Goal: Transaction & Acquisition: Obtain resource

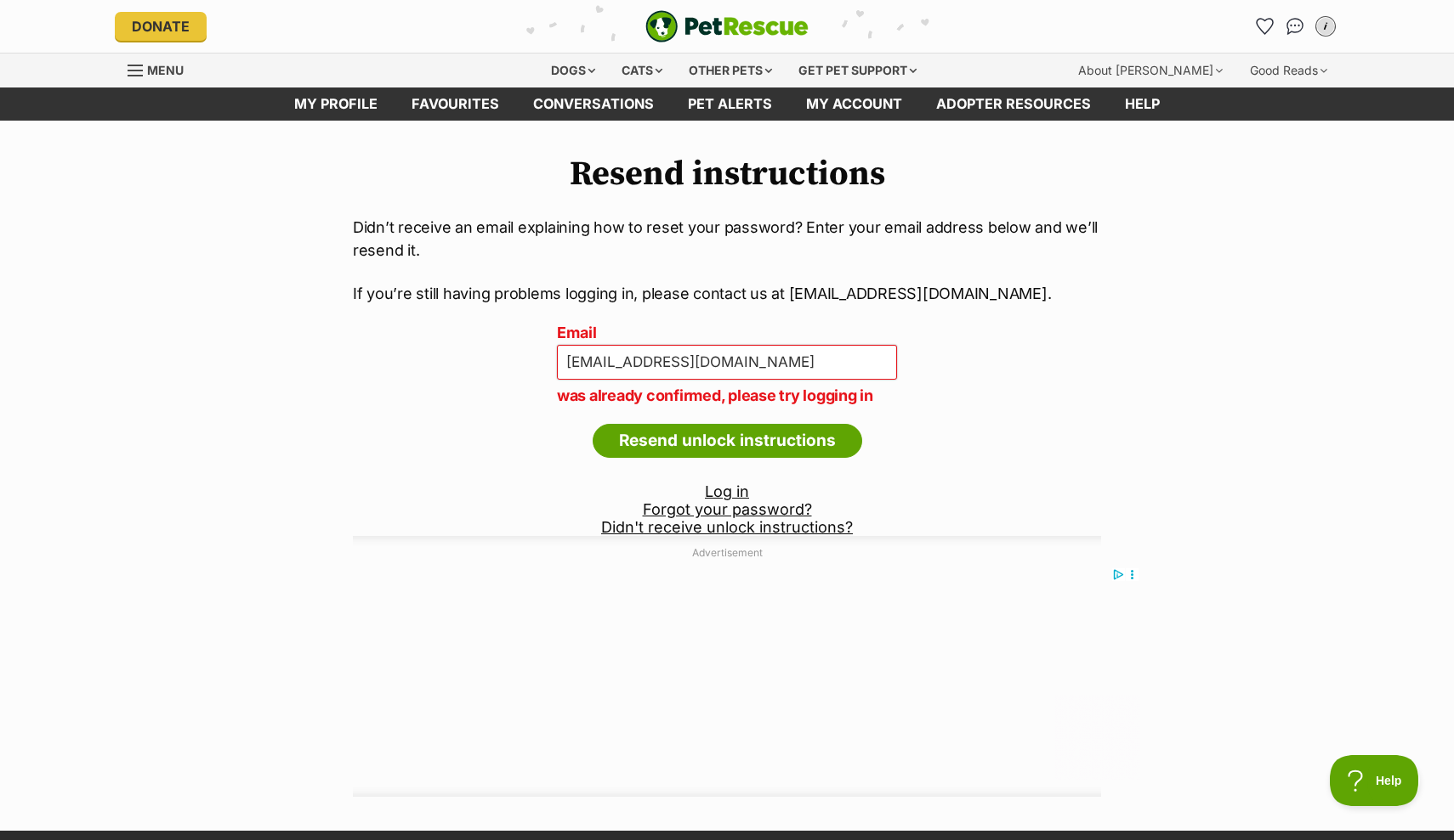
click at [1327, 20] on div "i" at bounding box center [1324, 26] width 22 height 22
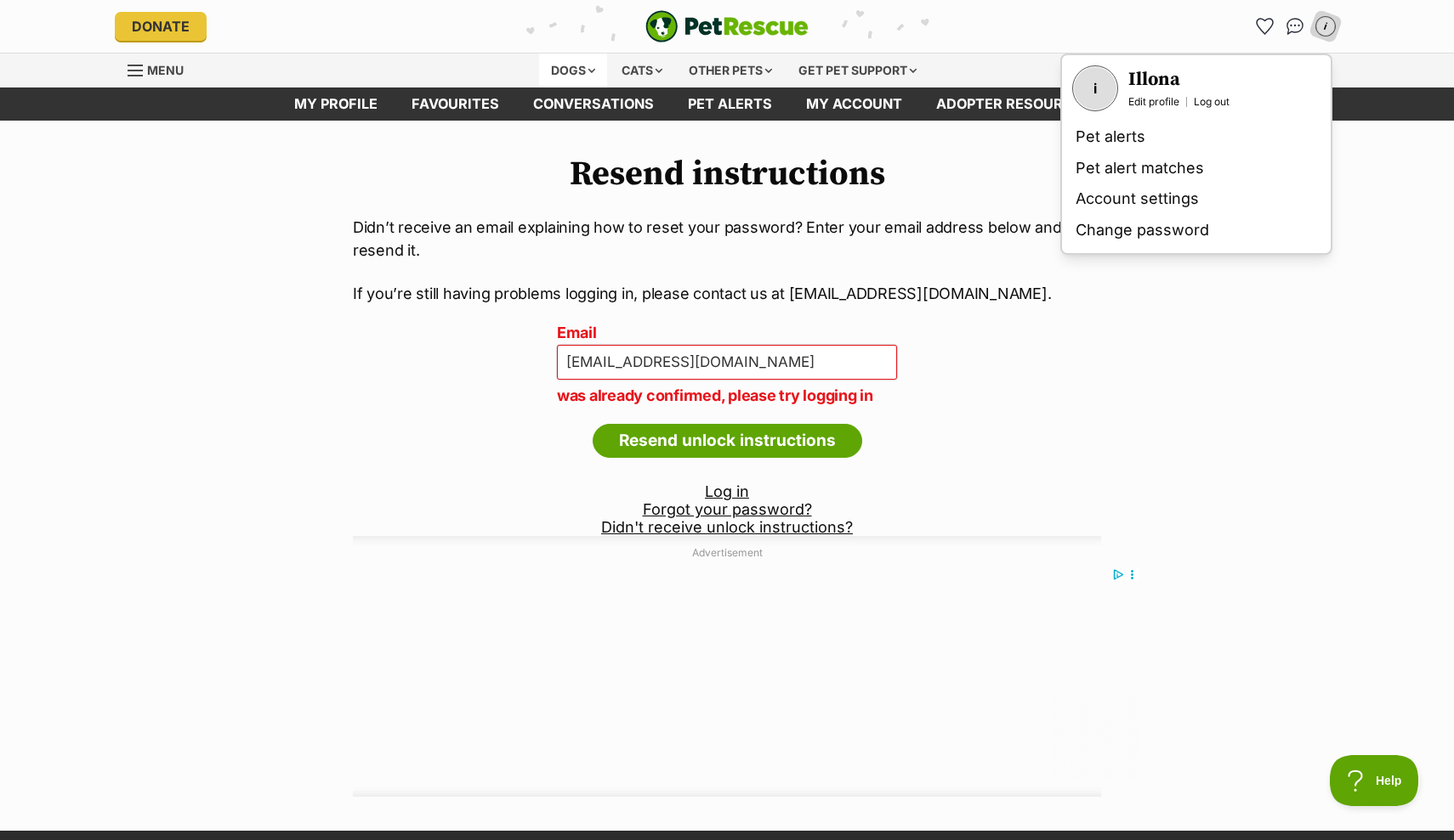
click at [546, 65] on div "Dogs" at bounding box center [573, 71] width 68 height 34
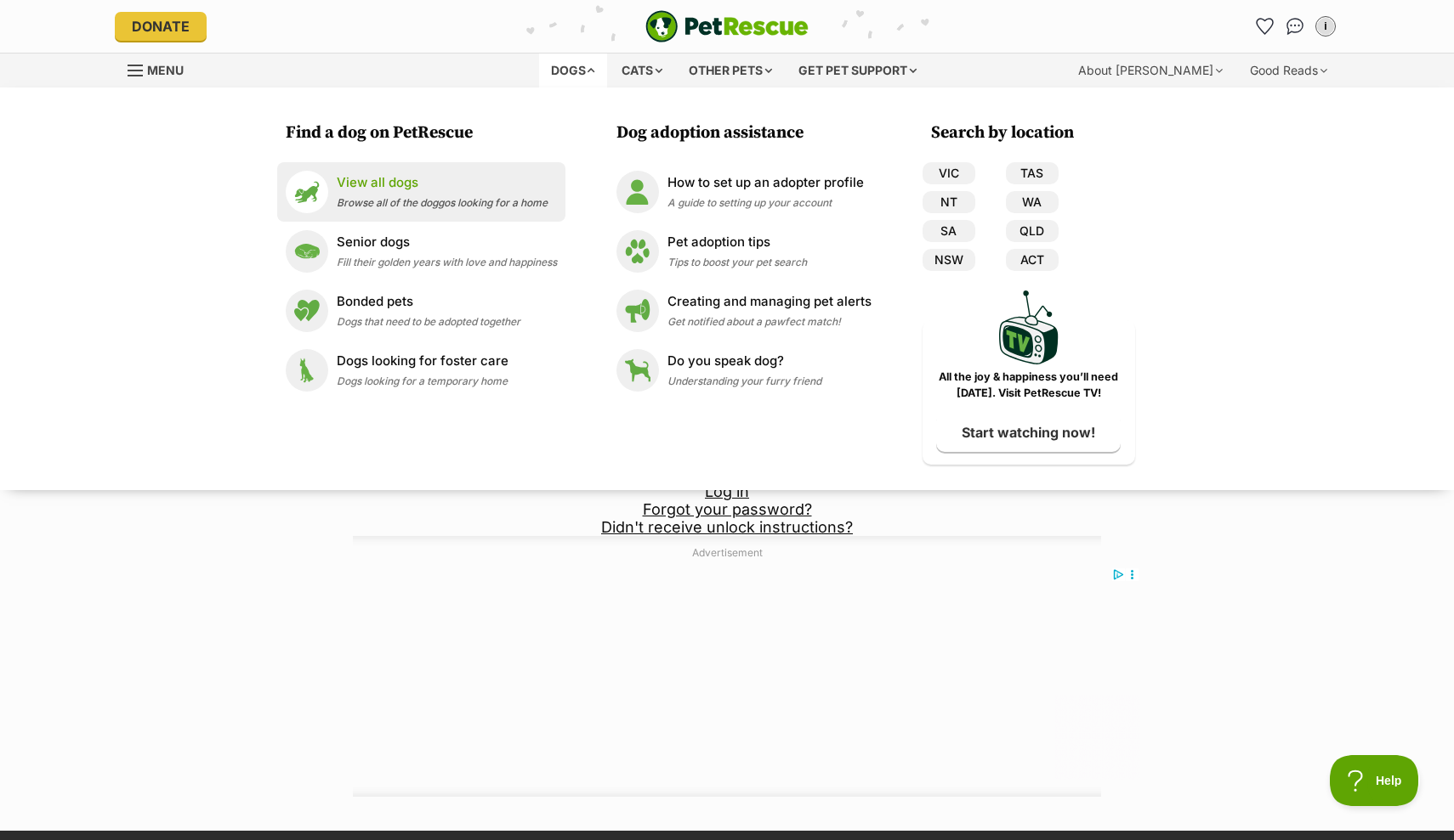
click at [339, 205] on span "Browse all of the doggos looking for a home" at bounding box center [441, 202] width 211 height 12
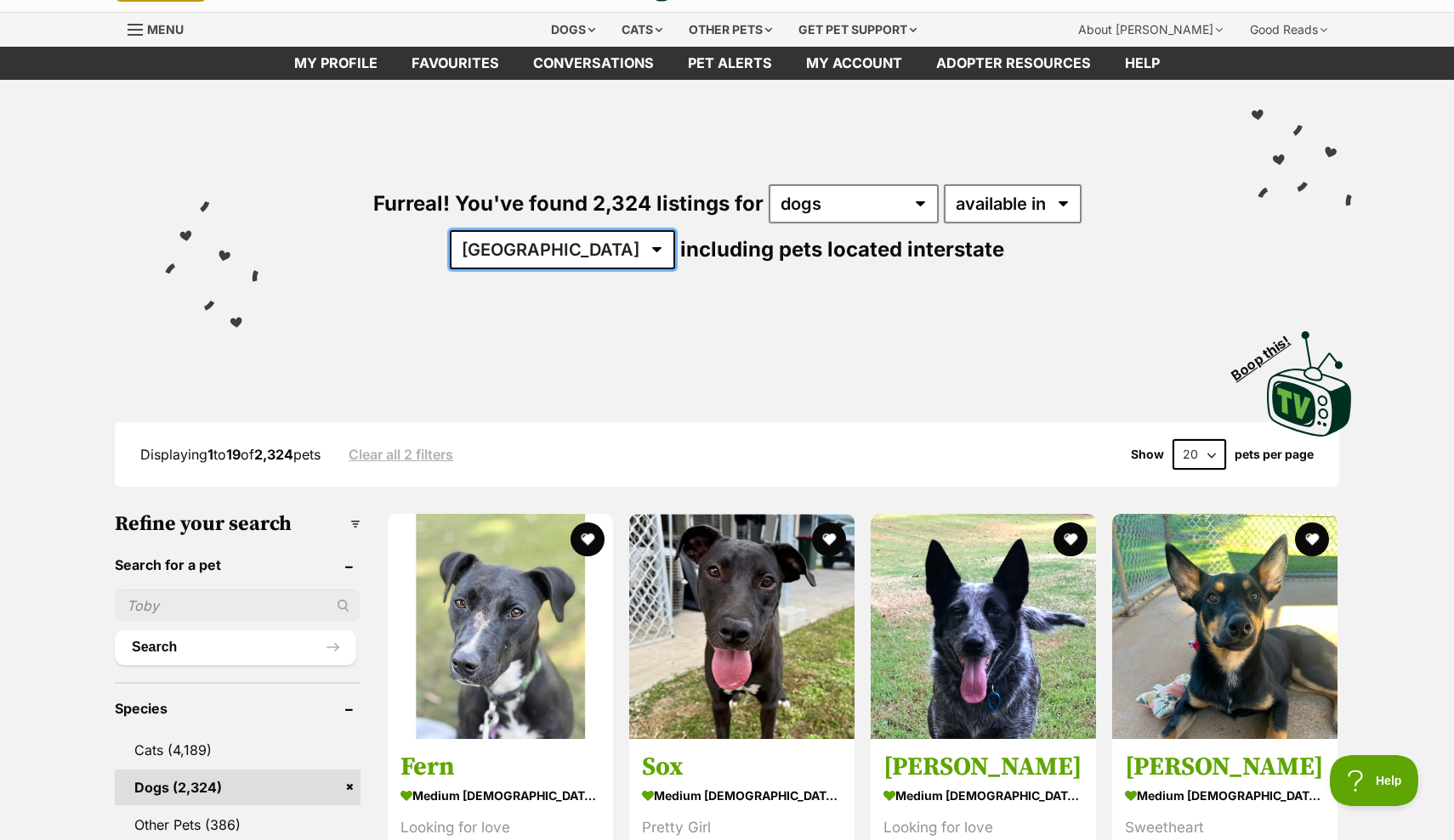
select select "NSW"
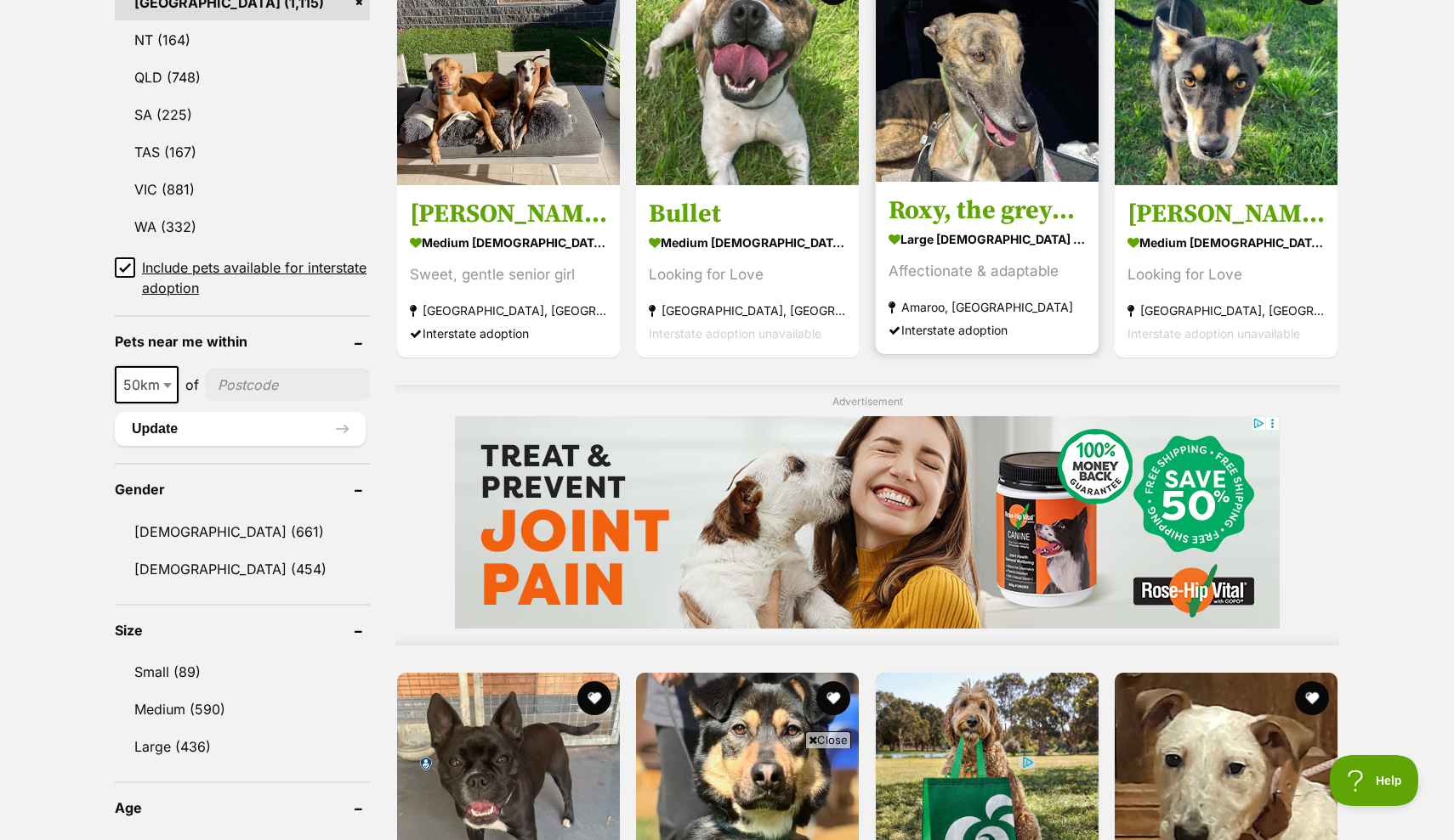
scroll to position [1004, 0]
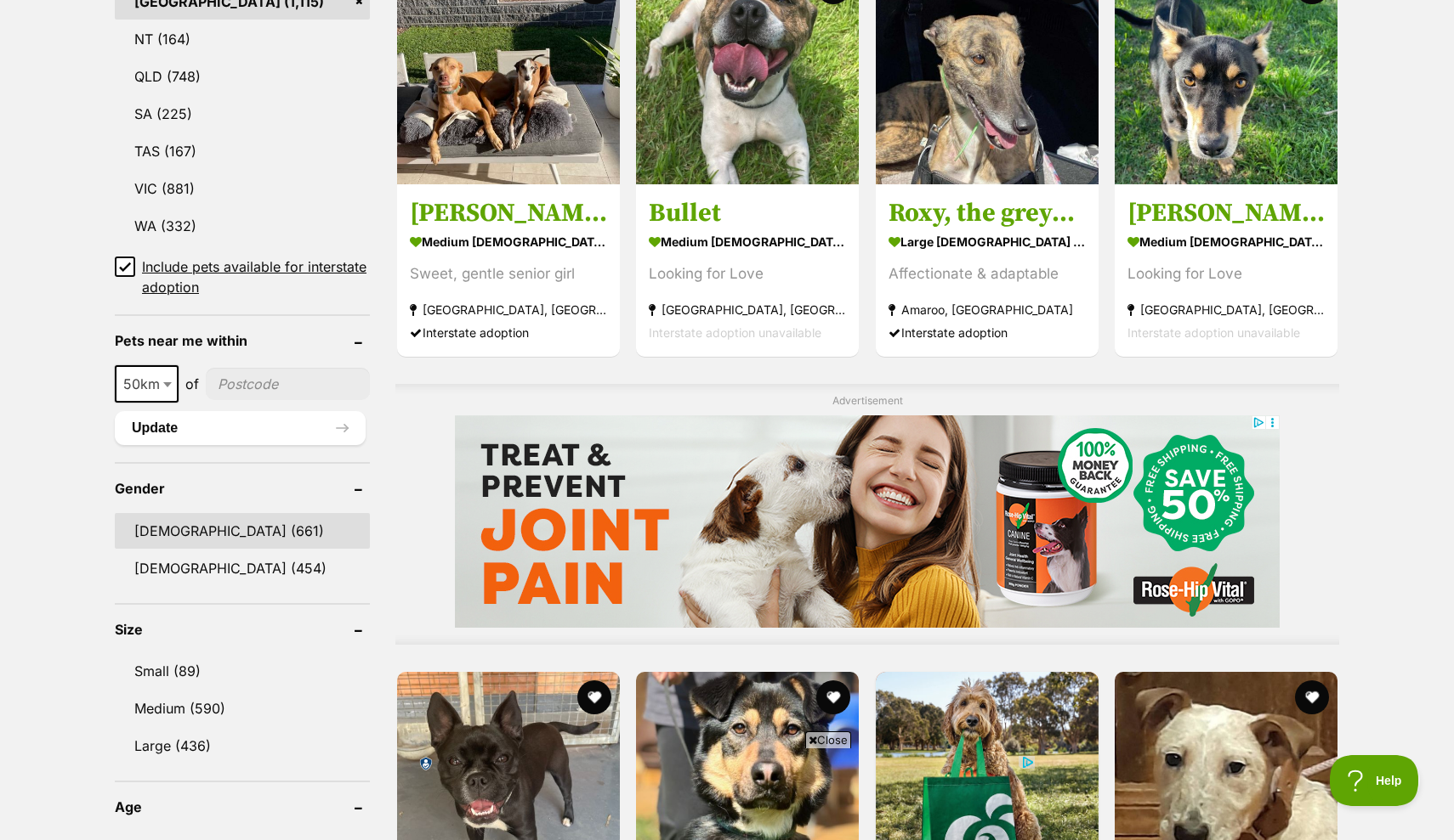
click at [248, 526] on link "Male (661)" at bounding box center [242, 531] width 255 height 36
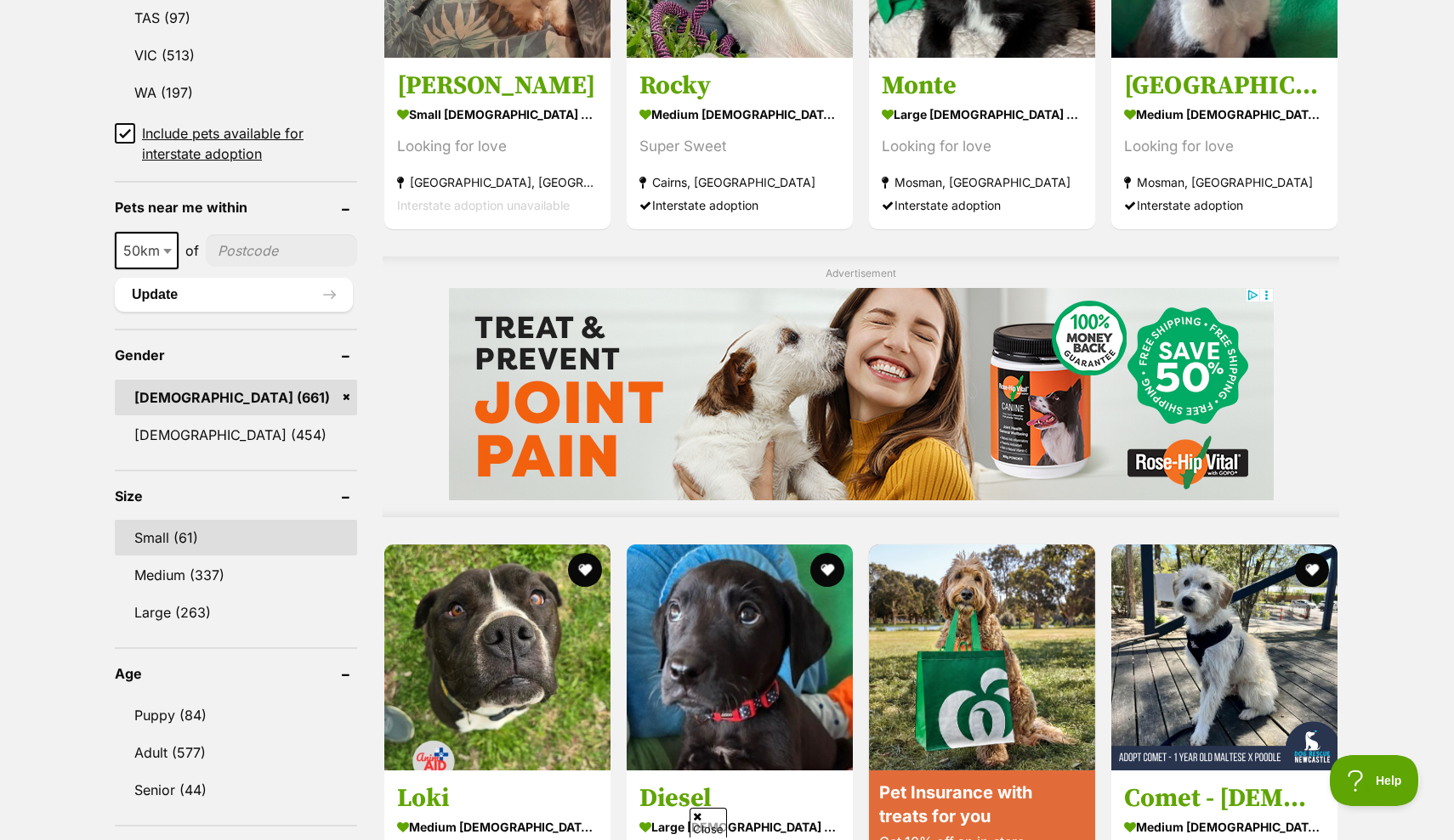
click at [195, 520] on link "Small (61)" at bounding box center [235, 538] width 242 height 36
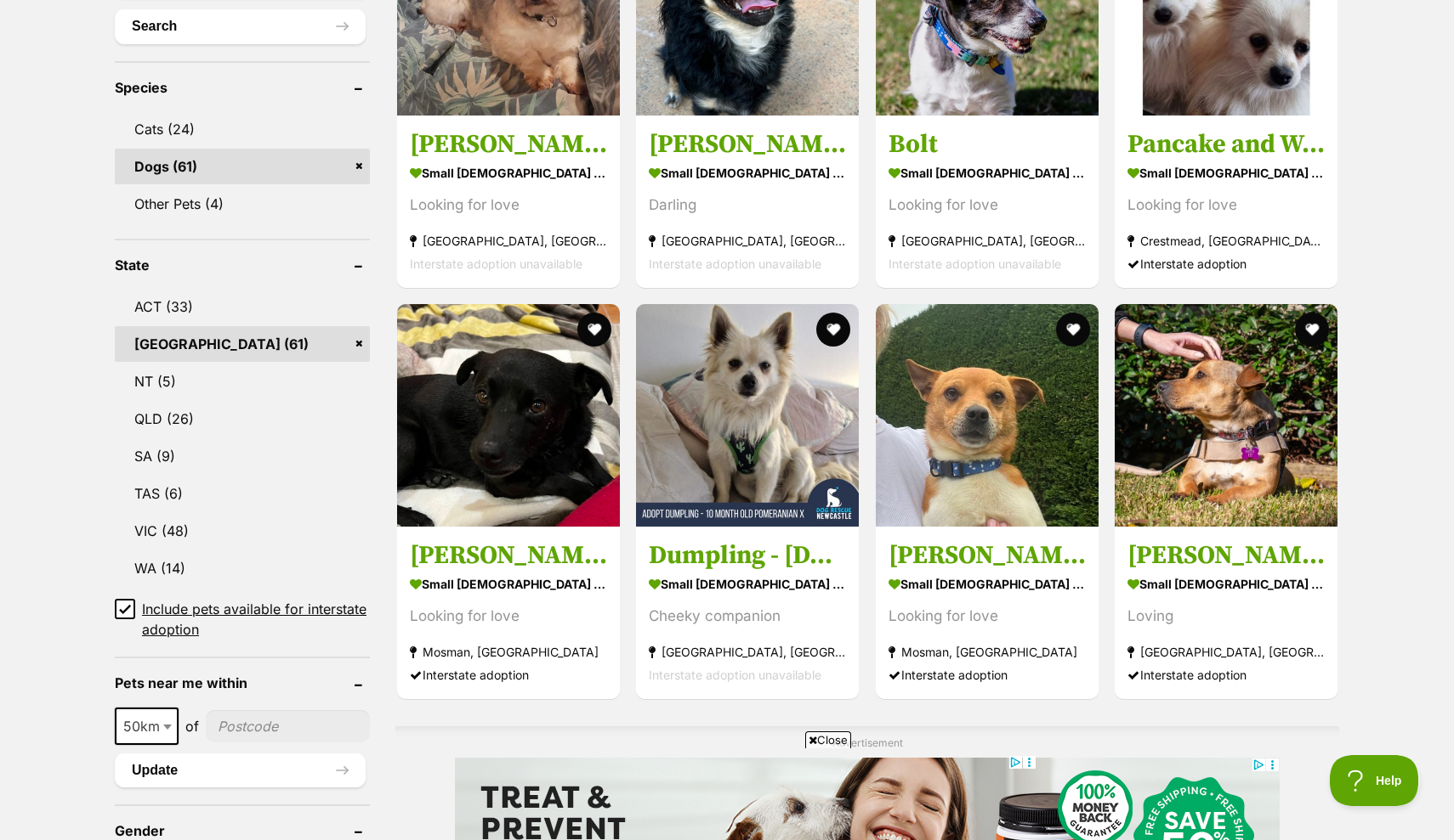
scroll to position [656, 0]
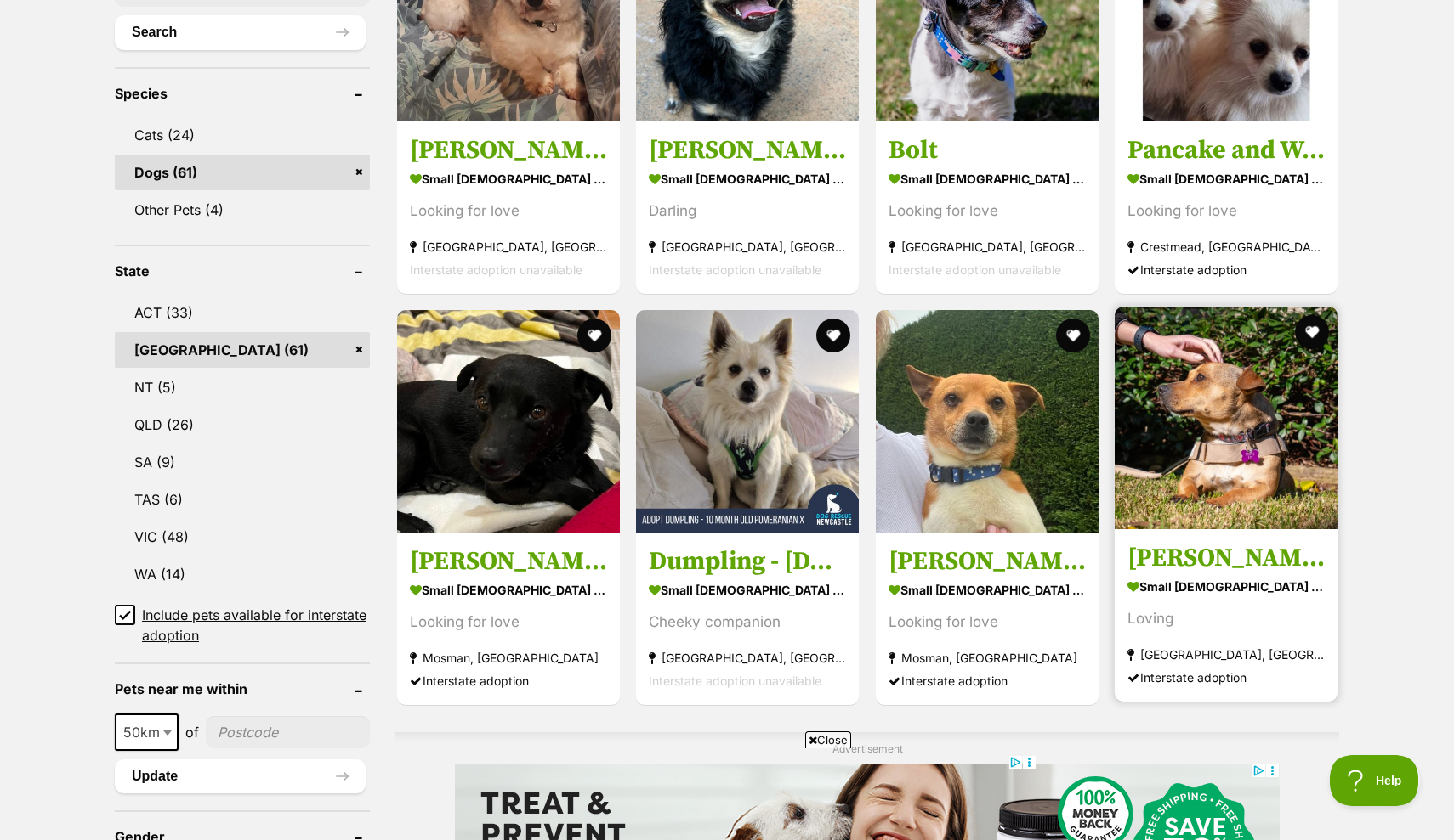
click at [1226, 430] on img at bounding box center [1226, 419] width 223 height 223
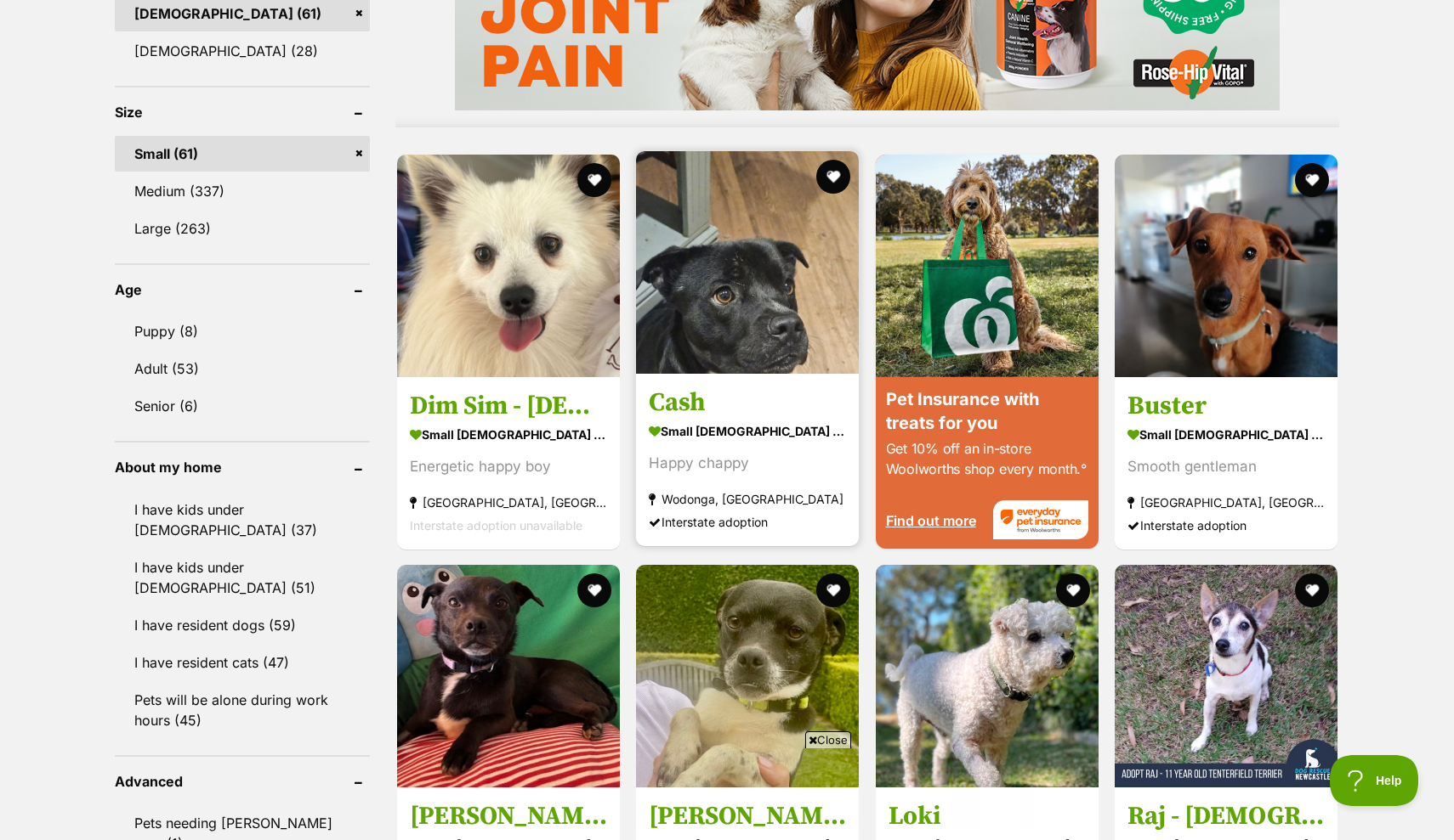
scroll to position [0, 0]
click at [780, 296] on img at bounding box center [748, 263] width 223 height 223
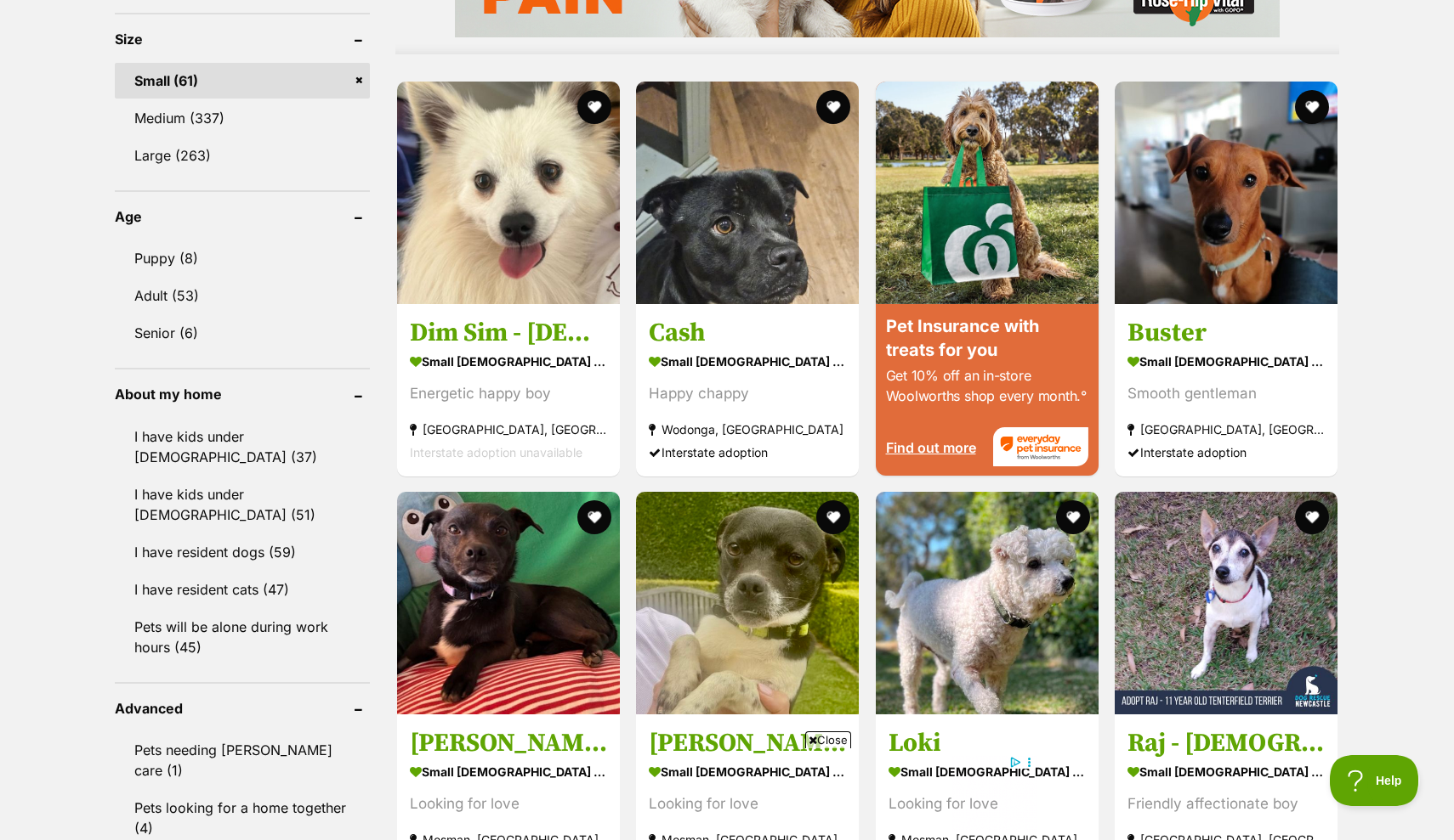
scroll to position [1597, 0]
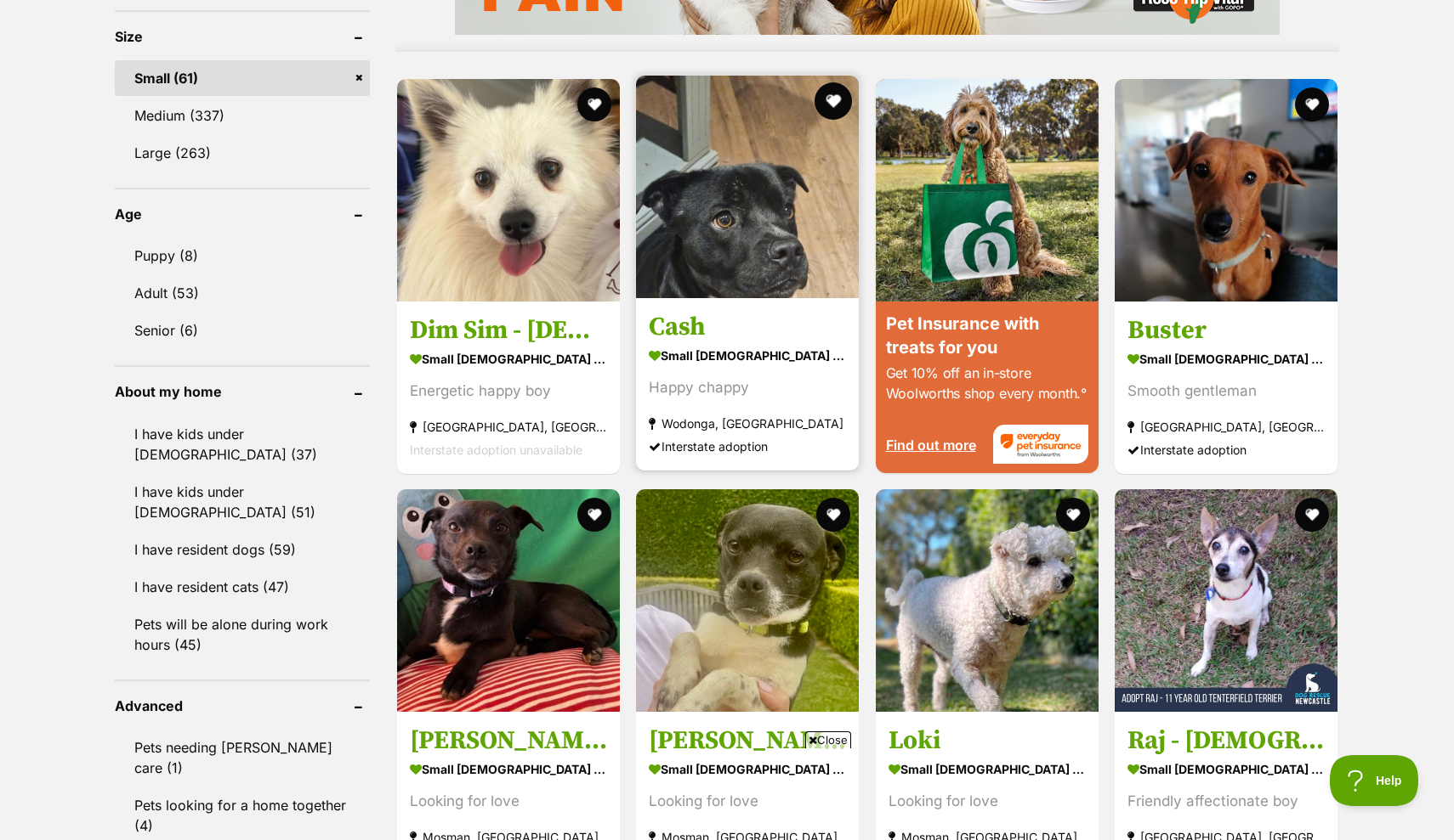
click at [833, 98] on button "favourite" at bounding box center [834, 101] width 38 height 38
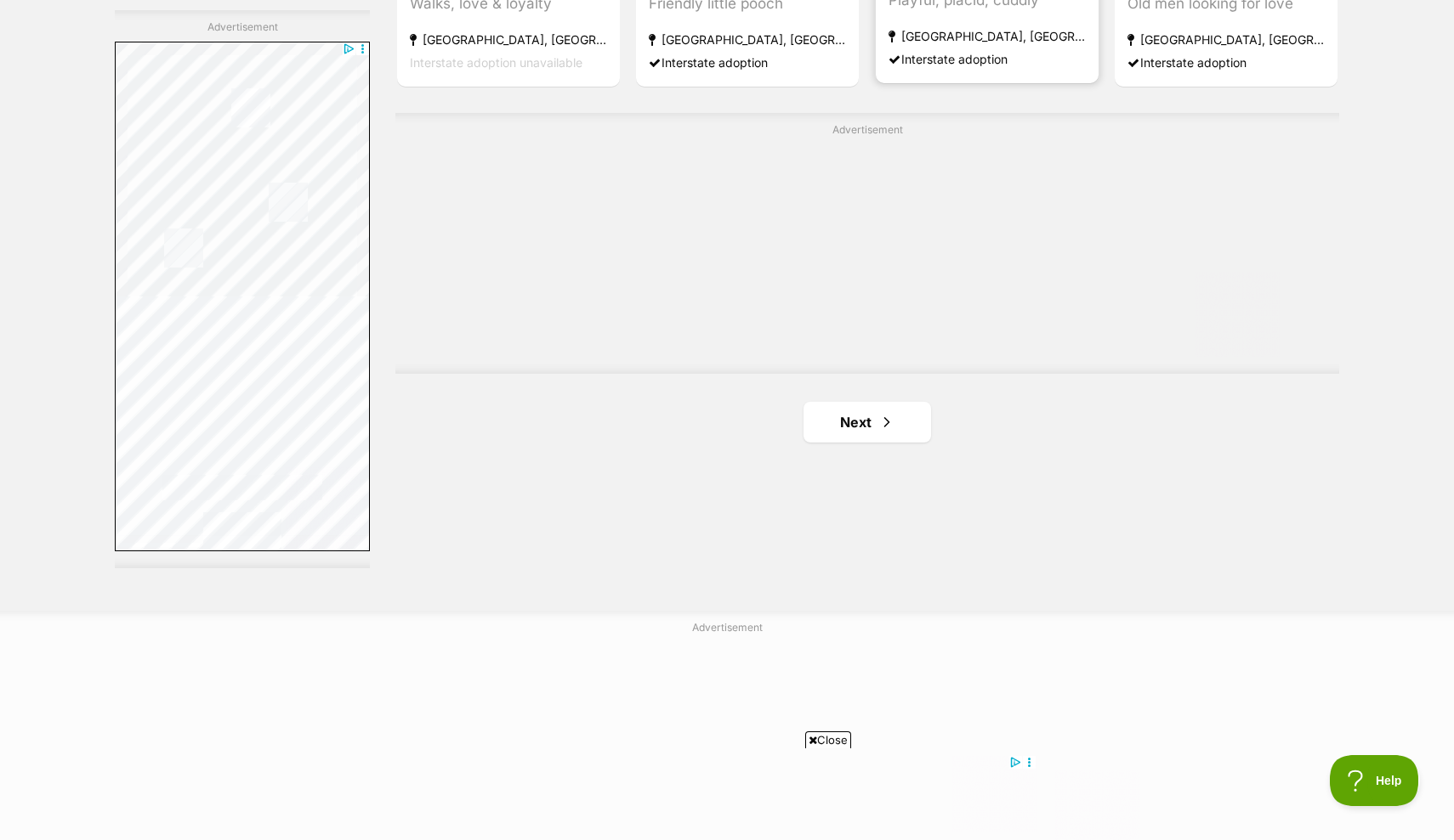
scroll to position [2982, 0]
click at [867, 431] on link "Next" at bounding box center [867, 423] width 128 height 41
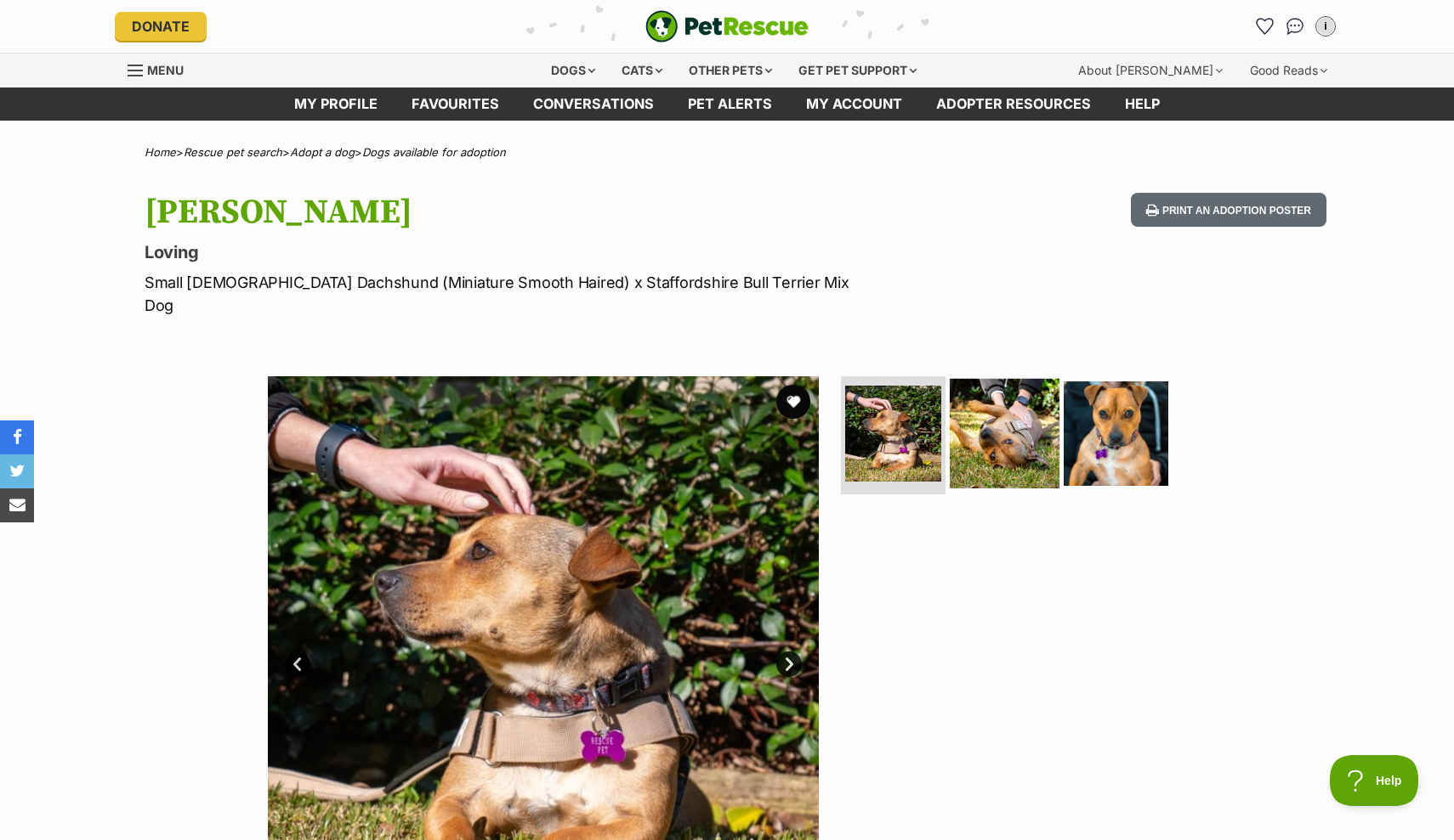
click at [990, 388] on img at bounding box center [1004, 433] width 110 height 110
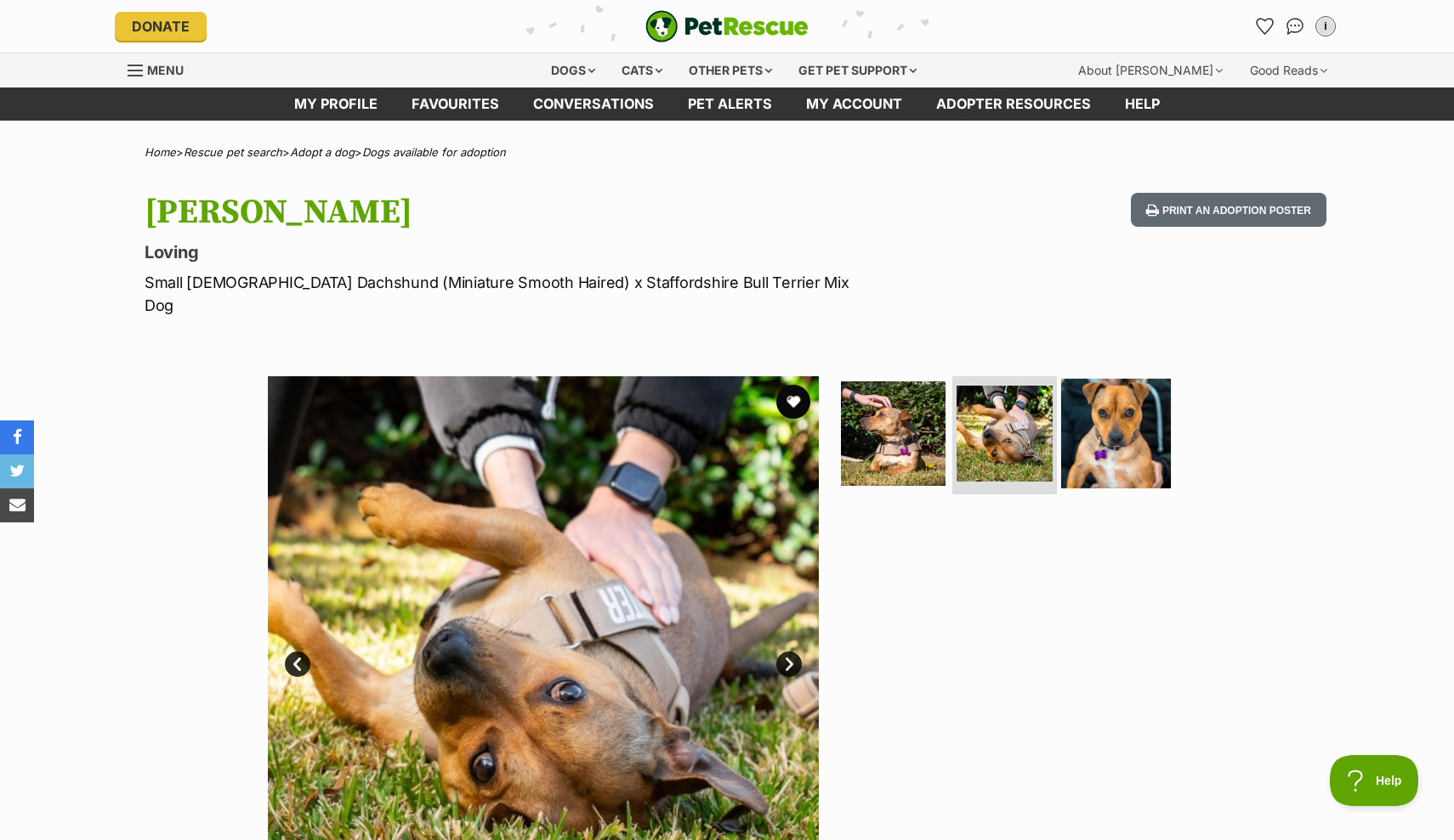
click at [1119, 415] on img at bounding box center [1116, 433] width 110 height 110
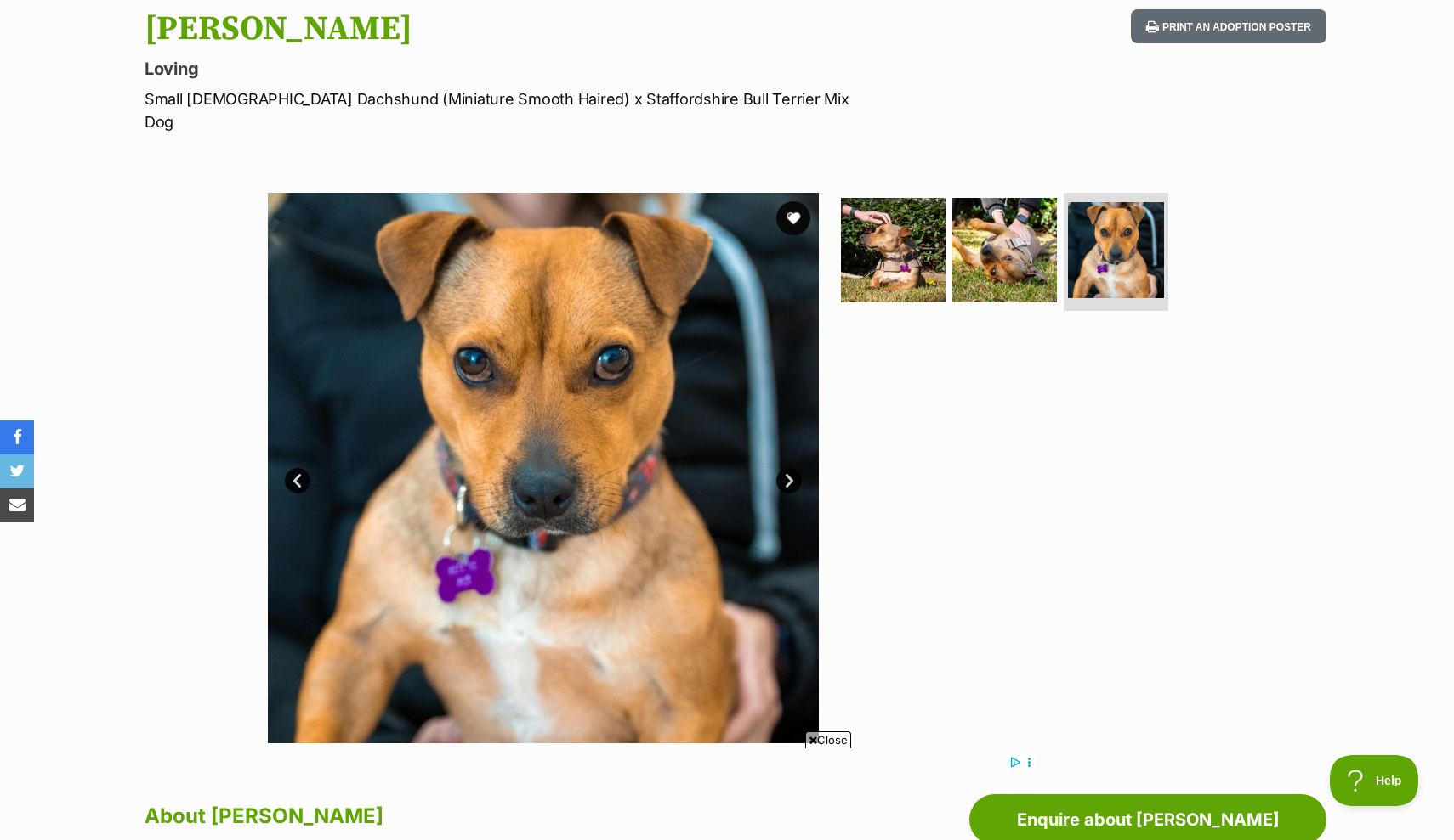
scroll to position [231, 0]
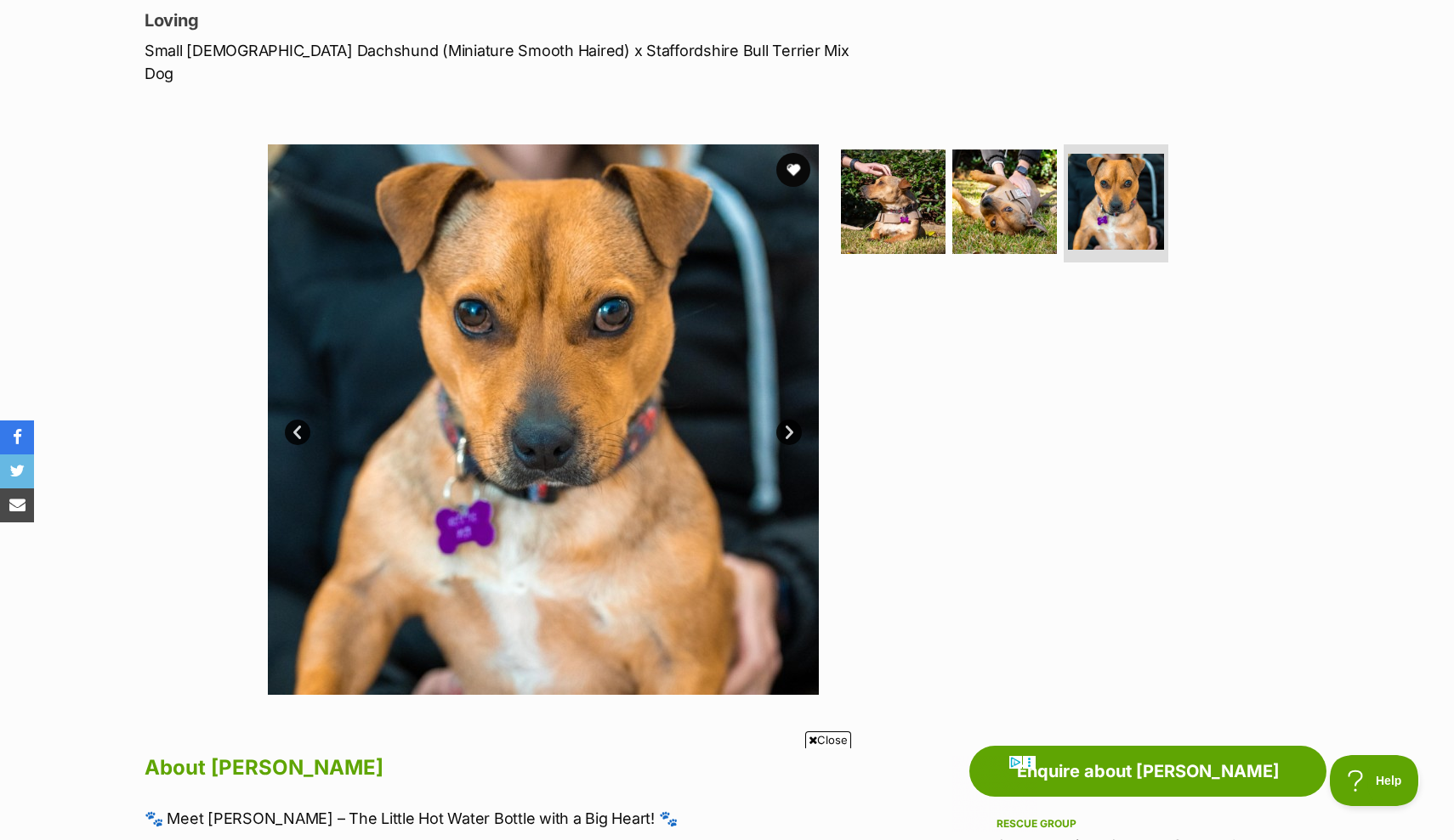
click at [782, 420] on link "Next" at bounding box center [788, 432] width 26 height 26
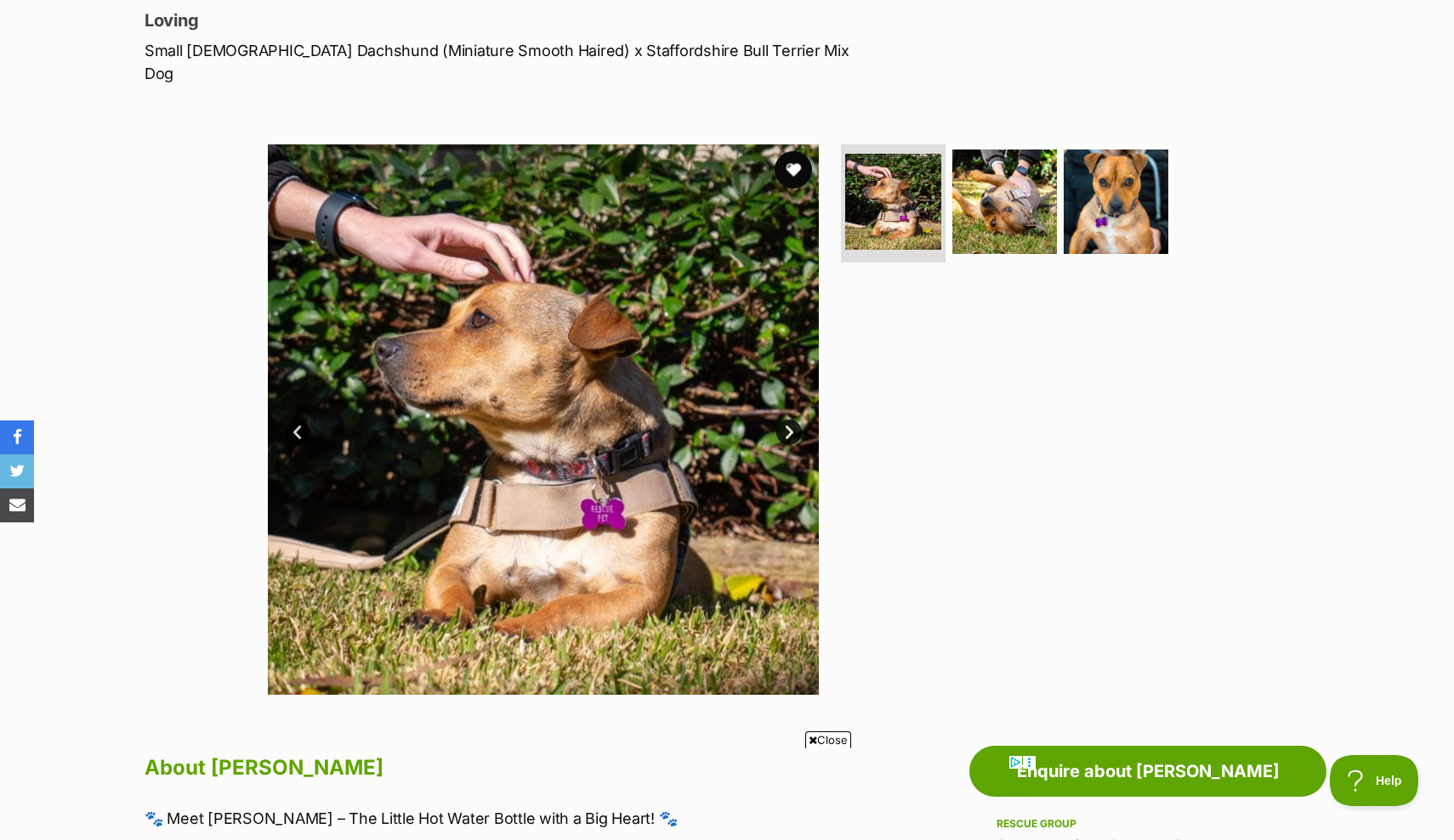
click at [792, 151] on button "favourite" at bounding box center [793, 170] width 38 height 38
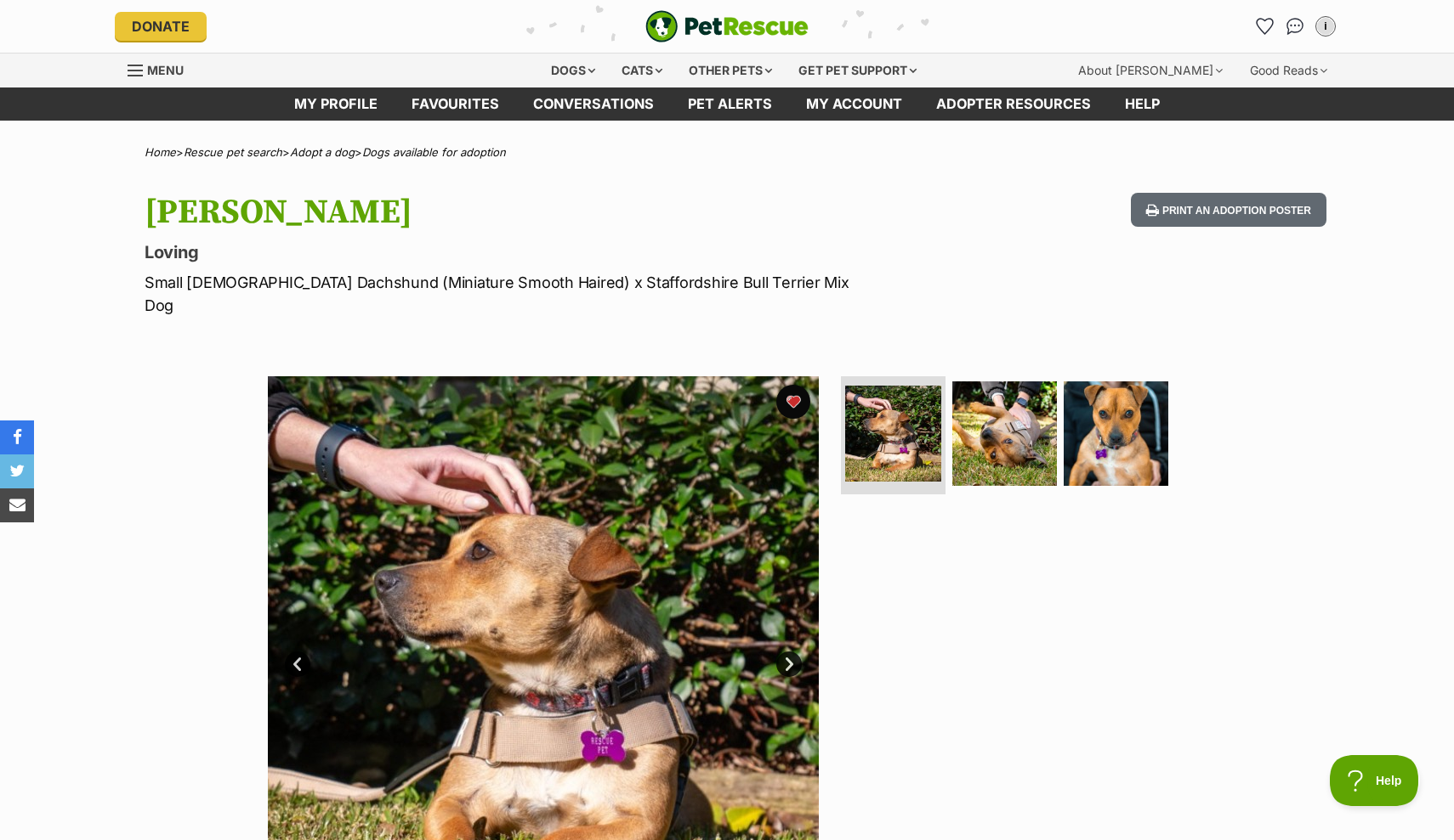
scroll to position [0, 0]
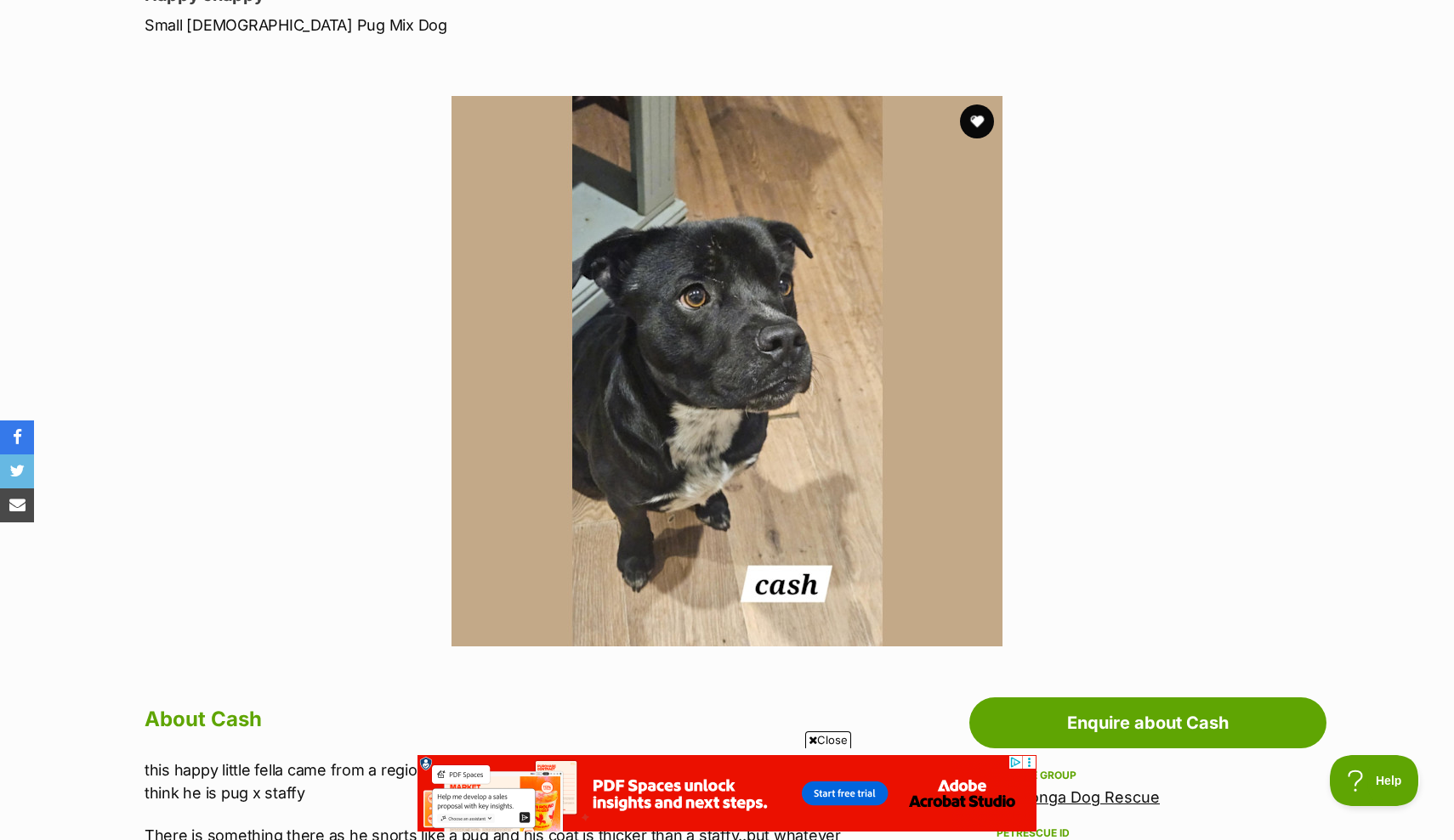
scroll to position [270, 0]
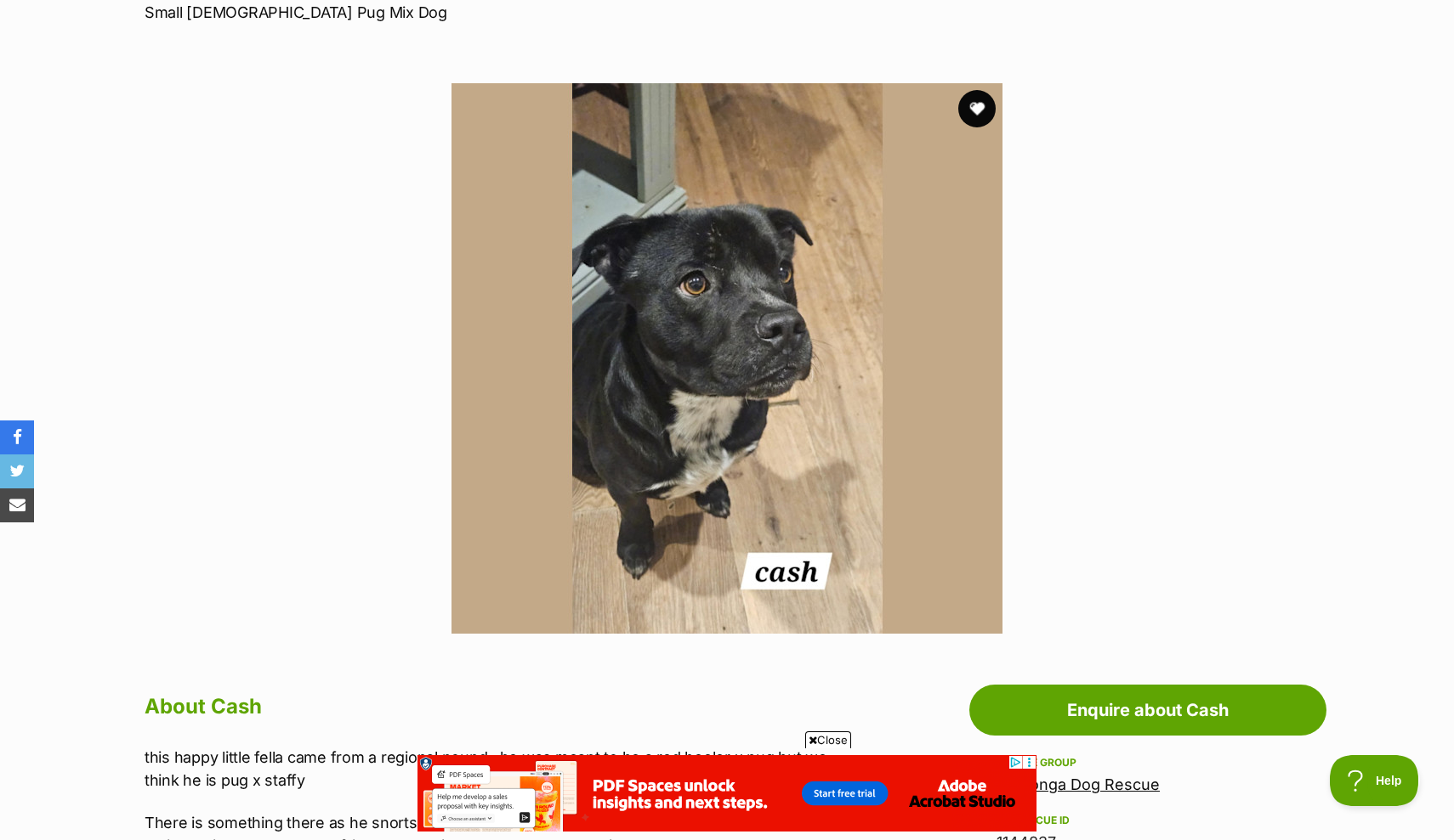
click at [989, 112] on button "favourite" at bounding box center [977, 109] width 38 height 38
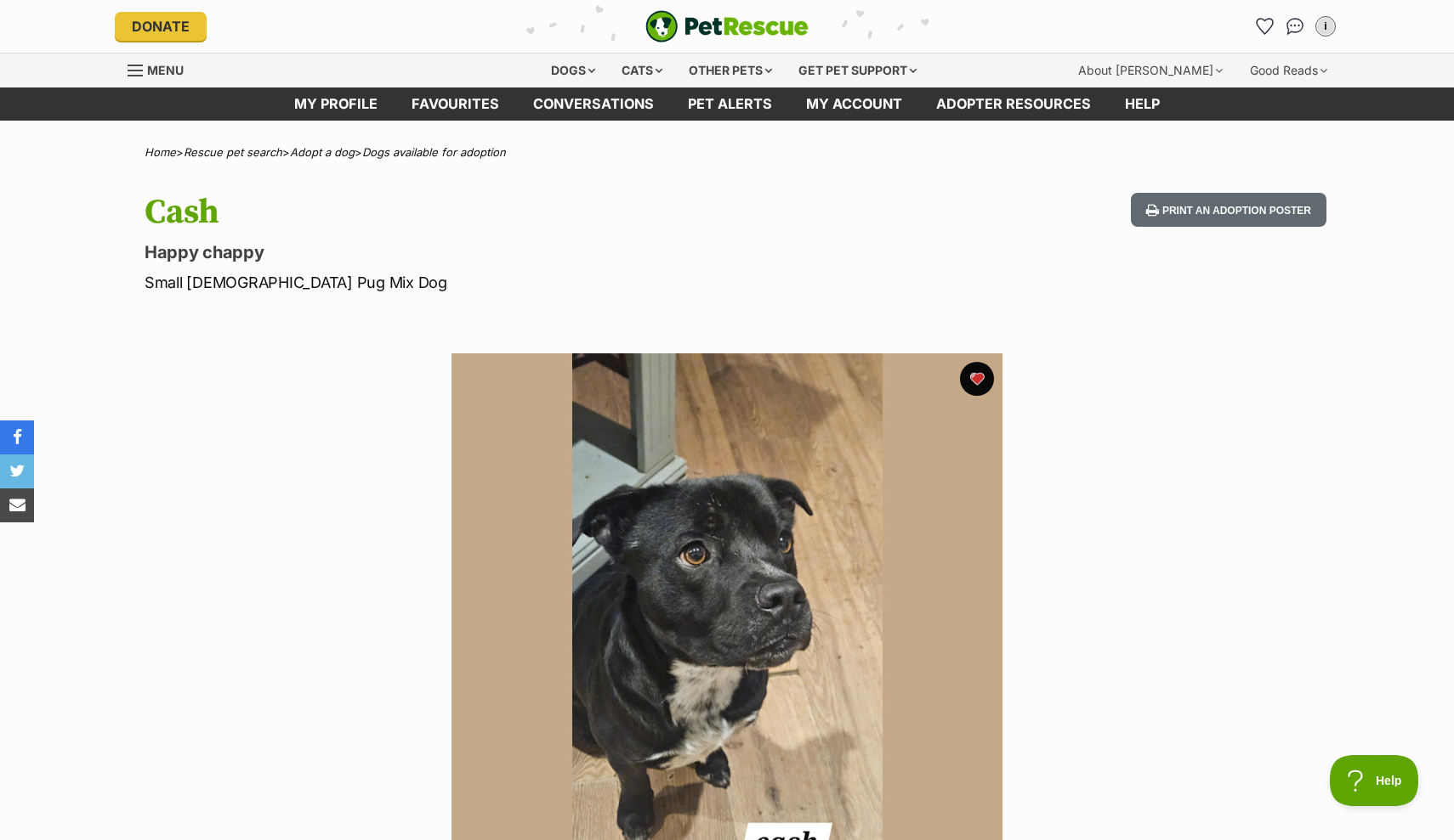
scroll to position [0, 0]
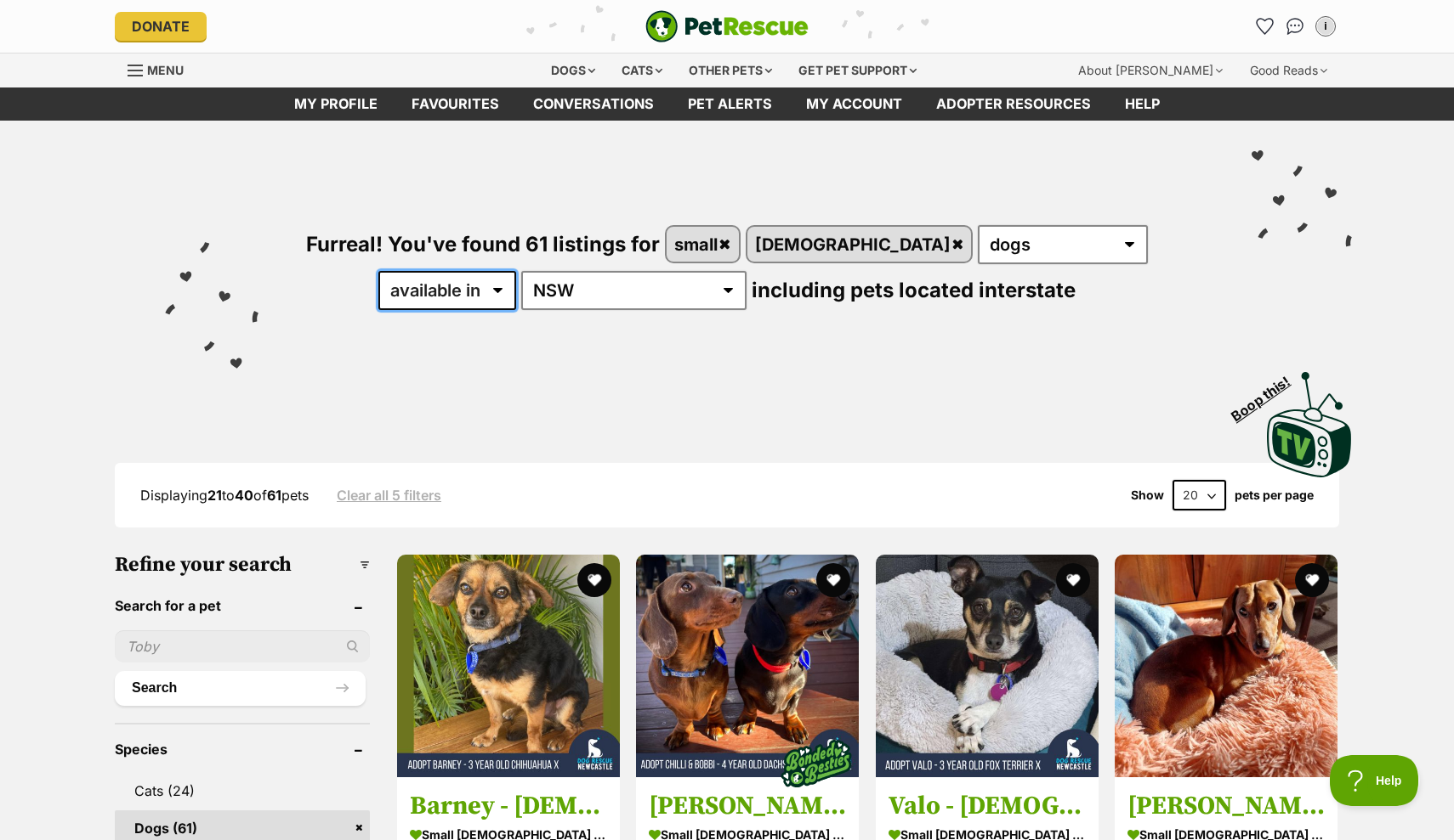
select select "disabled"
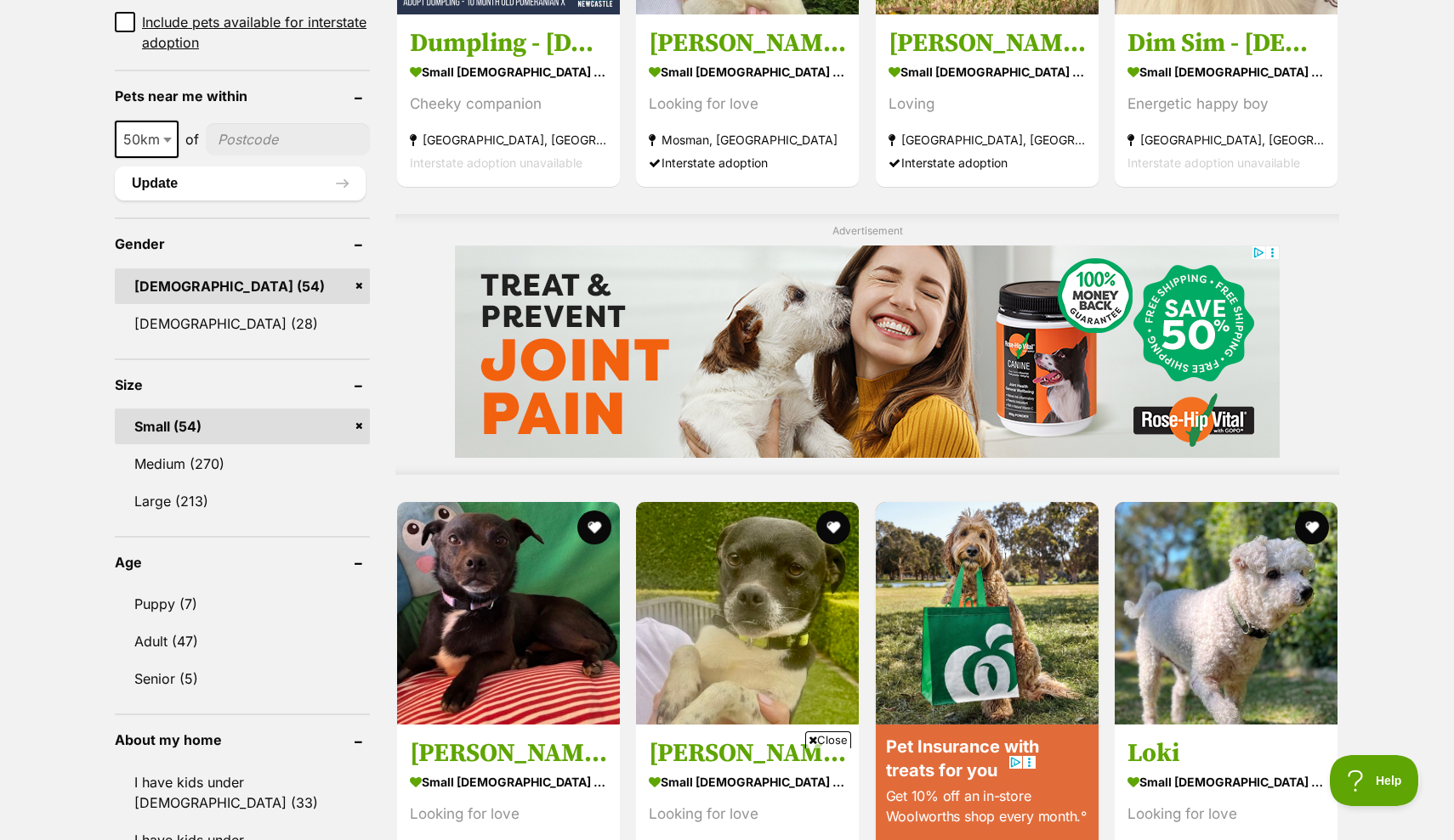
scroll to position [1176, 0]
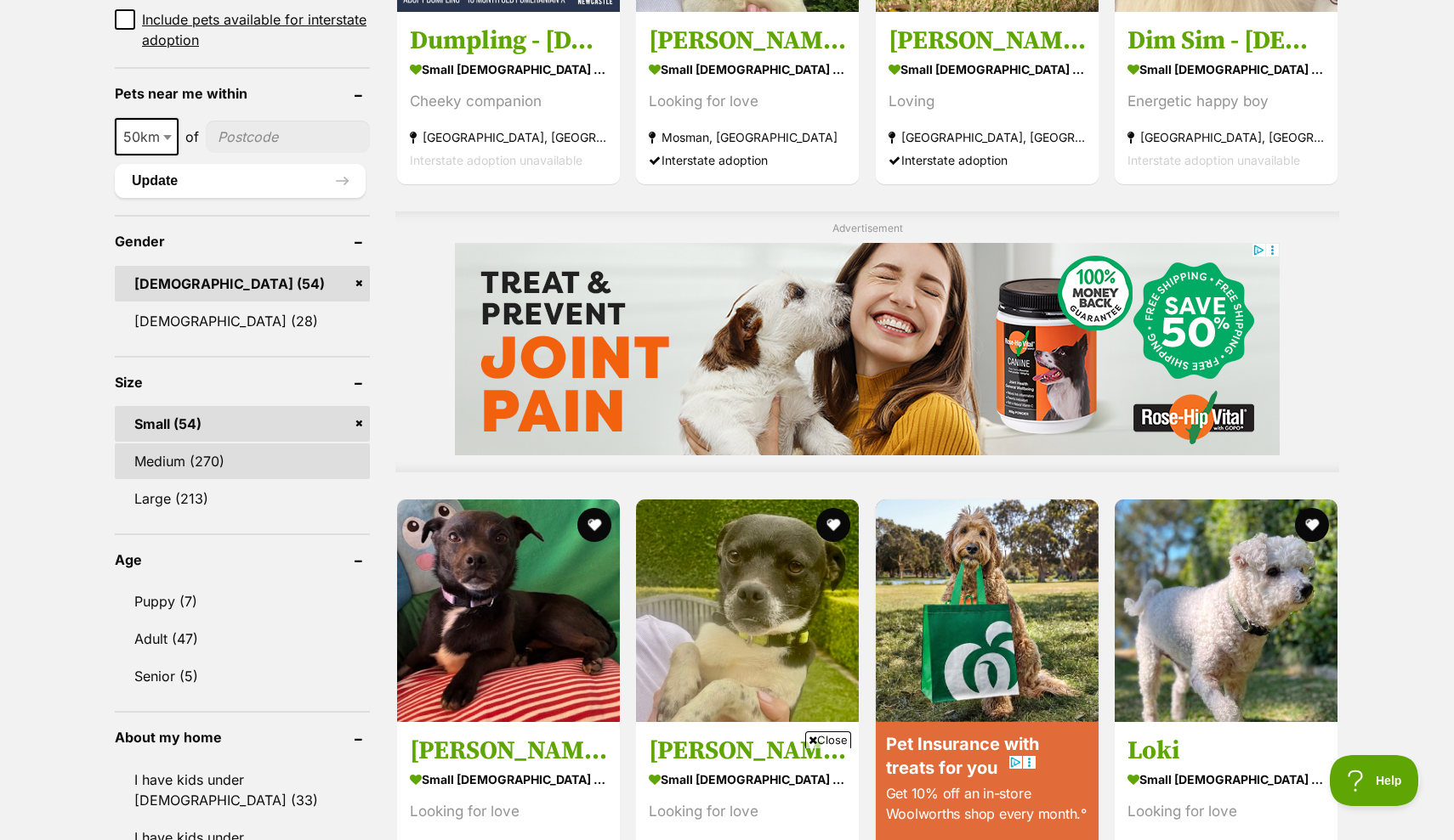
click at [191, 460] on link "Medium (270)" at bounding box center [242, 461] width 255 height 36
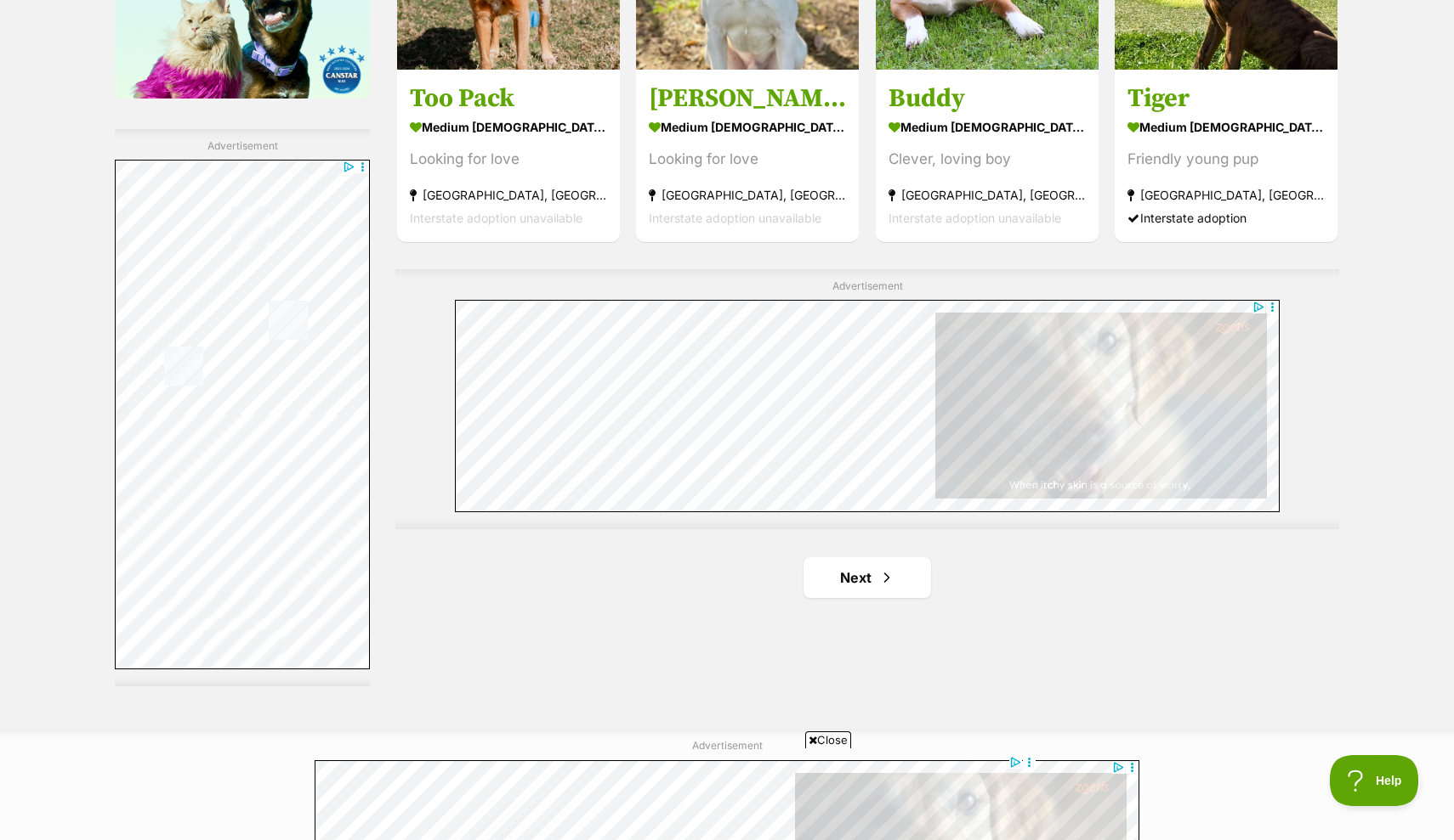
scroll to position [2824, 0]
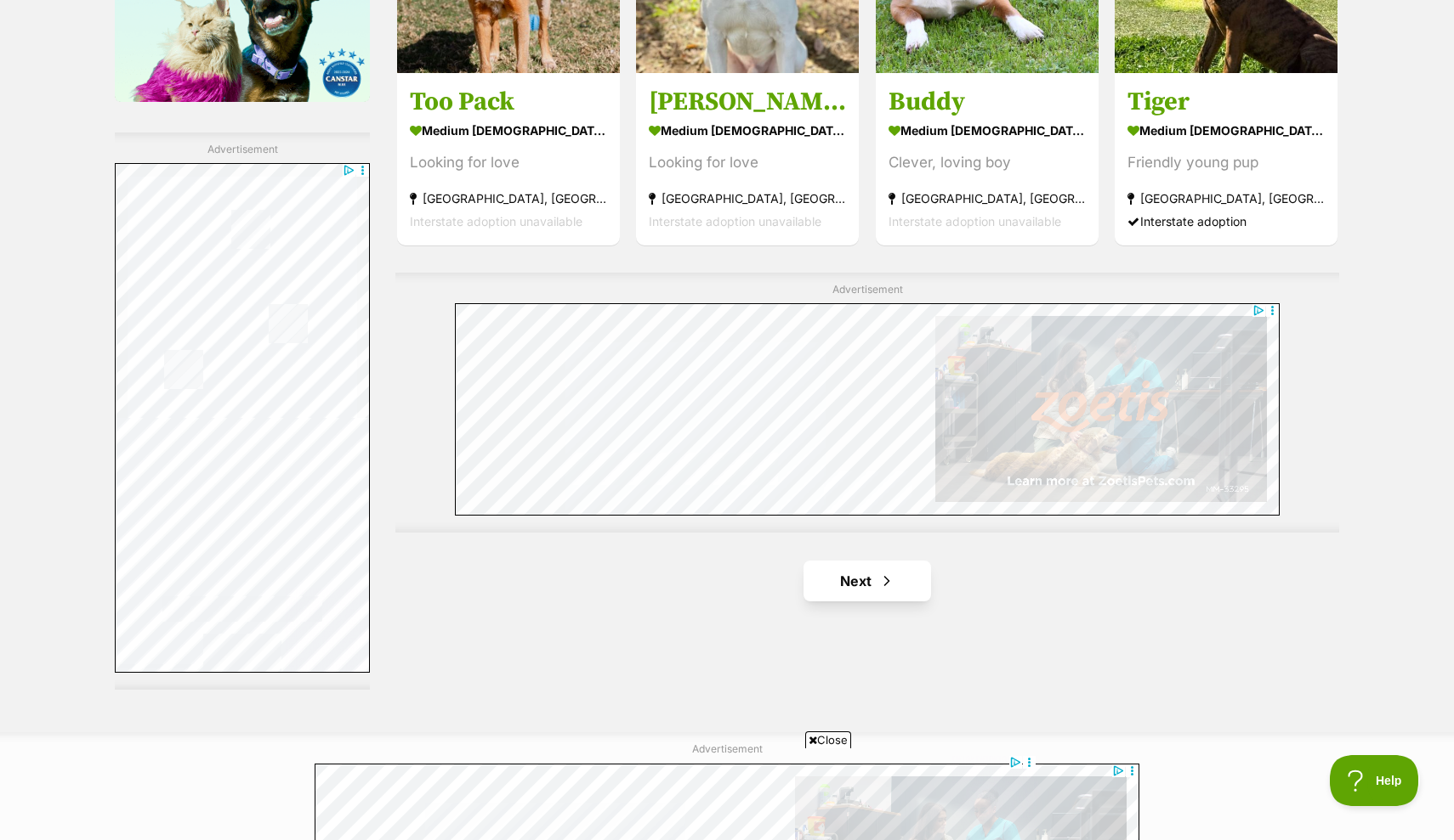
click at [864, 577] on link "Next" at bounding box center [867, 580] width 128 height 41
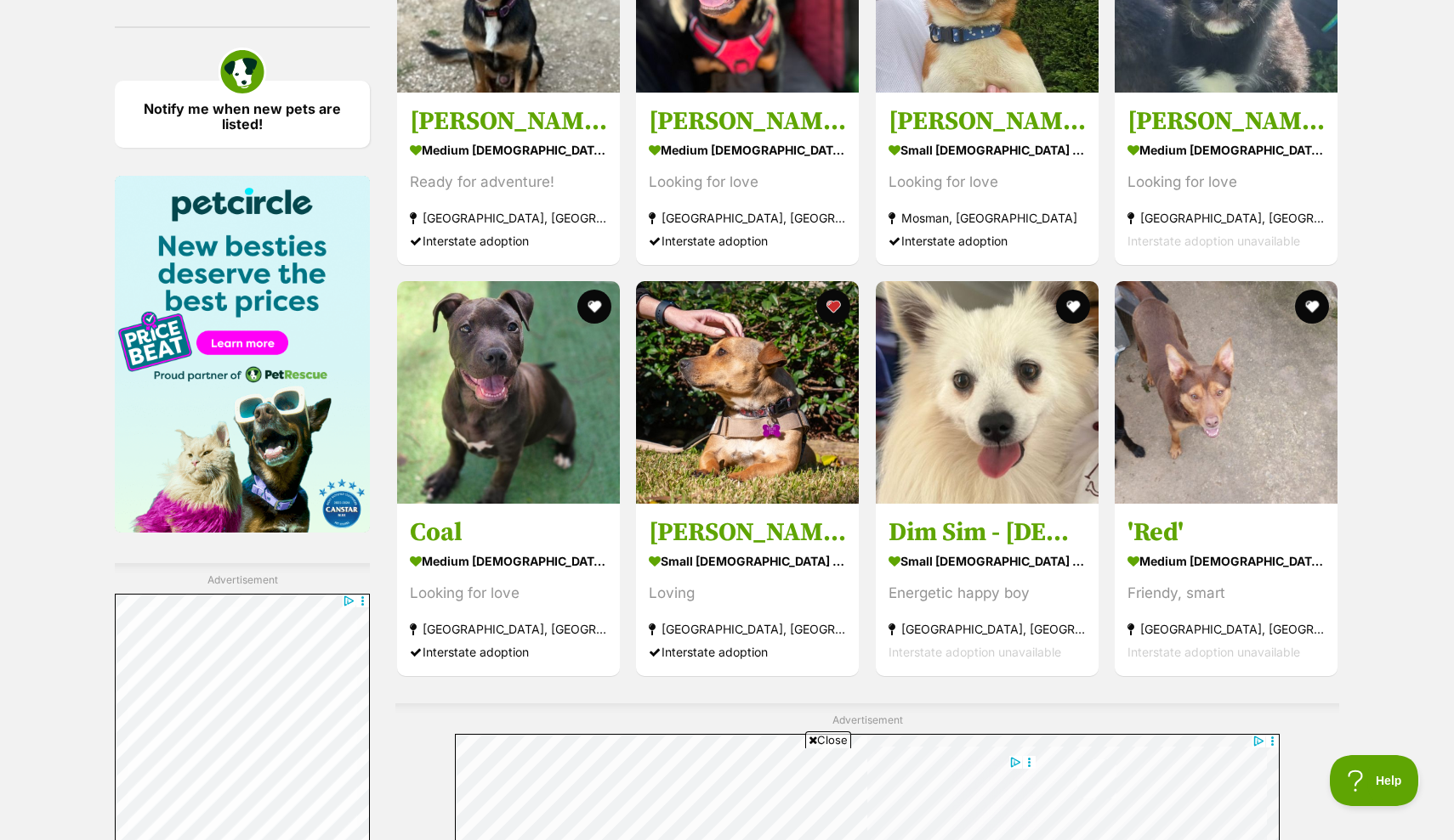
scroll to position [2395, 0]
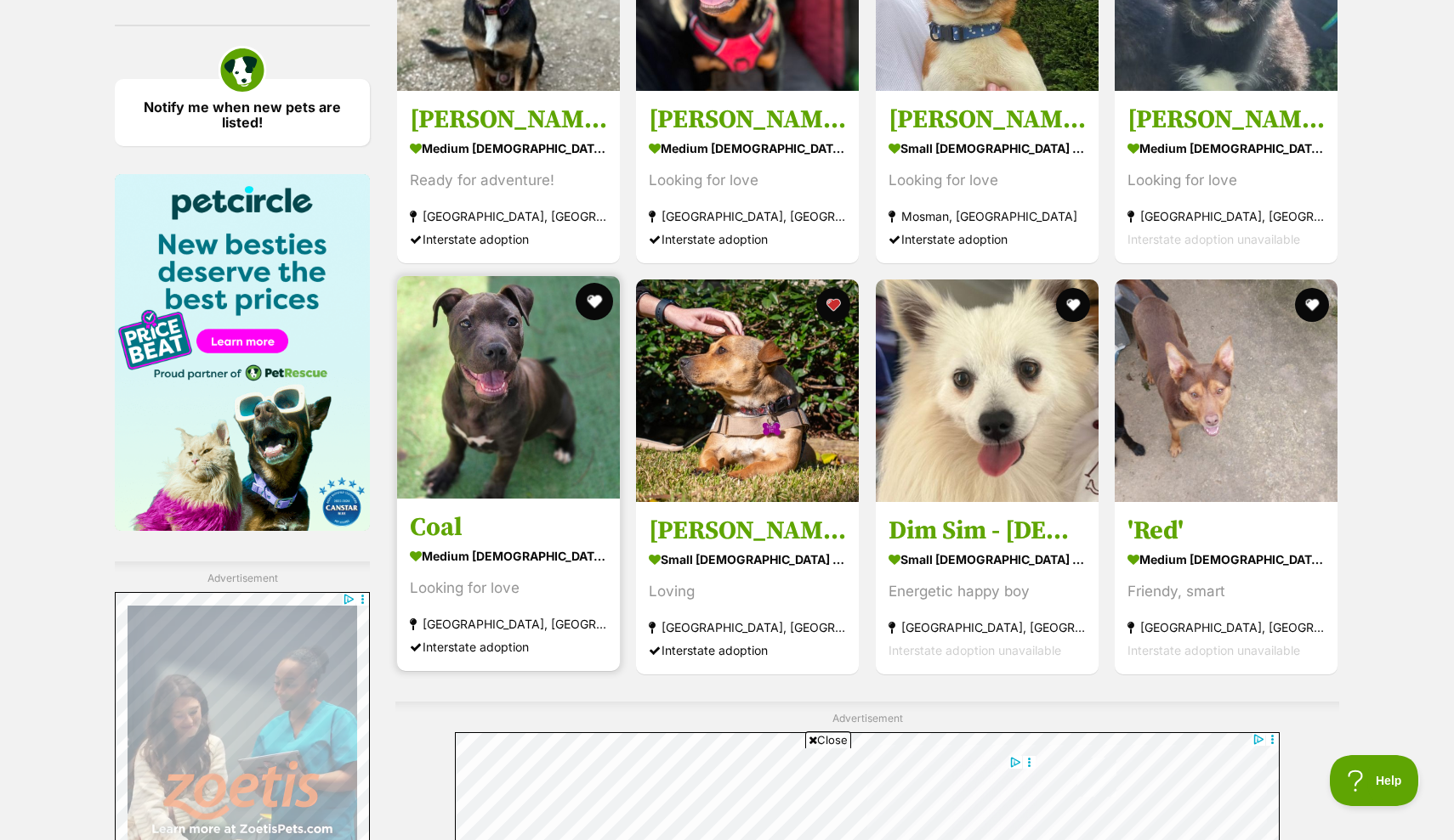
click at [591, 293] on button "favourite" at bounding box center [595, 301] width 38 height 38
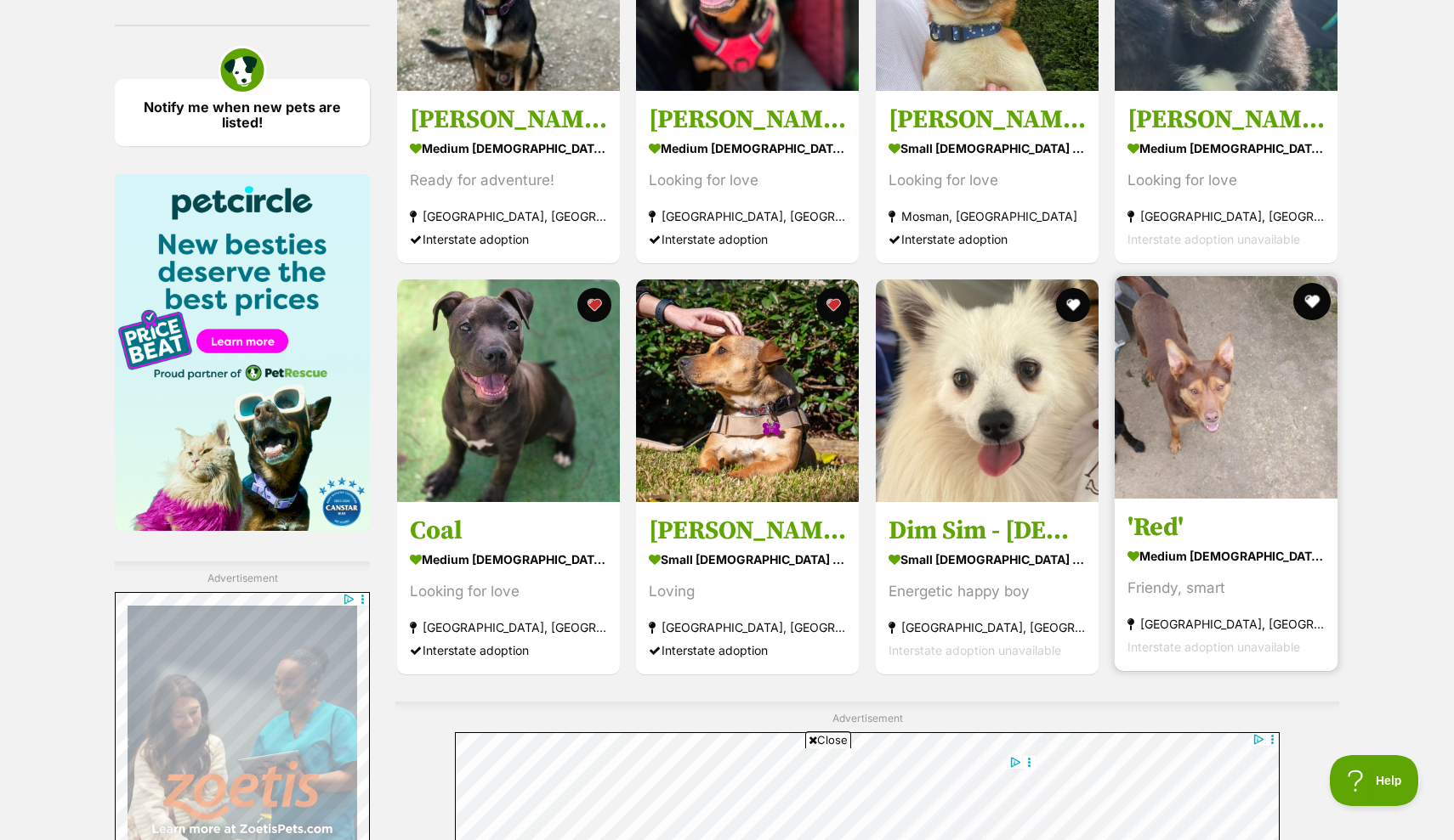
click at [1320, 297] on button "favourite" at bounding box center [1312, 301] width 38 height 38
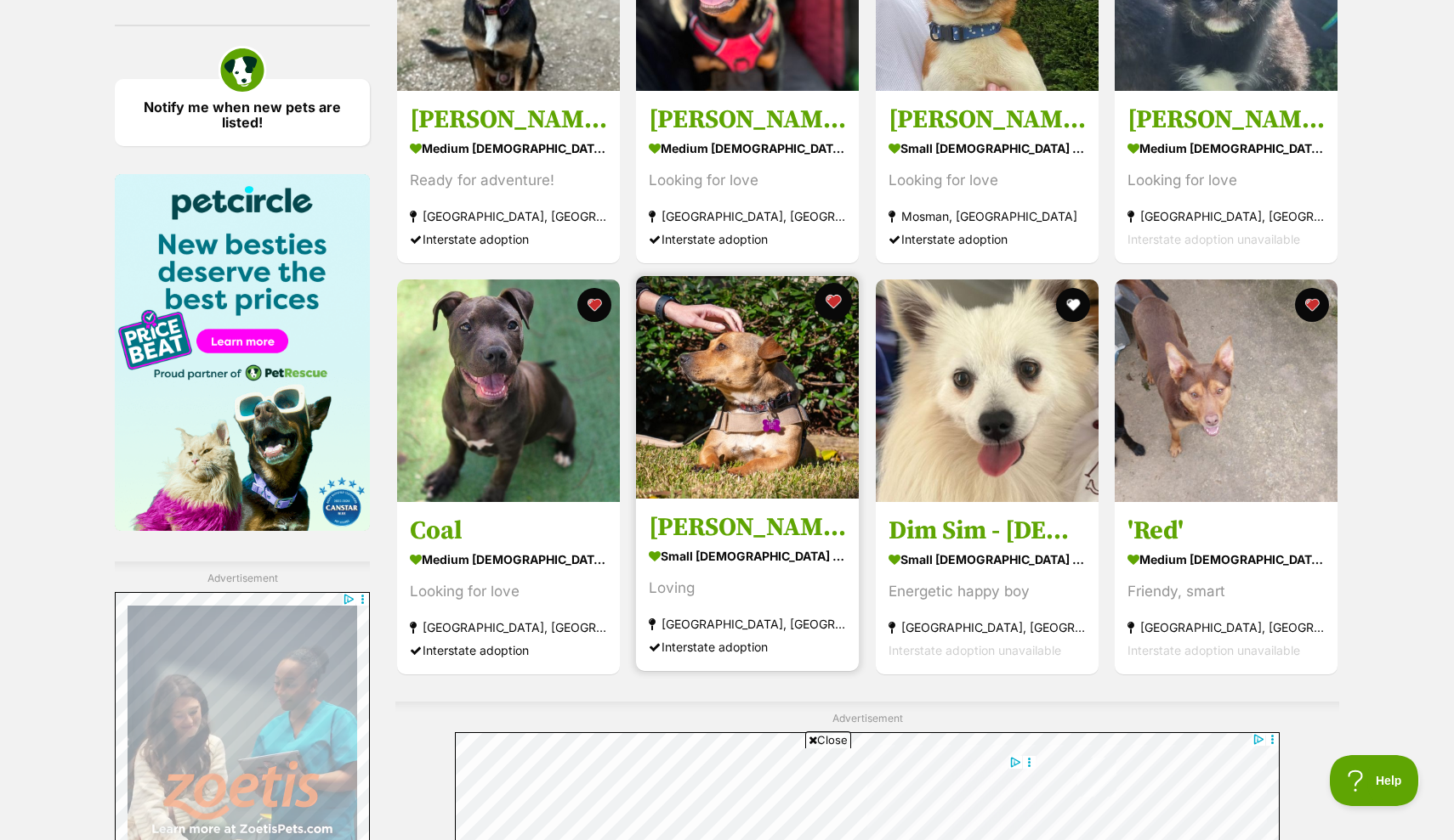
scroll to position [0, 0]
click at [837, 306] on button "favourite" at bounding box center [834, 301] width 38 height 38
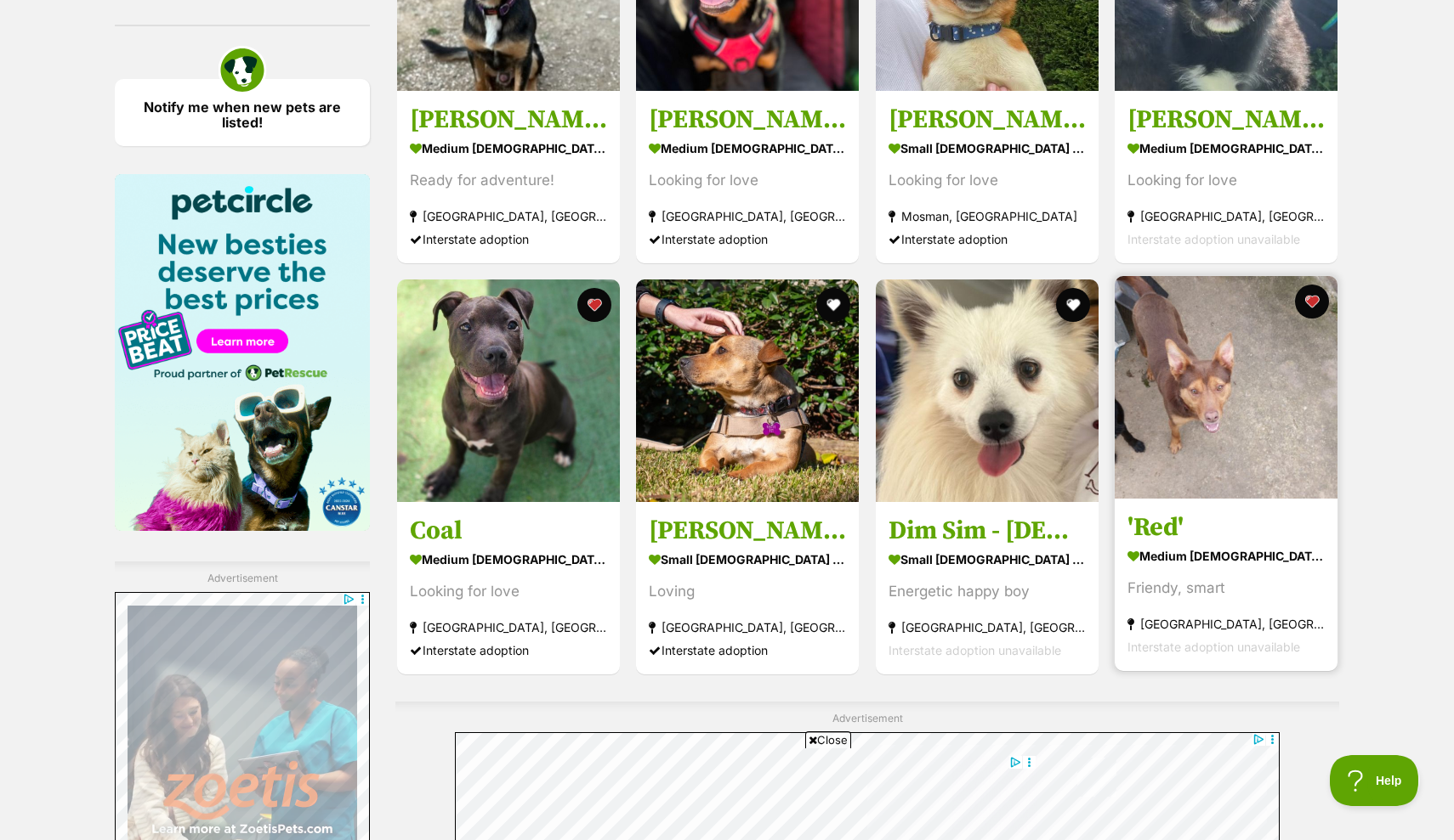
click at [1228, 358] on img at bounding box center [1226, 387] width 223 height 223
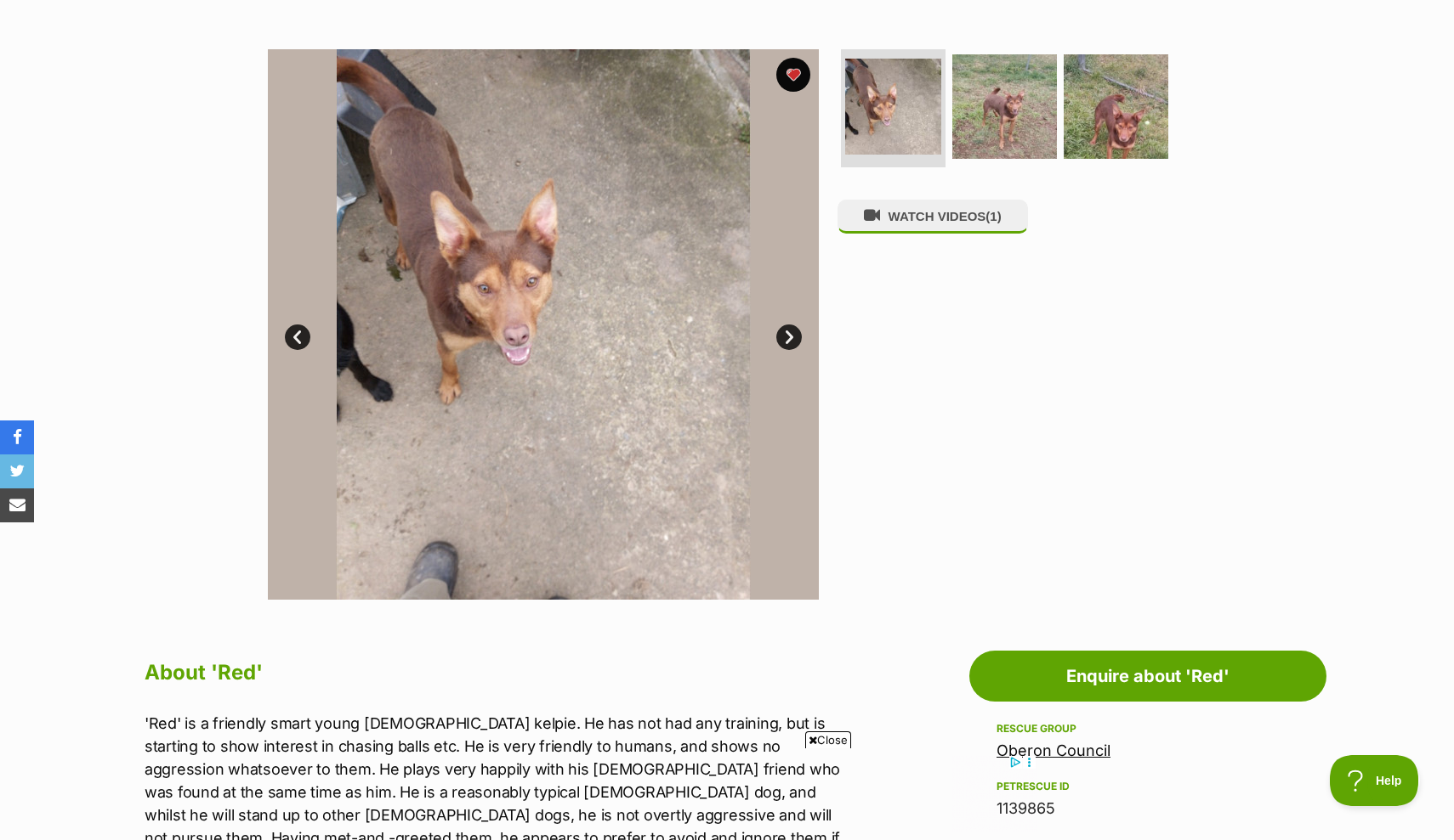
scroll to position [300, 0]
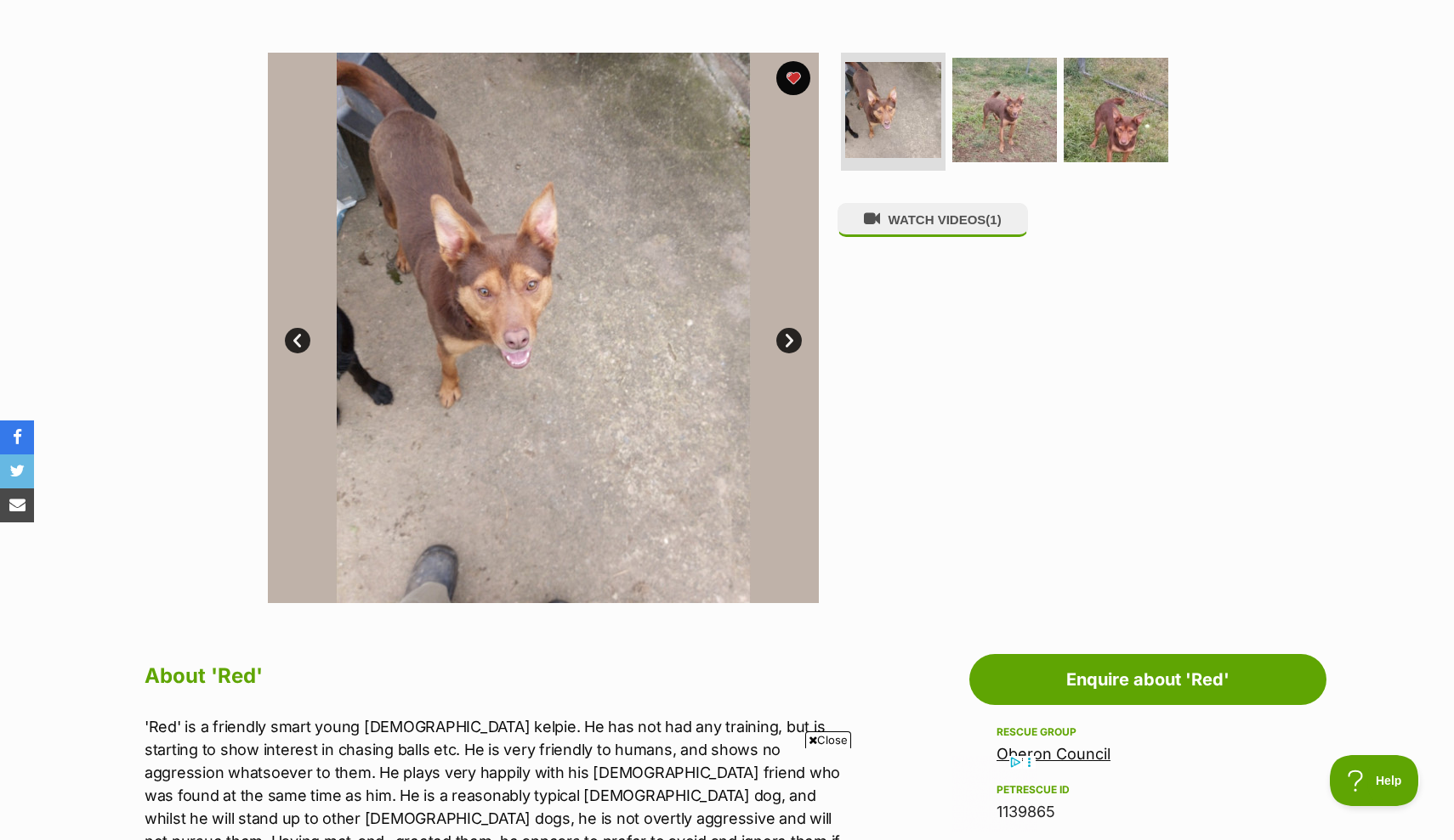
click at [780, 351] on img at bounding box center [543, 328] width 551 height 551
click at [789, 341] on link "Next" at bounding box center [788, 340] width 26 height 26
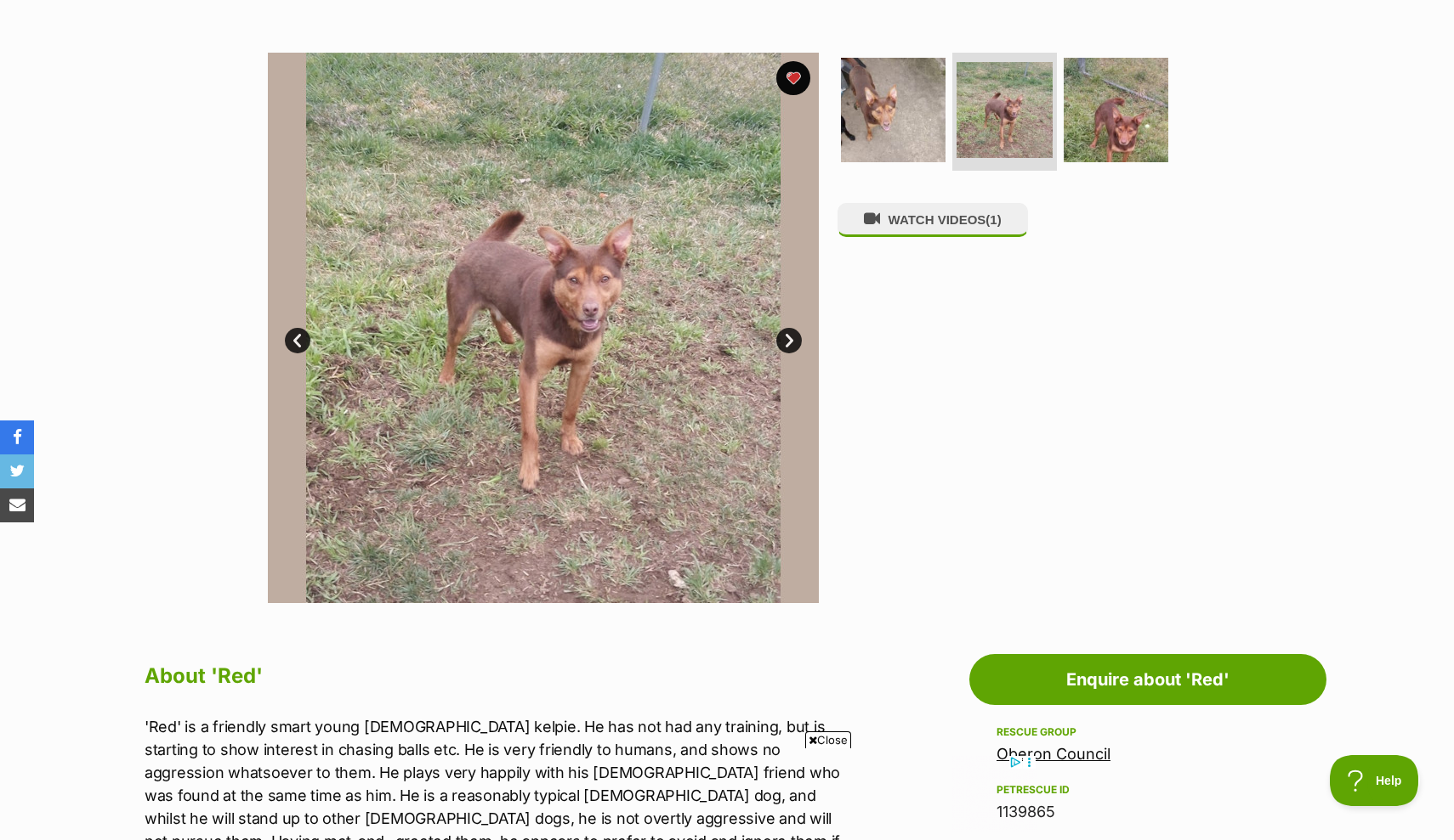
click at [789, 341] on link "Next" at bounding box center [788, 340] width 26 height 26
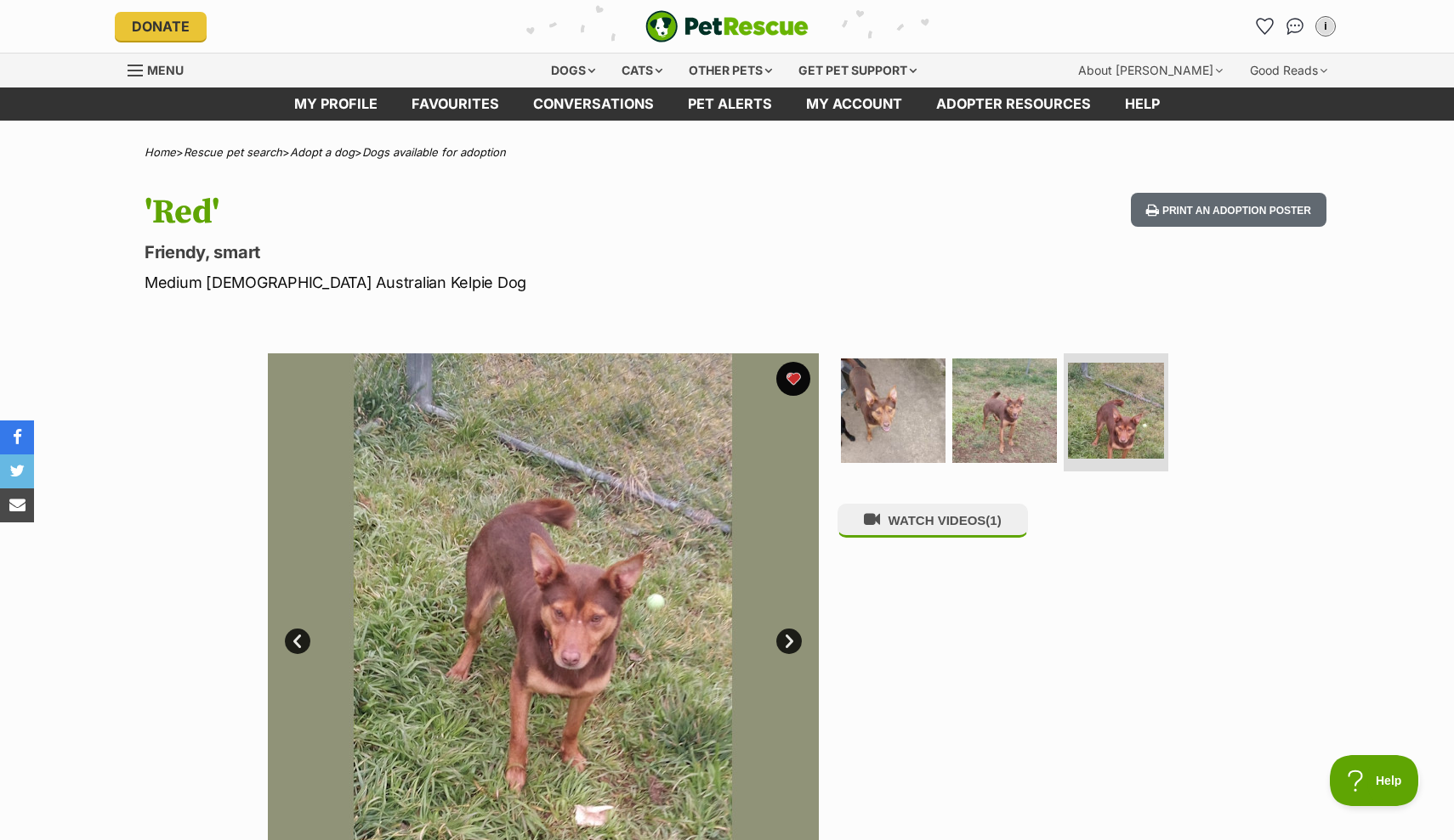
scroll to position [0, 0]
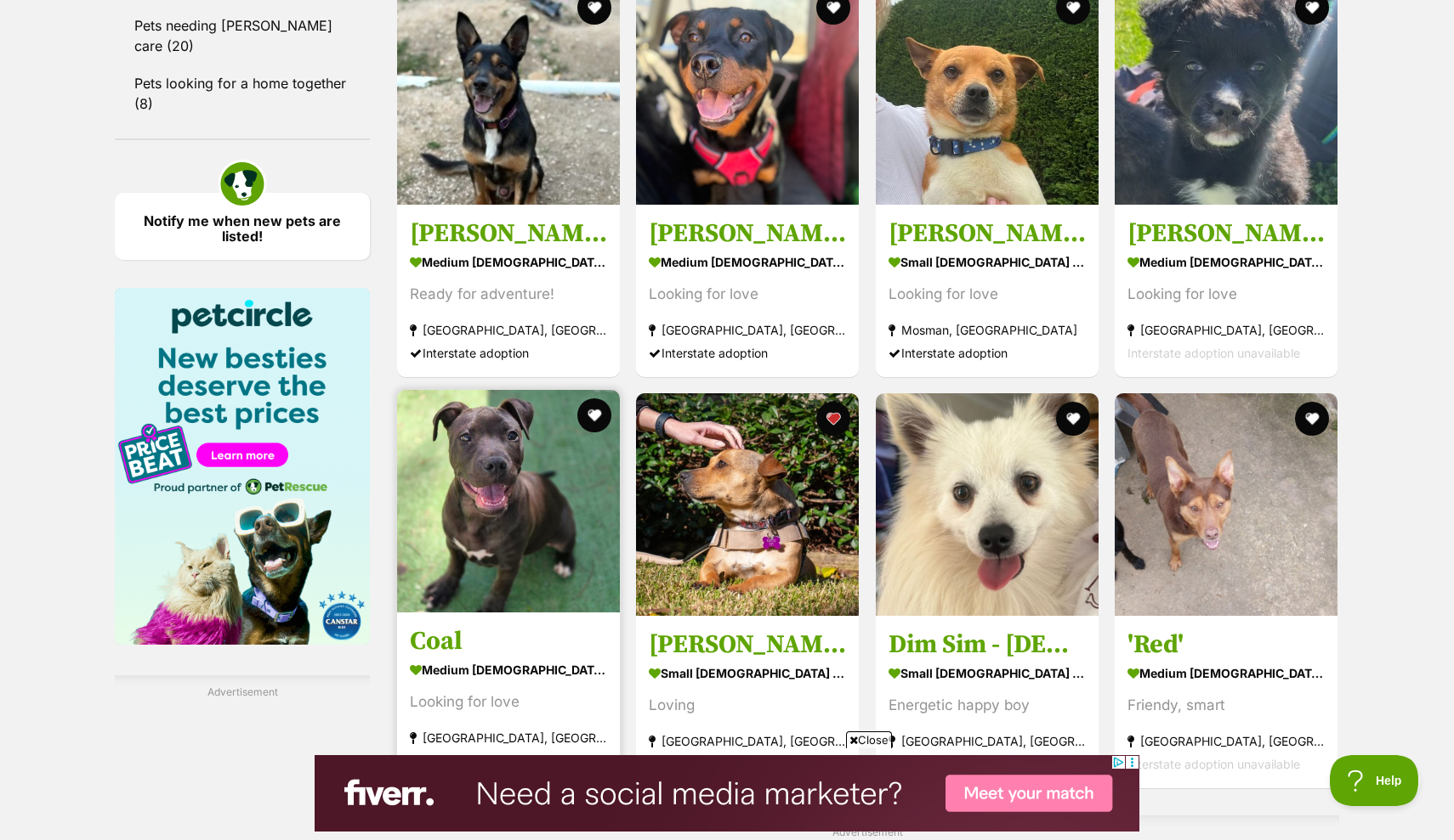
click at [493, 390] on img at bounding box center [509, 502] width 223 height 223
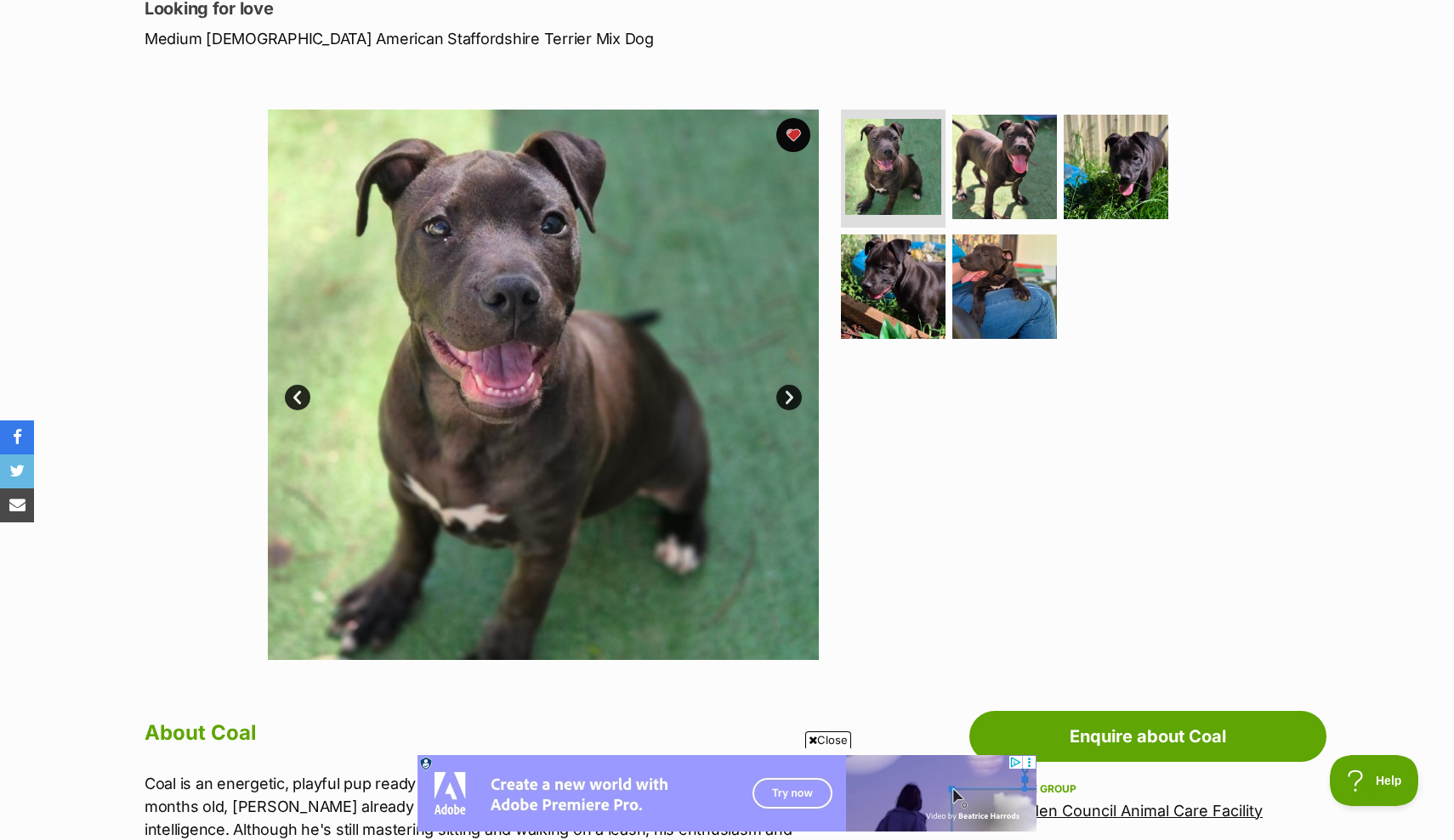
scroll to position [216, 0]
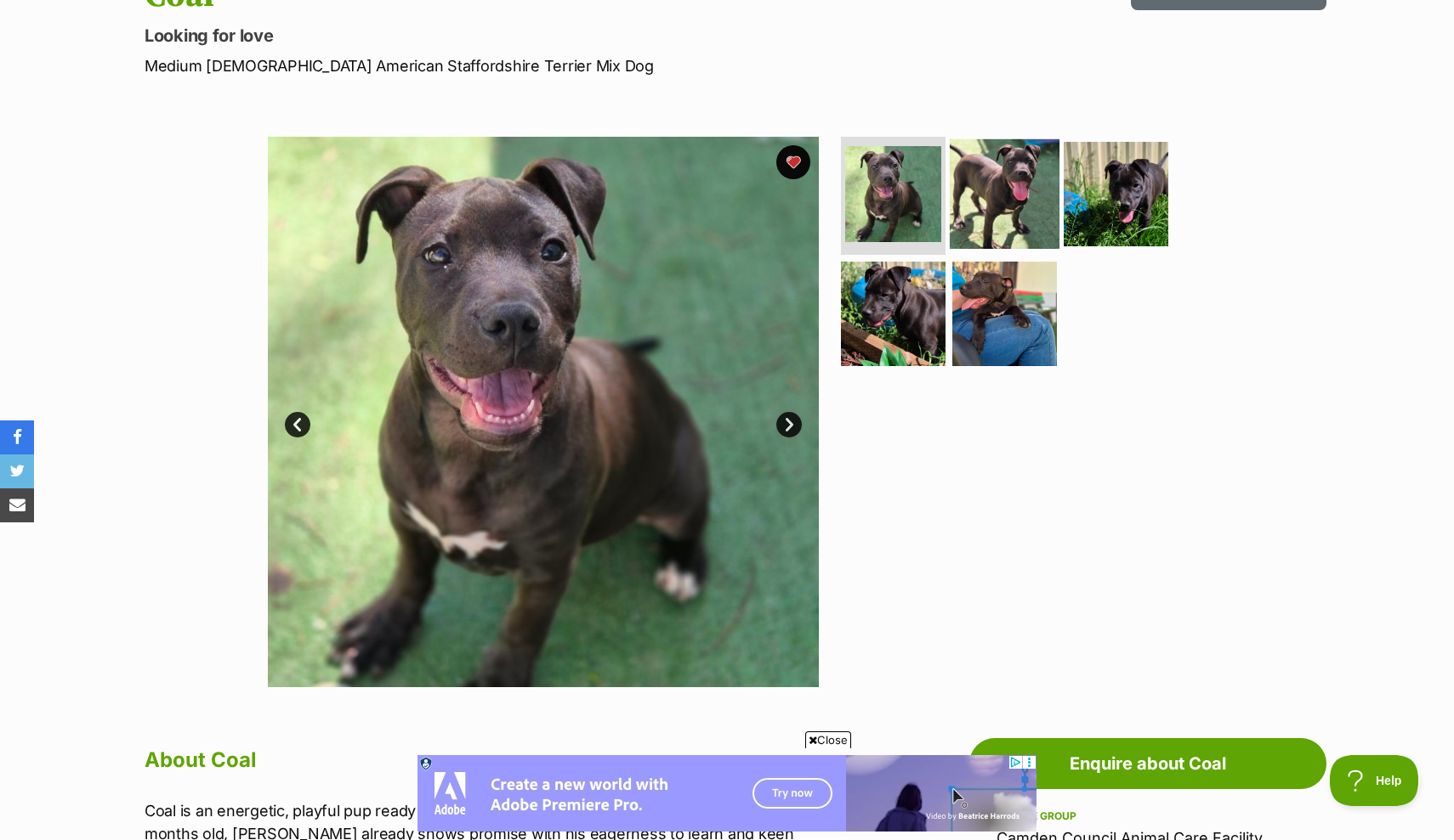
click at [1019, 174] on img at bounding box center [1004, 194] width 110 height 110
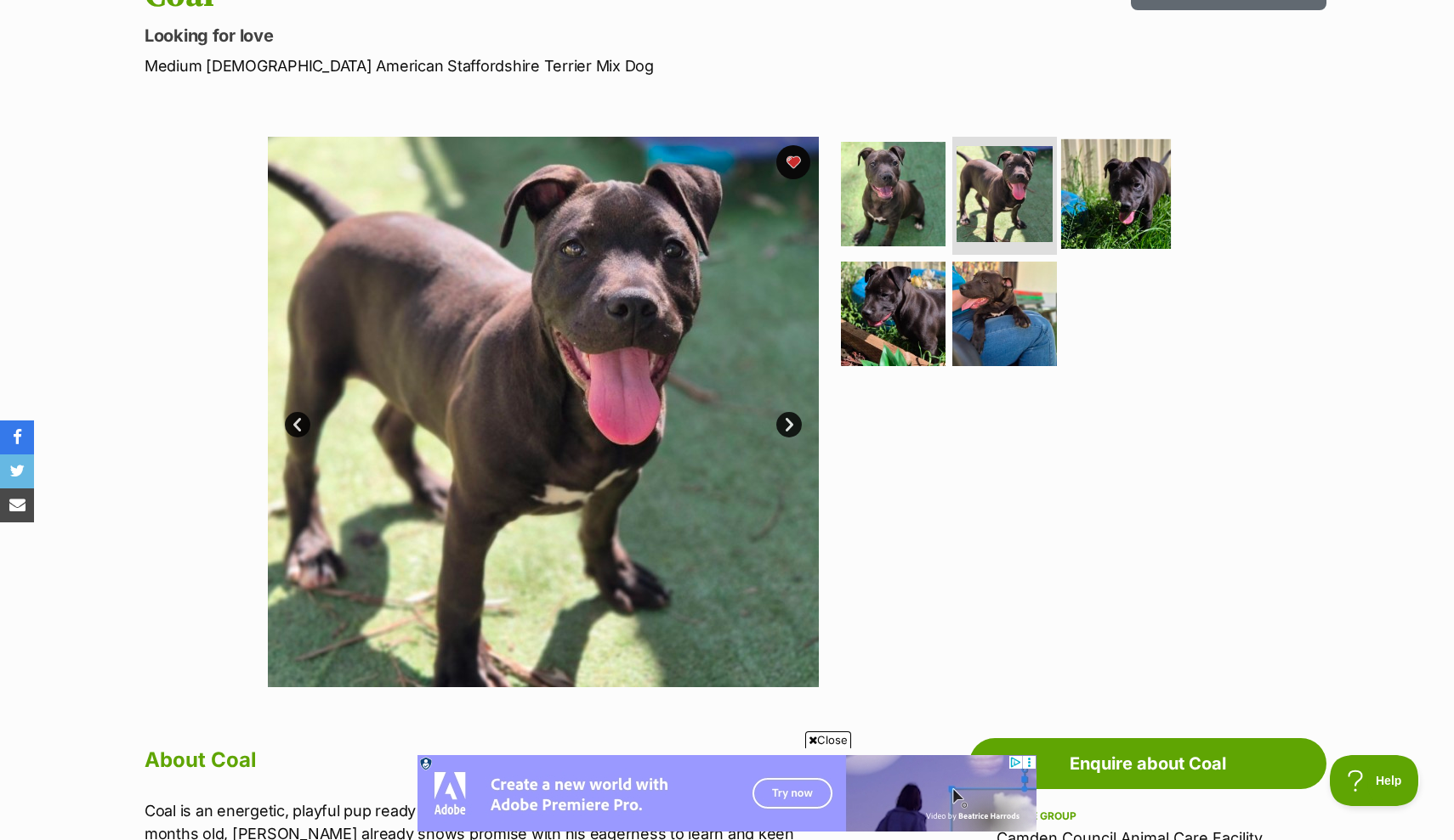
click at [1115, 181] on img at bounding box center [1116, 194] width 110 height 110
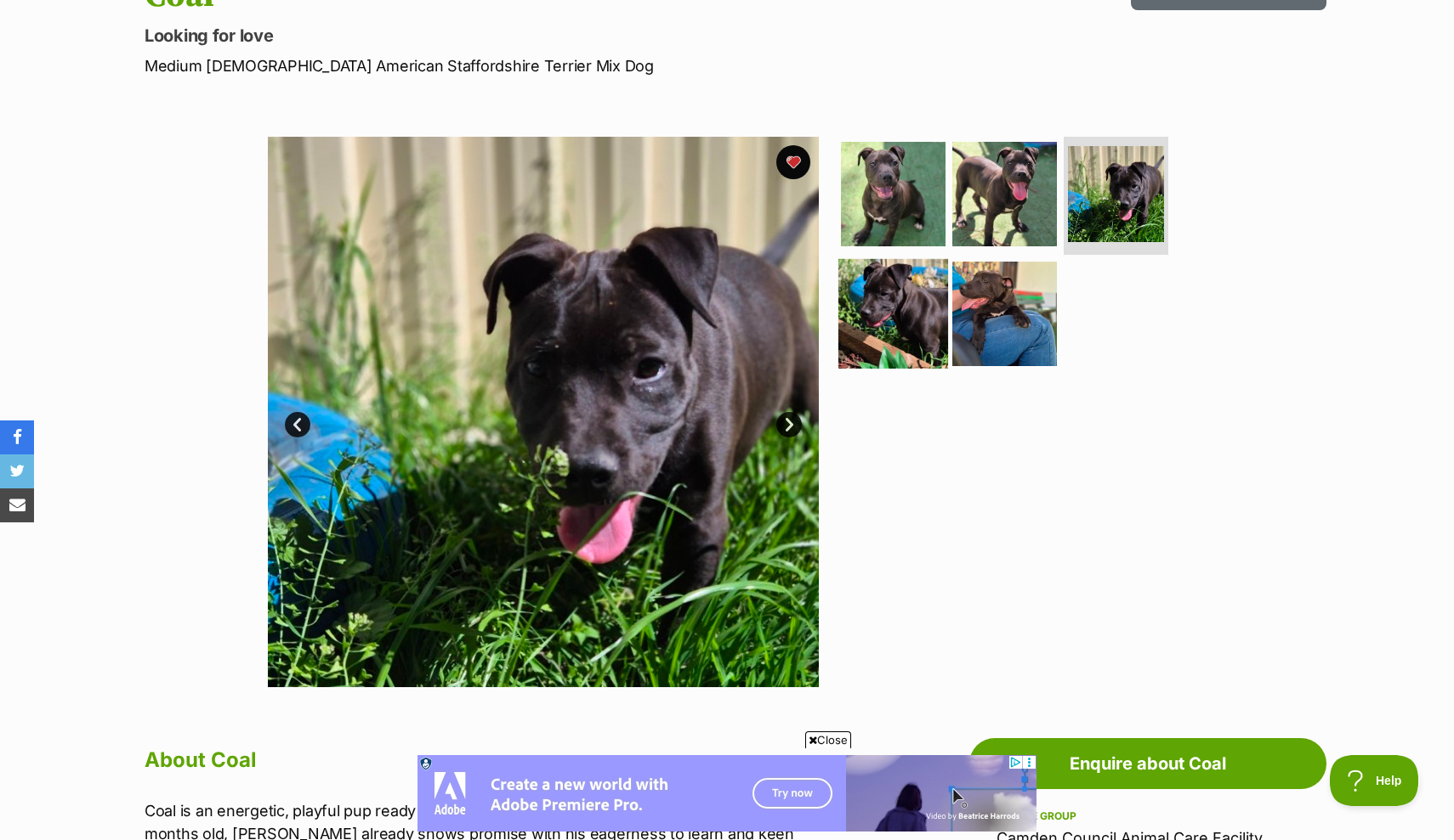
click at [915, 313] on img at bounding box center [893, 314] width 110 height 110
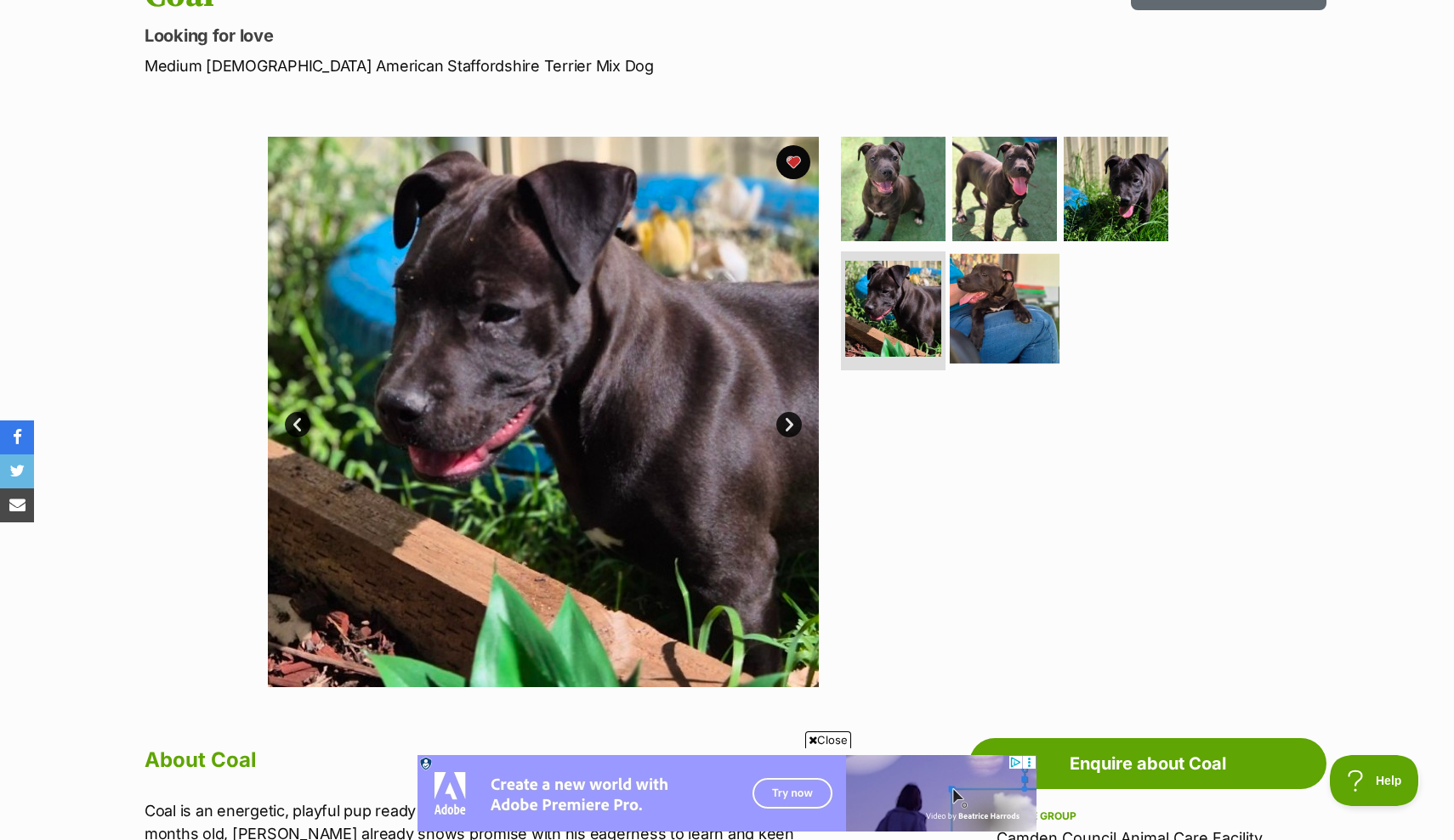
click at [1021, 303] on img at bounding box center [1004, 309] width 110 height 110
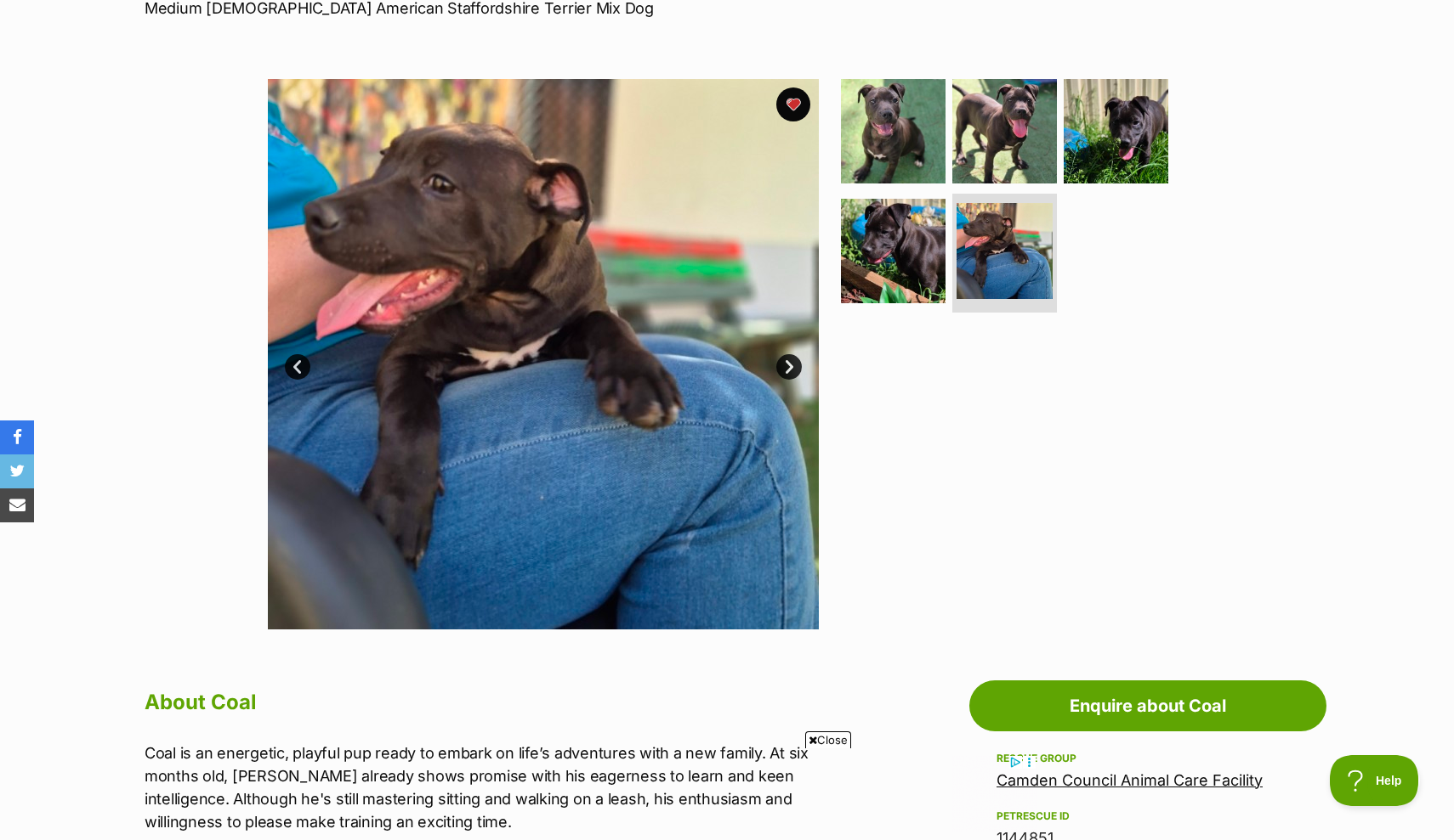
scroll to position [290, 0]
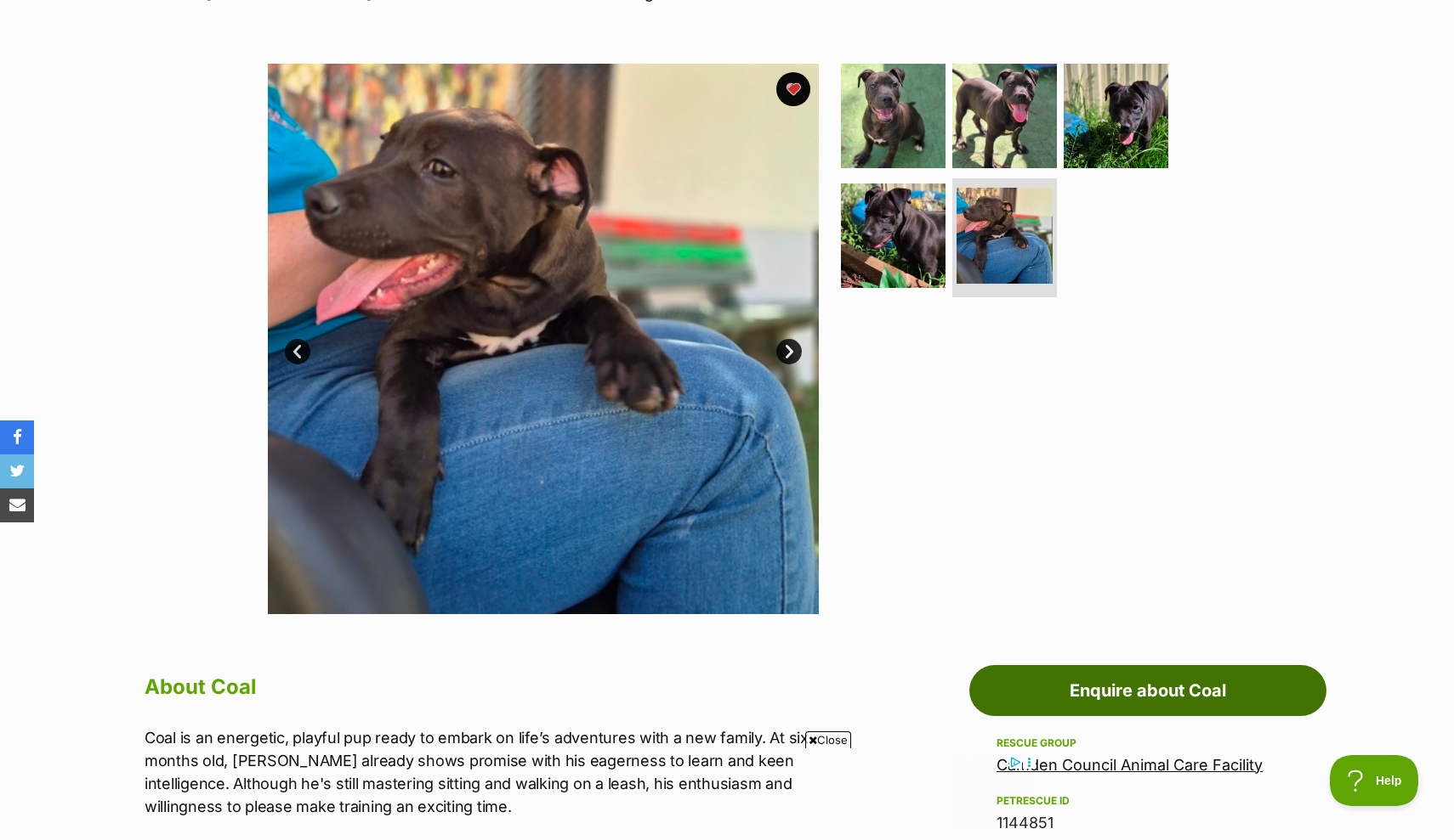
click at [1107, 683] on link "Enquire about Coal" at bounding box center [1148, 691] width 357 height 51
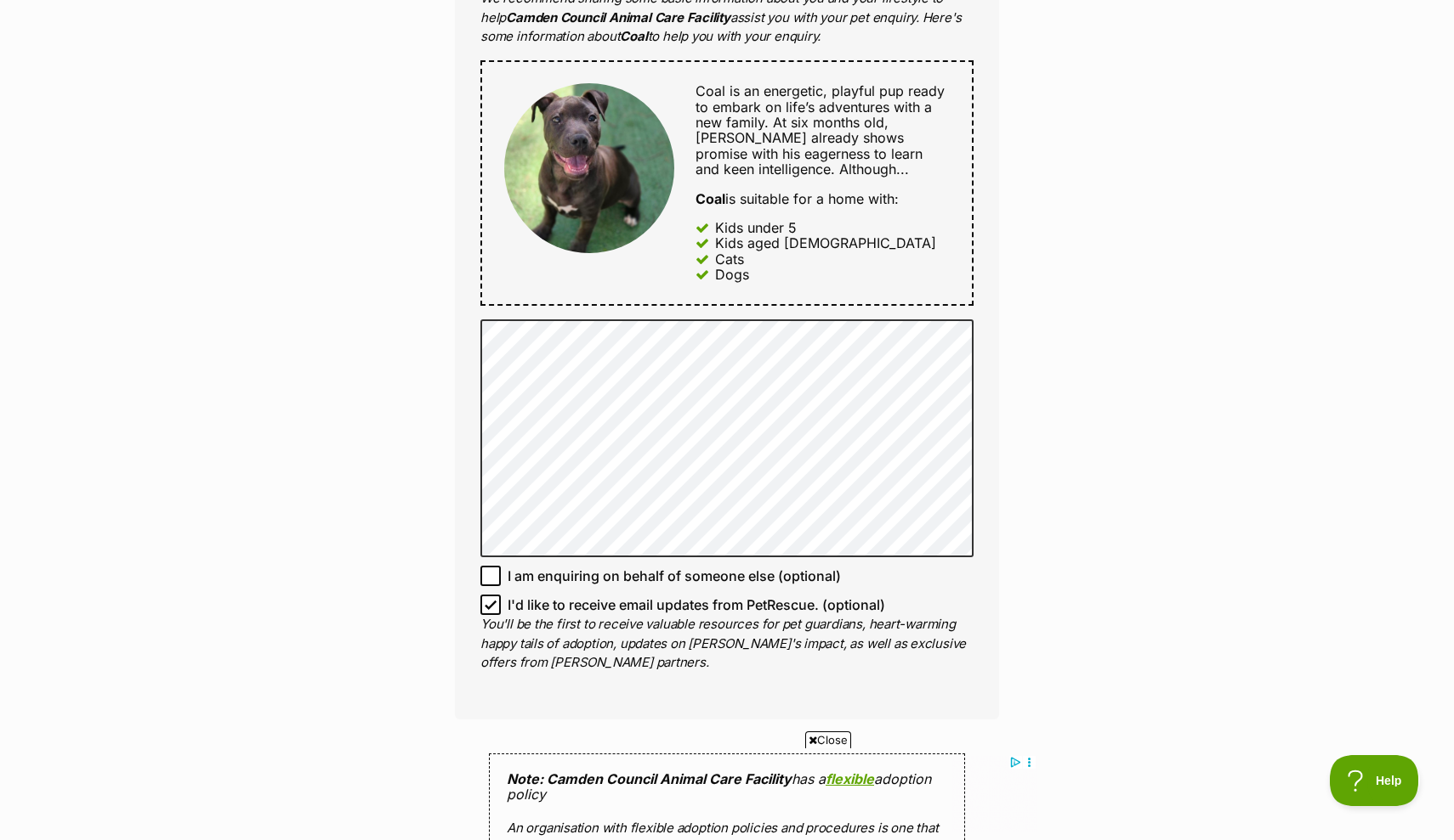
scroll to position [932, 0]
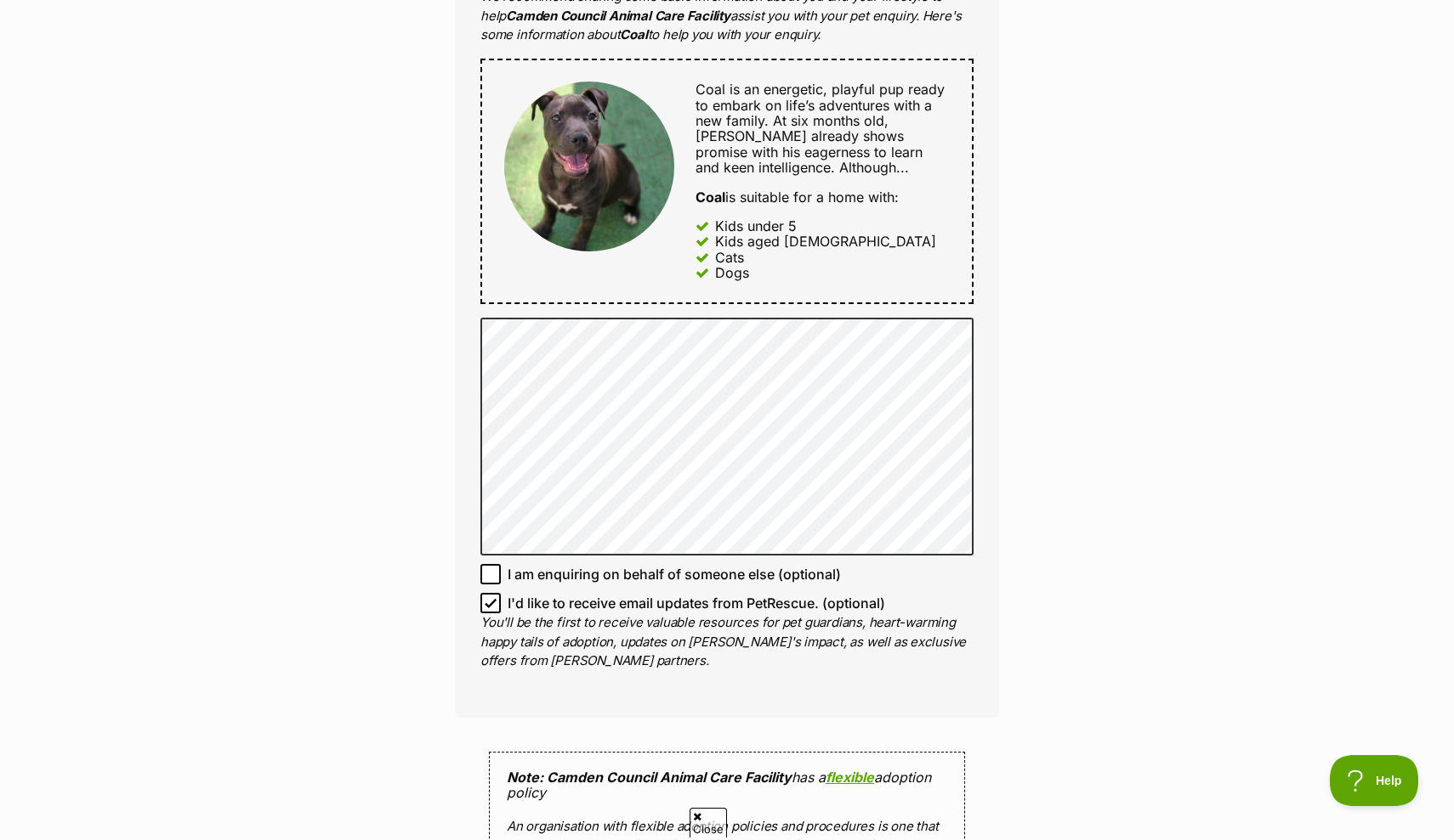
click at [494, 599] on icon at bounding box center [491, 603] width 12 height 12
click at [494, 599] on input "I'd like to receive email updates from PetRescue. (optional)" at bounding box center [491, 604] width 21 height 21
checkbox input "false"
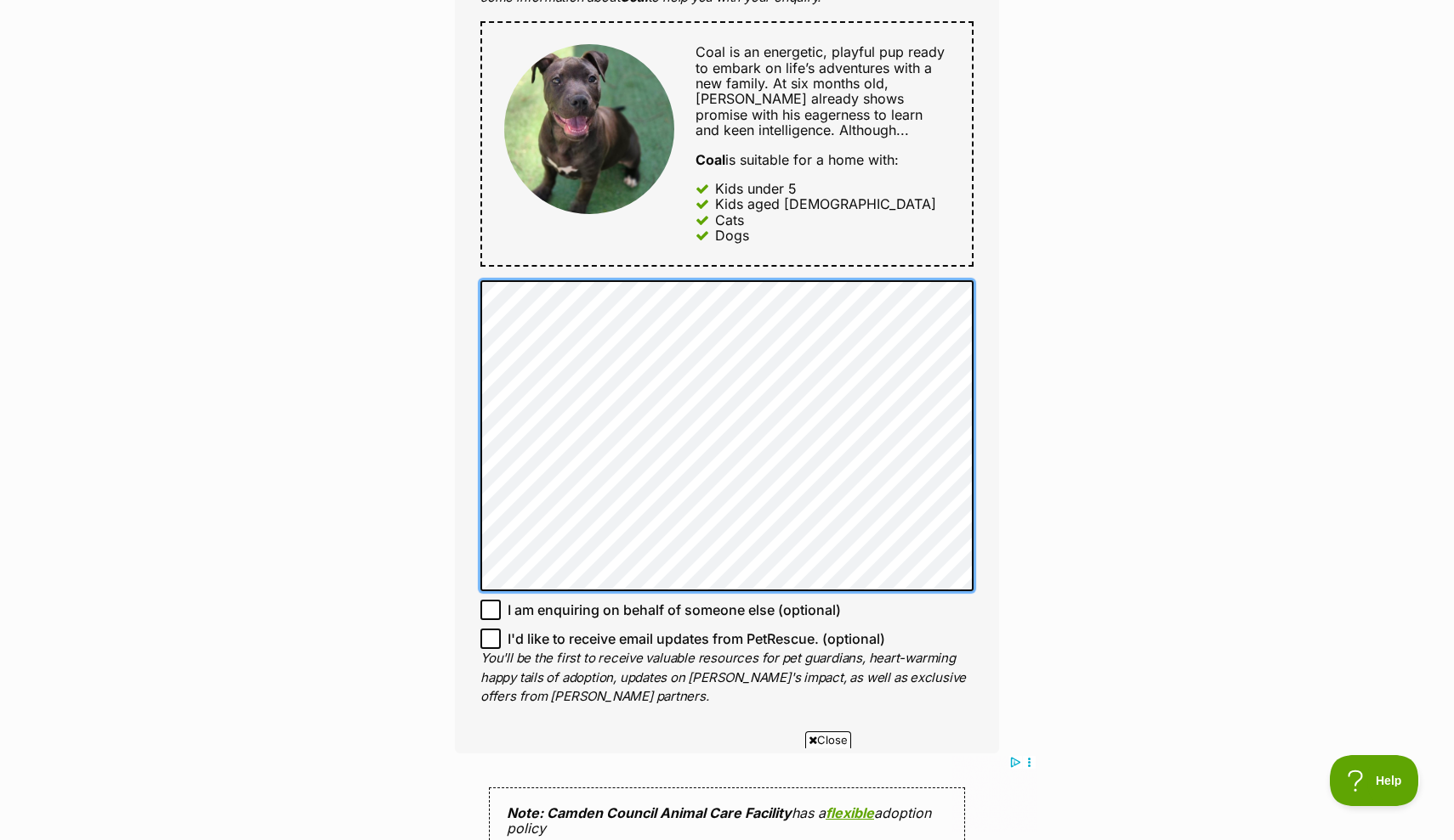
scroll to position [763, 0]
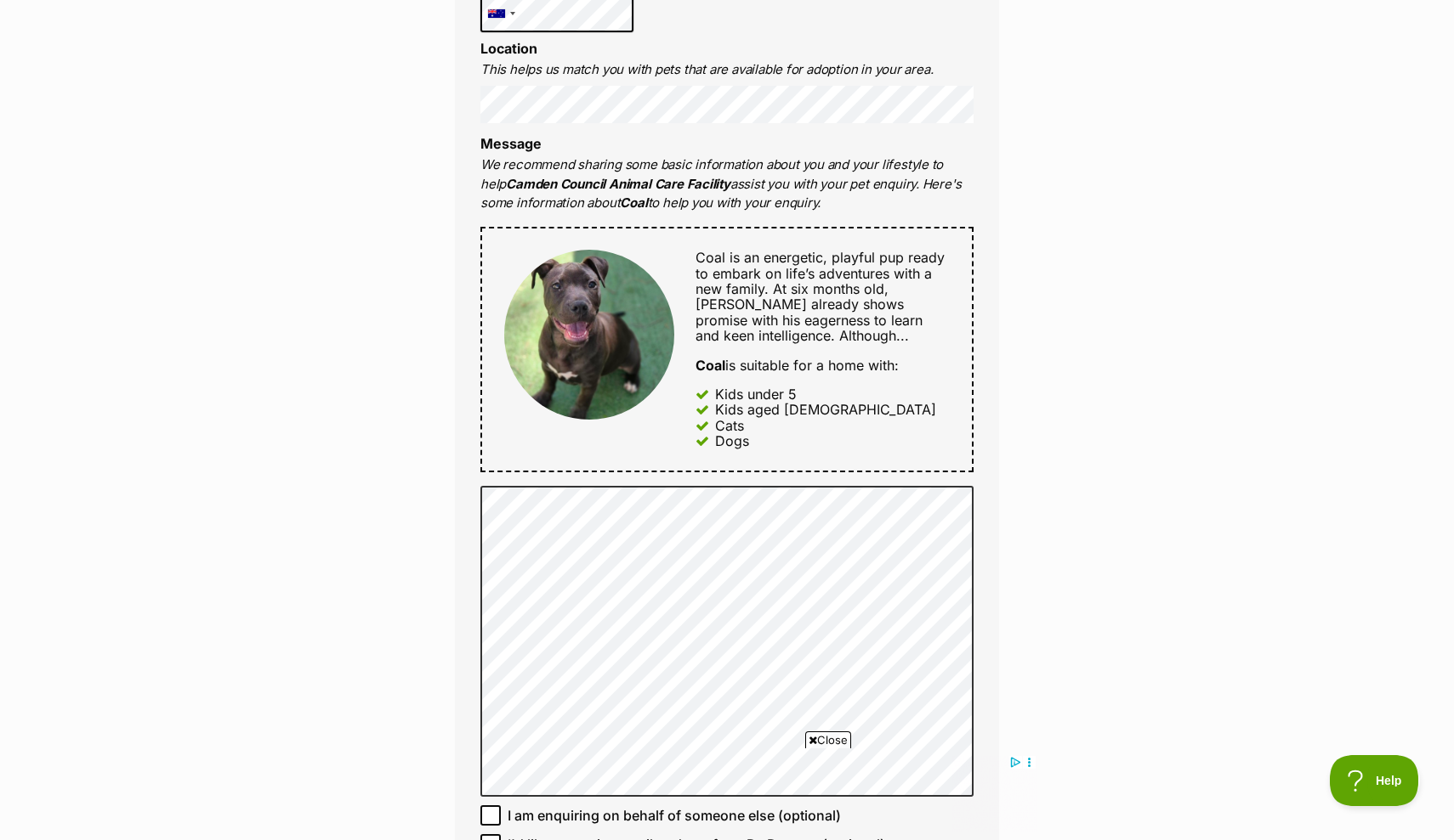
click at [1079, 371] on div "Enquire about Coal 0418530492 Send an enquiry via the form below or phone us on…" at bounding box center [727, 588] width 1454 height 2394
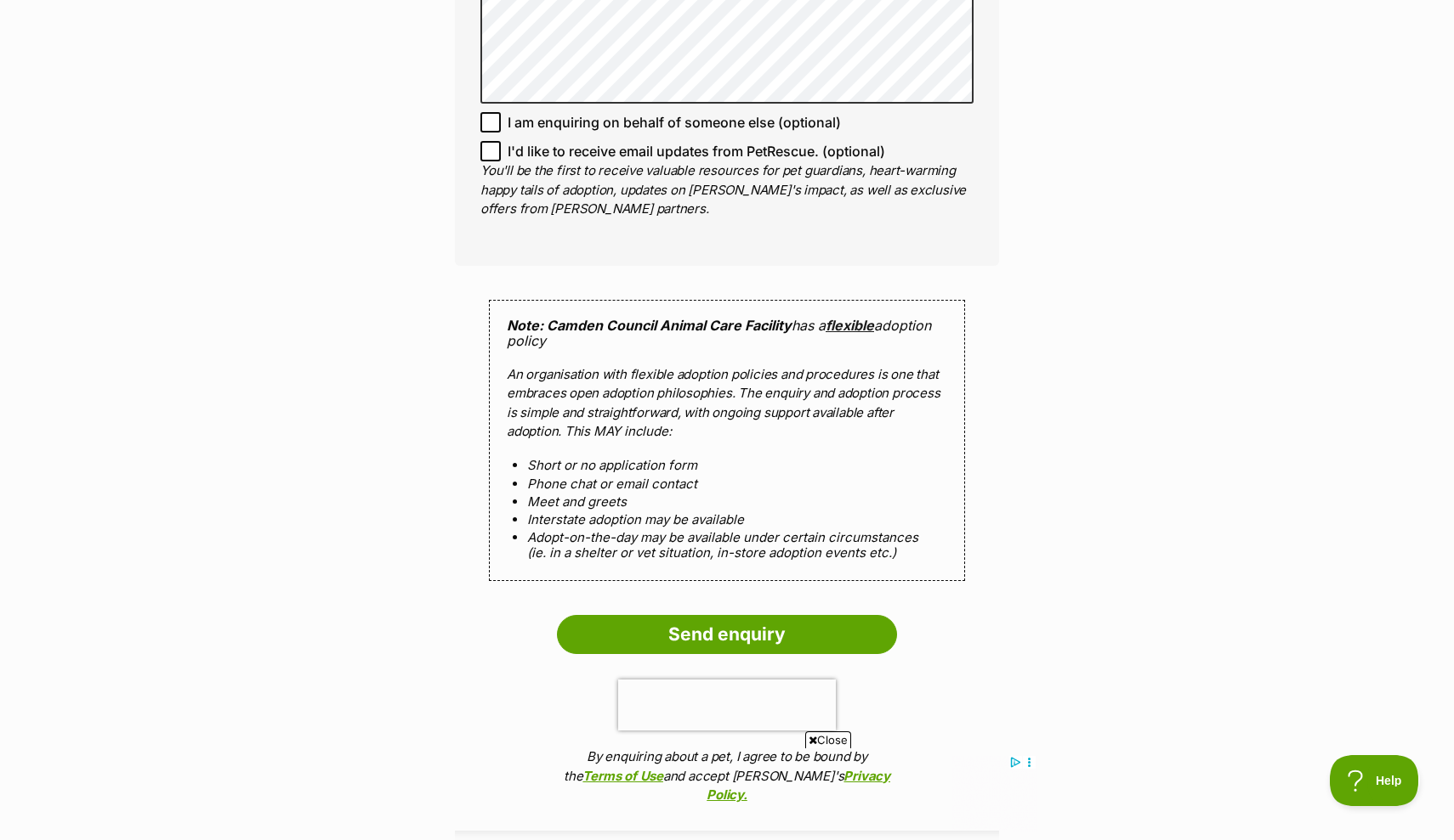
scroll to position [0, 0]
click at [702, 628] on input "Send enquiry" at bounding box center [727, 634] width 340 height 39
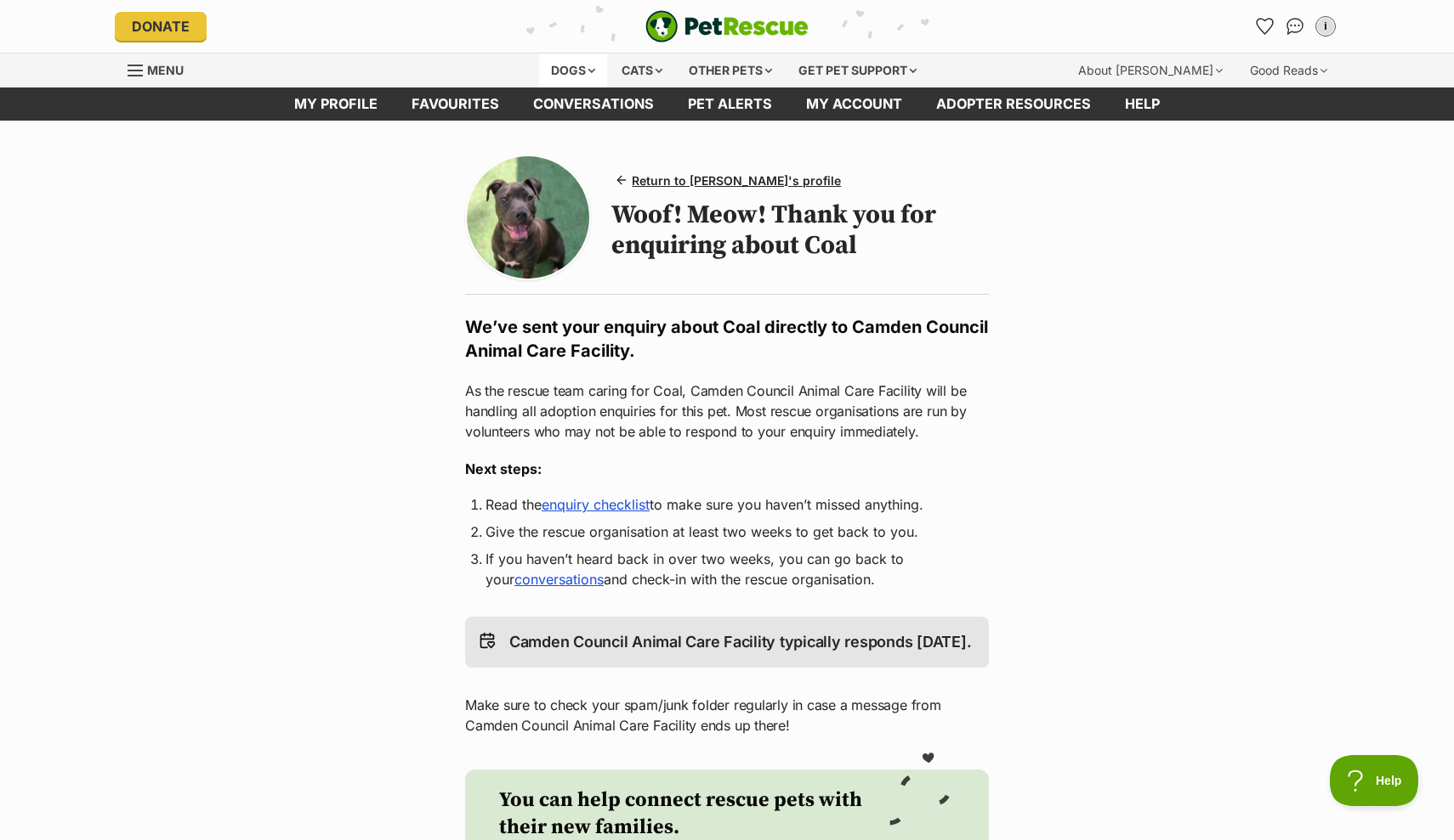
click at [565, 77] on div "Dogs" at bounding box center [573, 71] width 68 height 34
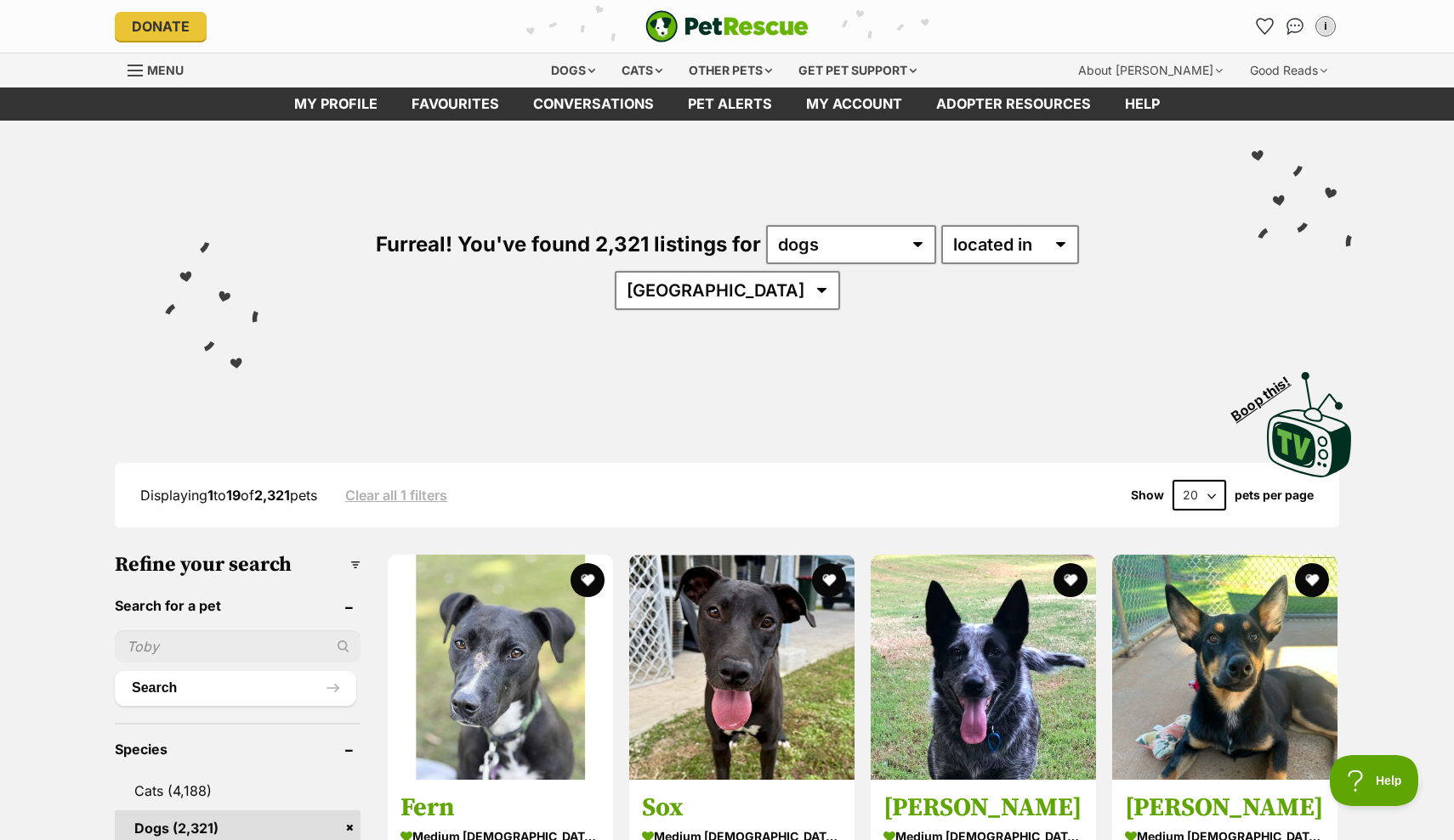
select select "NSW"
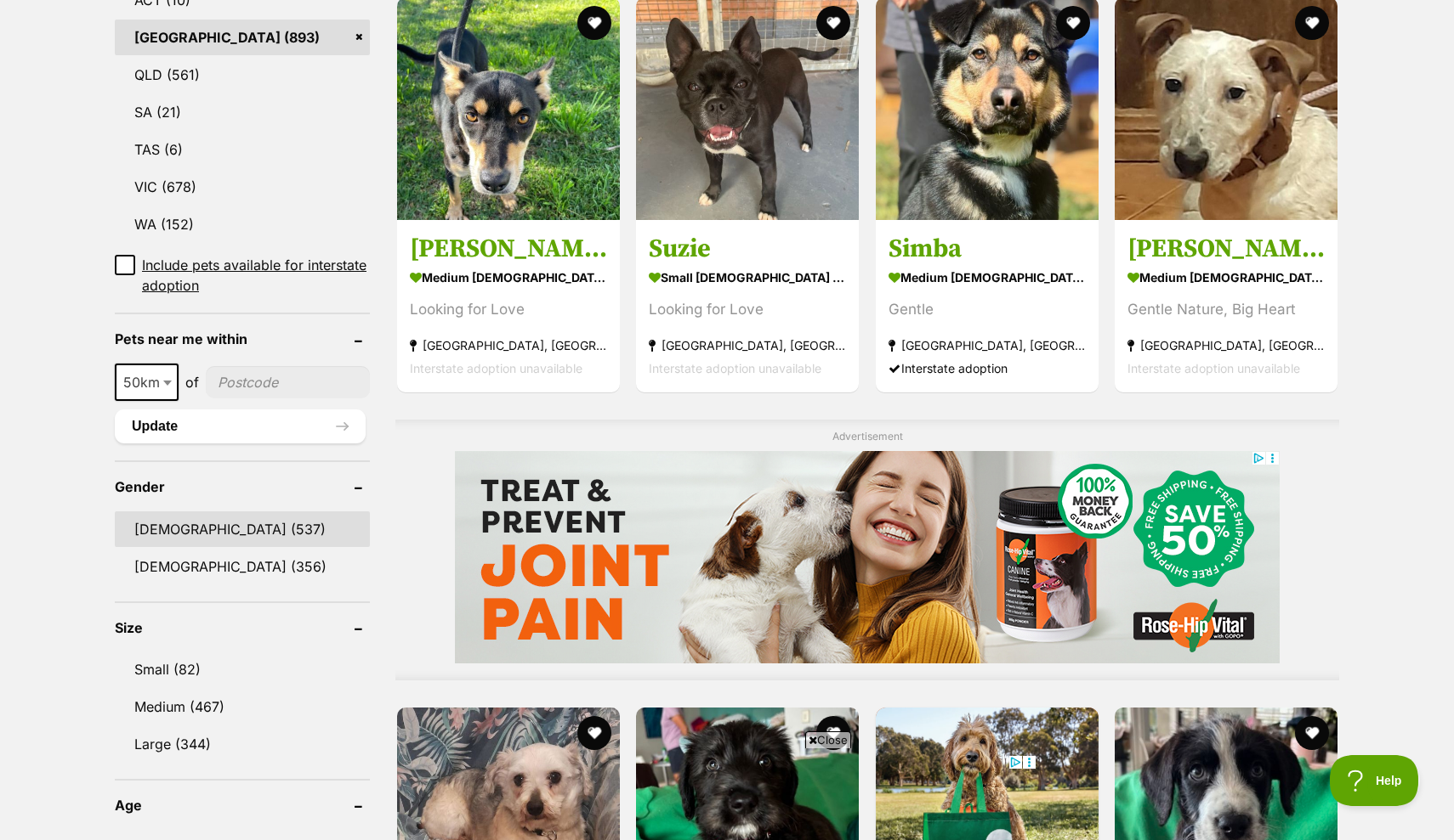
click at [164, 511] on link "Male (537)" at bounding box center [242, 529] width 255 height 36
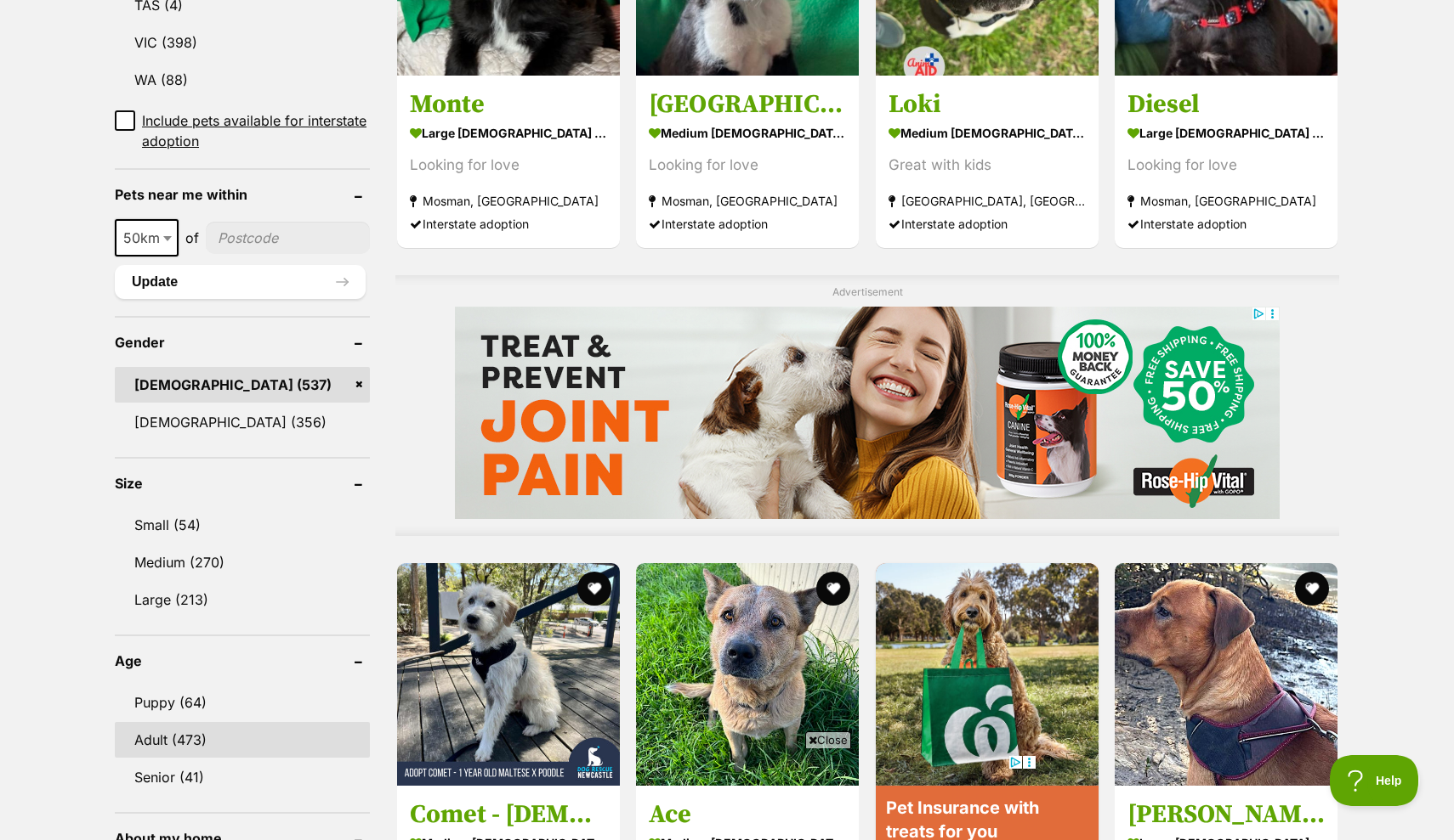
scroll to position [1117, 0]
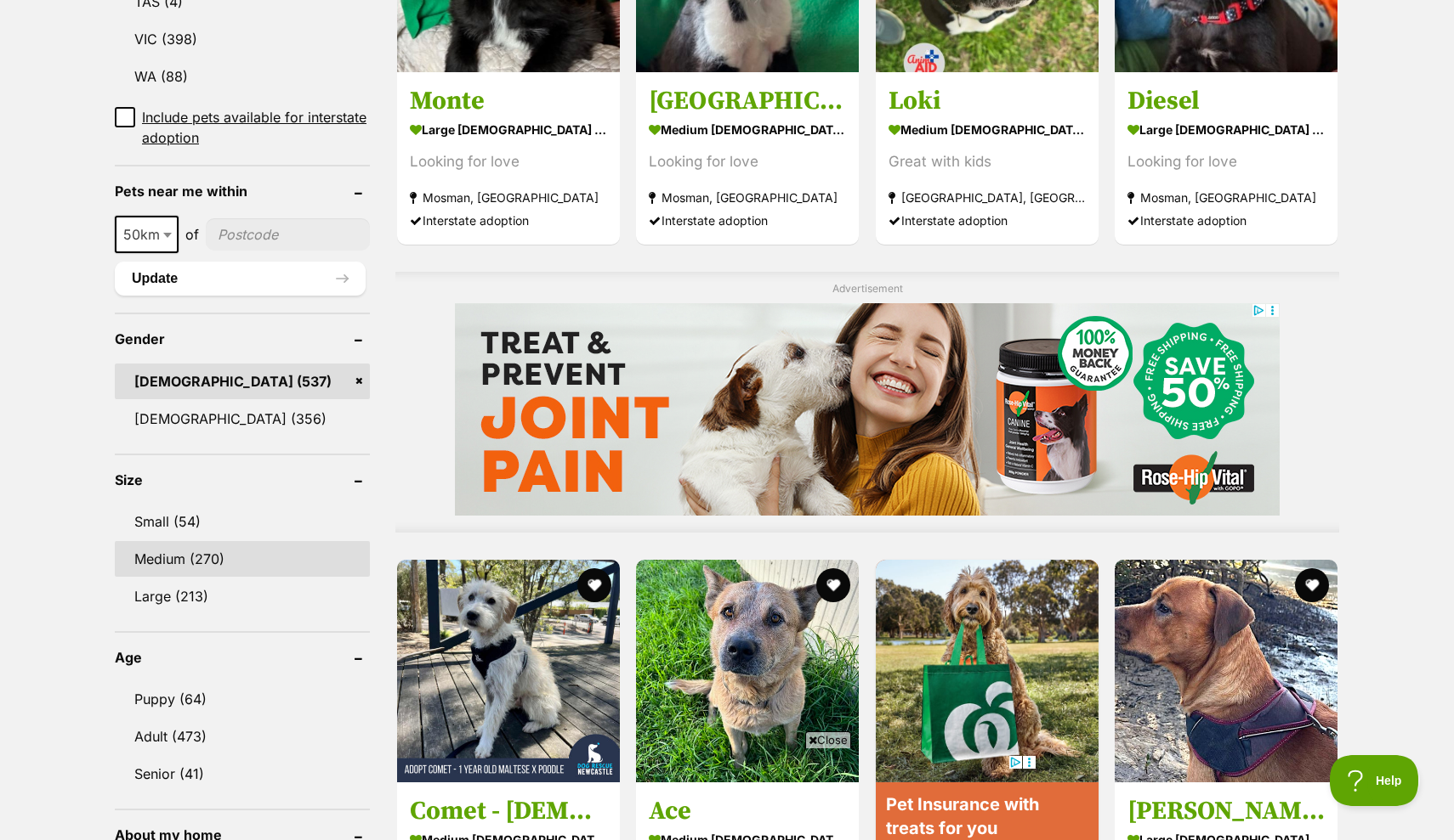
click at [204, 541] on link "Medium (270)" at bounding box center [242, 559] width 255 height 36
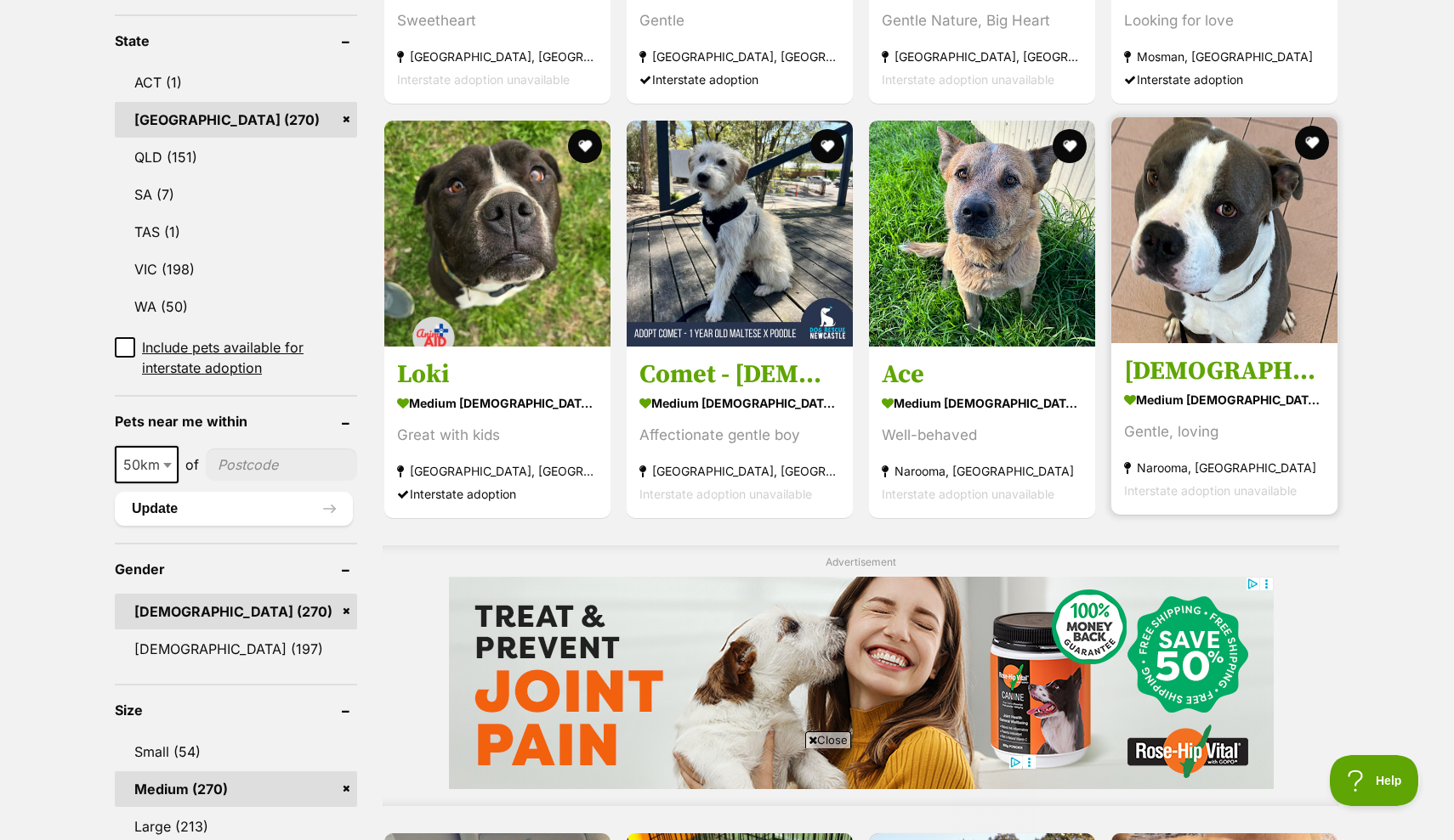
click at [1236, 324] on img at bounding box center [1223, 230] width 226 height 226
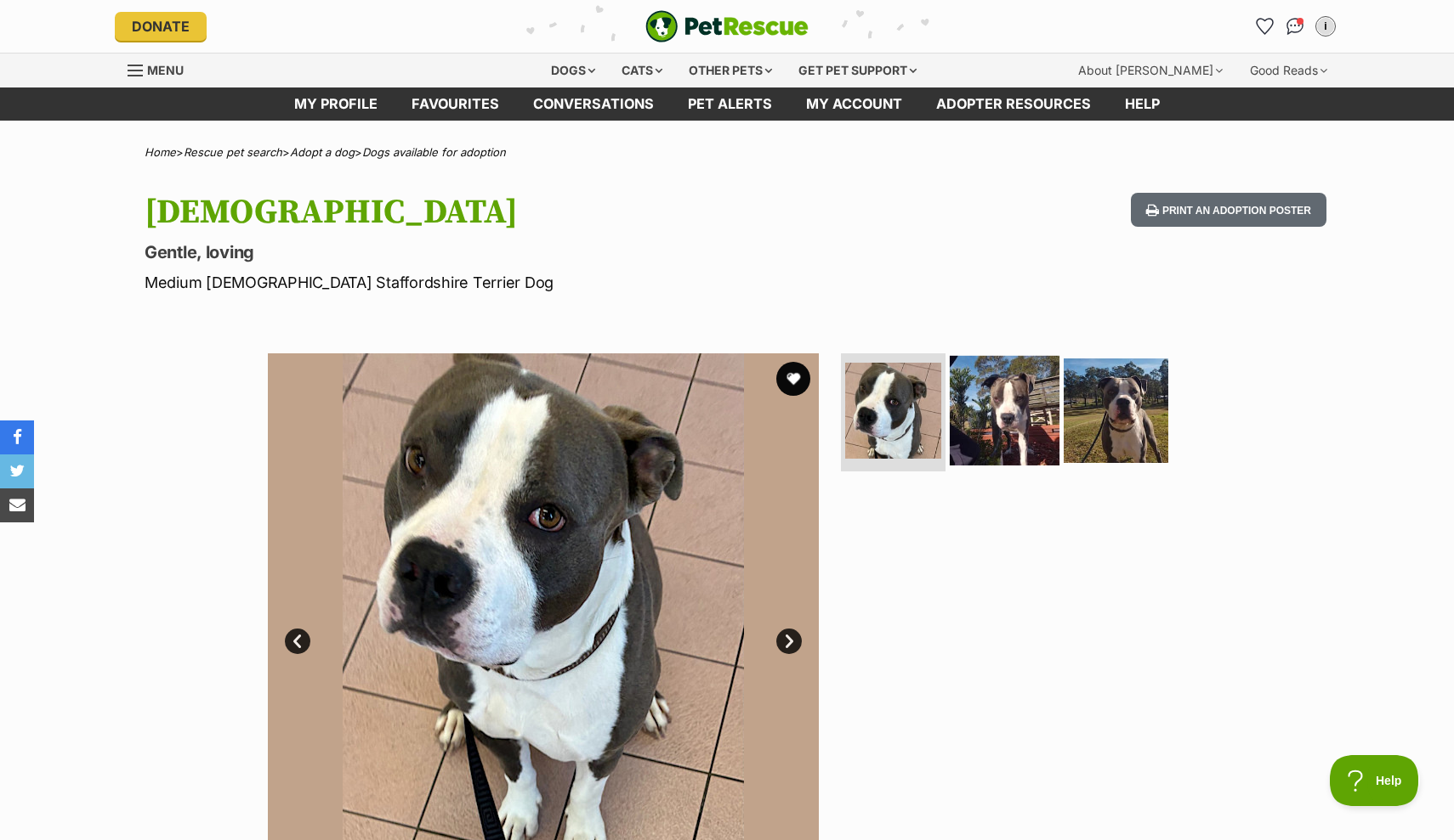
click at [1027, 391] on img at bounding box center [1004, 410] width 110 height 110
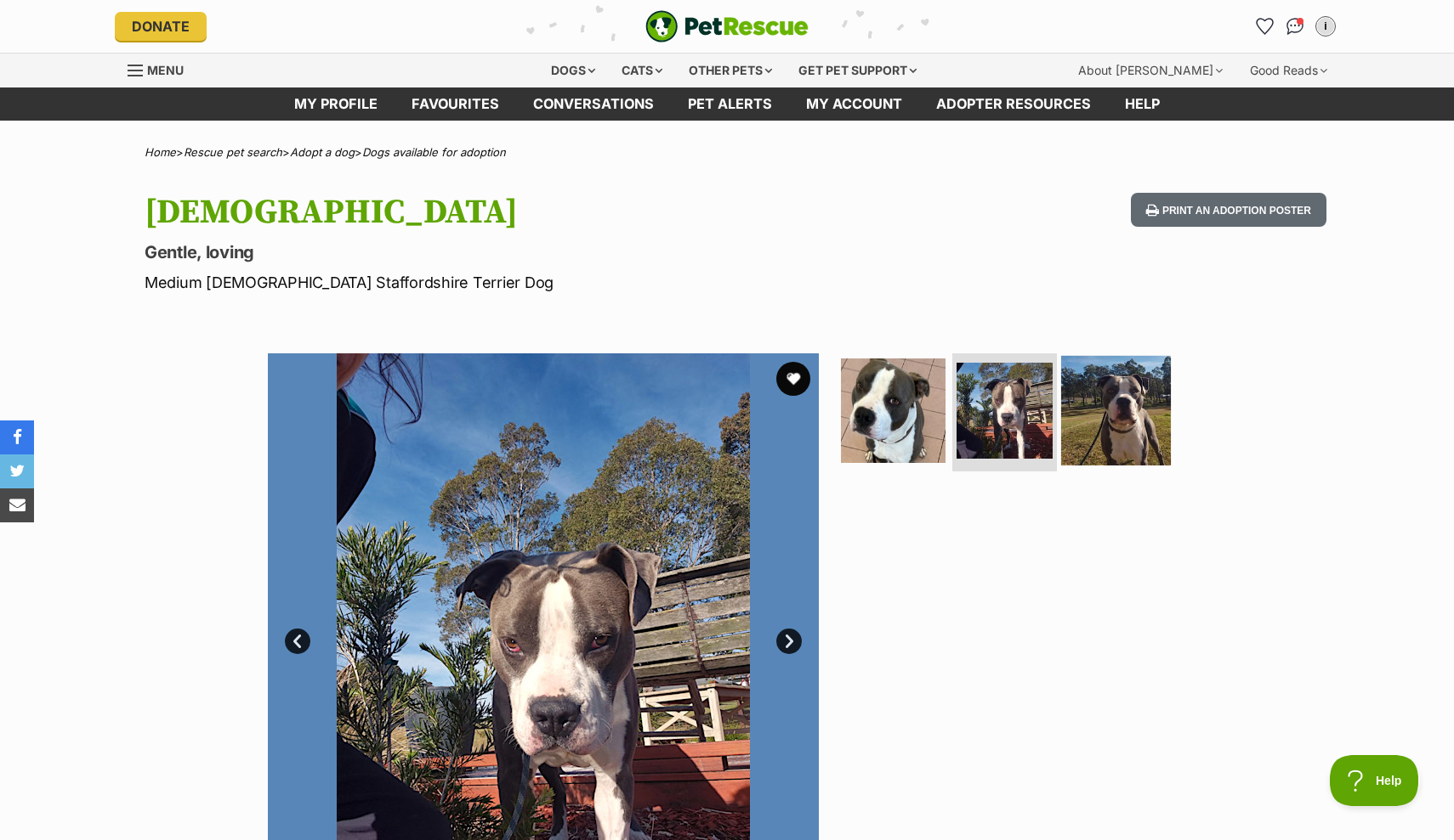
click at [1076, 409] on img at bounding box center [1116, 410] width 110 height 110
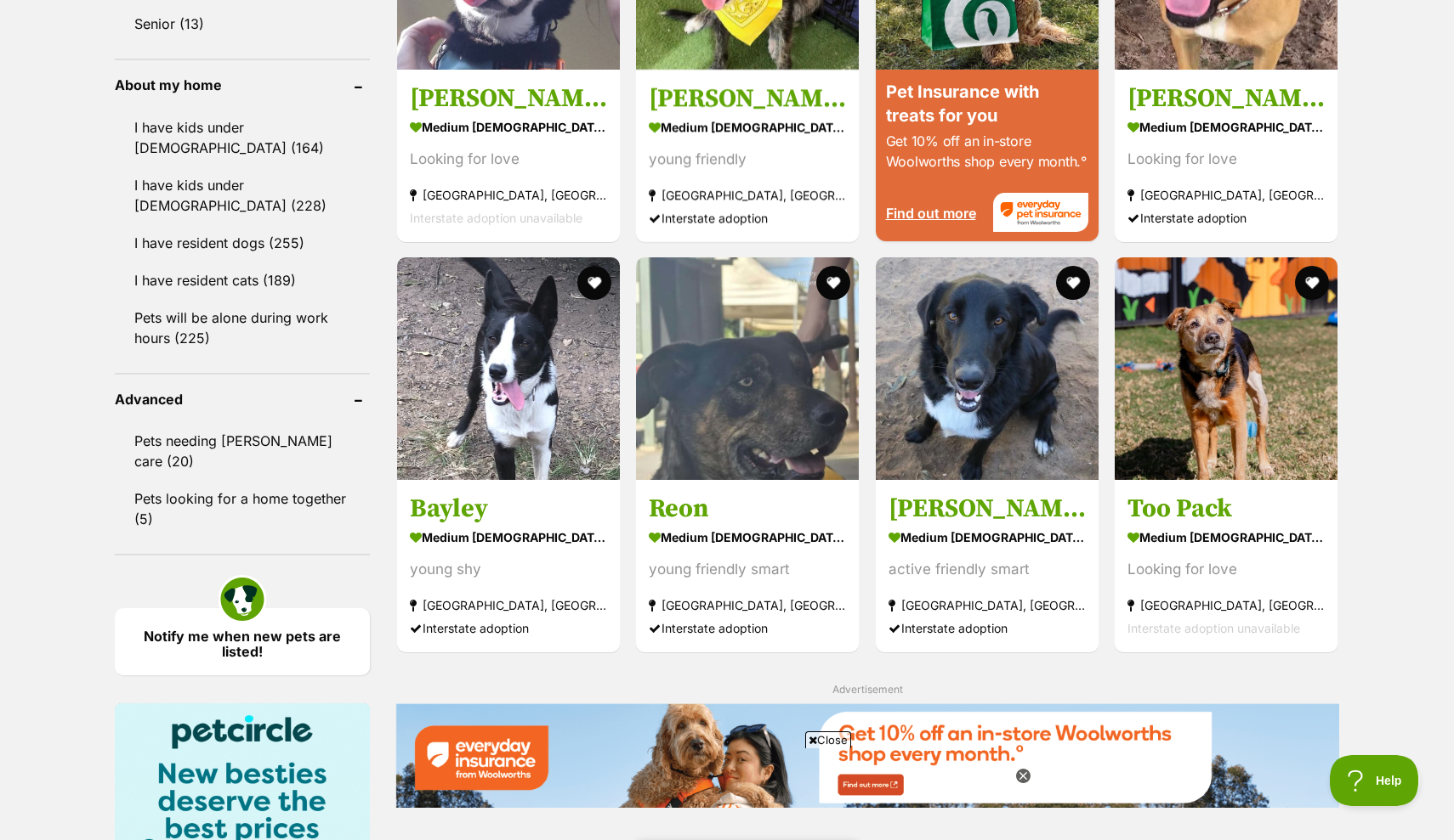
scroll to position [2511, 0]
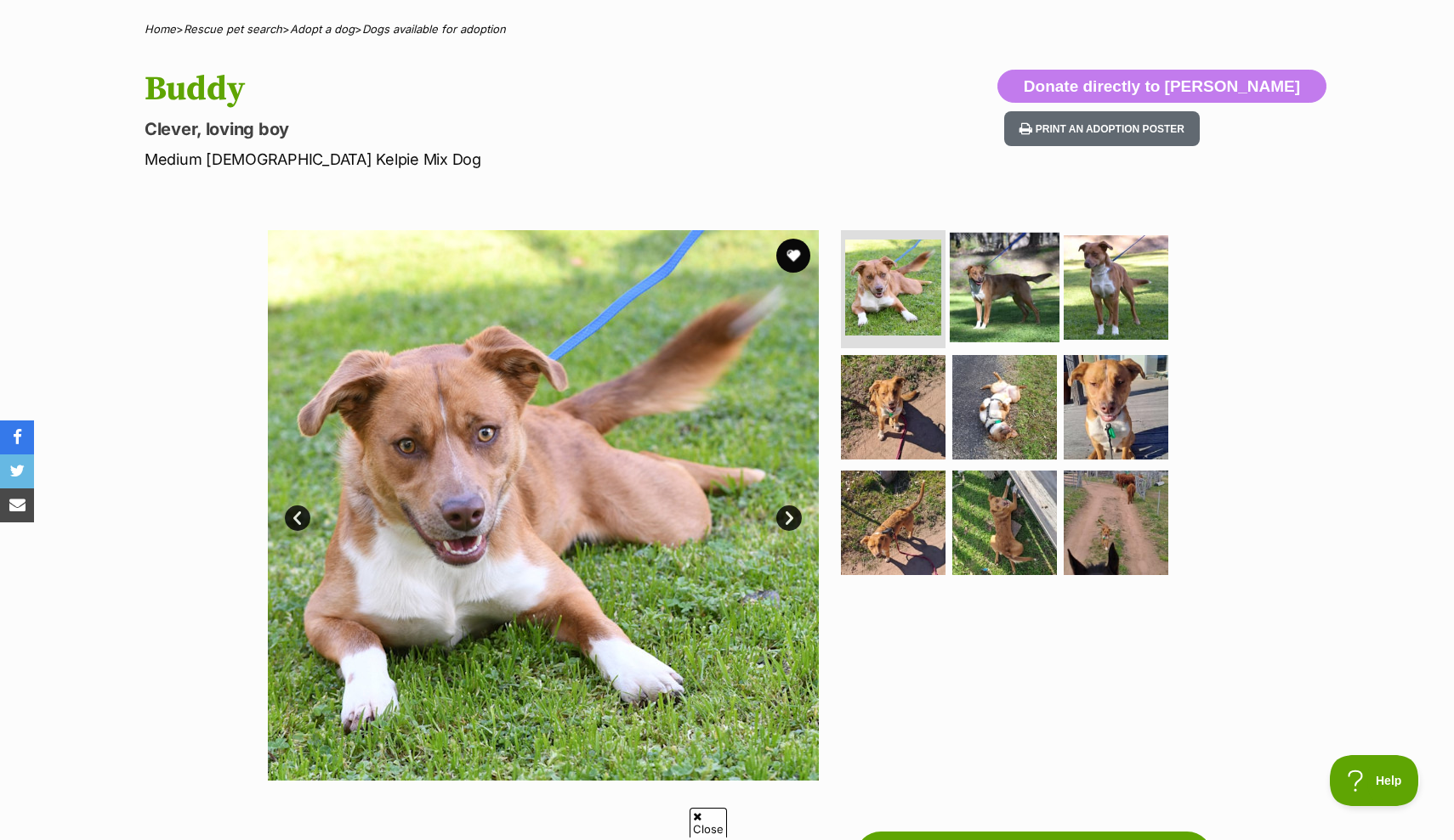
click at [978, 323] on img at bounding box center [1004, 286] width 110 height 110
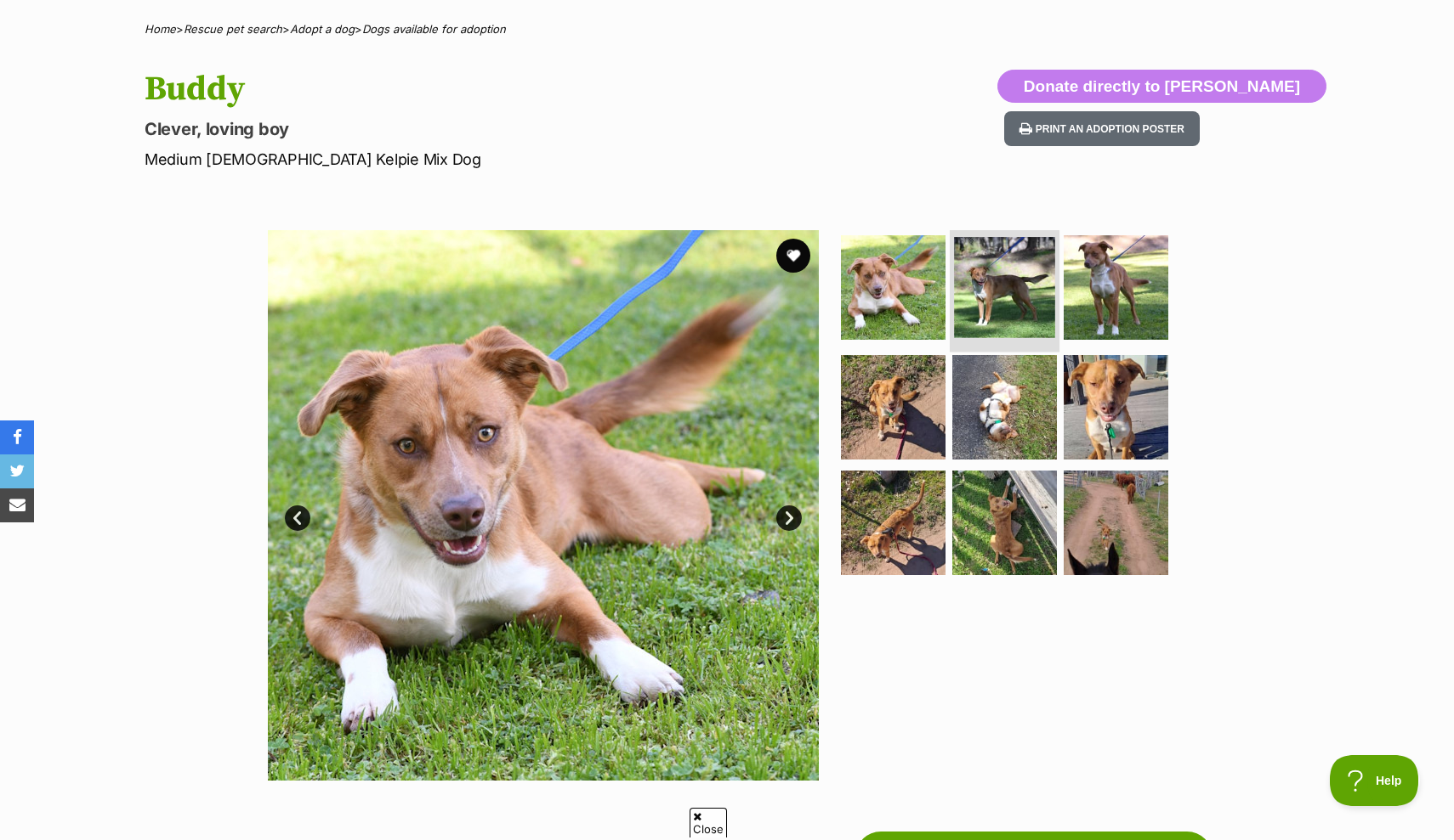
click at [1003, 300] on img at bounding box center [1004, 287] width 101 height 101
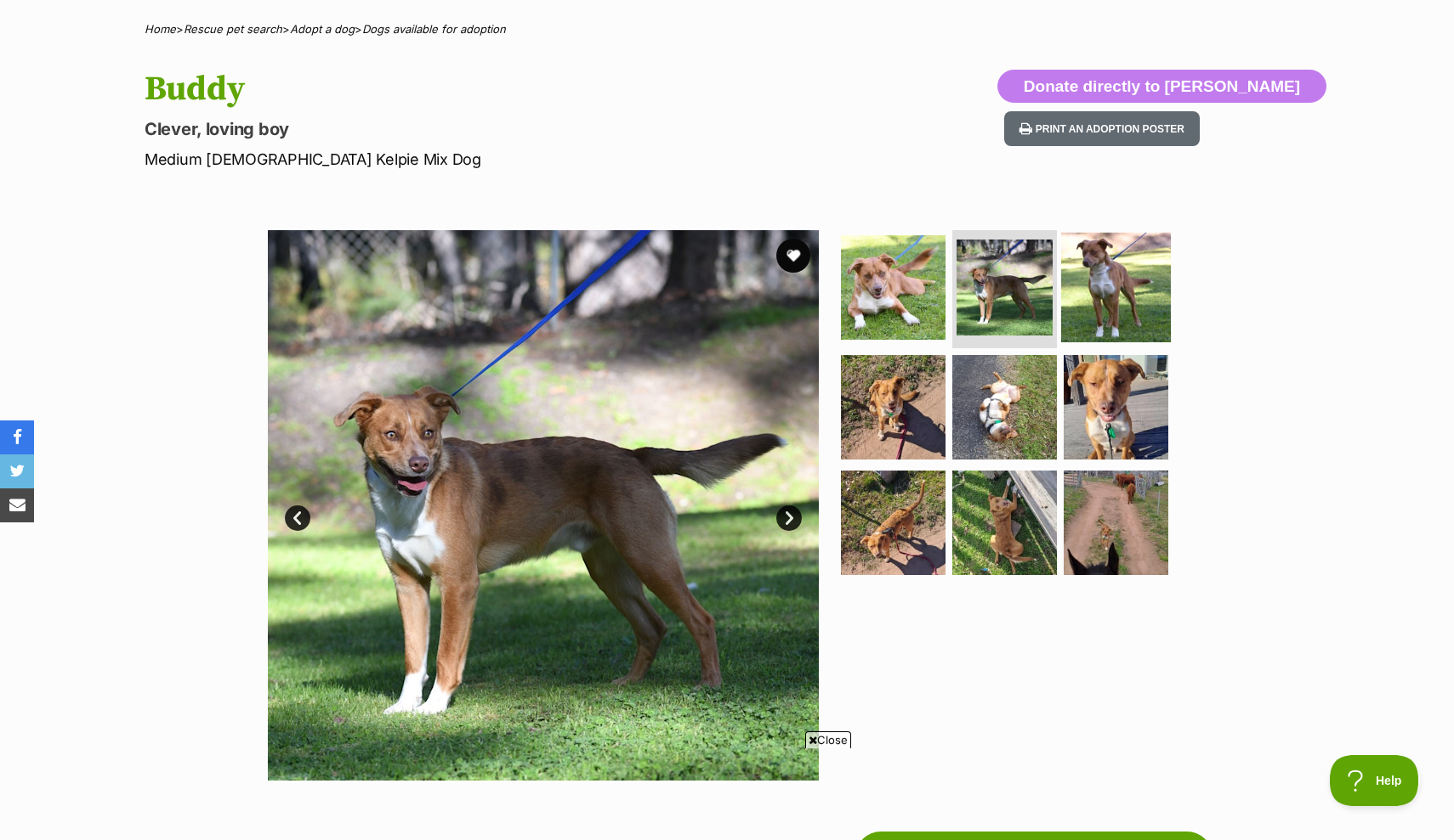
click at [1115, 291] on img at bounding box center [1116, 286] width 110 height 110
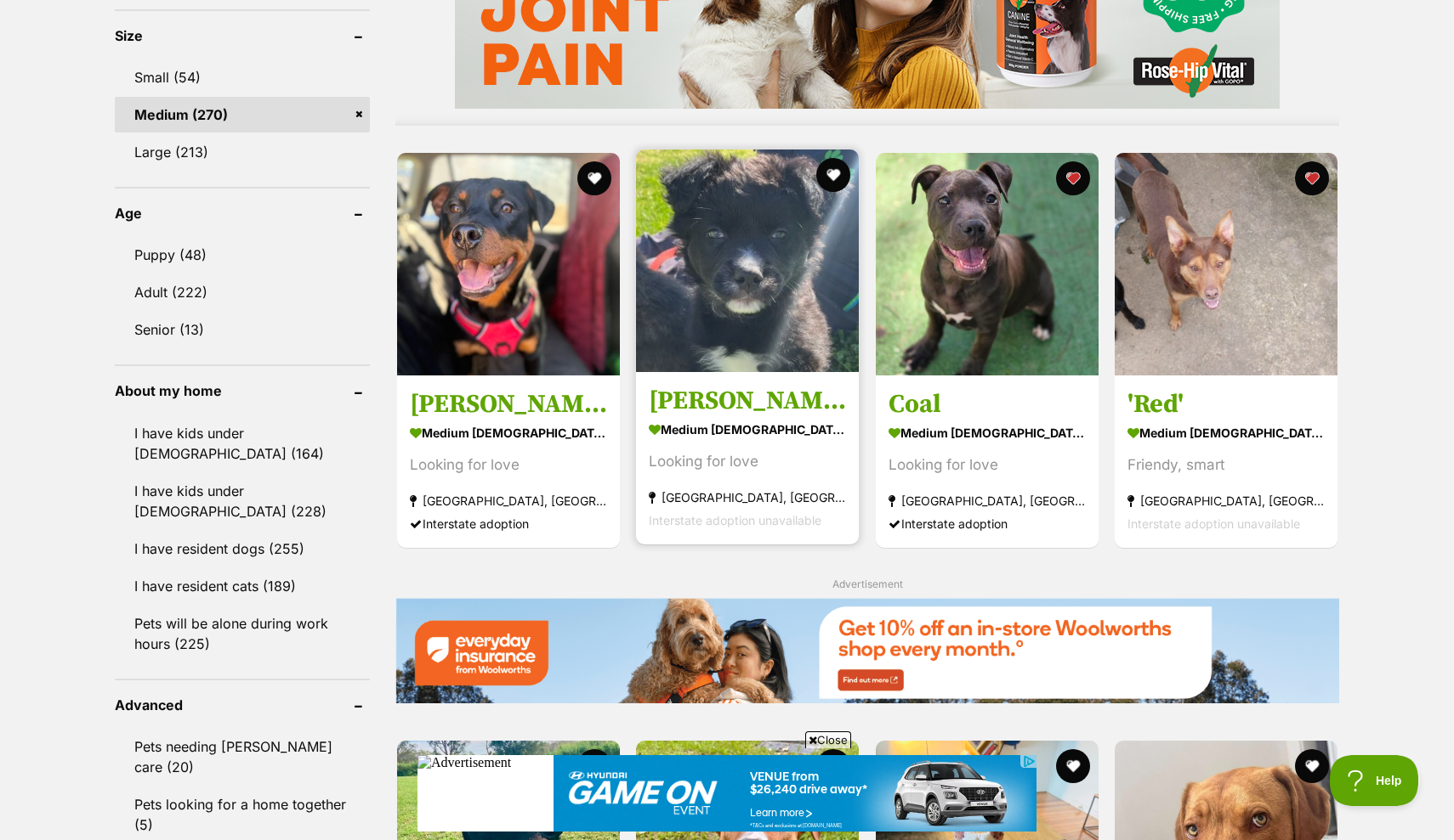
click at [721, 308] on img at bounding box center [748, 261] width 223 height 223
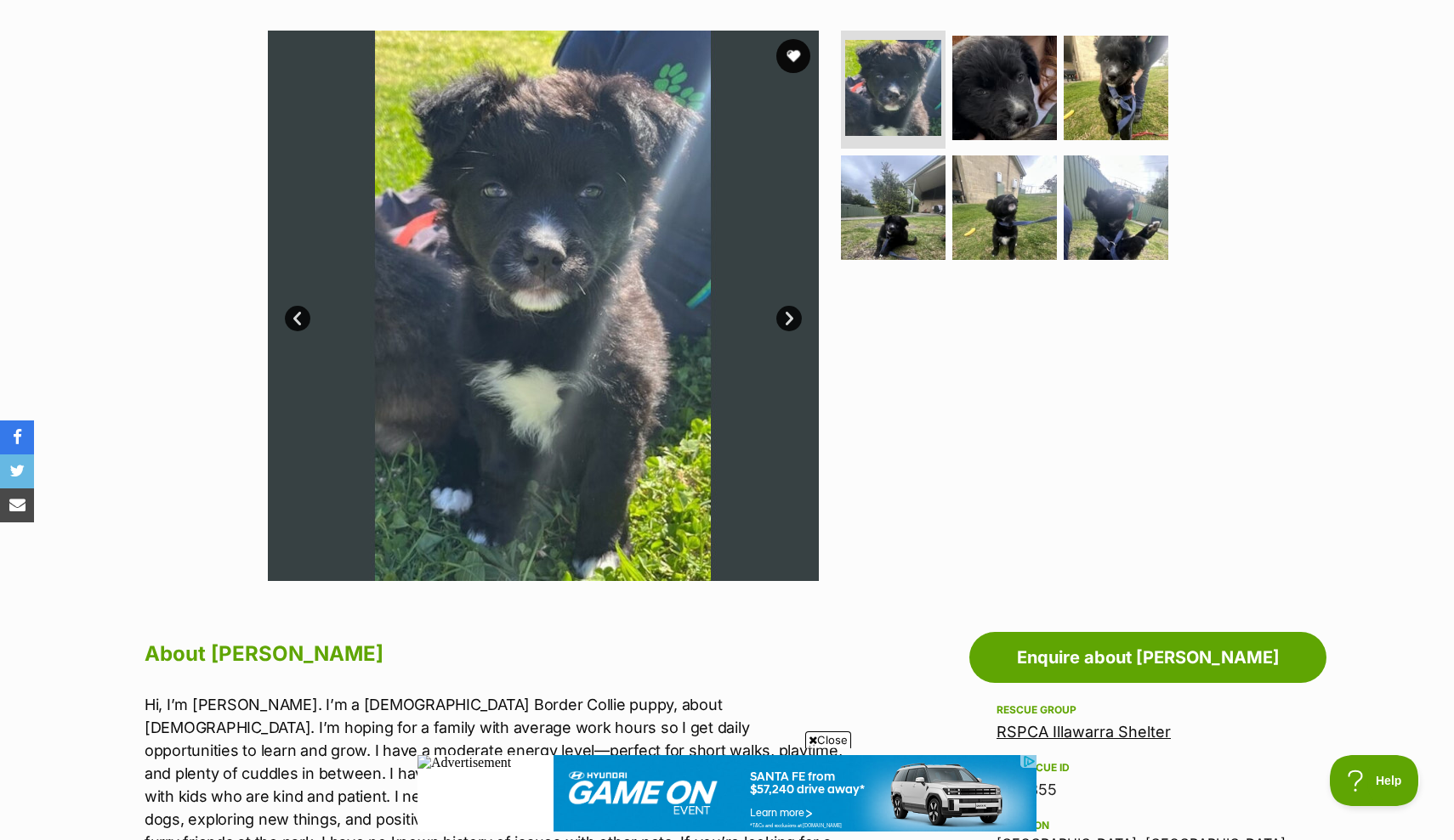
click at [784, 320] on link "Next" at bounding box center [788, 318] width 26 height 26
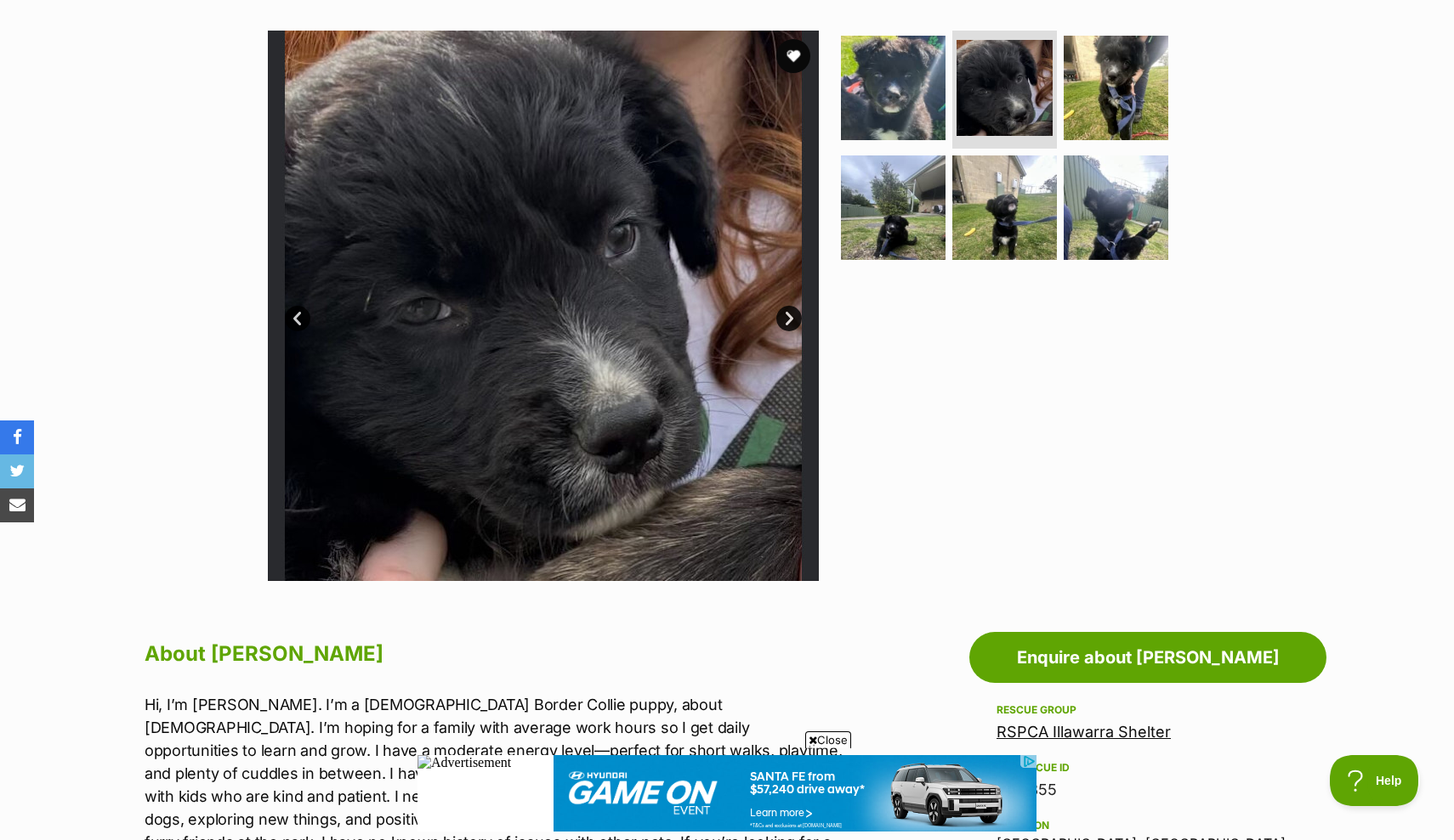
click at [784, 320] on link "Next" at bounding box center [788, 318] width 26 height 26
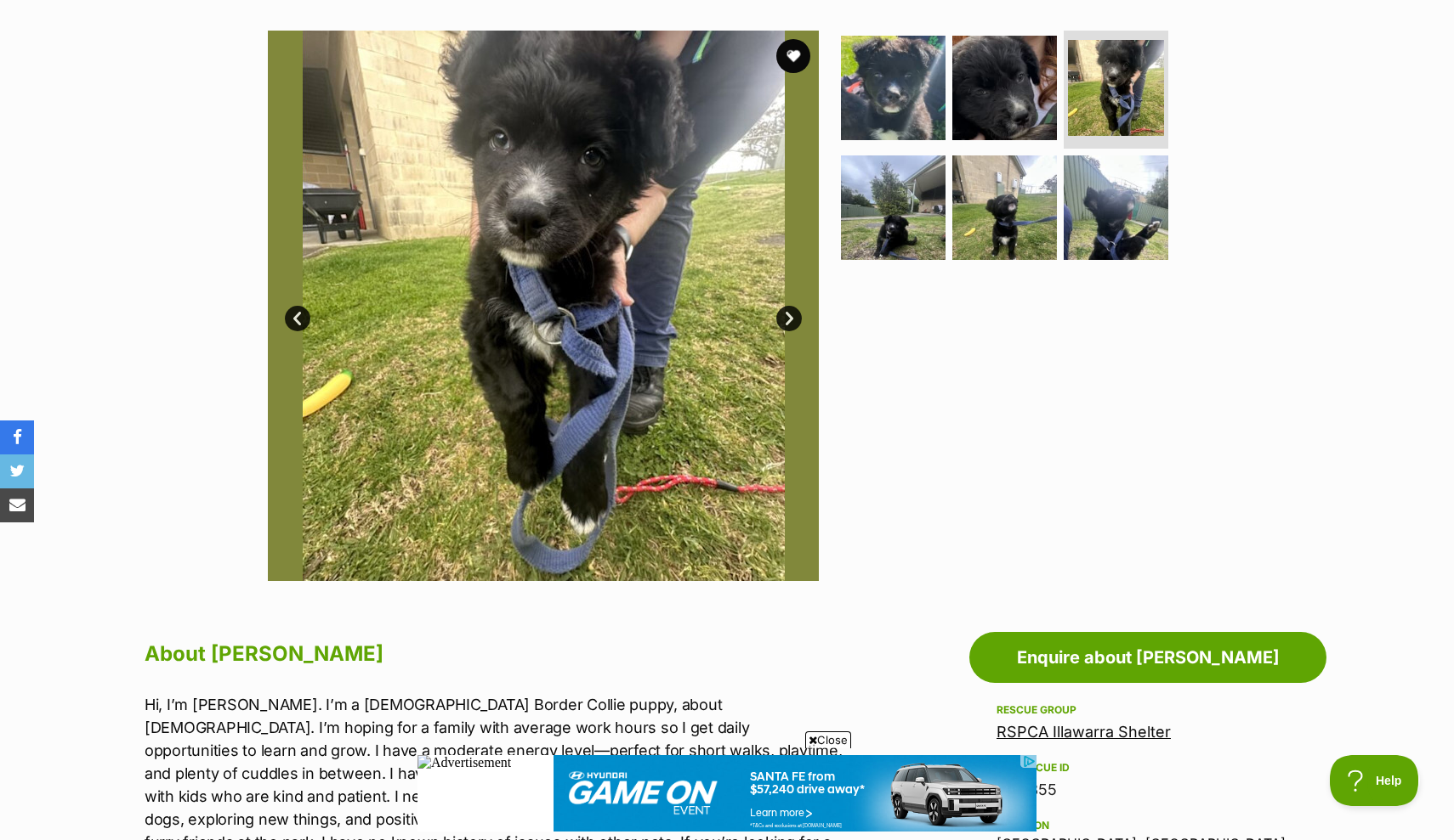
click at [784, 320] on link "Next" at bounding box center [788, 318] width 26 height 26
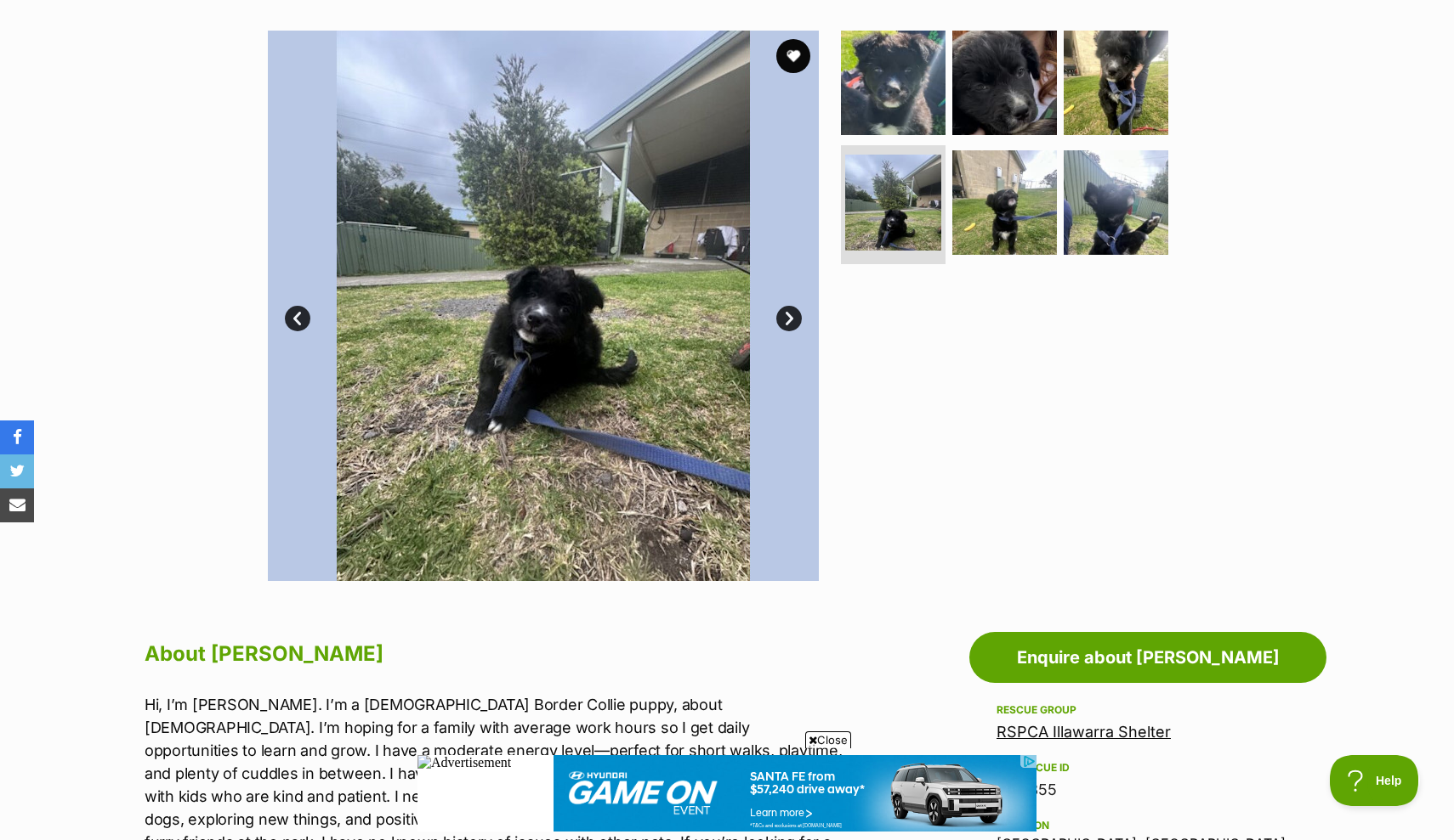
click at [785, 320] on link "Next" at bounding box center [788, 318] width 26 height 26
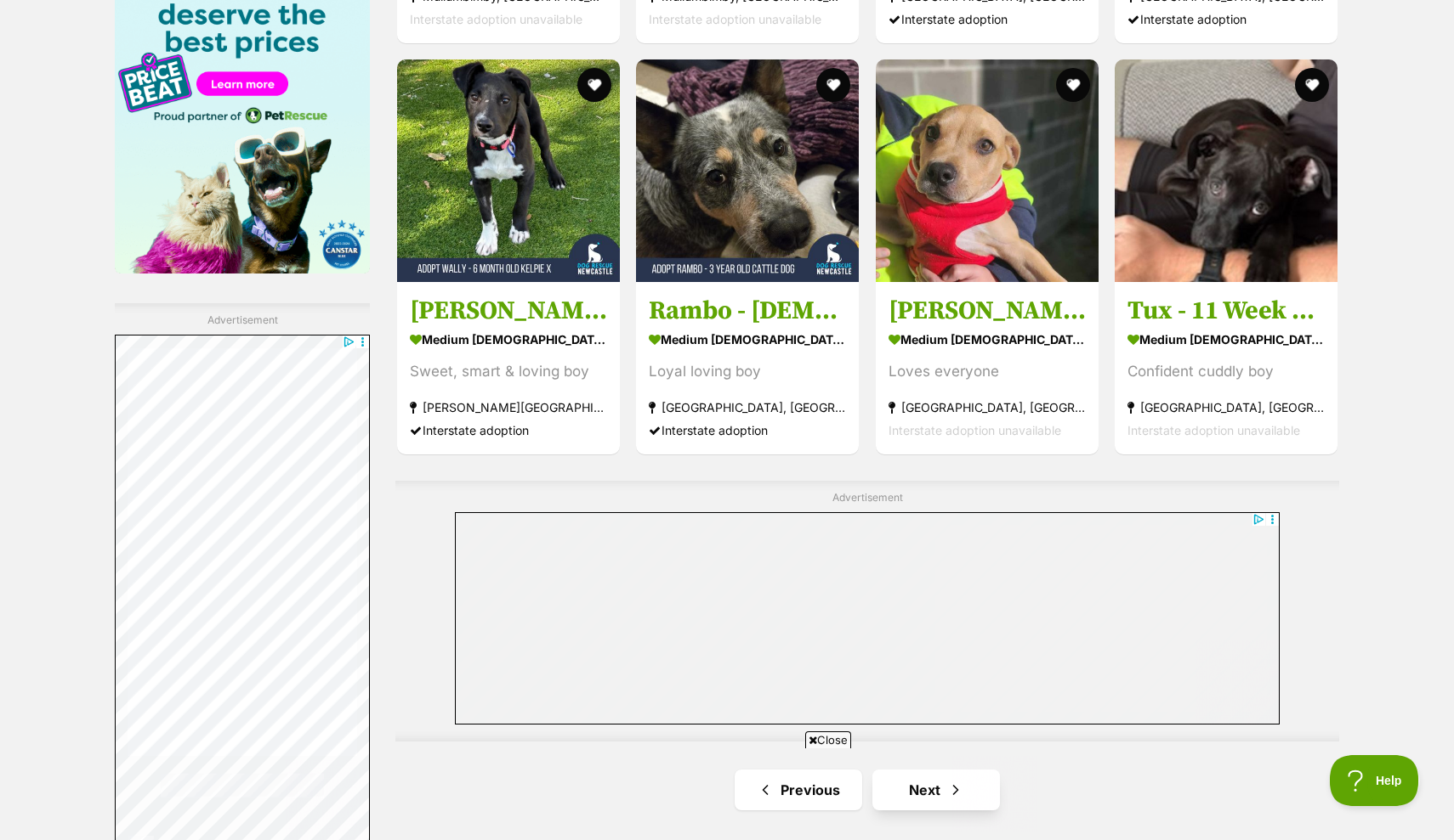
click at [926, 770] on link "Next" at bounding box center [936, 790] width 128 height 41
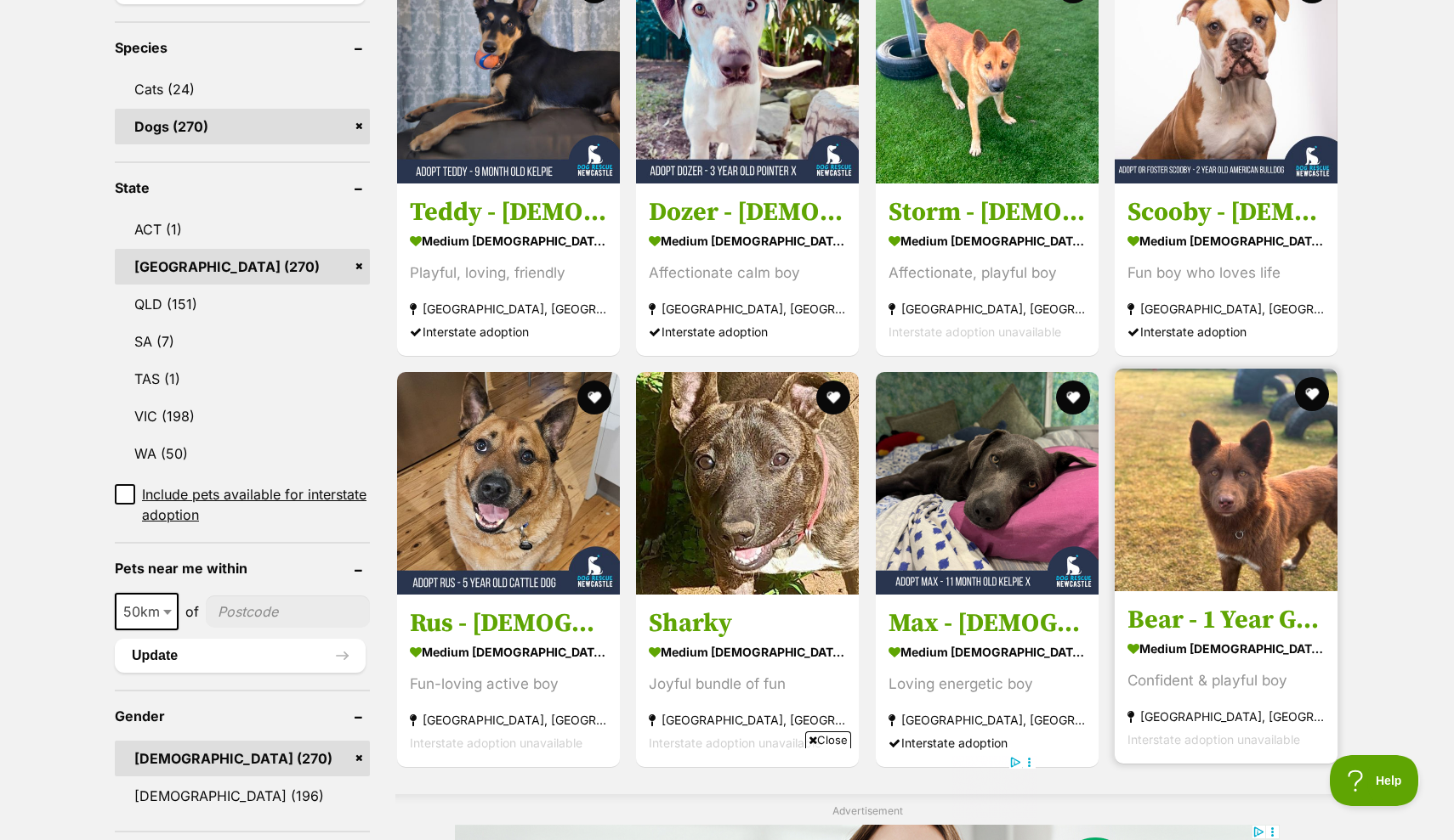
click at [1228, 505] on img at bounding box center [1226, 480] width 223 height 223
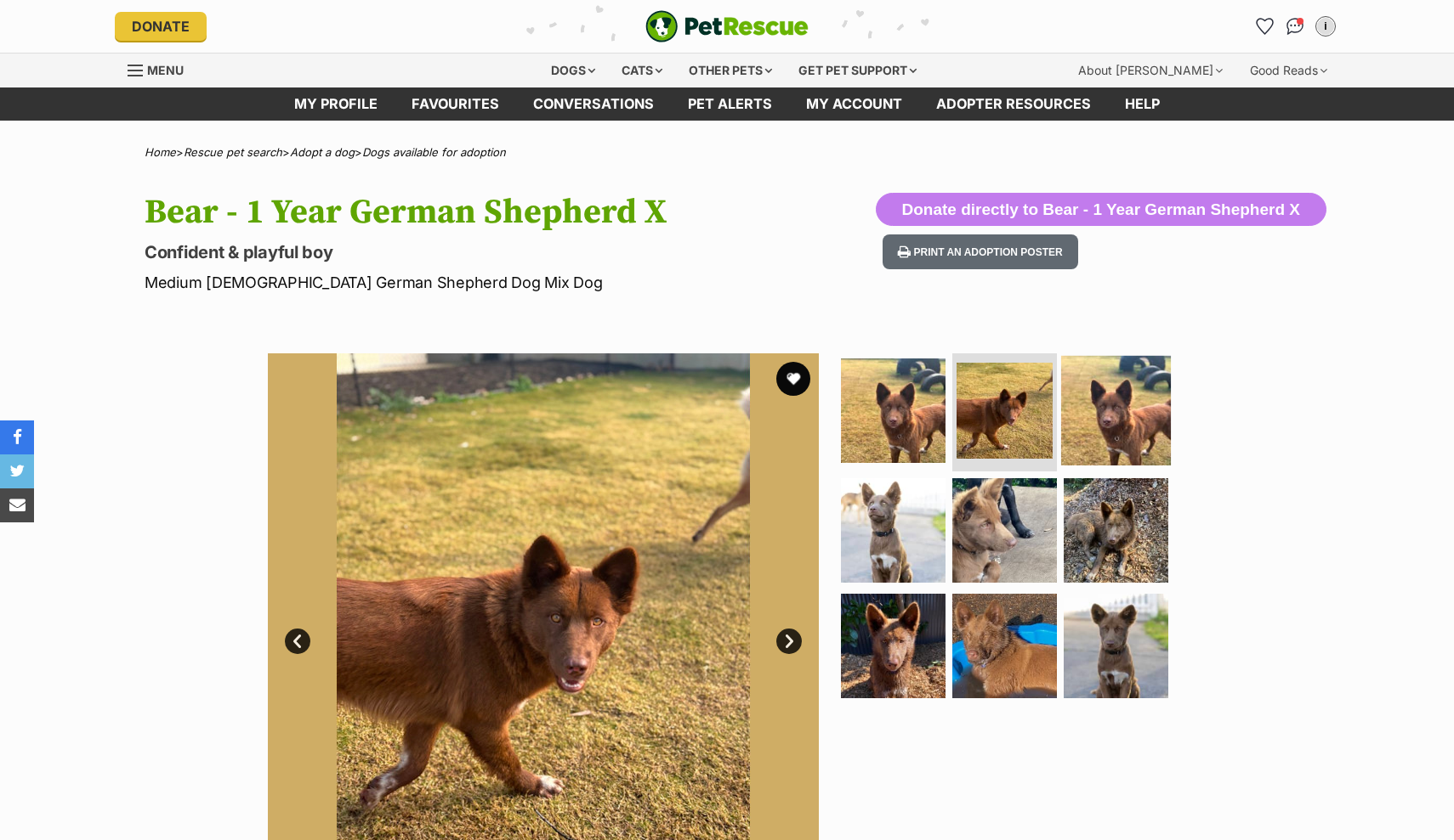
click at [1092, 409] on img at bounding box center [1116, 410] width 110 height 110
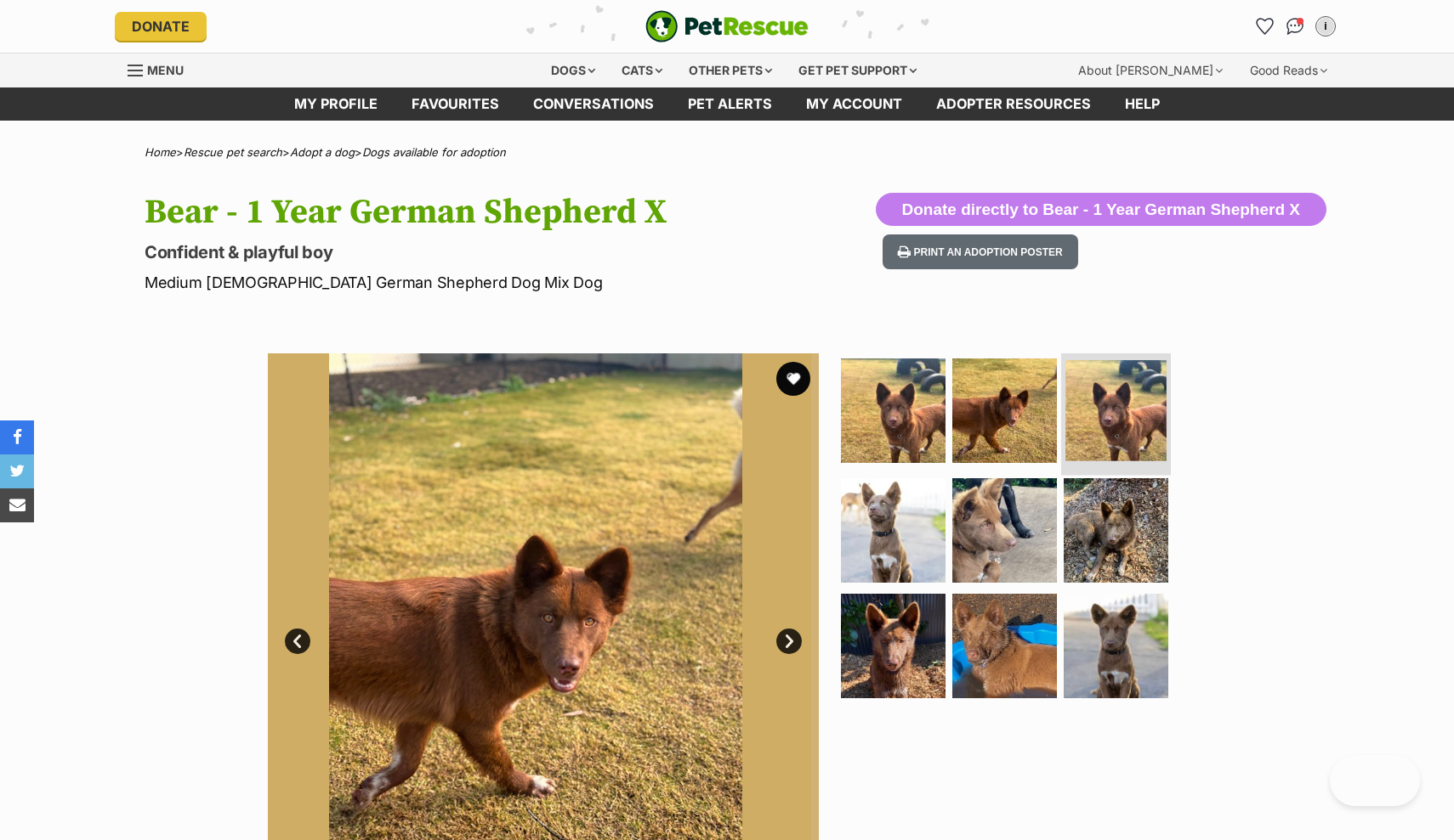
click at [1106, 416] on img at bounding box center [1116, 410] width 101 height 101
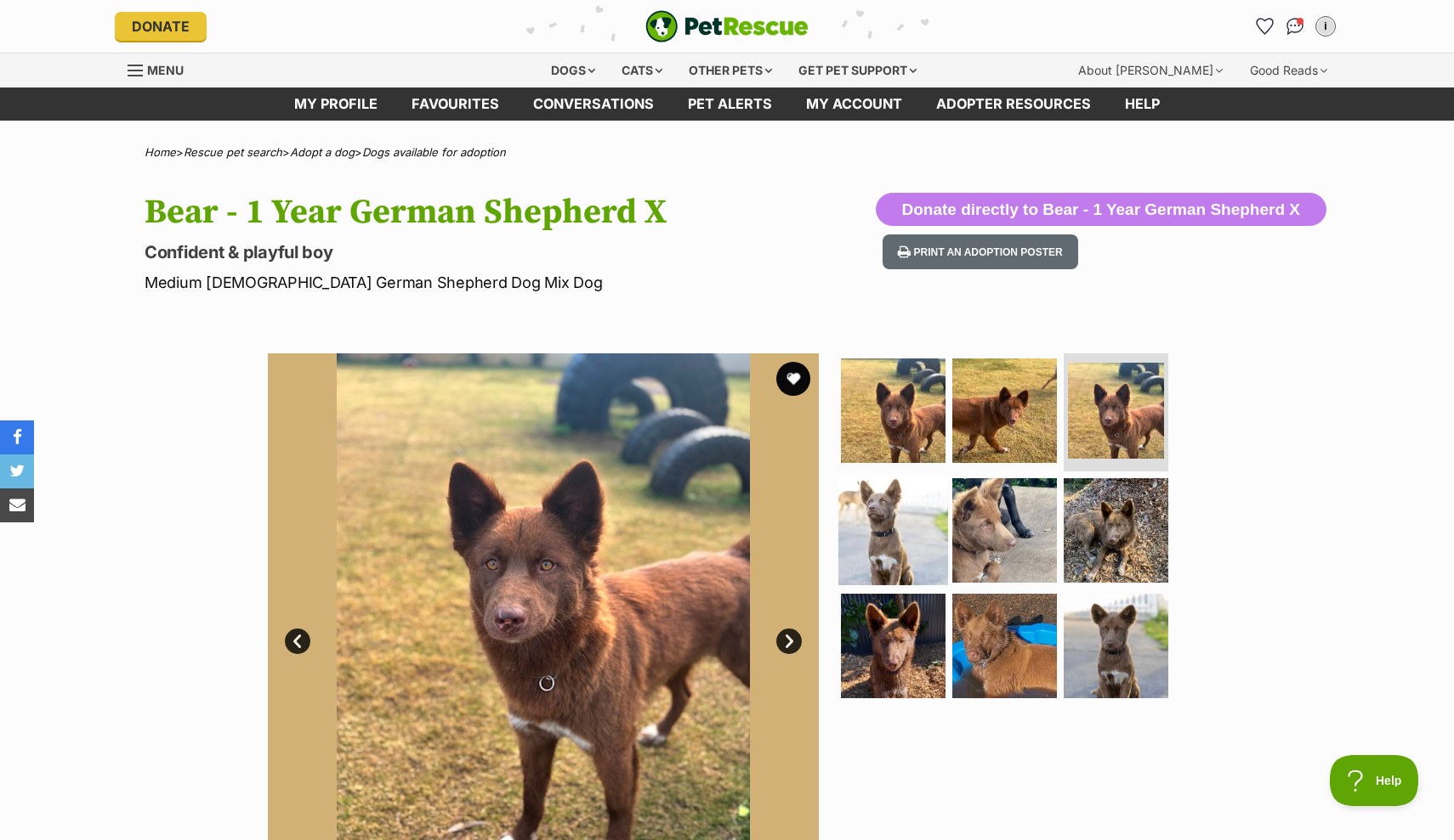
click at [915, 519] on img at bounding box center [893, 531] width 110 height 110
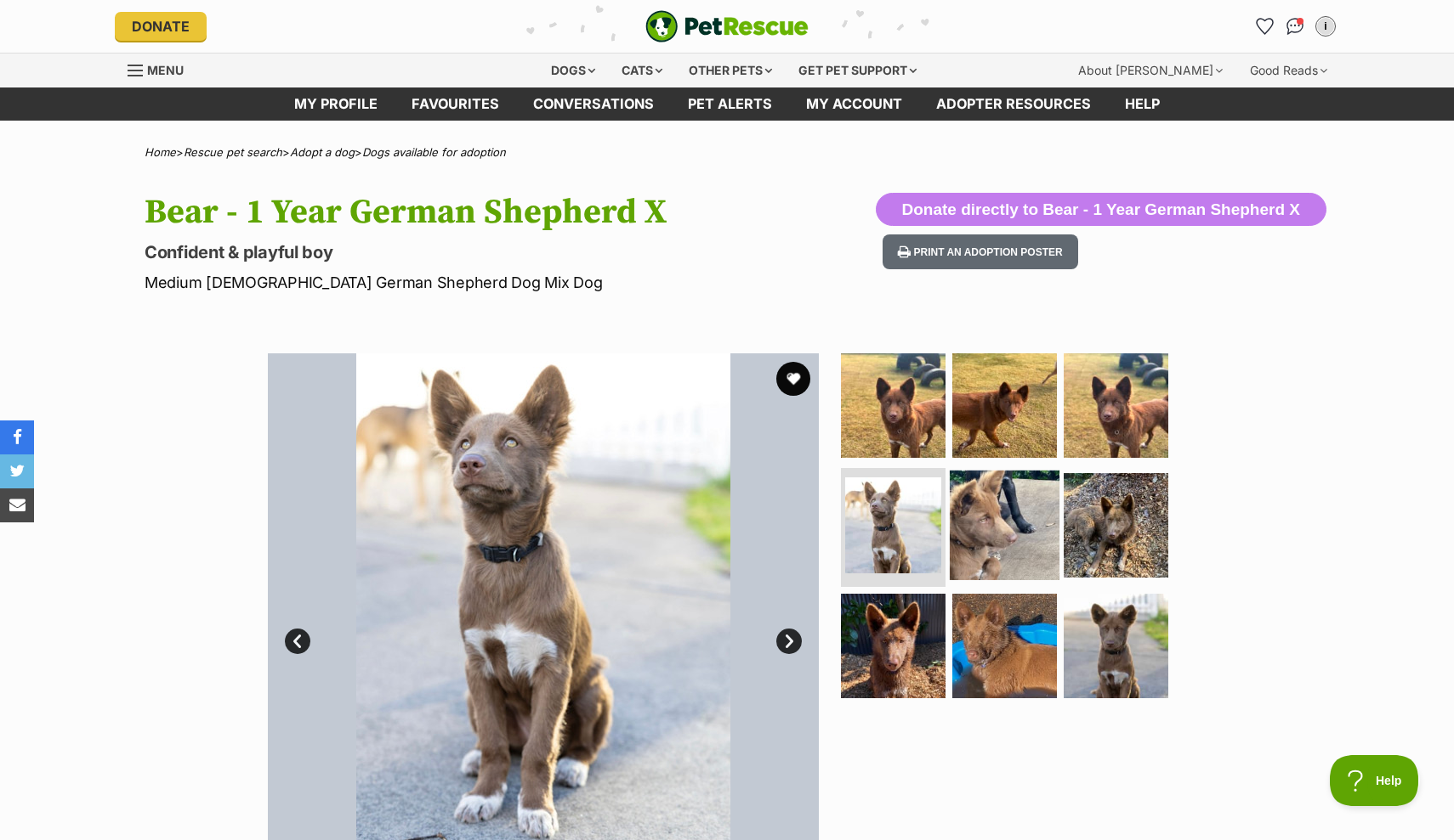
click at [1002, 536] on img at bounding box center [1004, 525] width 110 height 110
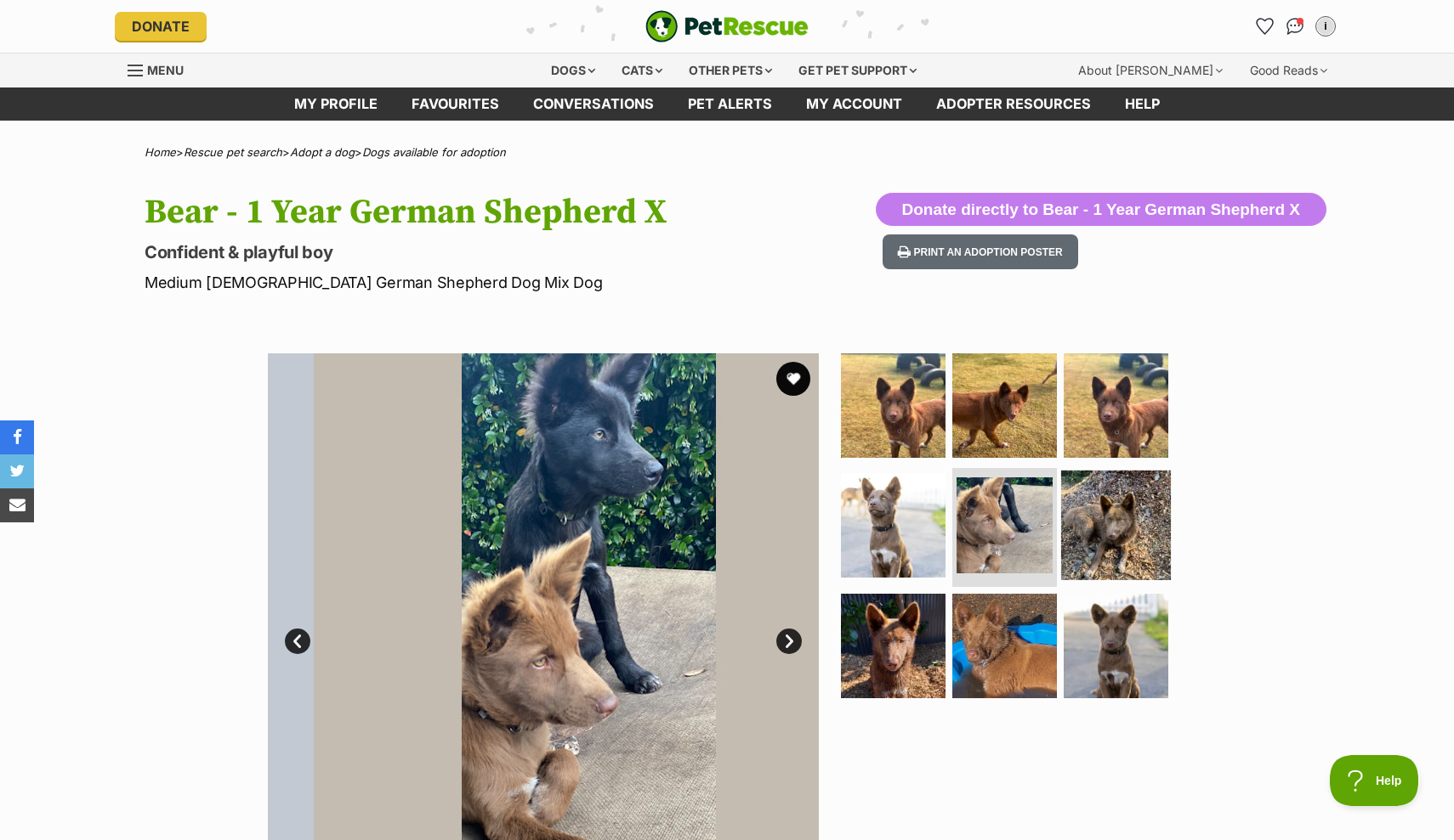
click at [1116, 532] on img at bounding box center [1116, 525] width 110 height 110
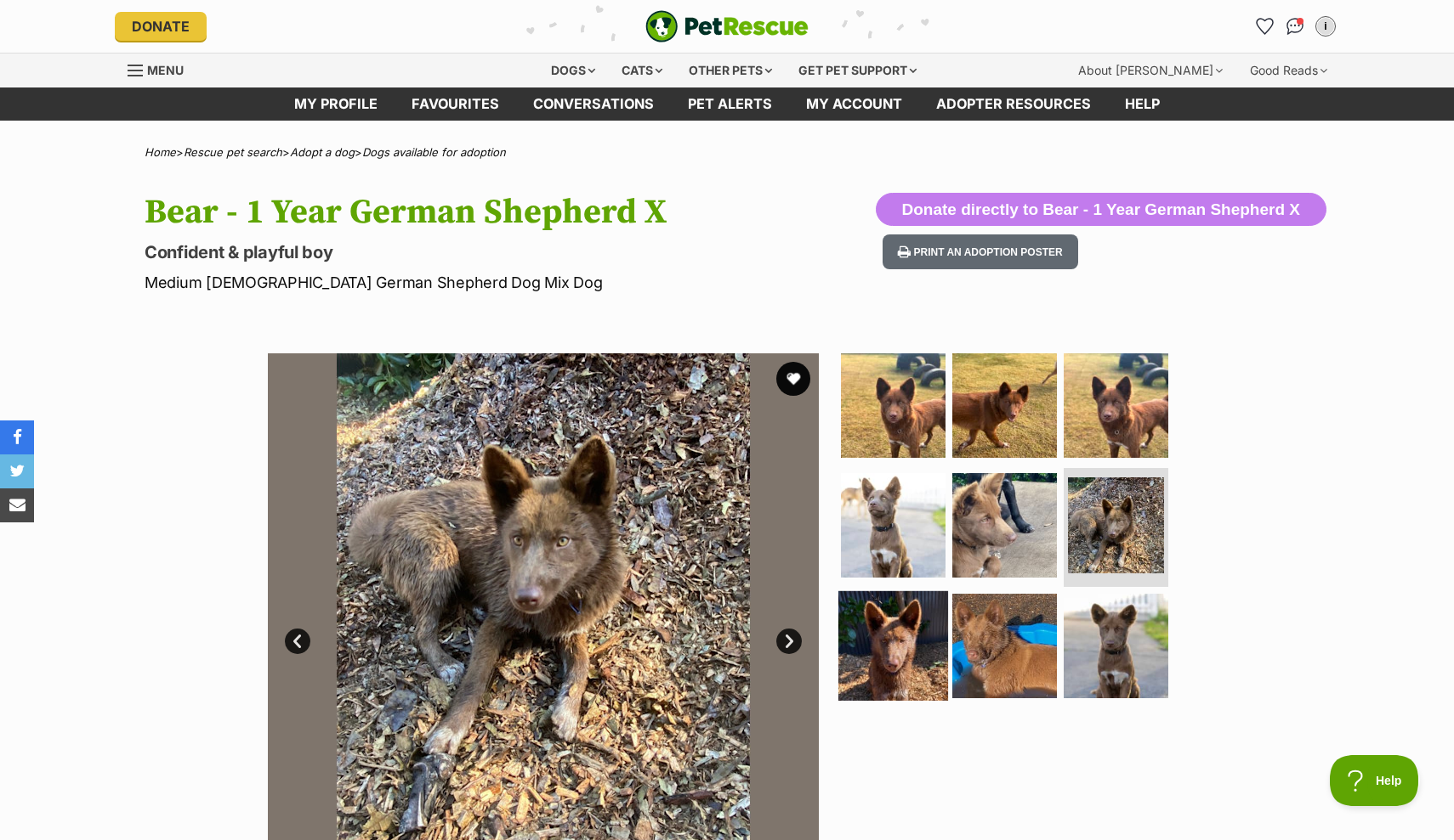
click at [892, 643] on img at bounding box center [893, 646] width 110 height 110
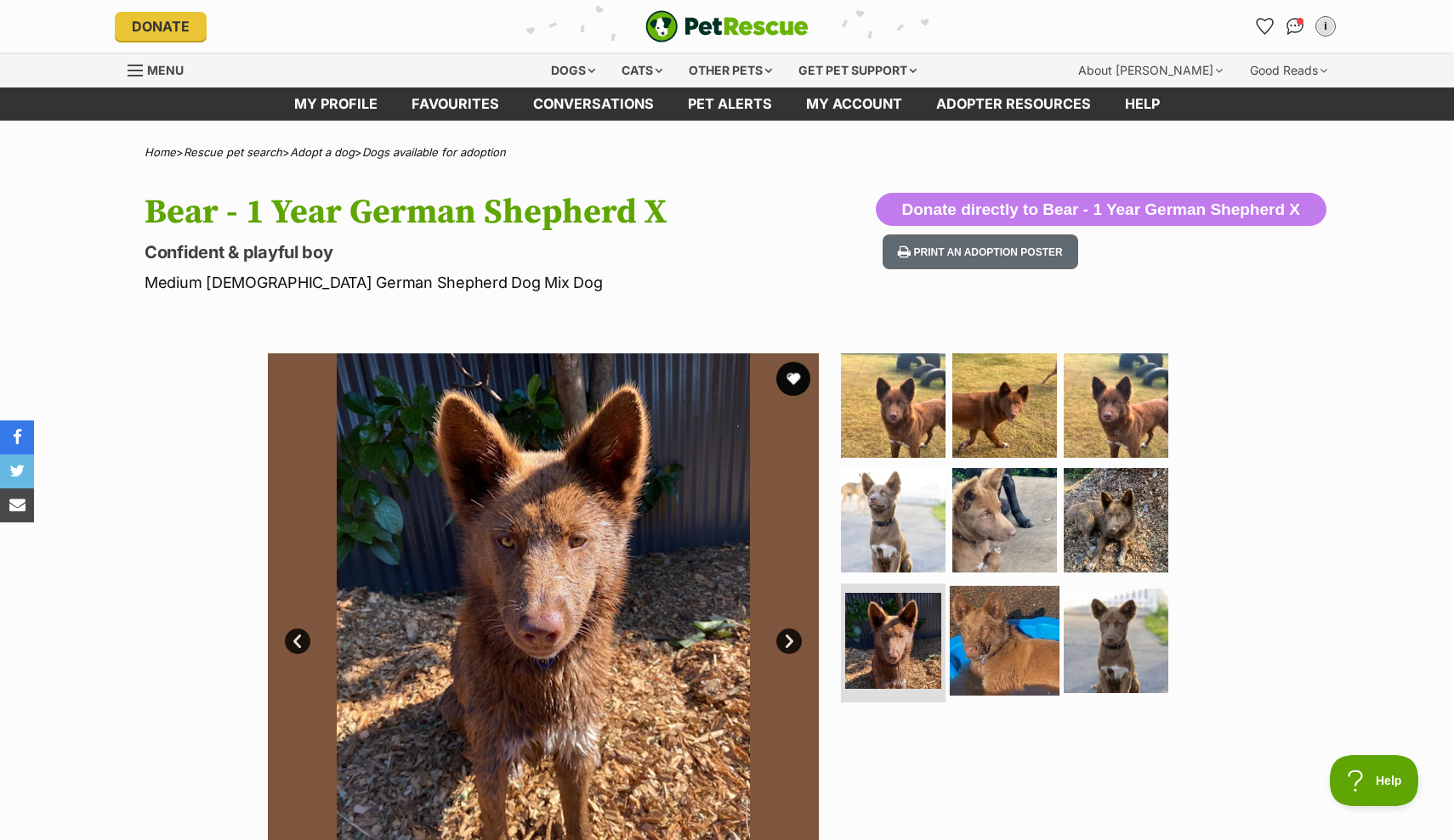
click at [1006, 629] on img at bounding box center [1004, 641] width 110 height 110
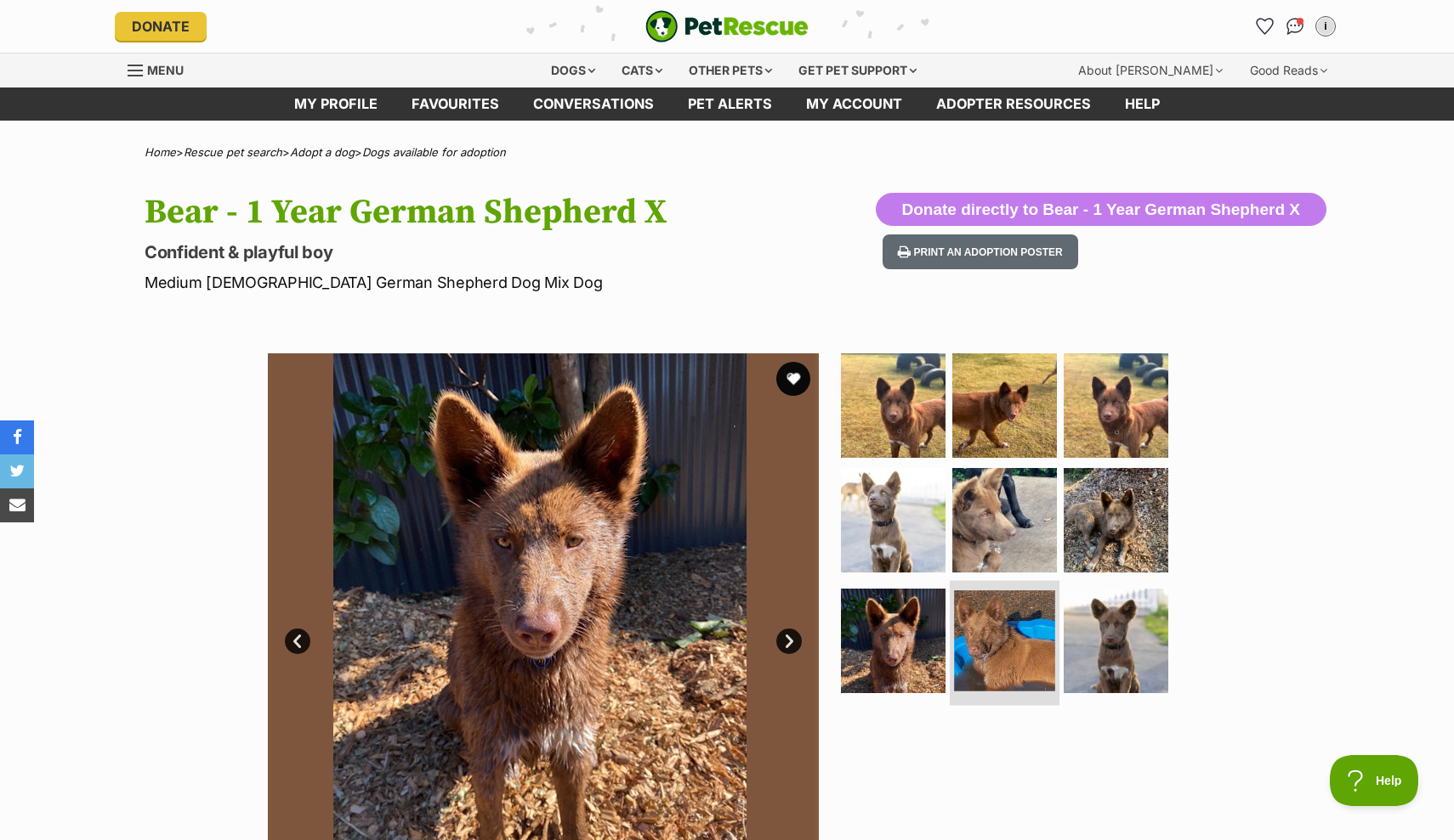
click at [1014, 645] on img at bounding box center [1004, 641] width 101 height 101
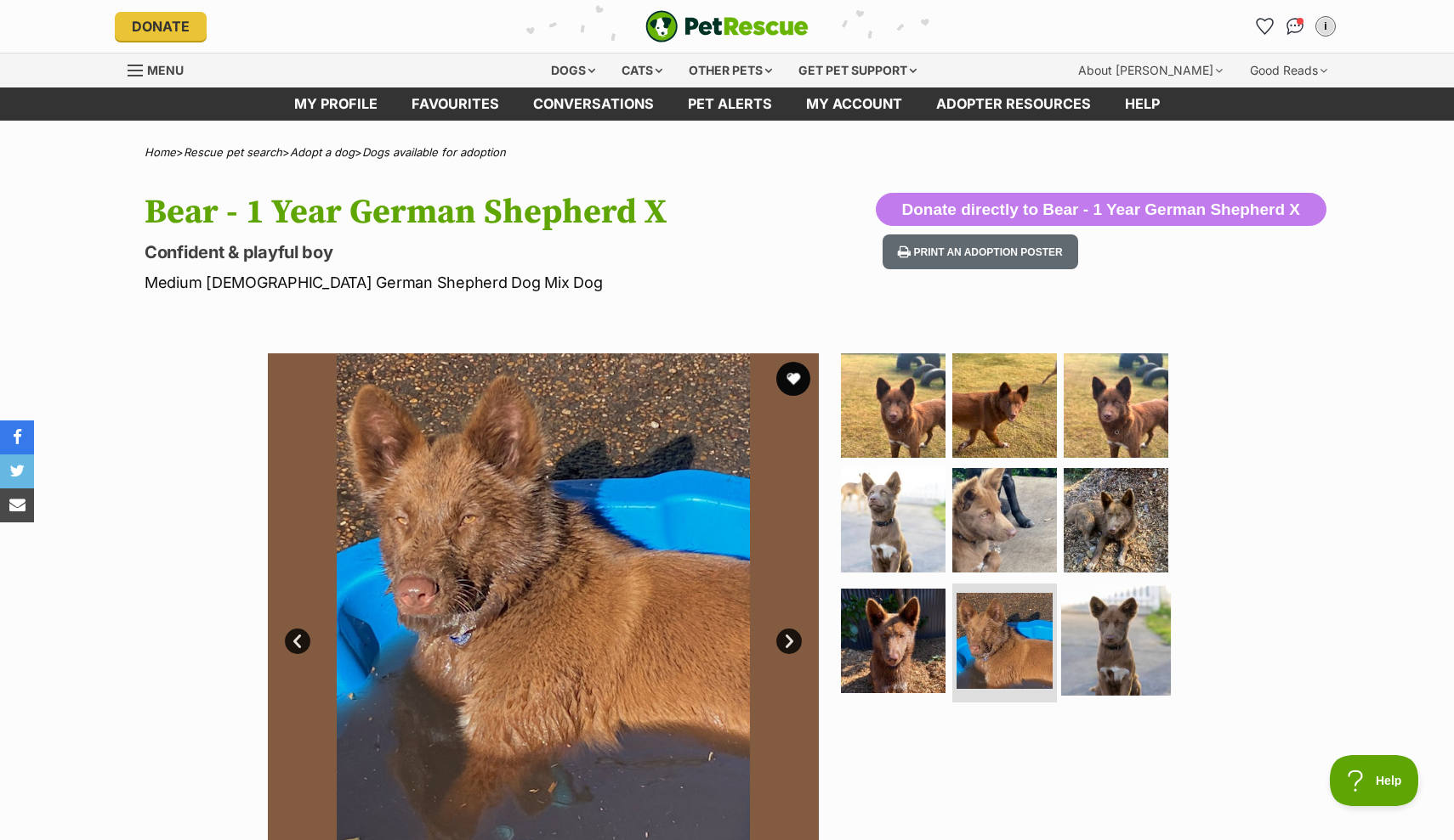
click at [1124, 644] on img at bounding box center [1116, 641] width 110 height 110
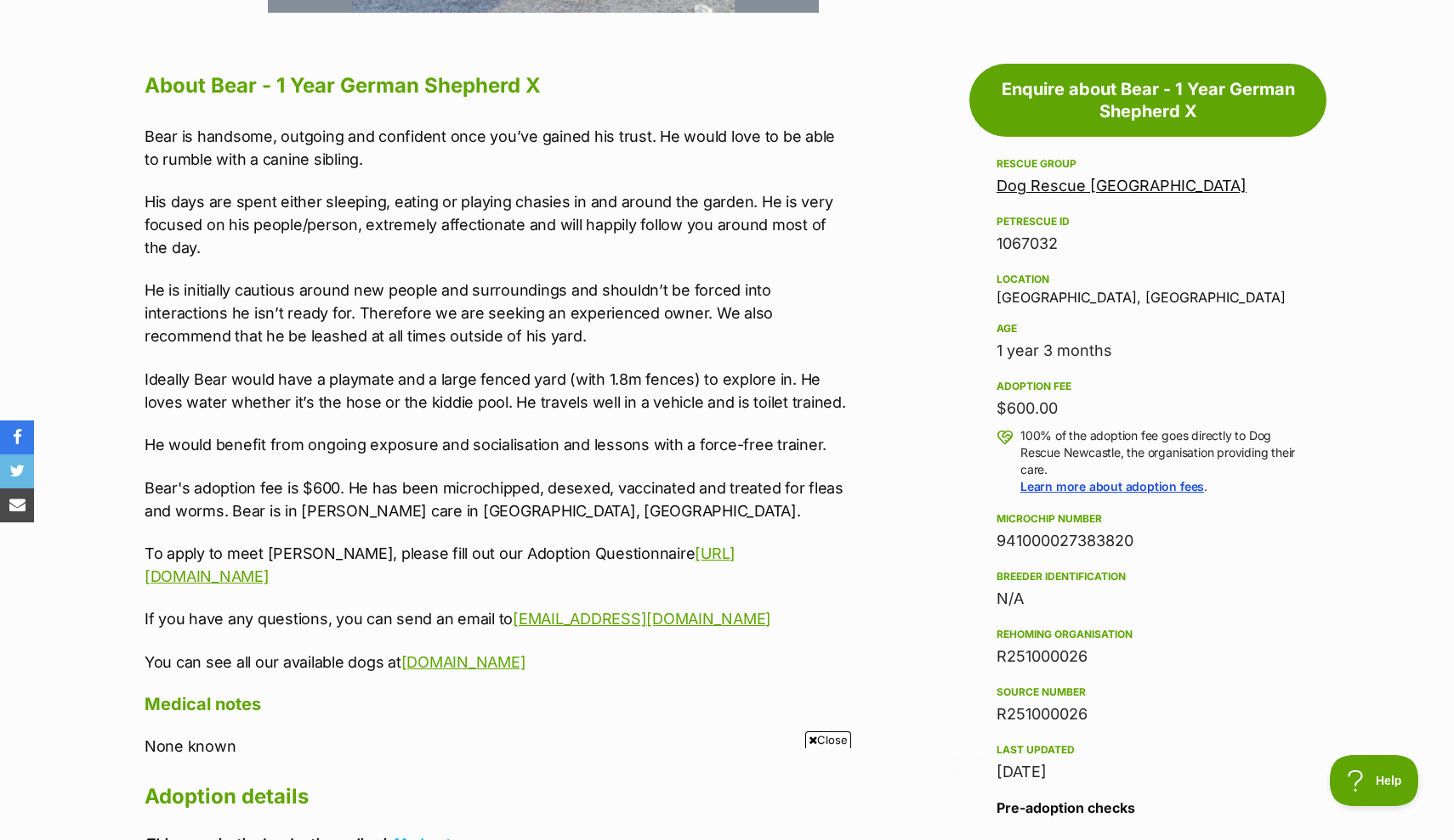
scroll to position [888, 0]
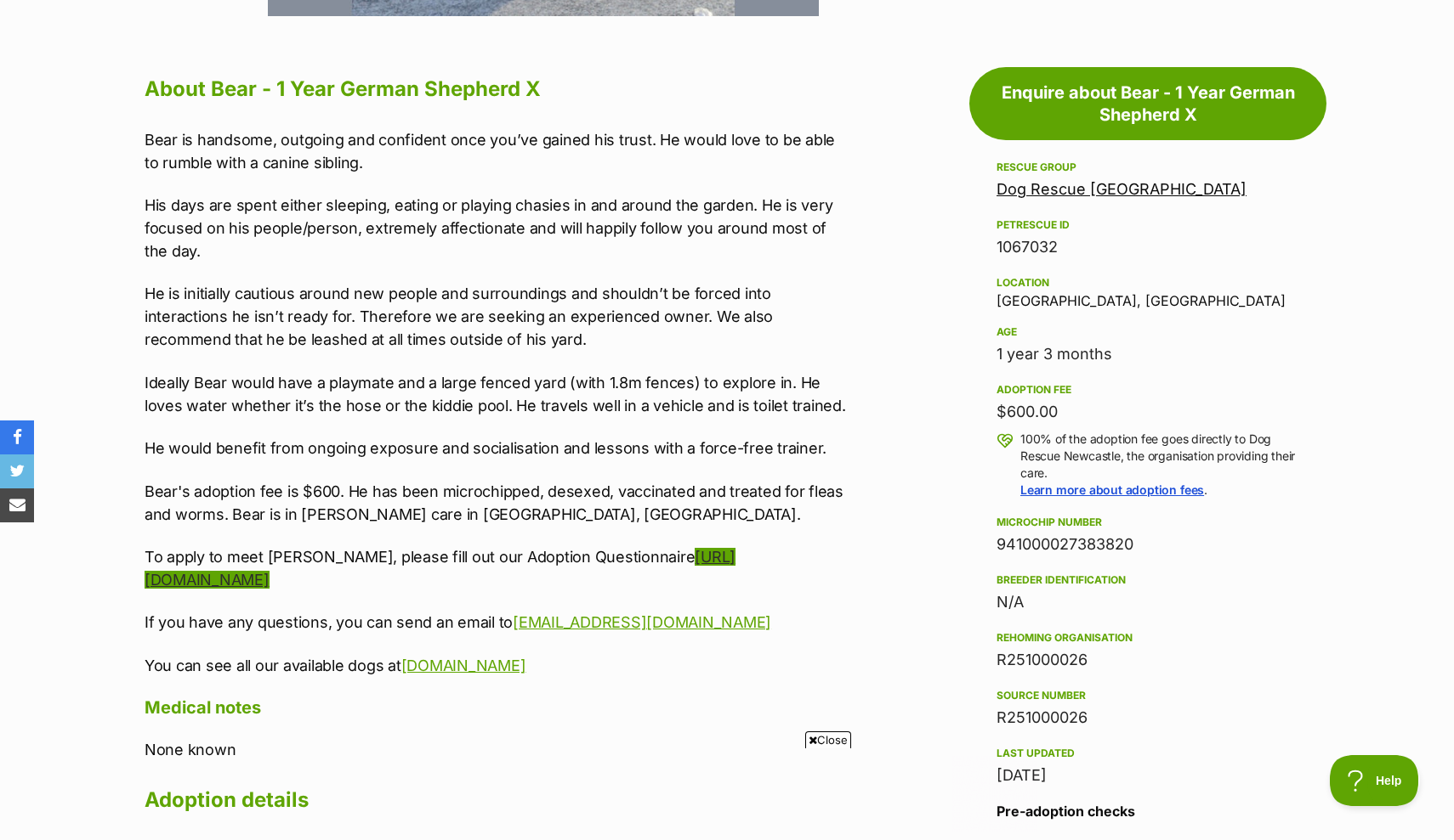
click at [670, 560] on link "https://tinyurl.com/drnadopt" at bounding box center [440, 568] width 591 height 41
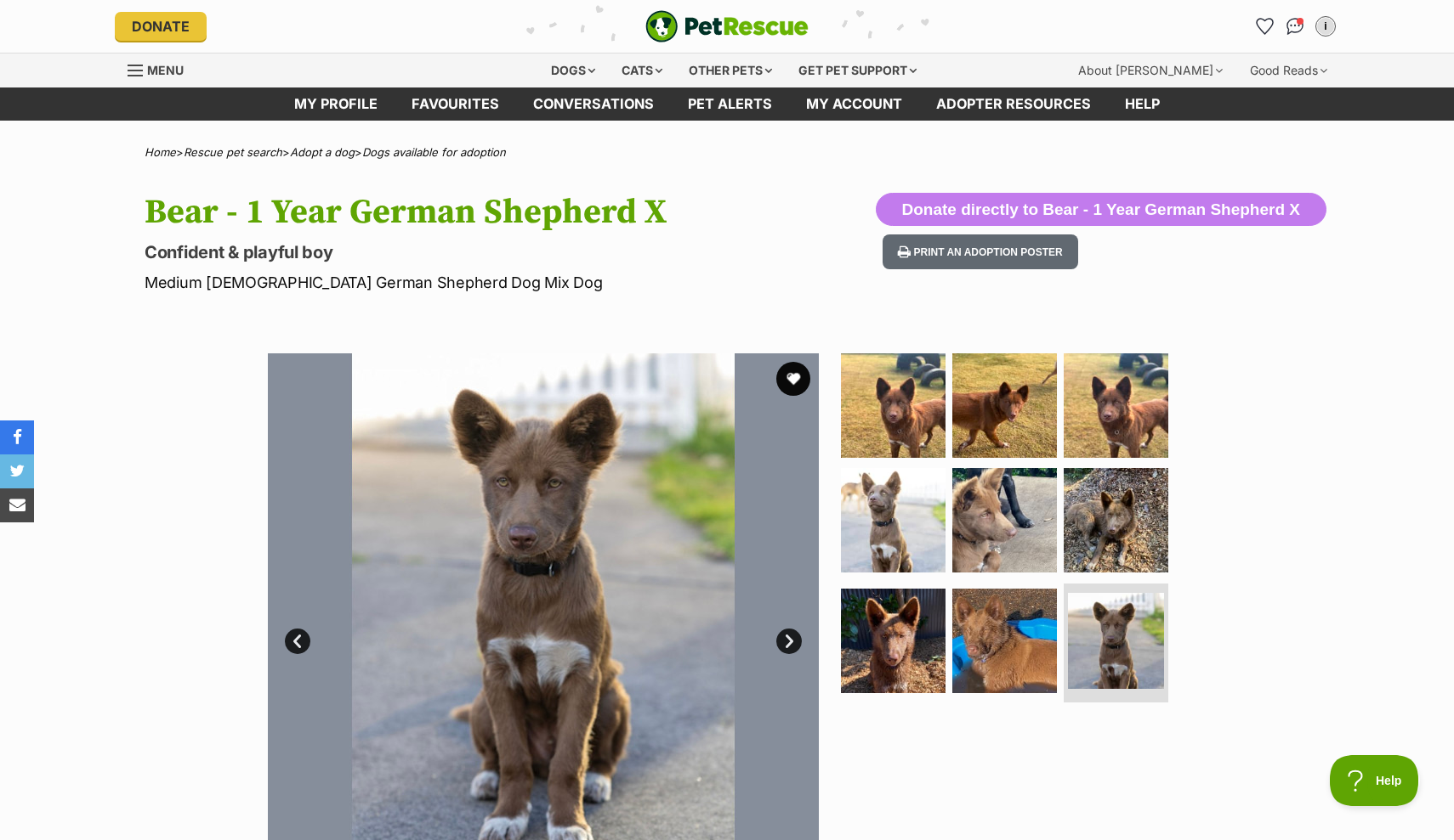
scroll to position [0, 0]
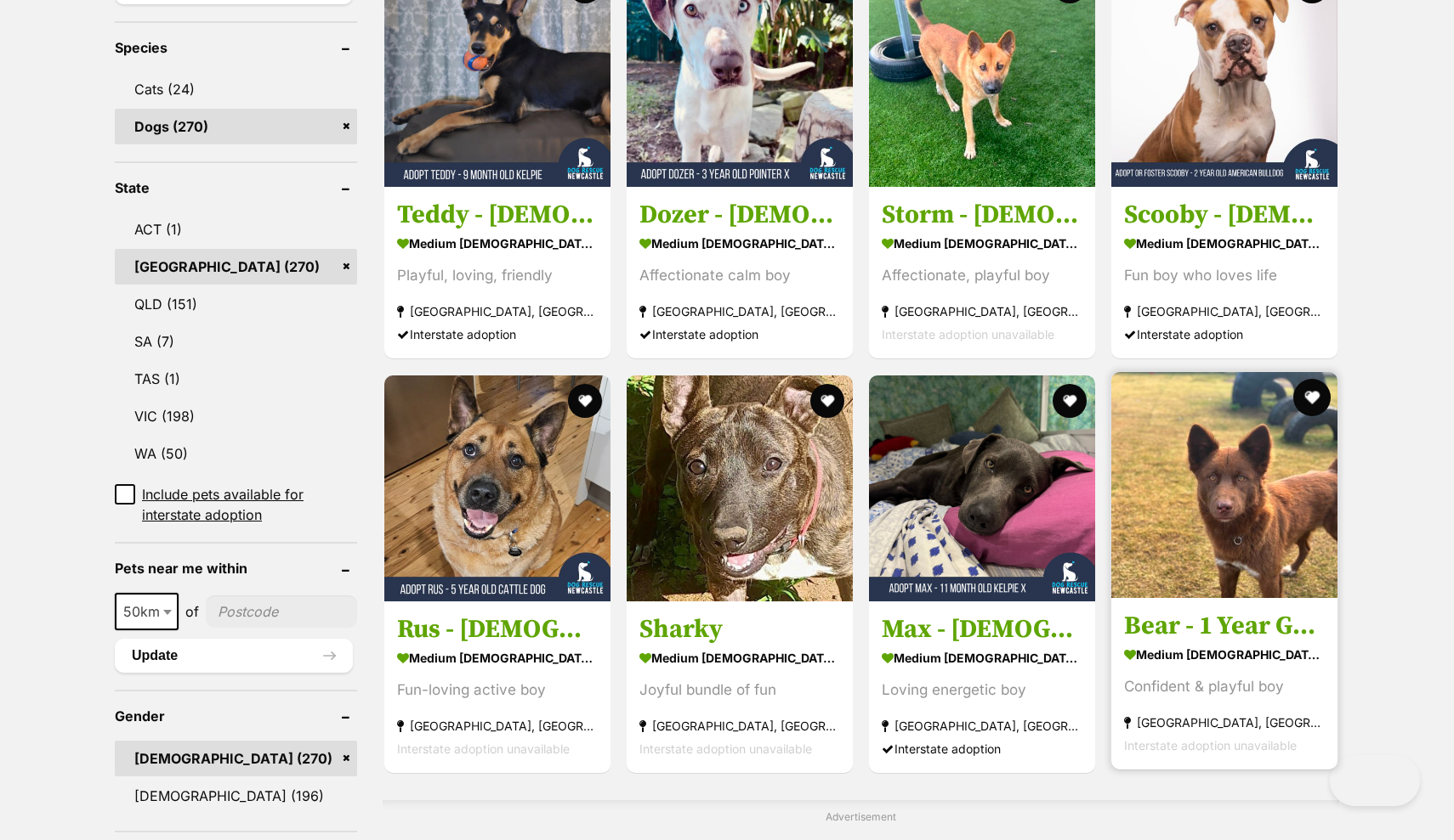
click at [1311, 407] on button "favourite" at bounding box center [1312, 398] width 38 height 38
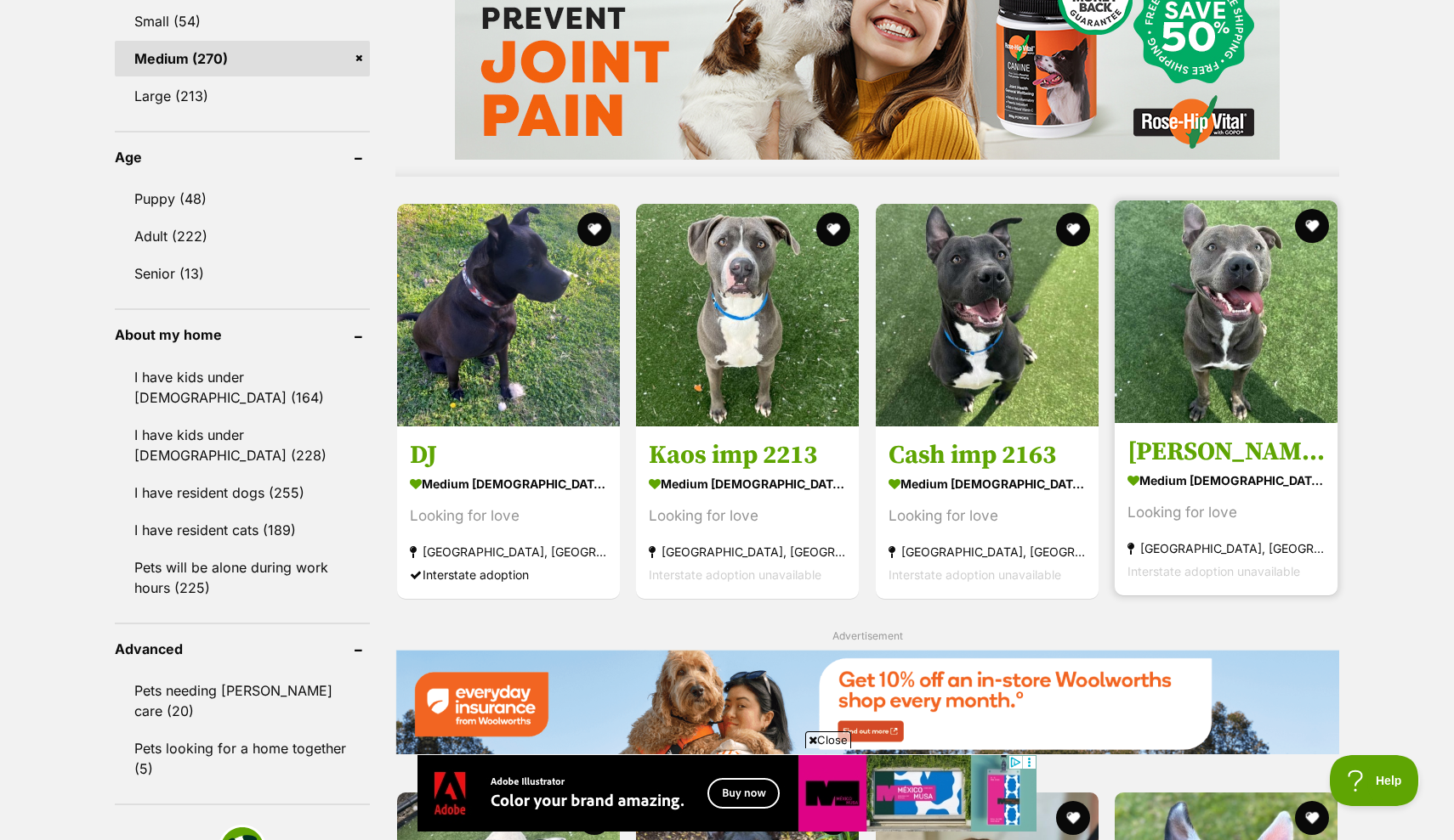
click at [1241, 339] on img at bounding box center [1226, 312] width 223 height 223
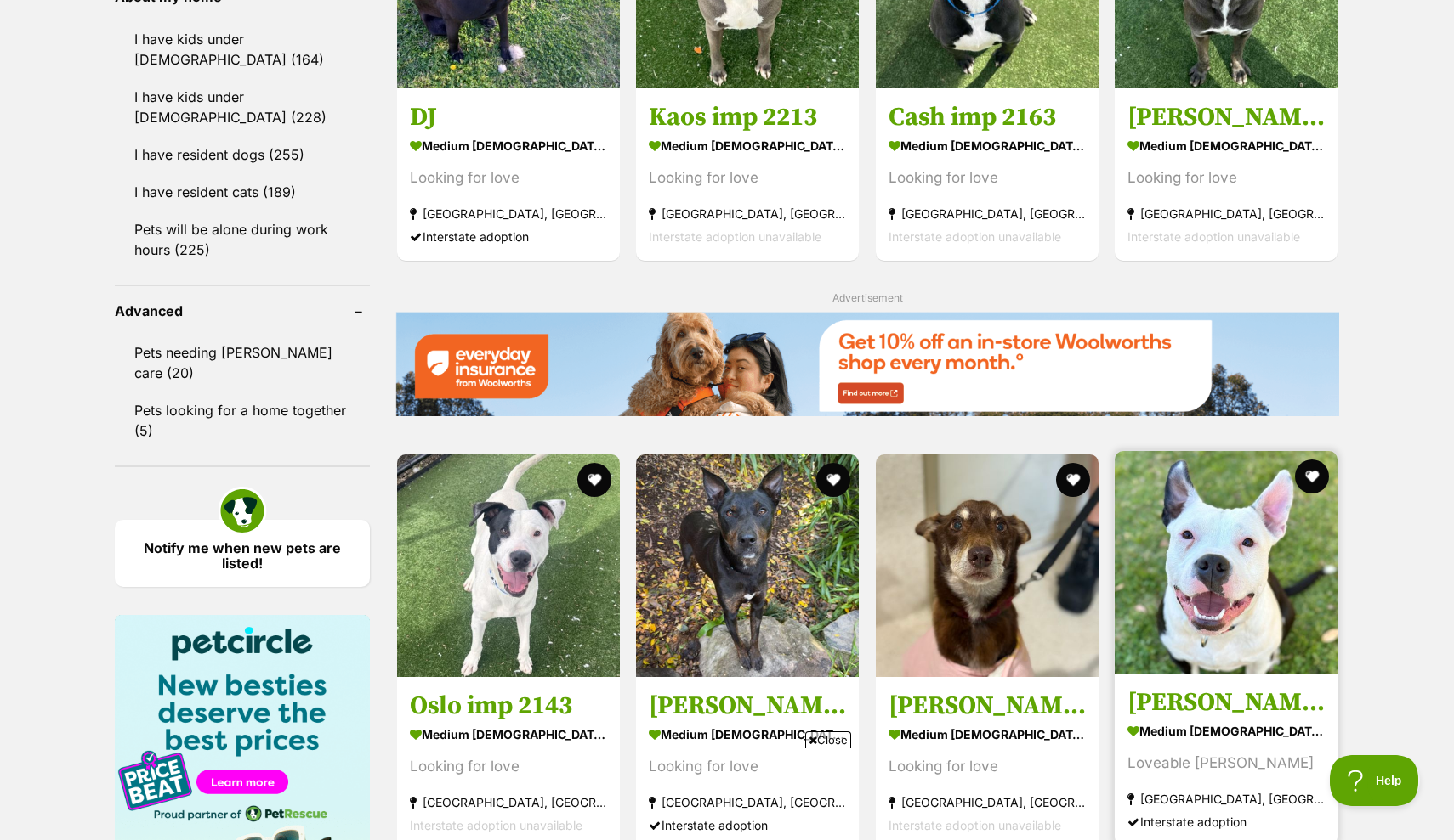
click at [1234, 451] on img at bounding box center [1226, 562] width 223 height 223
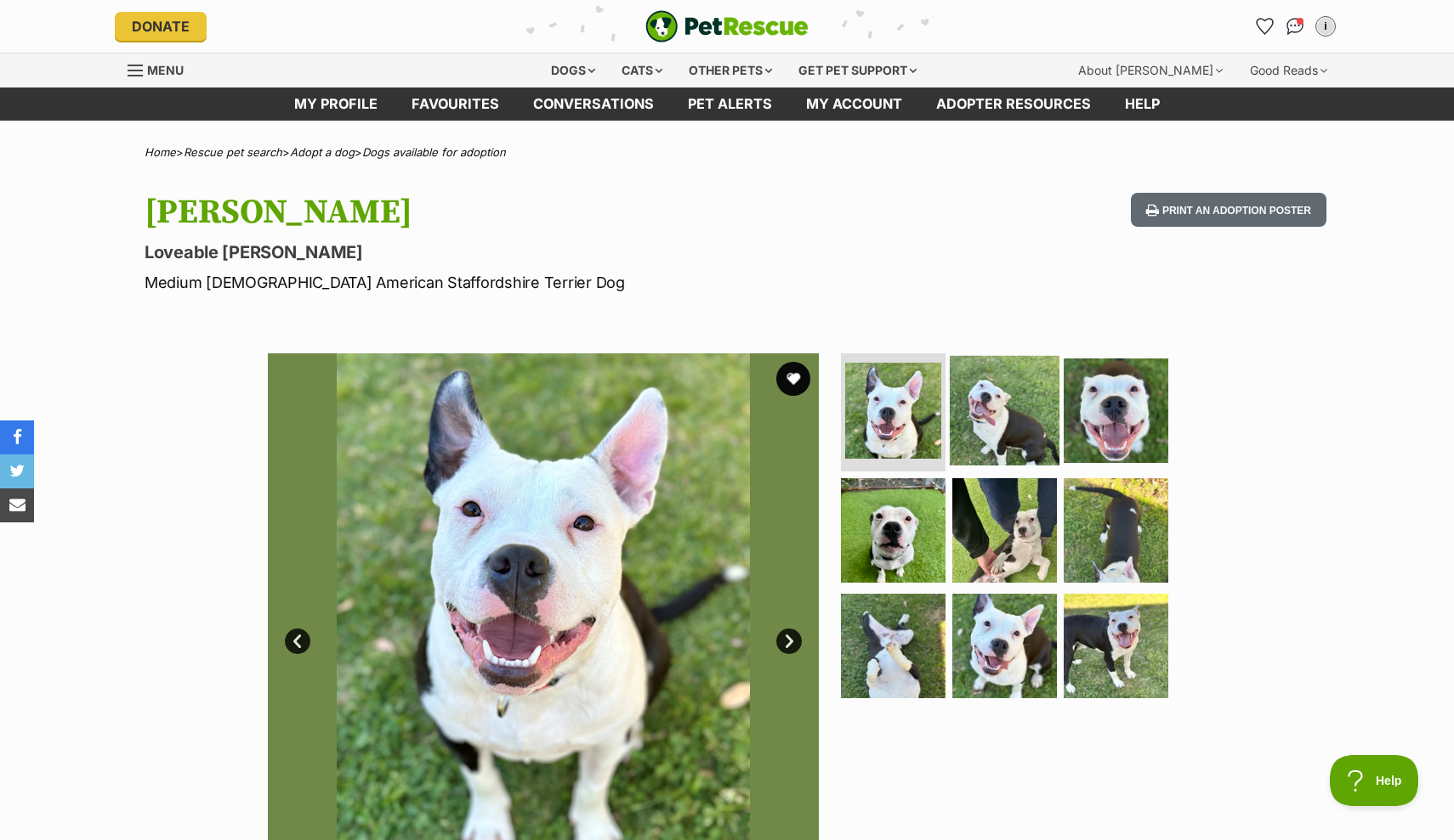
click at [995, 439] on img at bounding box center [1004, 410] width 110 height 110
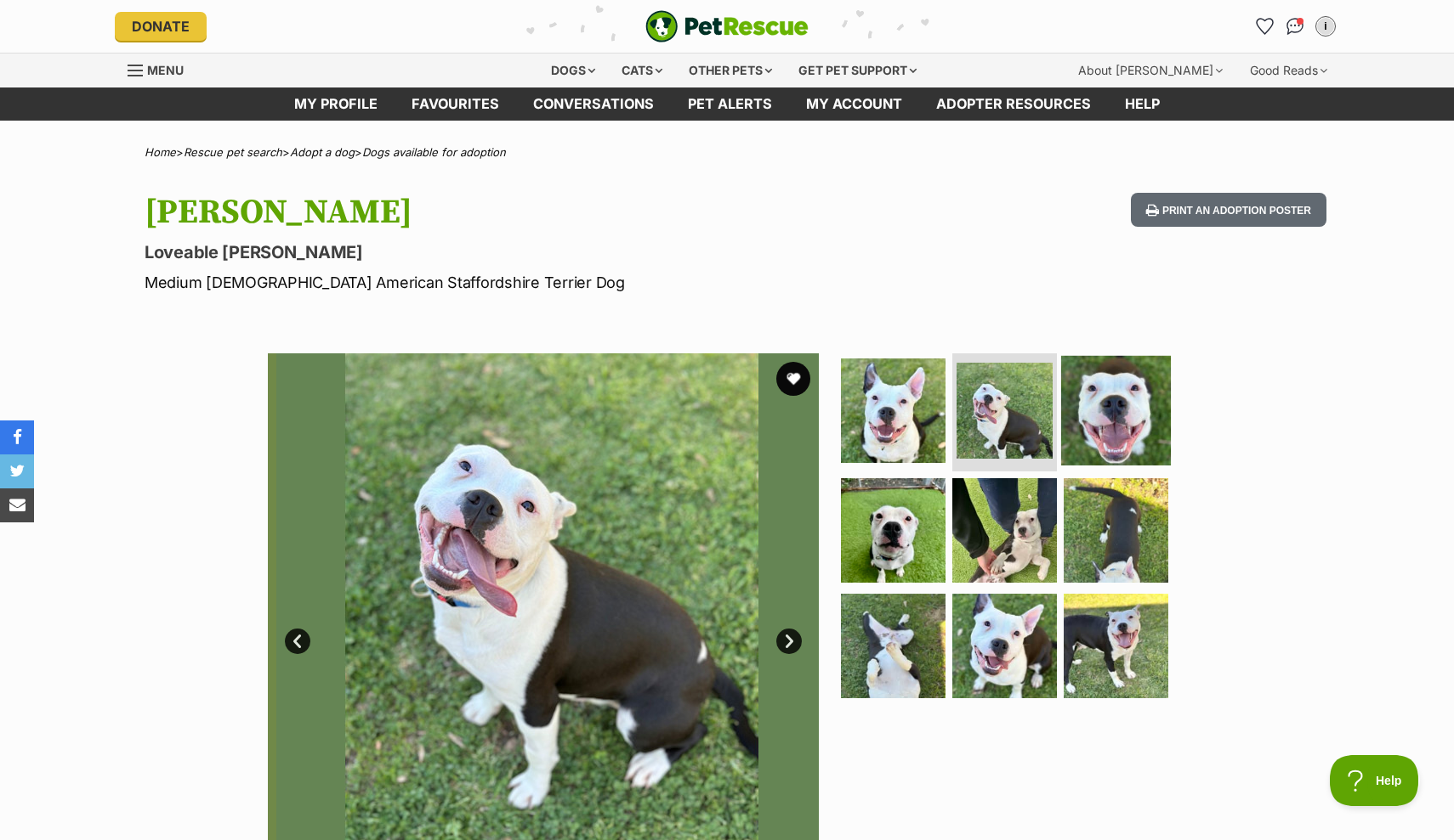
click at [1122, 409] on img at bounding box center [1116, 410] width 110 height 110
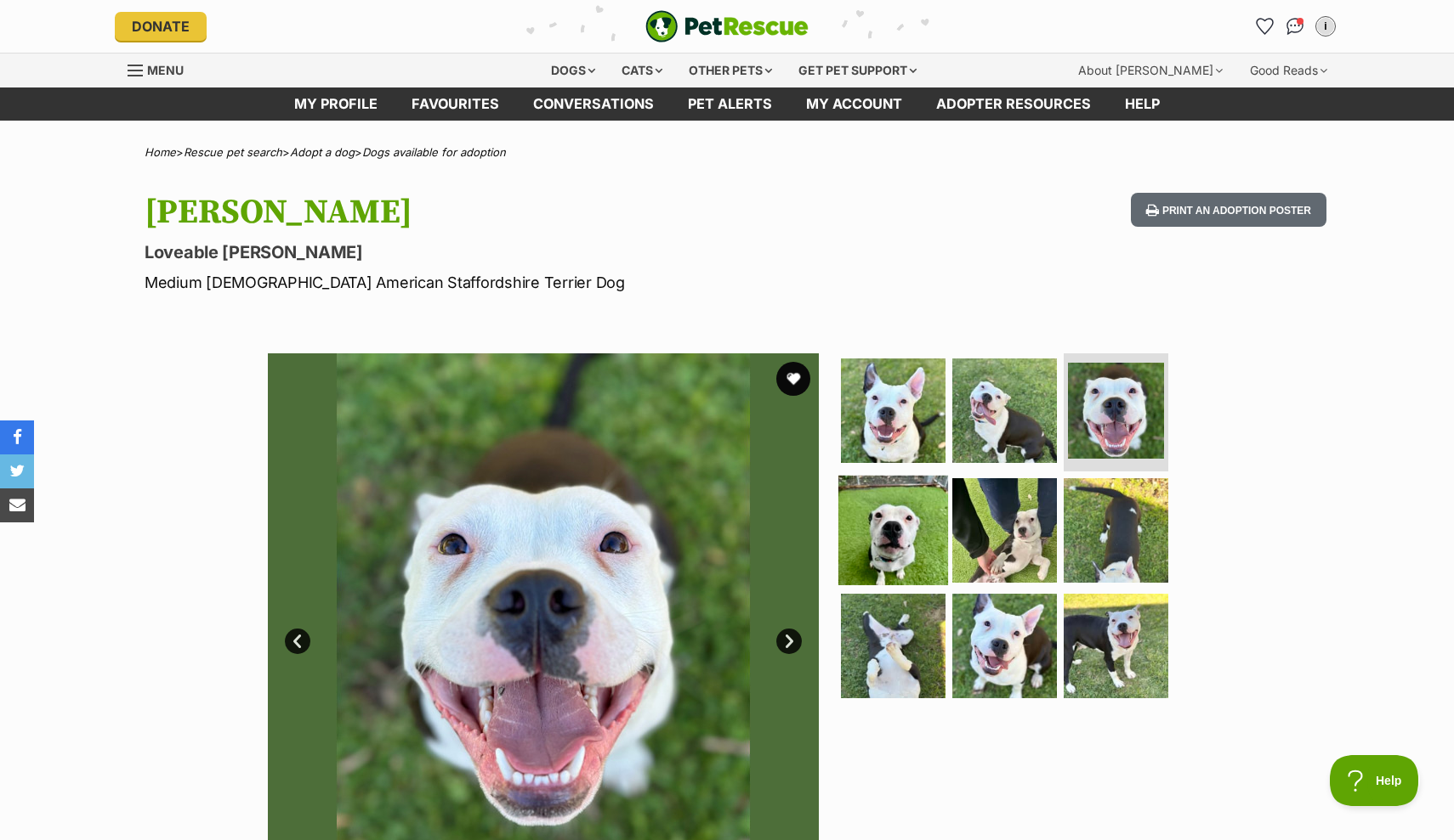
click at [878, 530] on img at bounding box center [893, 531] width 110 height 110
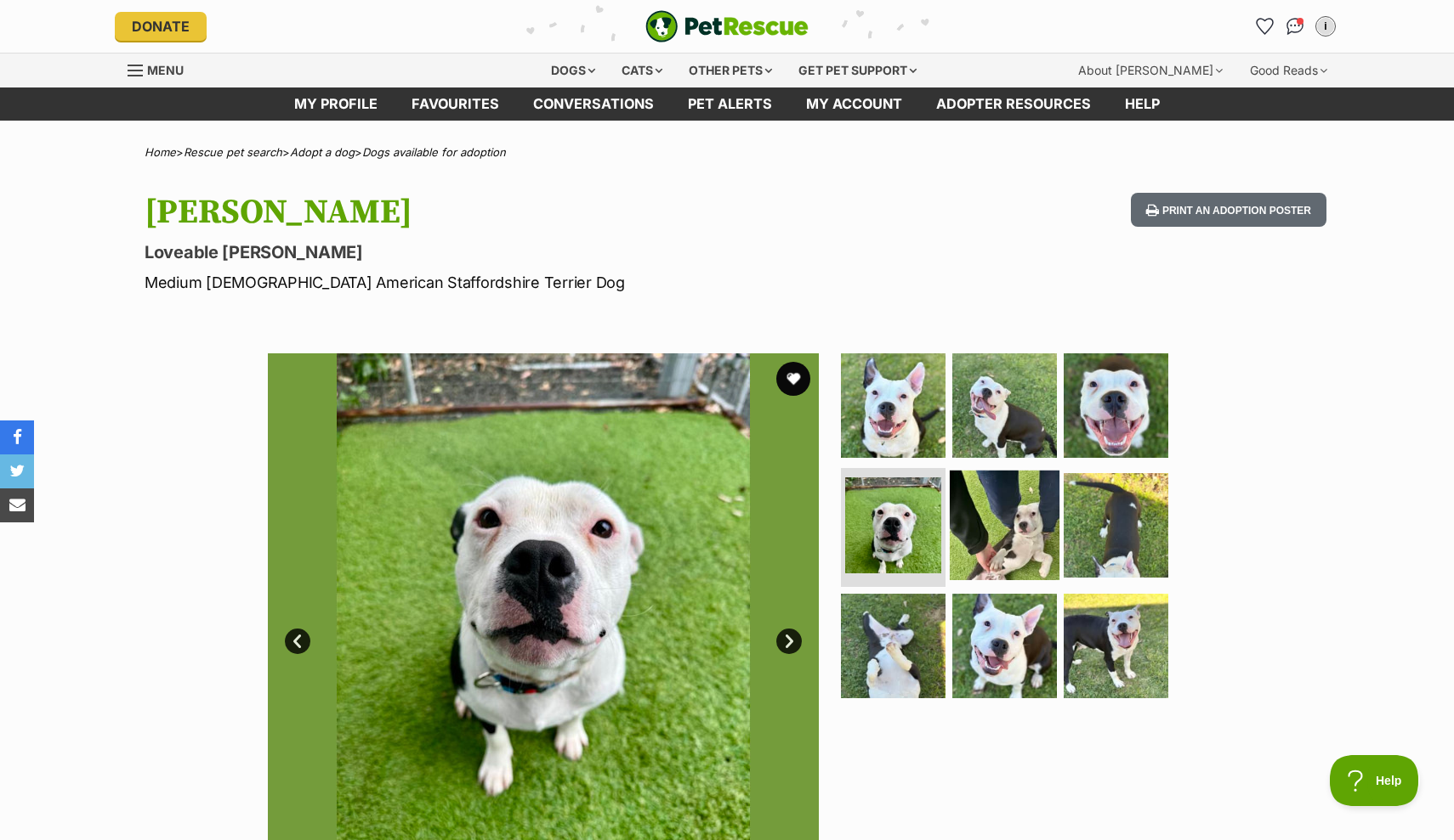
click at [1006, 523] on img at bounding box center [1004, 525] width 110 height 110
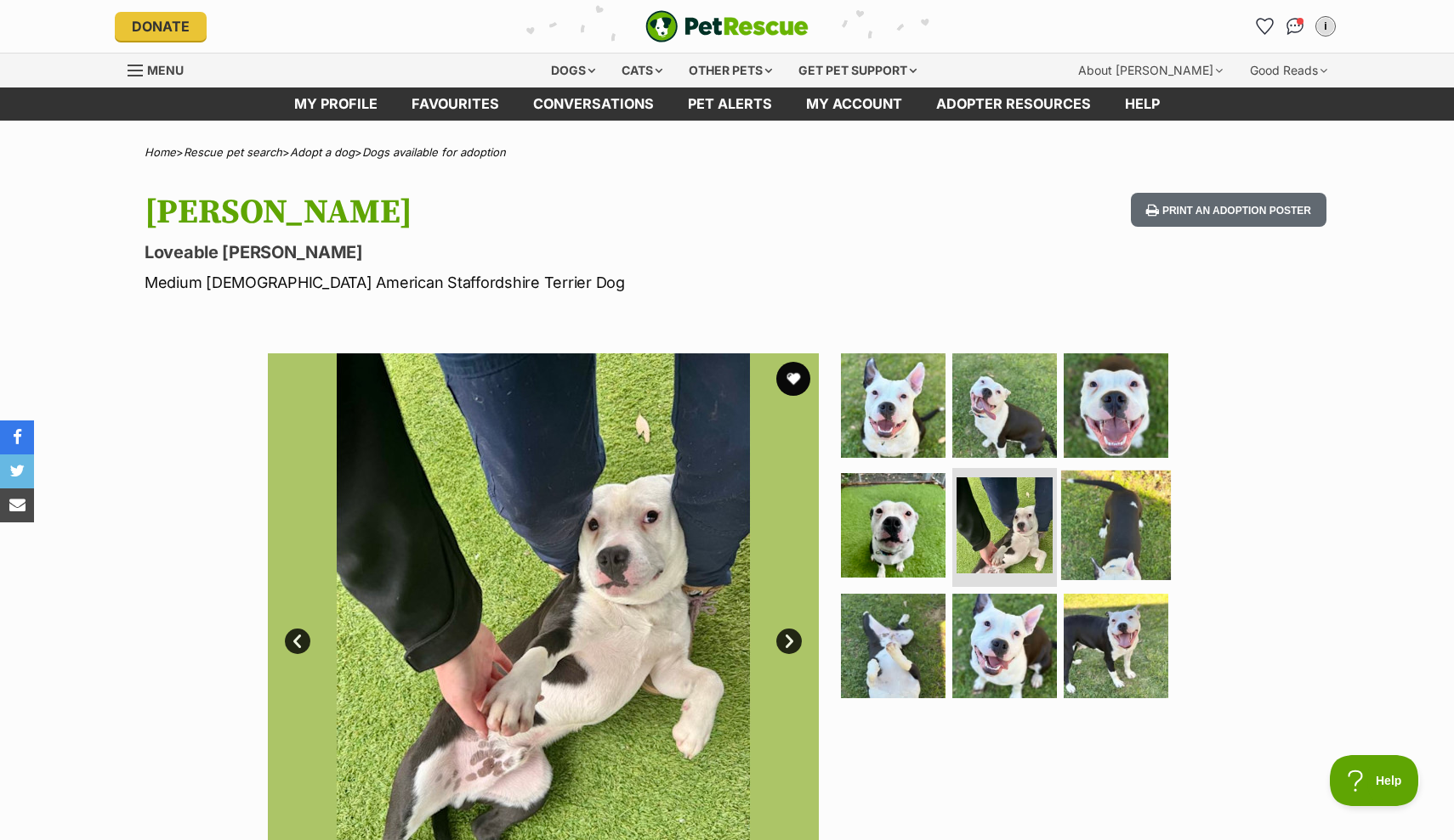
click at [1099, 528] on img at bounding box center [1116, 525] width 110 height 110
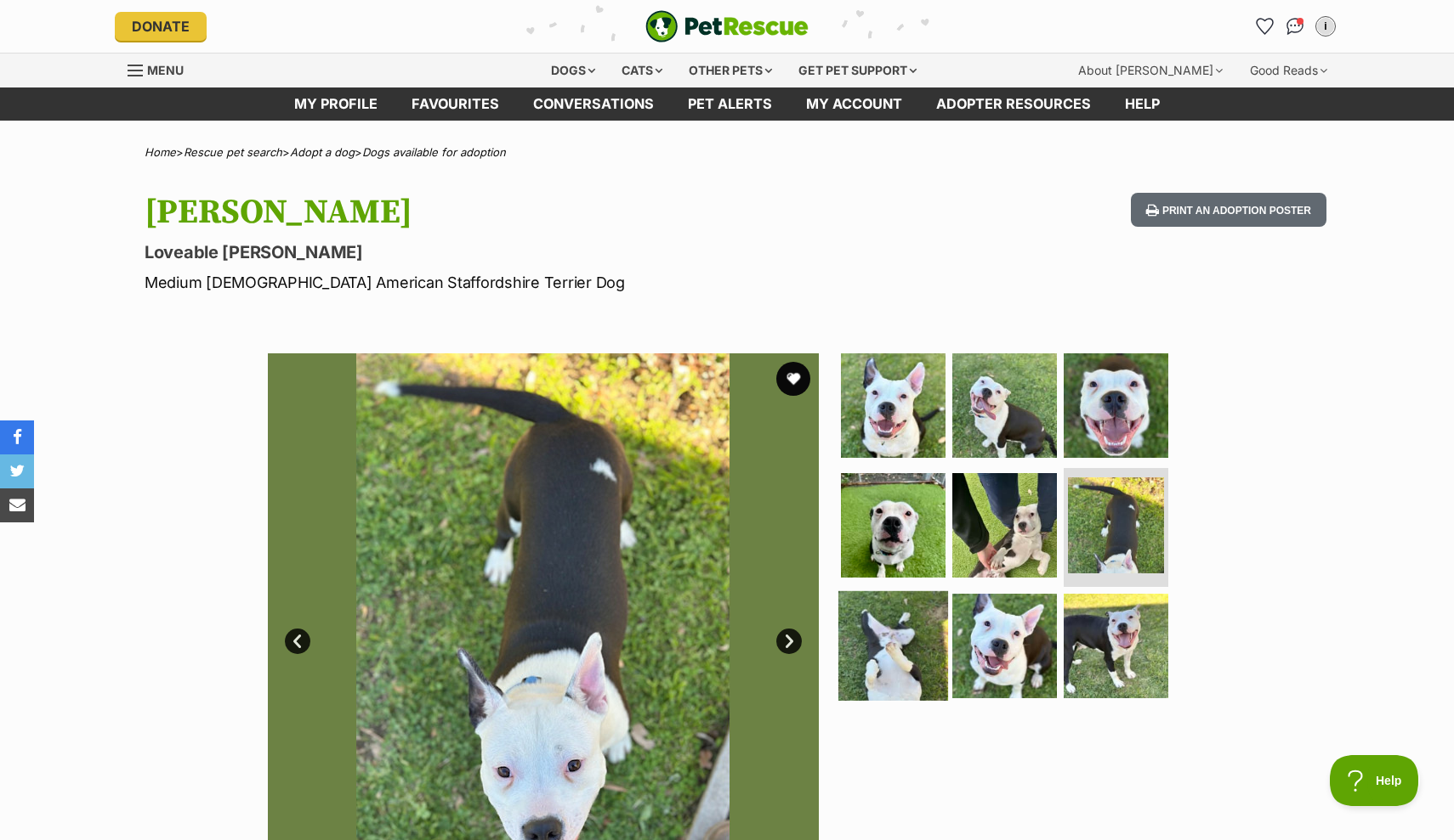
click at [878, 652] on img at bounding box center [893, 646] width 110 height 110
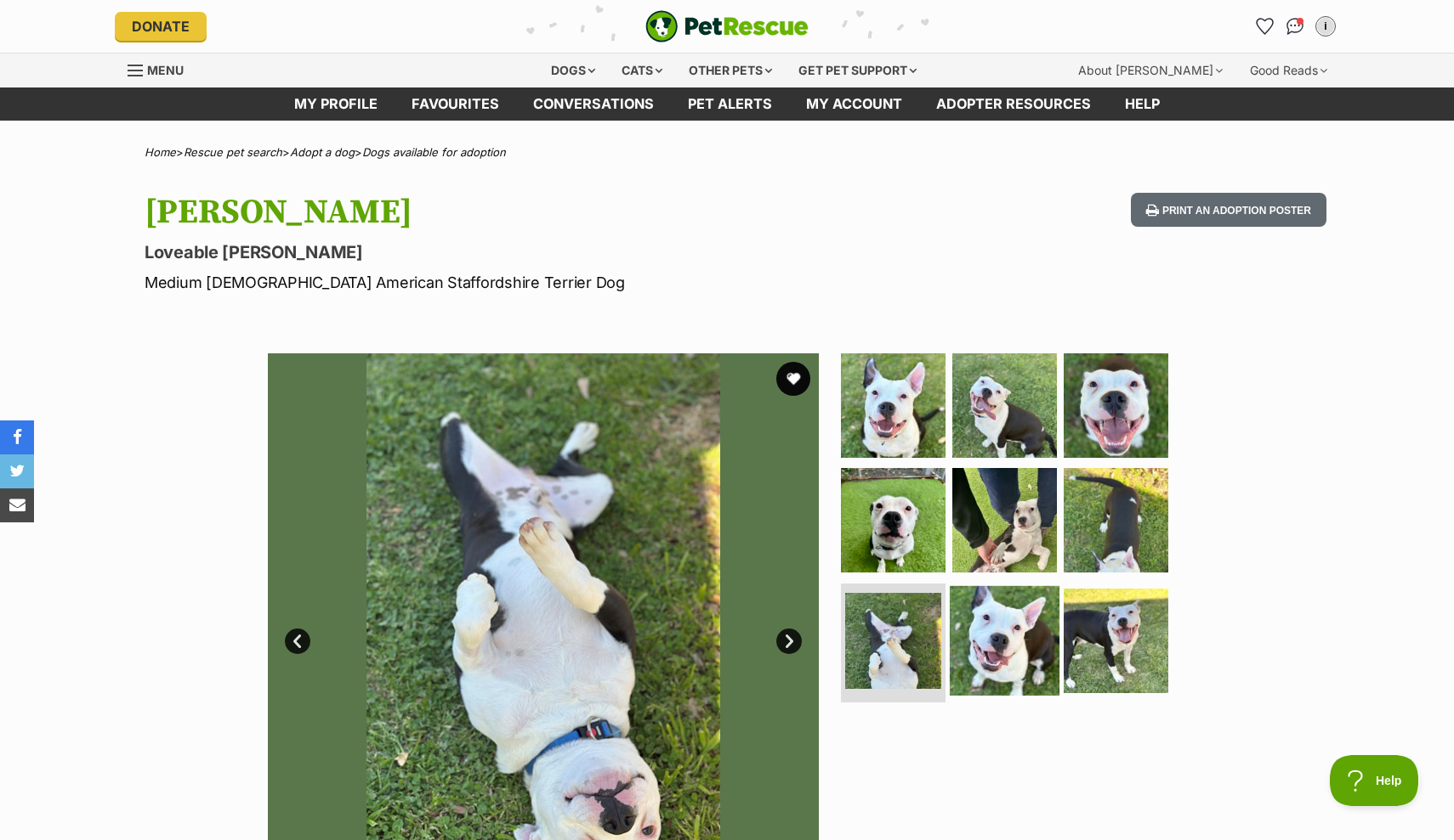
click at [992, 645] on img at bounding box center [1004, 641] width 110 height 110
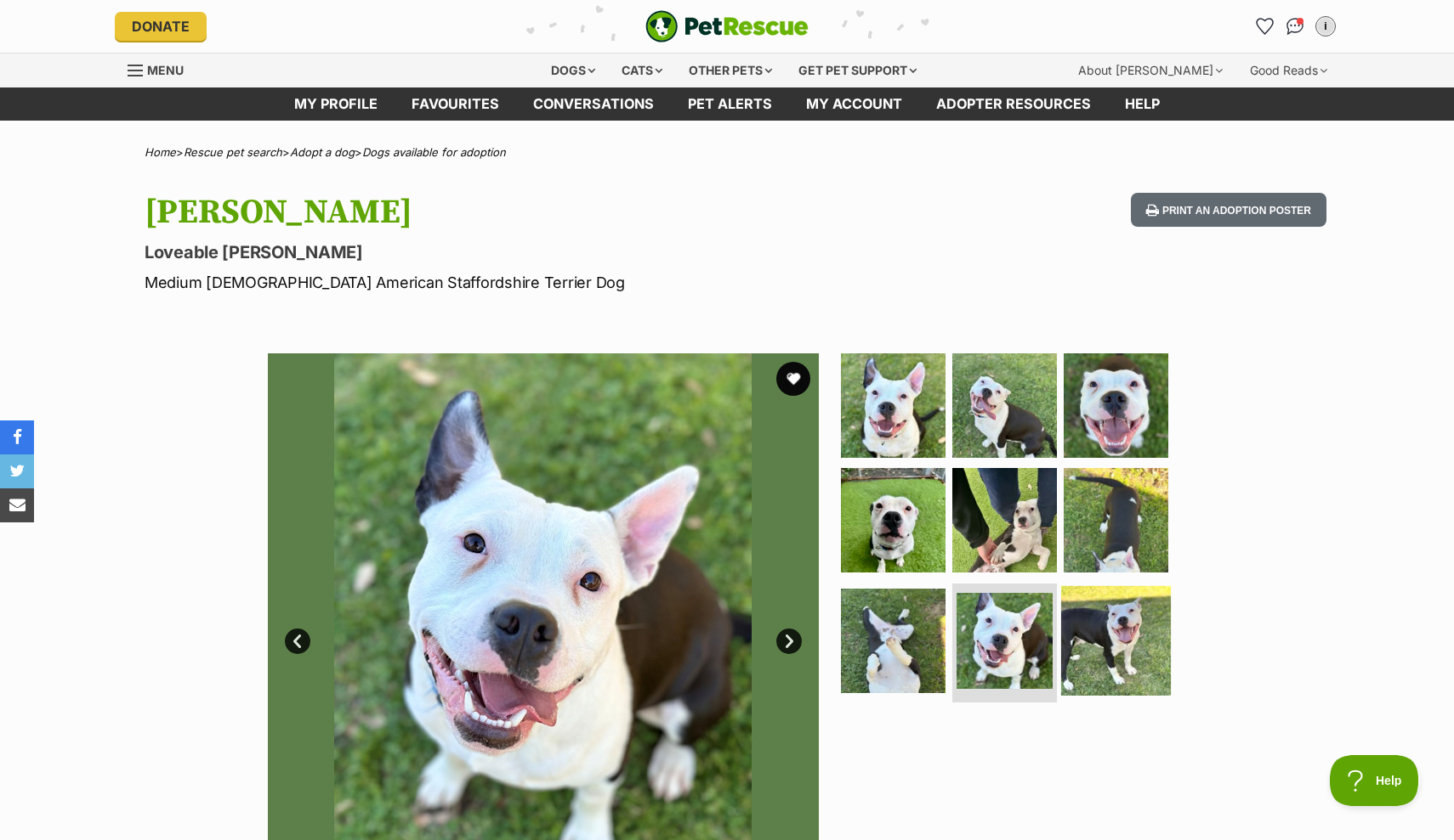
click at [1117, 628] on img at bounding box center [1116, 641] width 110 height 110
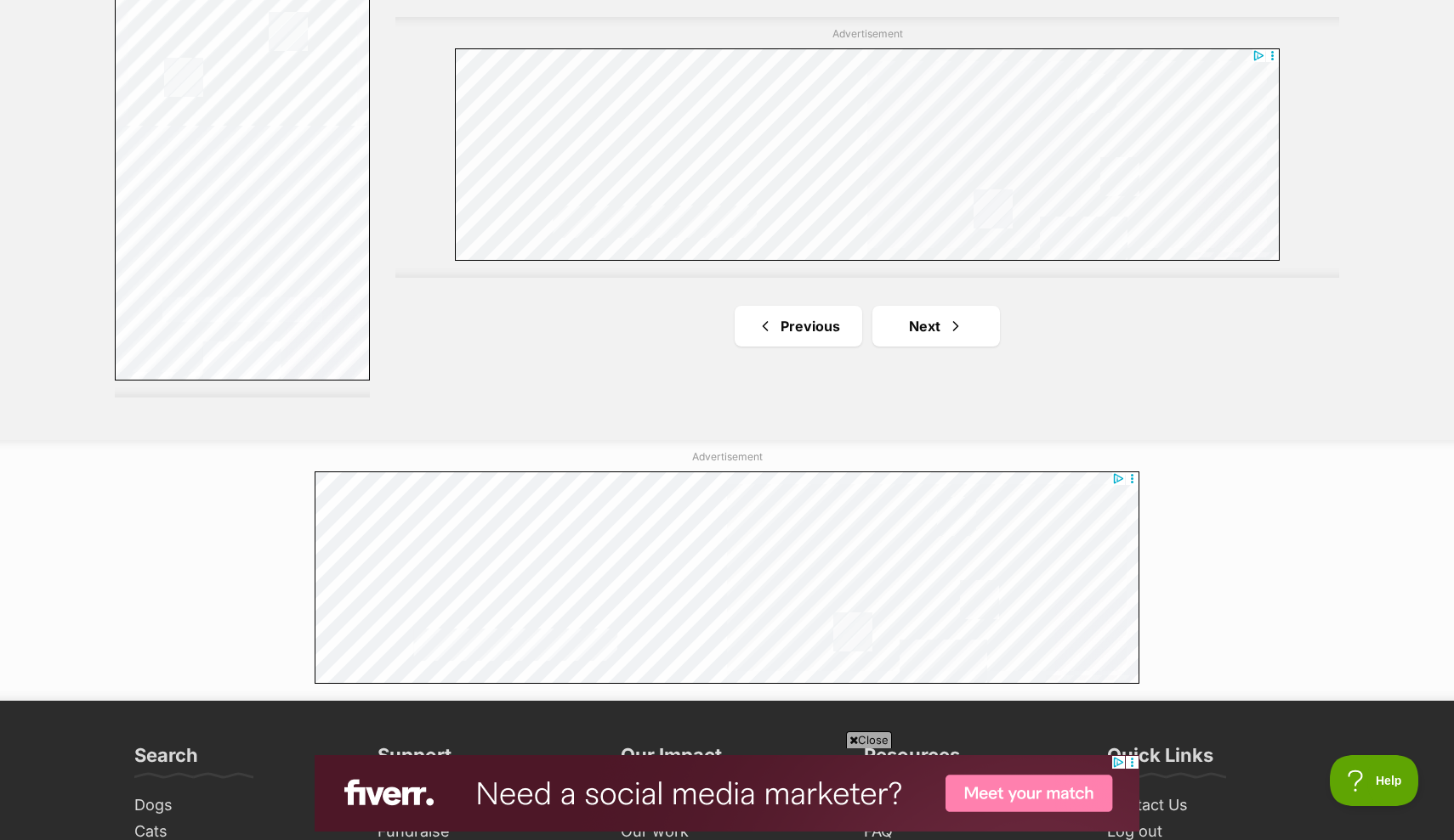
scroll to position [3039, 0]
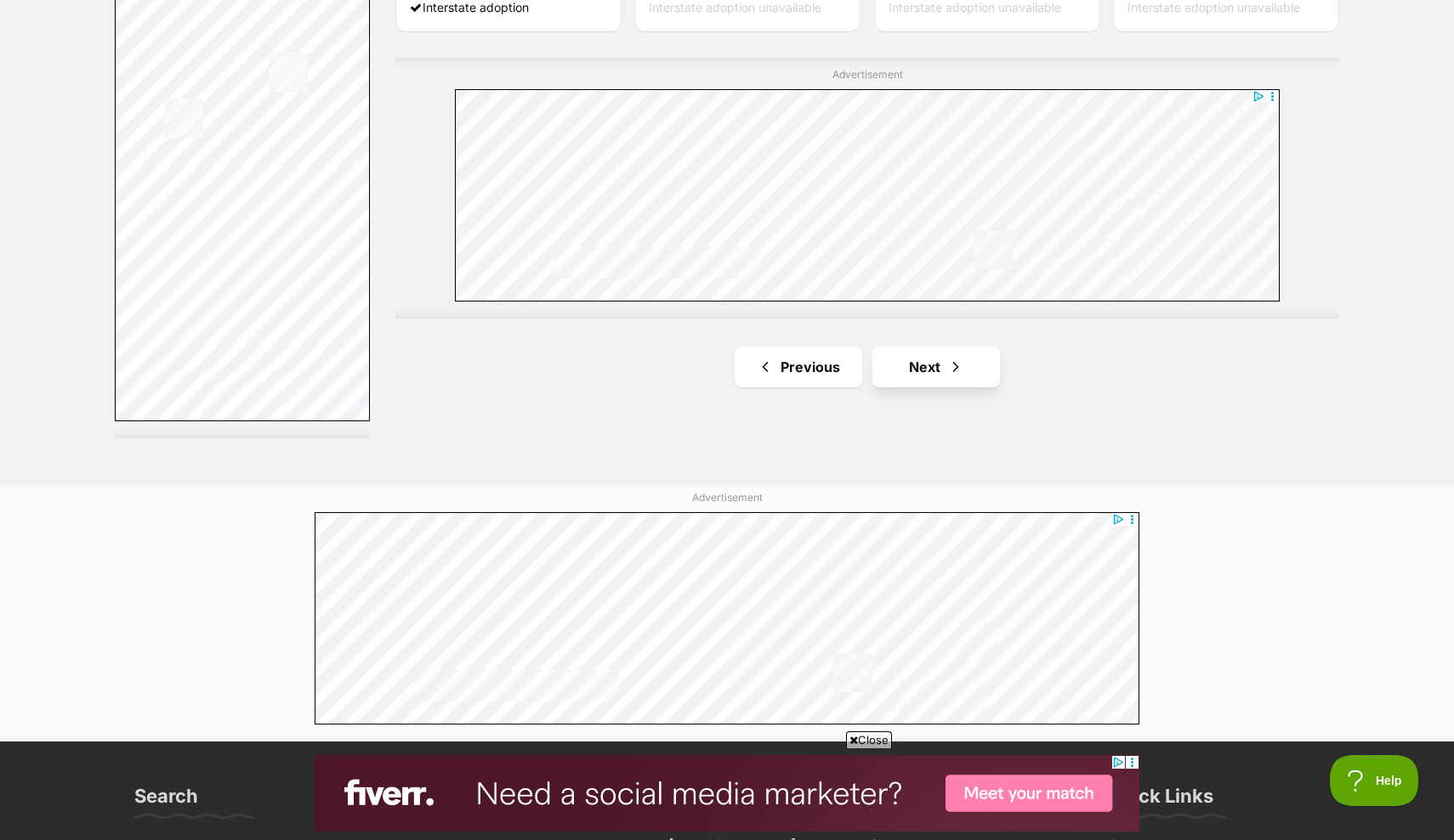
click at [918, 370] on link "Next" at bounding box center [936, 367] width 128 height 41
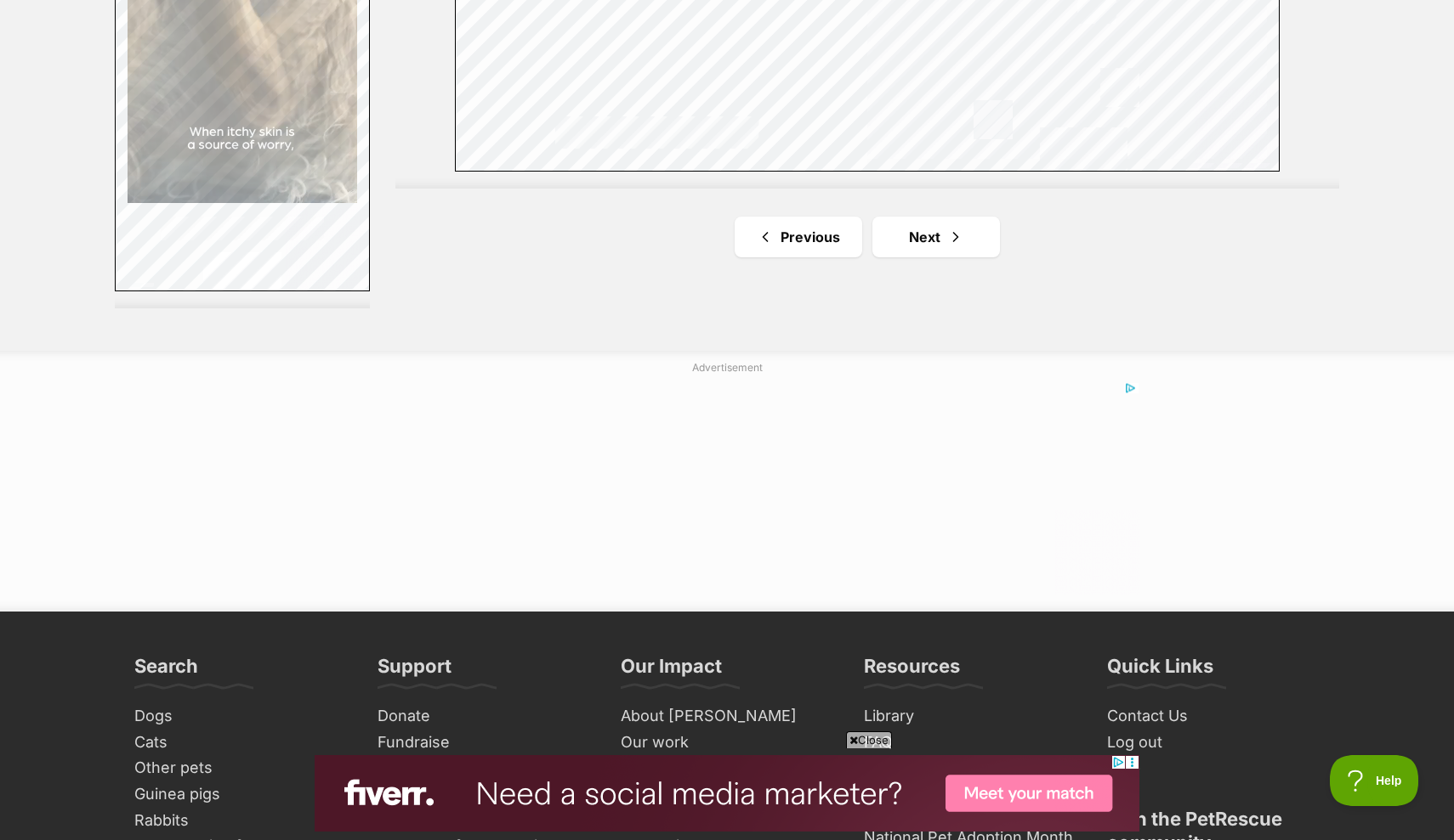
scroll to position [3198, 0]
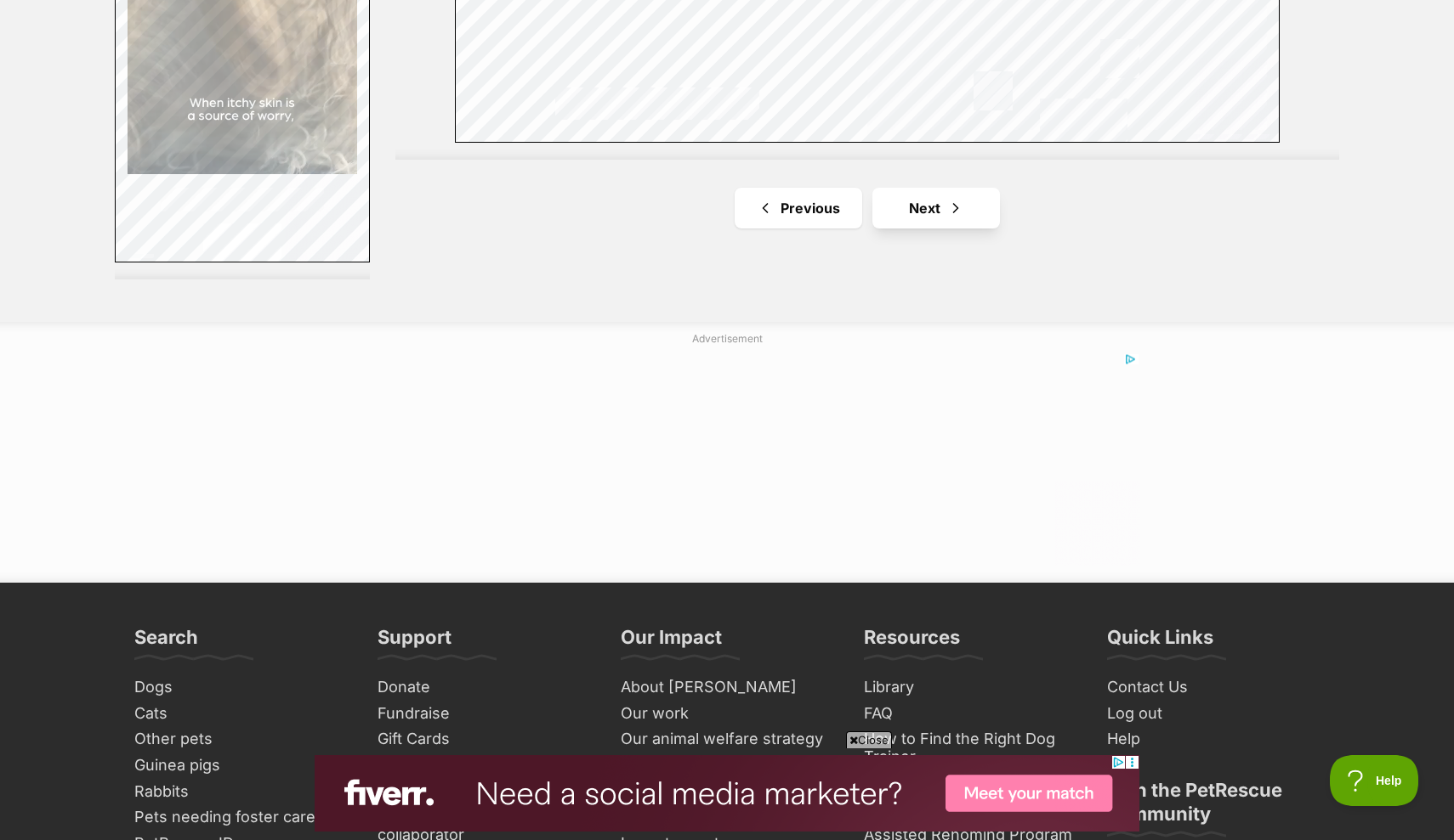
click at [918, 222] on link "Next" at bounding box center [936, 208] width 128 height 41
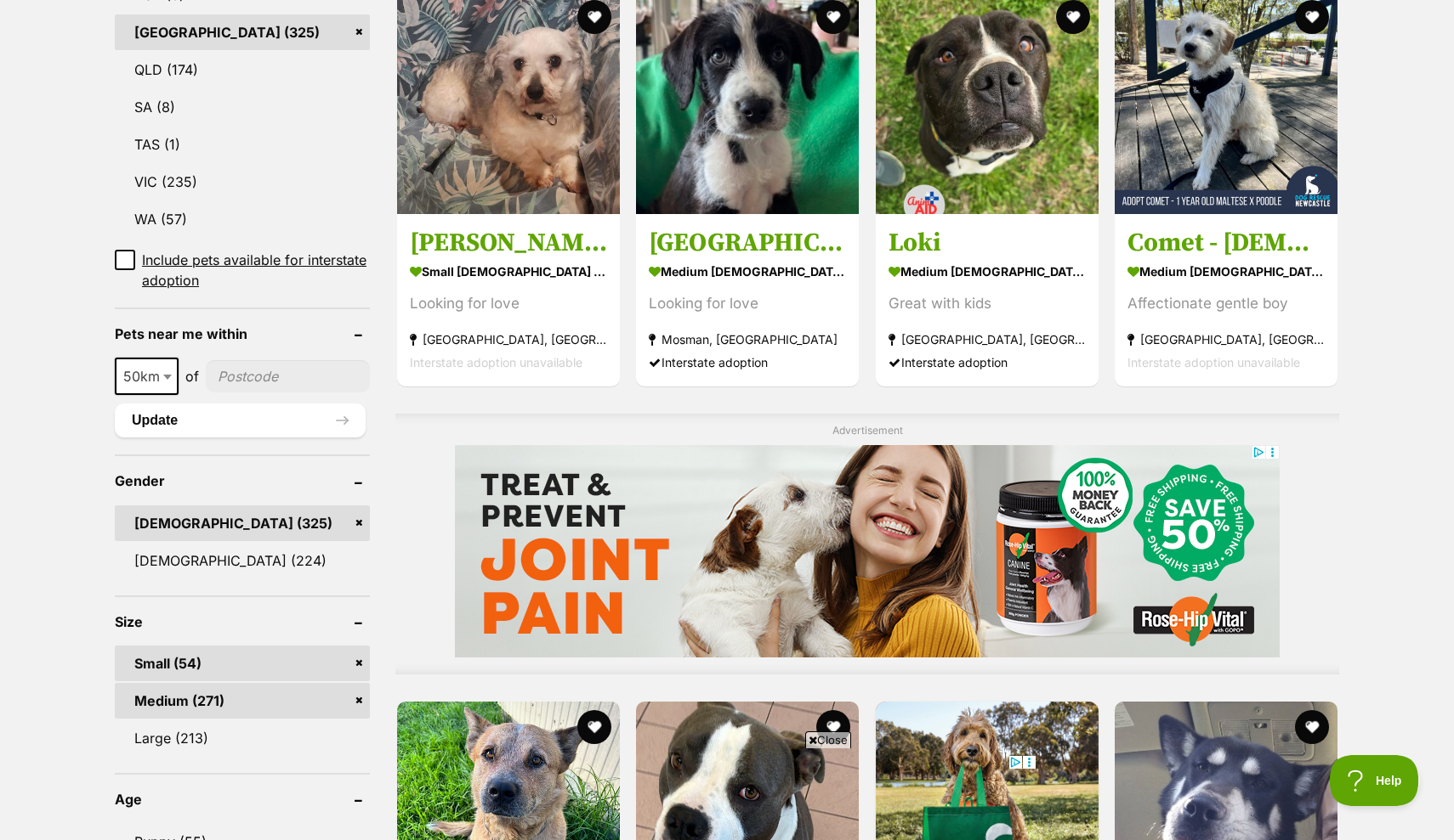
click at [296, 702] on link "Medium (271)" at bounding box center [242, 701] width 255 height 36
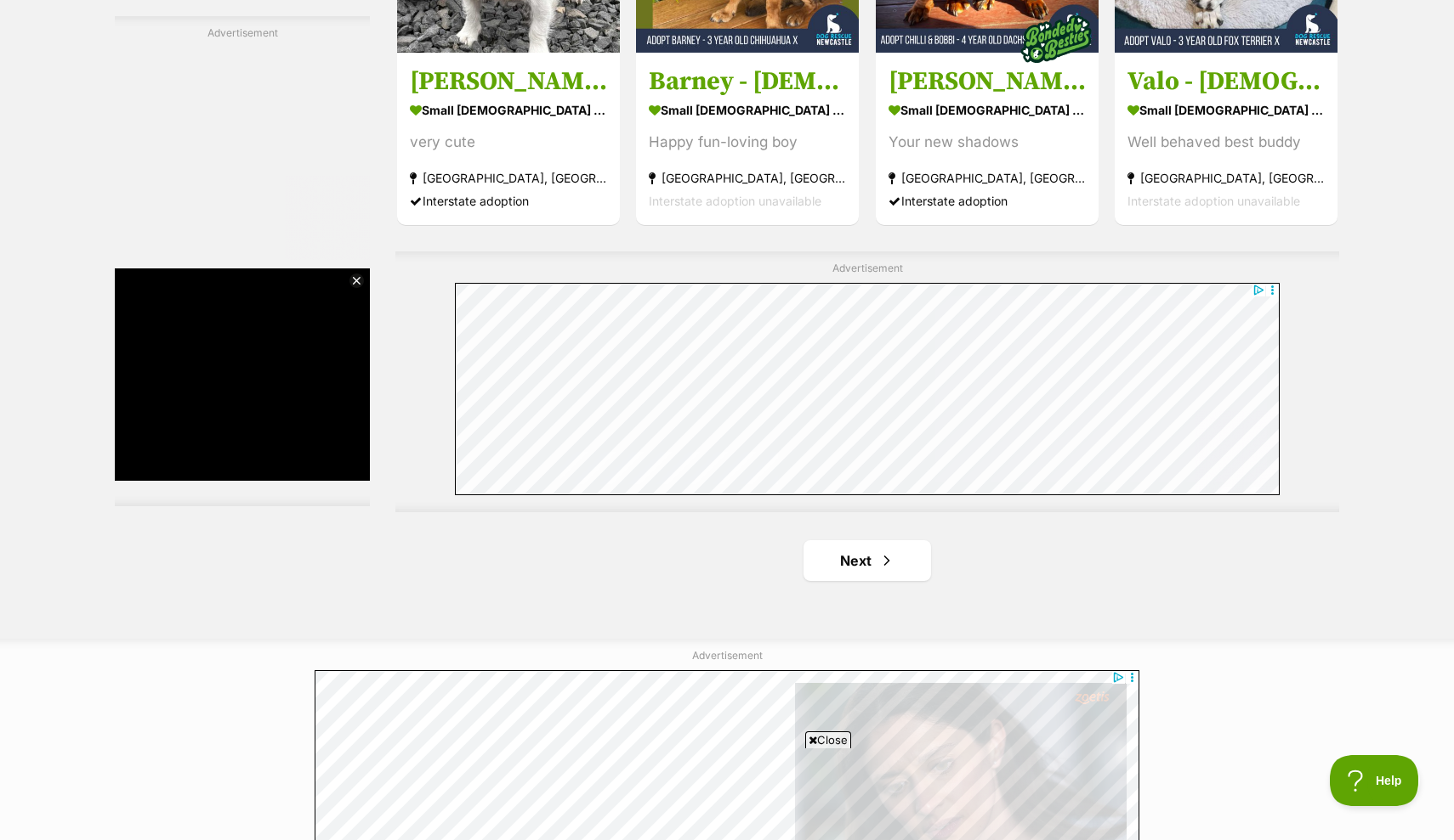
scroll to position [2862, 0]
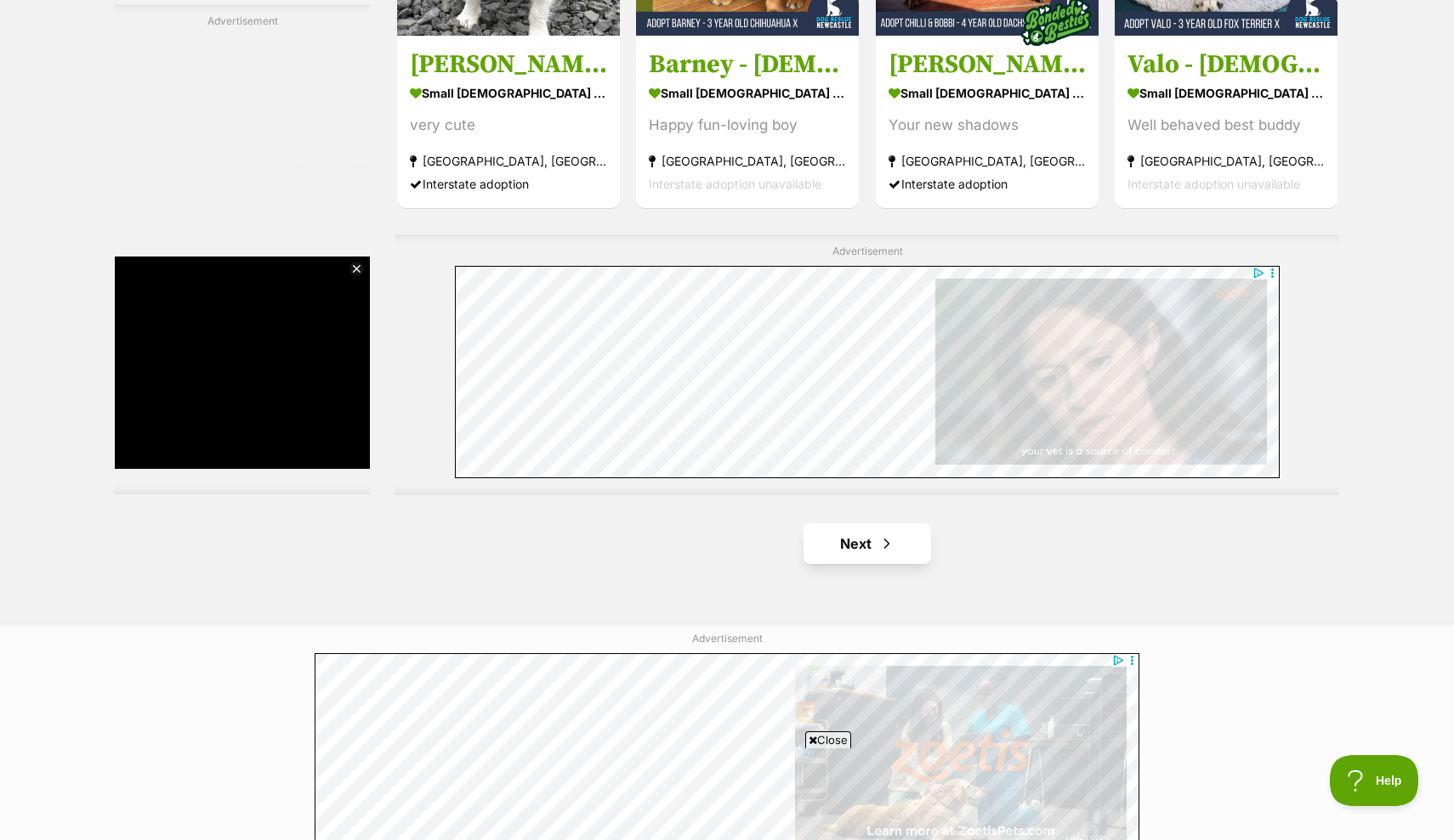
click at [895, 545] on link "Next" at bounding box center [867, 543] width 128 height 41
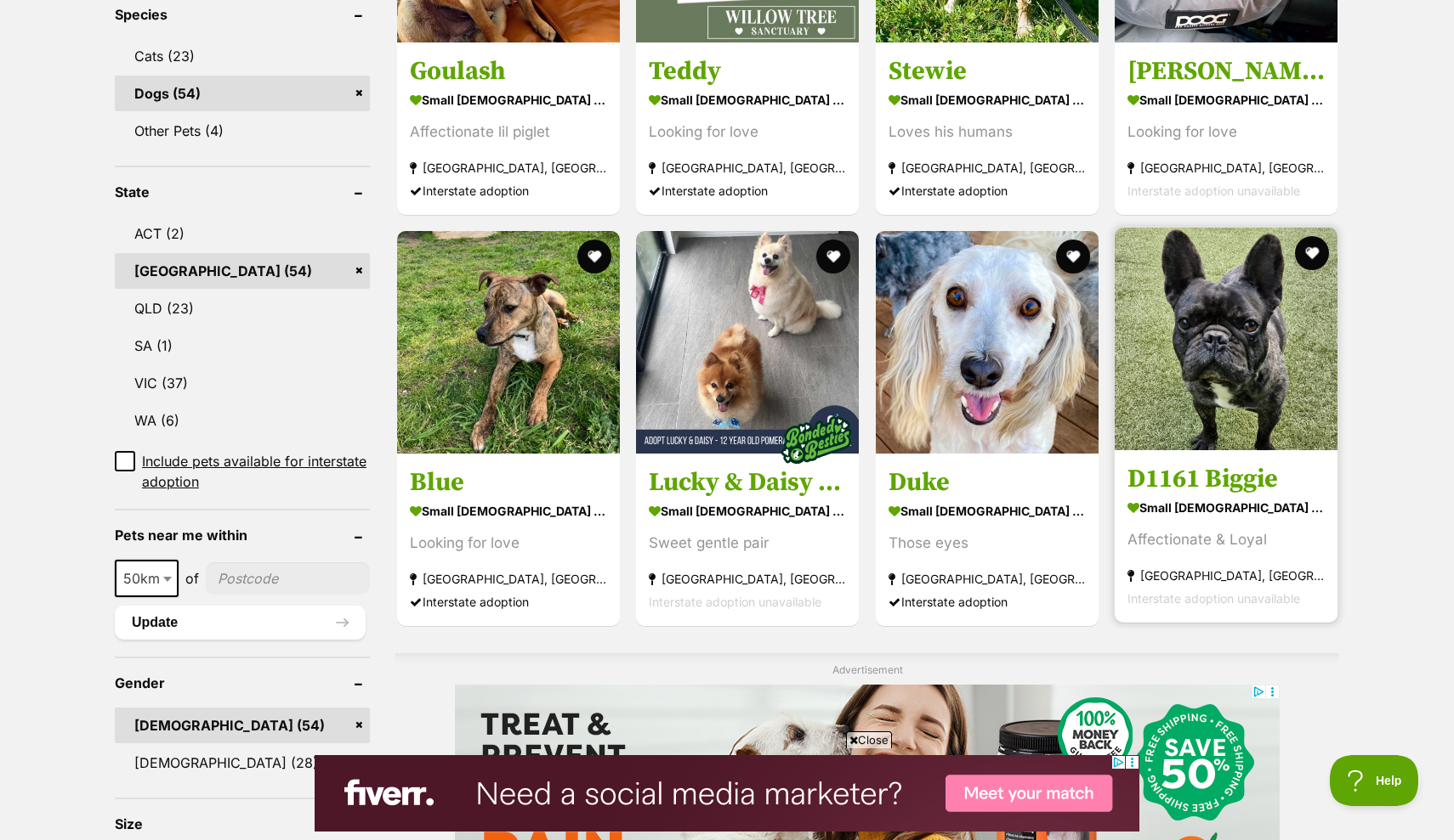
click at [1222, 394] on img at bounding box center [1226, 339] width 223 height 223
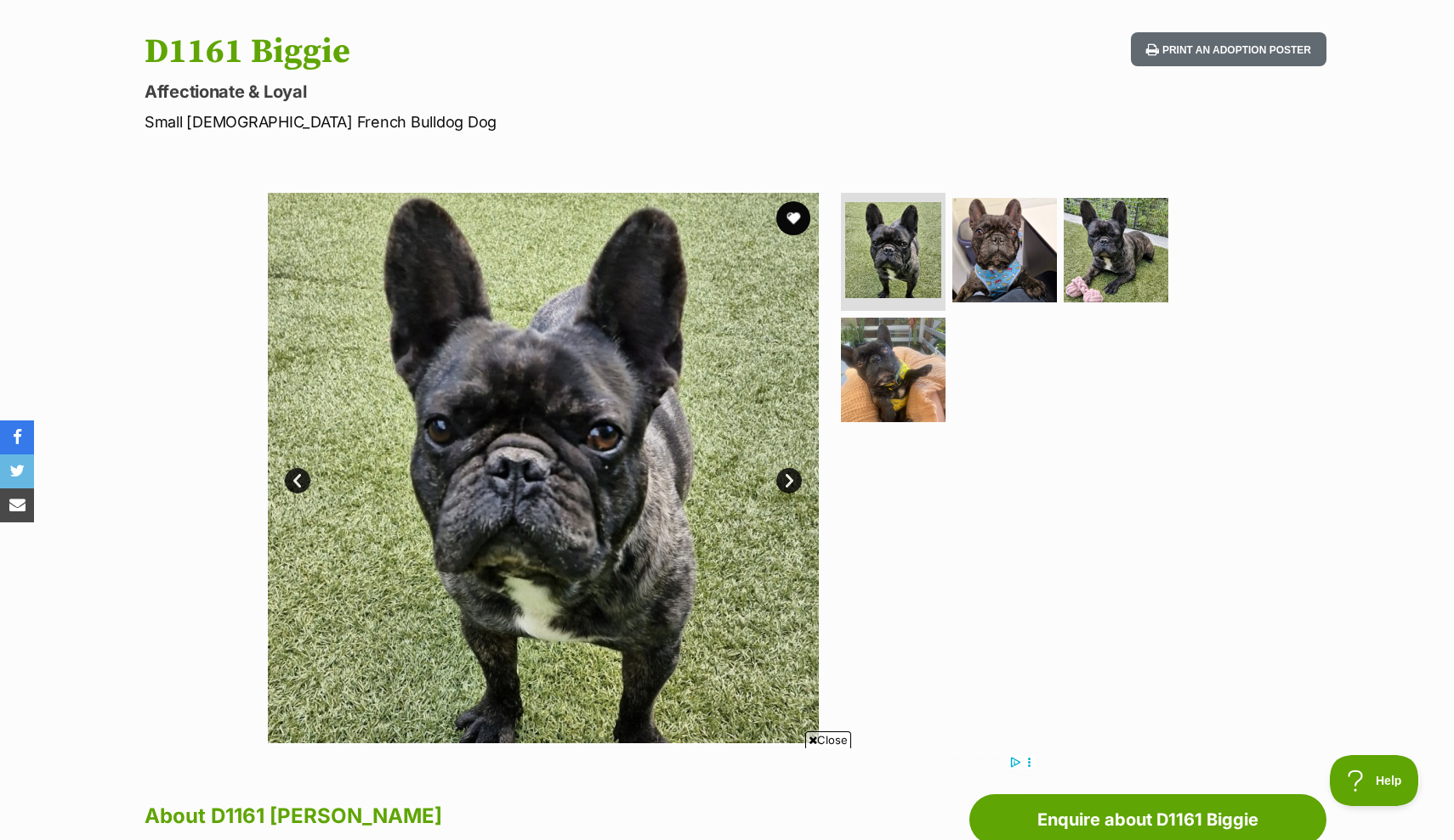
scroll to position [212, 0]
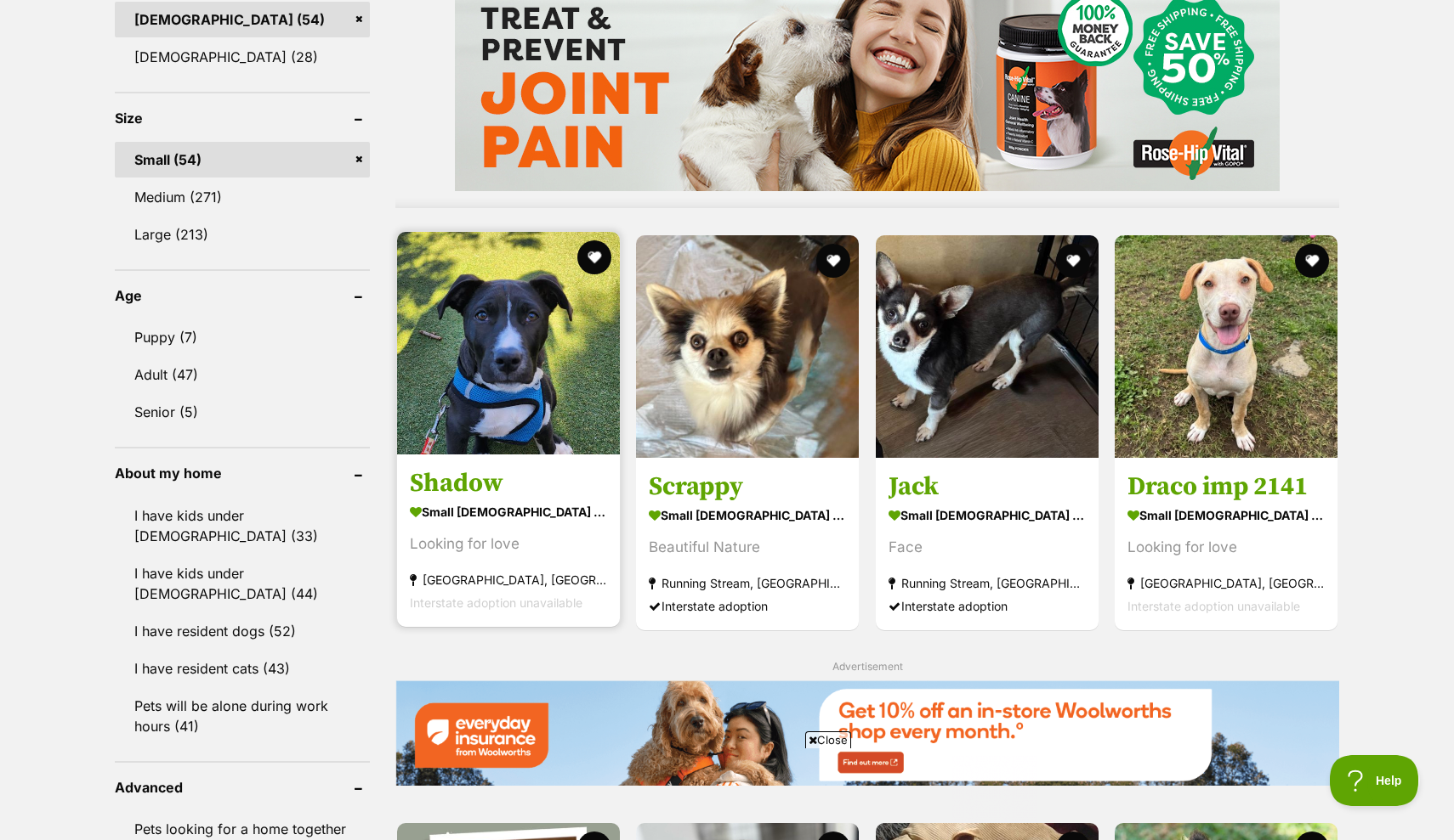
click at [506, 361] on img at bounding box center [509, 343] width 223 height 223
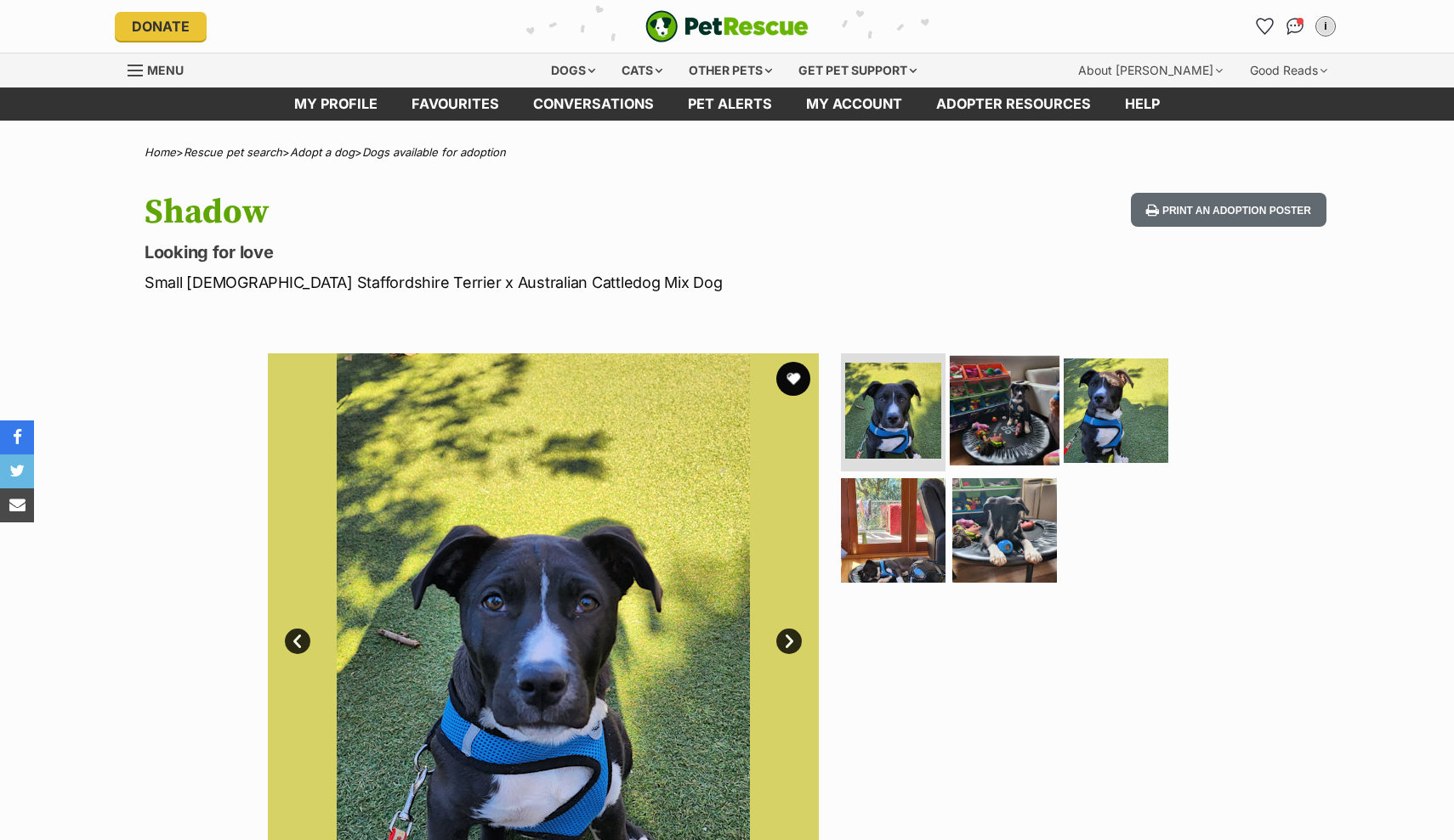
click at [1011, 355] on img at bounding box center [1004, 410] width 110 height 110
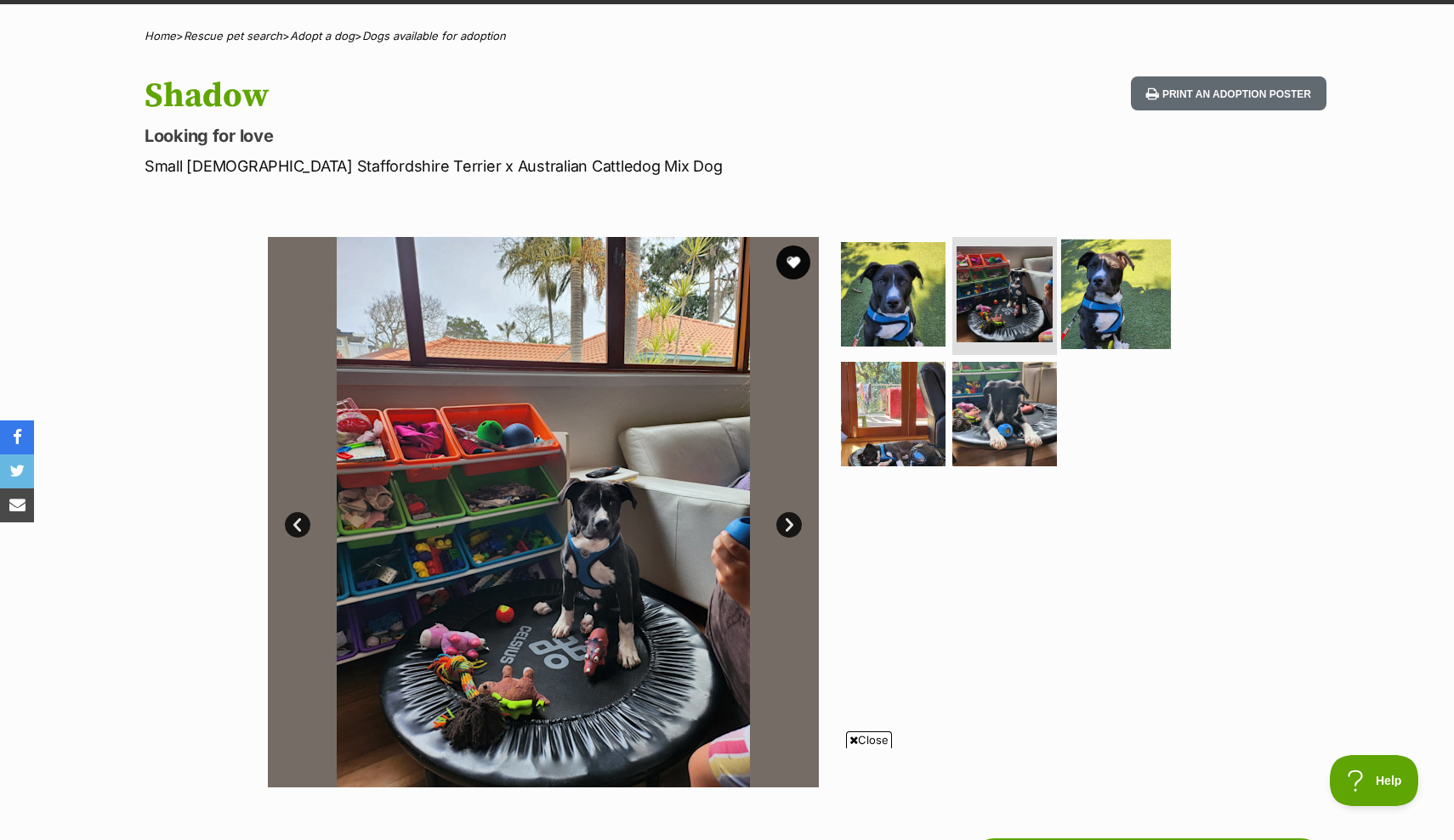
click at [1101, 303] on img at bounding box center [1116, 294] width 110 height 110
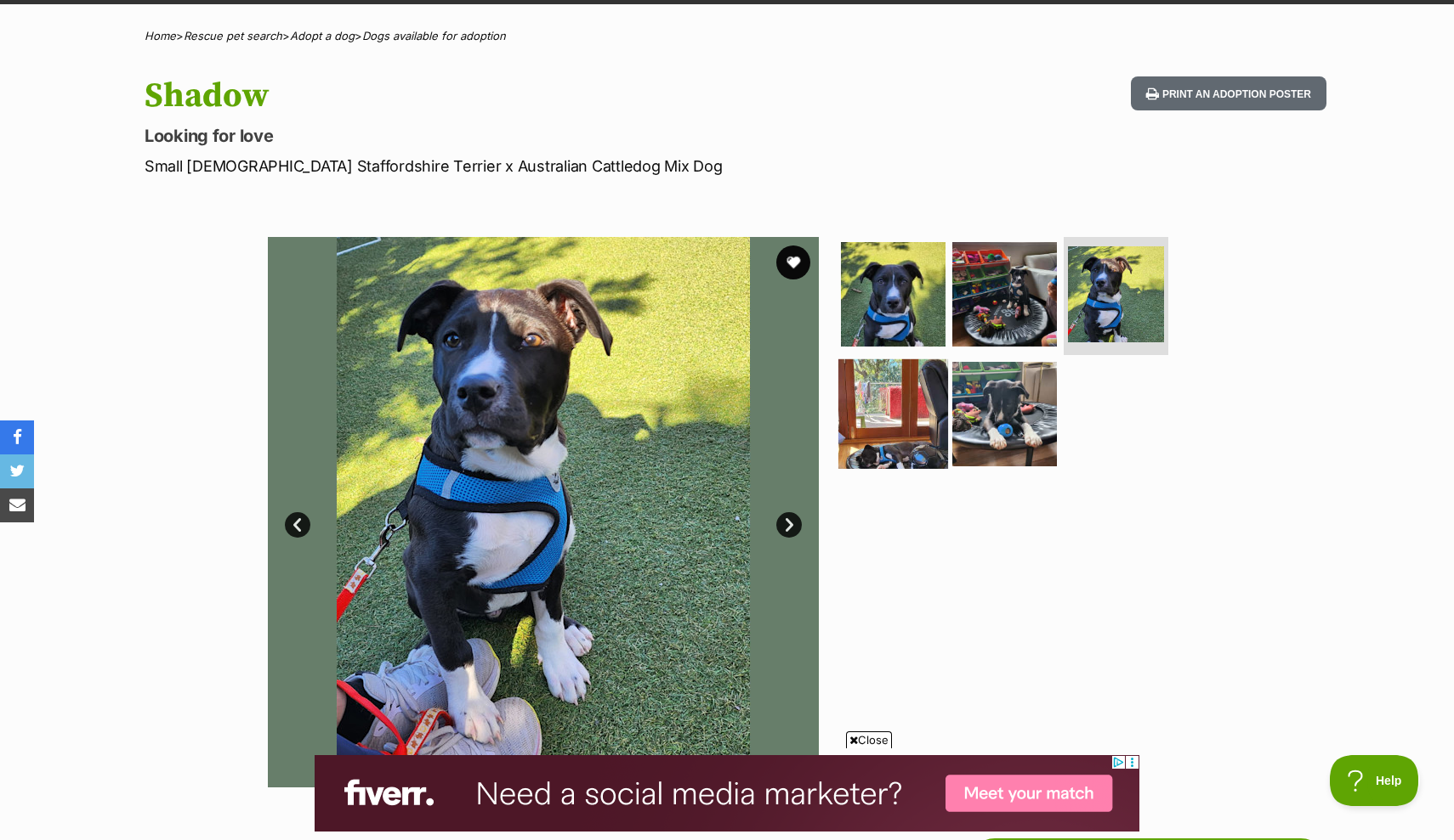
click at [891, 398] on img at bounding box center [893, 414] width 110 height 110
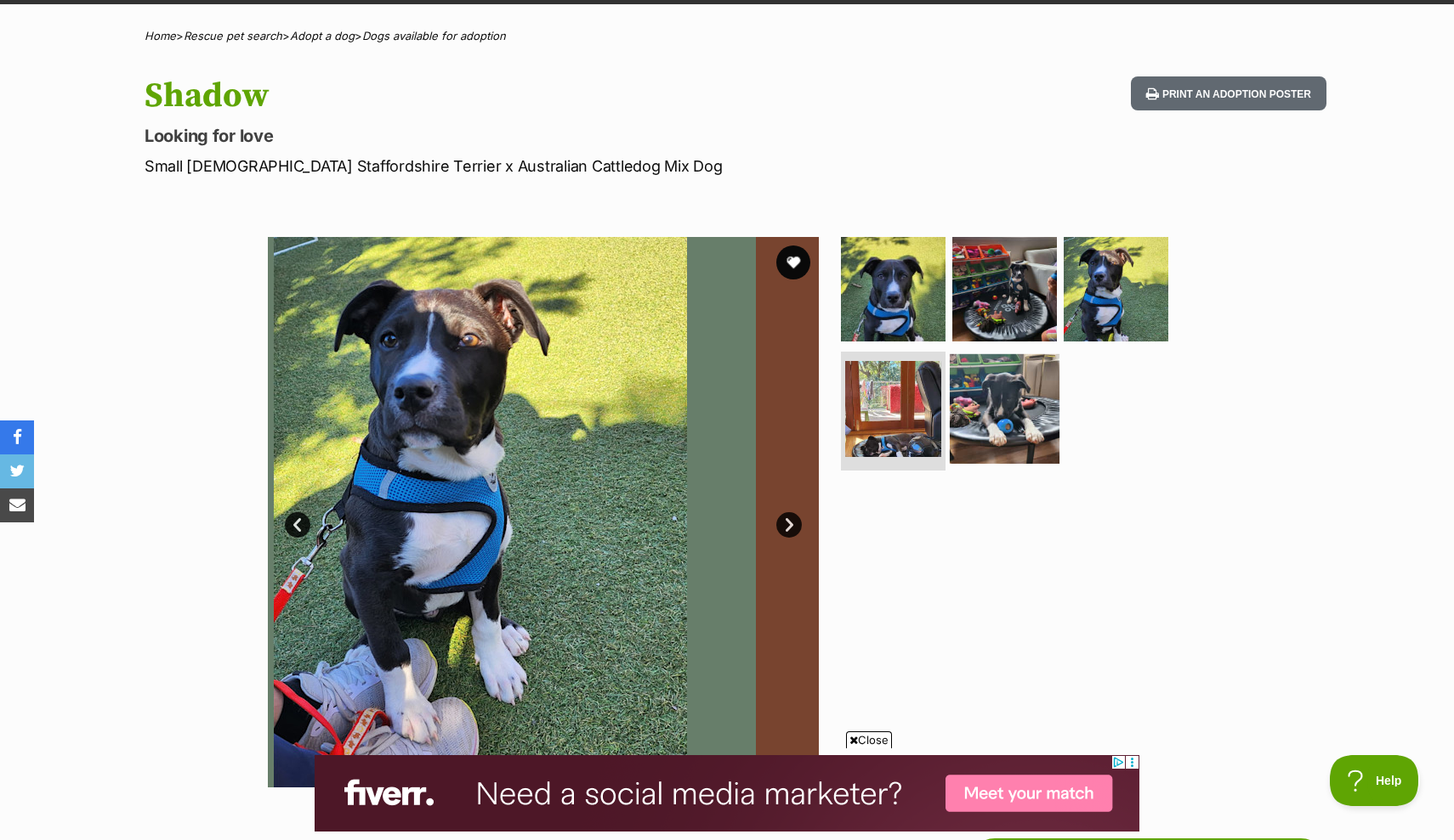
click at [1013, 427] on img at bounding box center [1004, 409] width 110 height 110
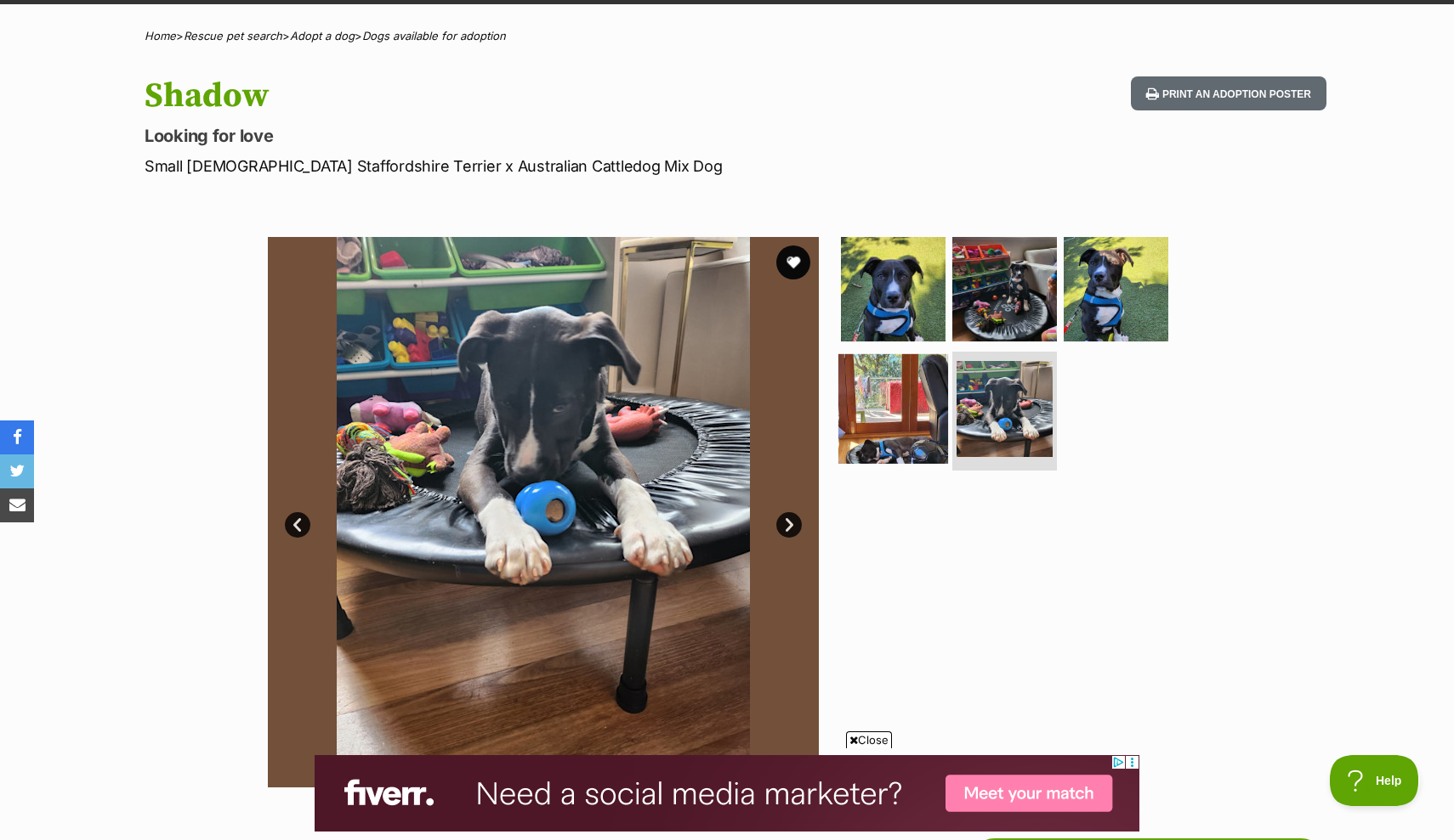
click at [862, 403] on img at bounding box center [893, 409] width 110 height 110
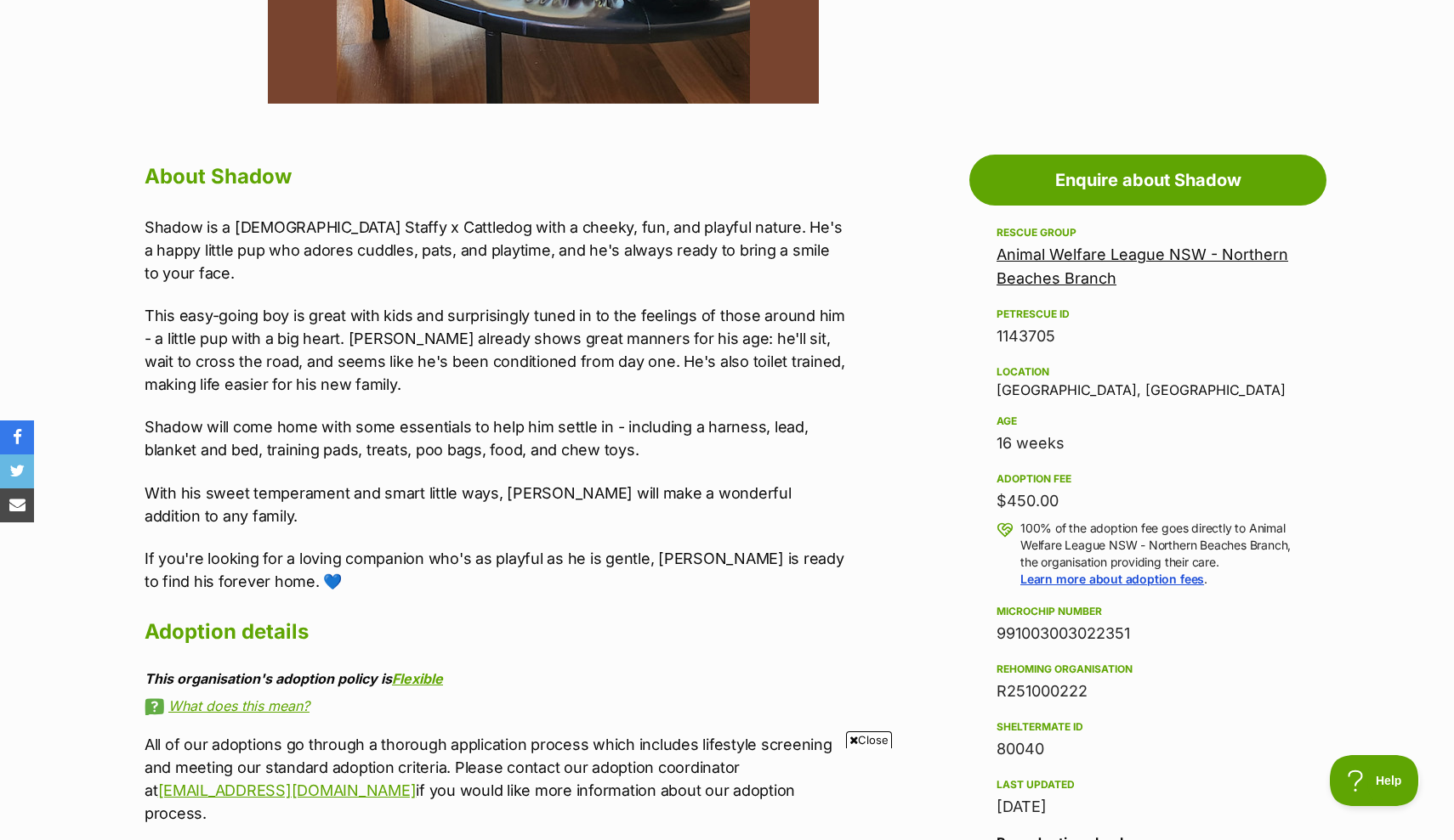
scroll to position [795, 0]
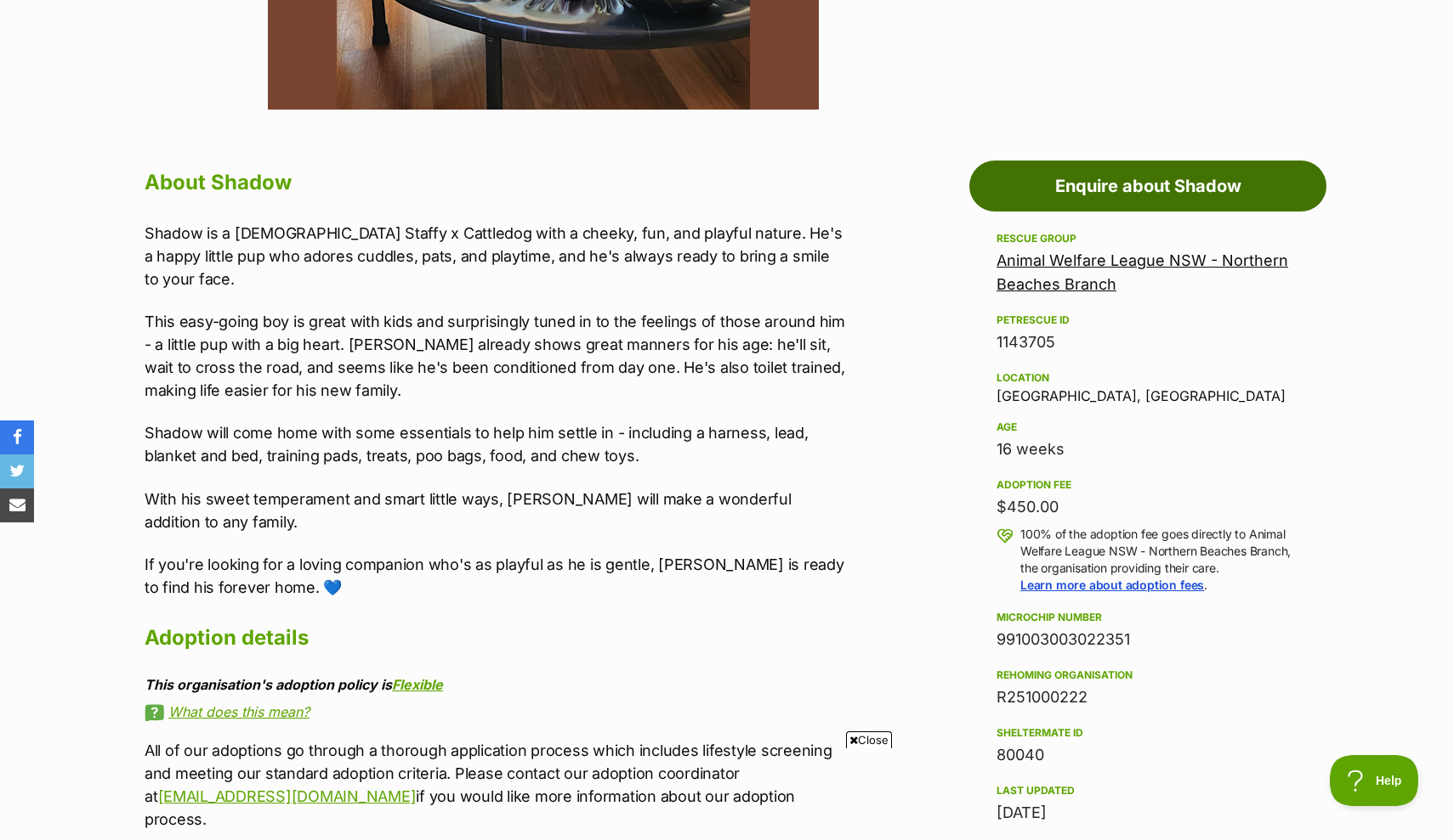
click at [1132, 193] on link "Enquire about Shadow" at bounding box center [1148, 186] width 357 height 51
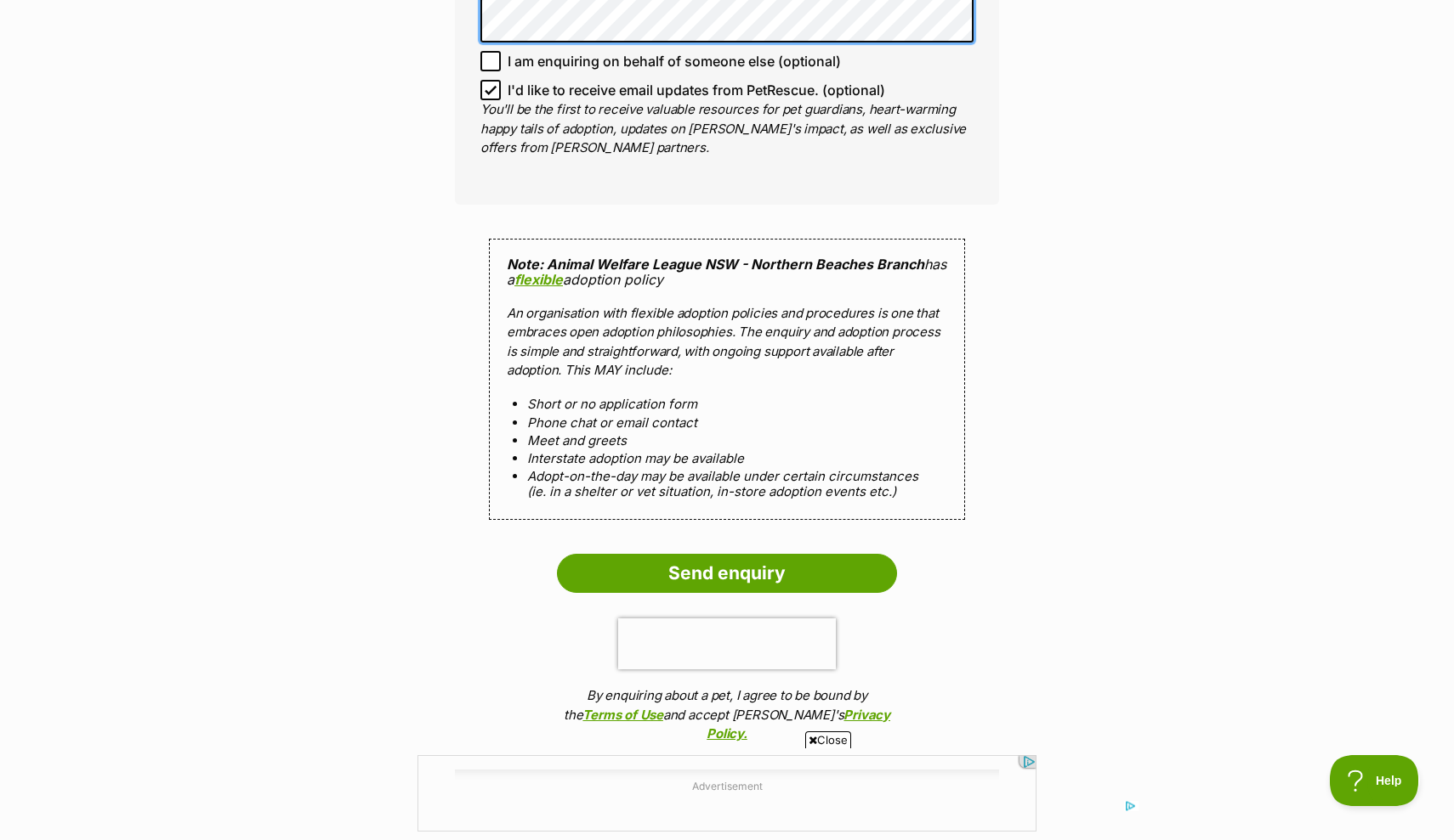
scroll to position [1493, 0]
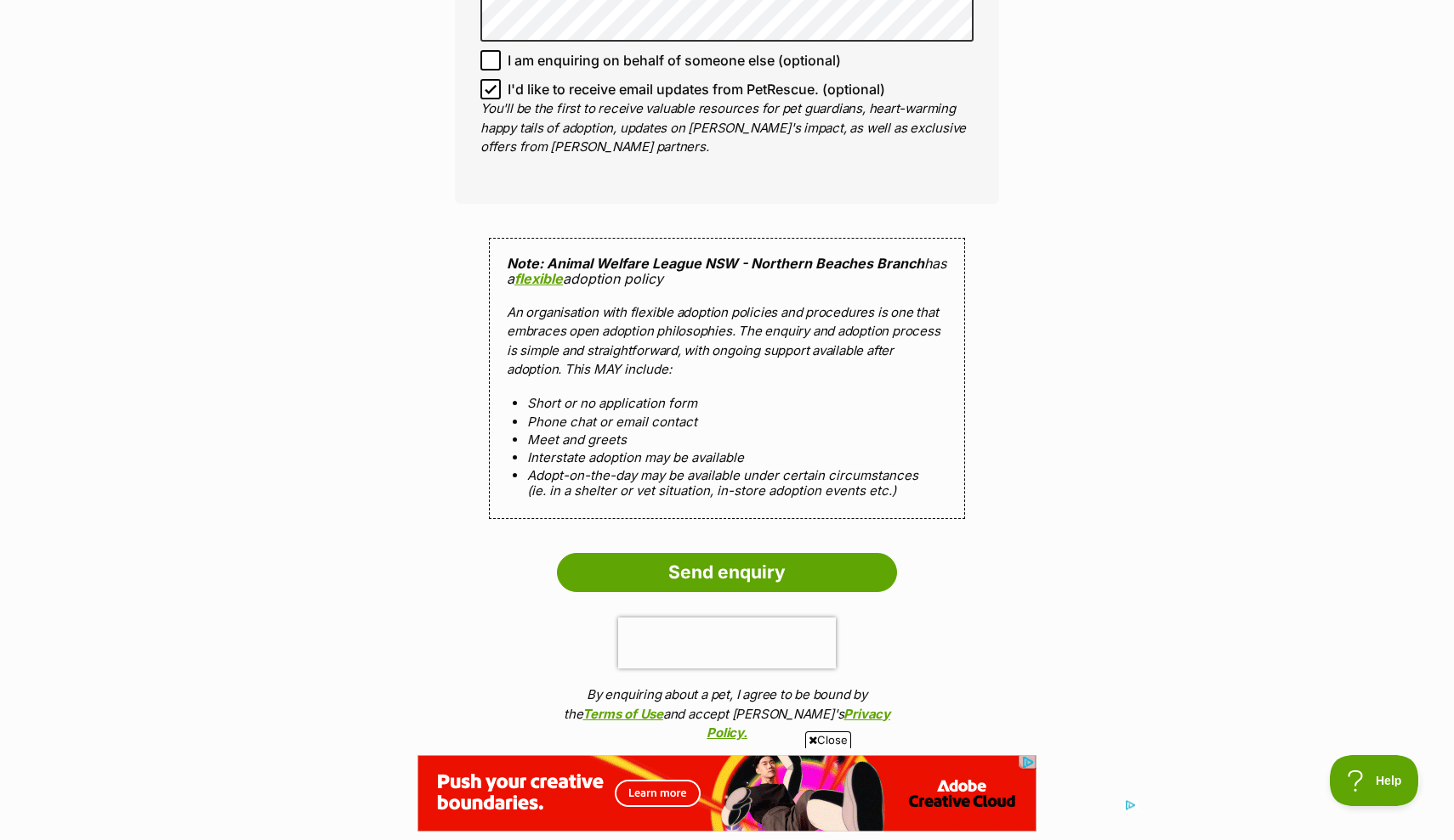
click at [495, 86] on icon at bounding box center [491, 89] width 12 height 12
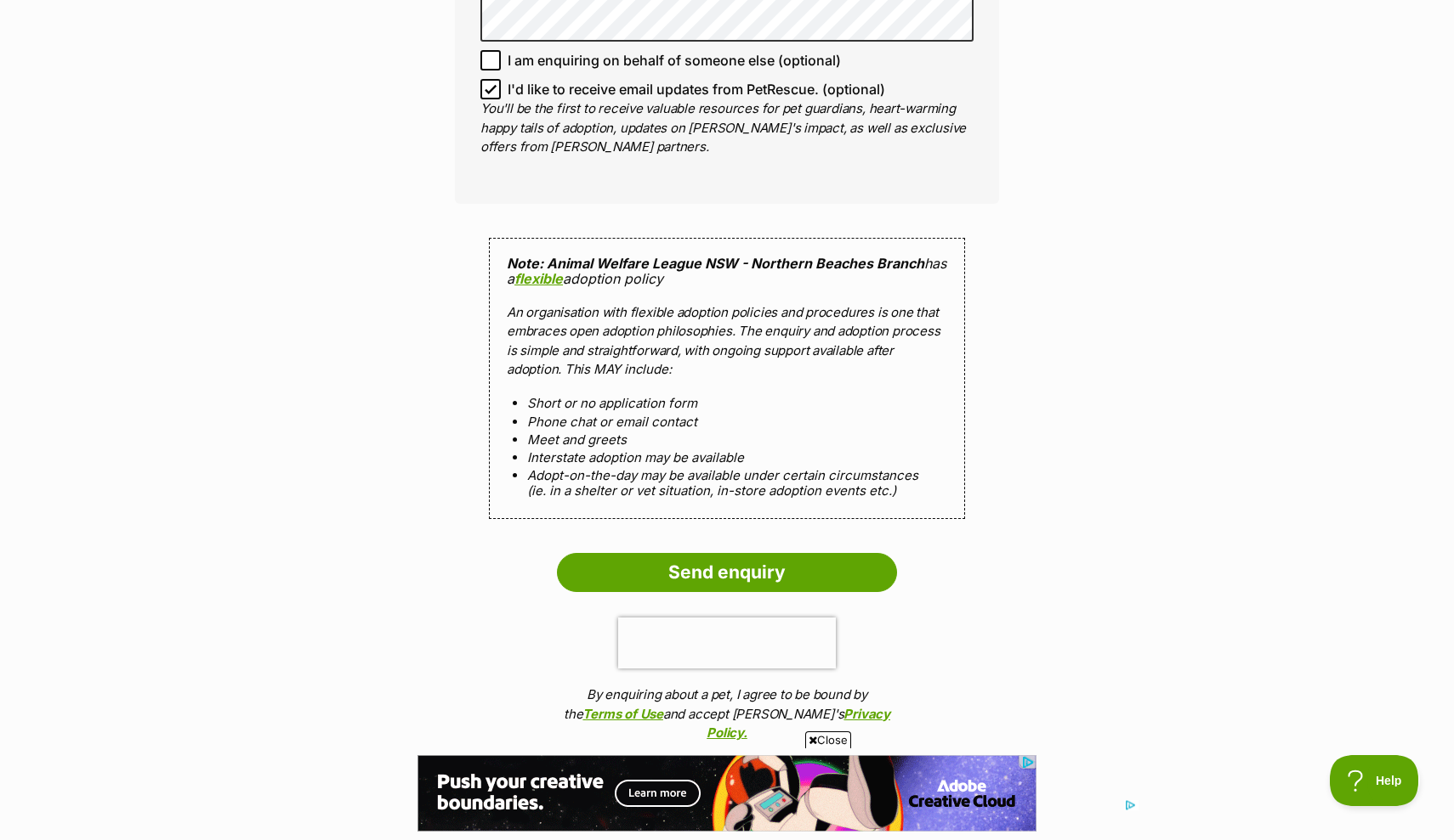
click at [495, 86] on input "I'd like to receive email updates from PetRescue. (optional)" at bounding box center [491, 90] width 21 height 21
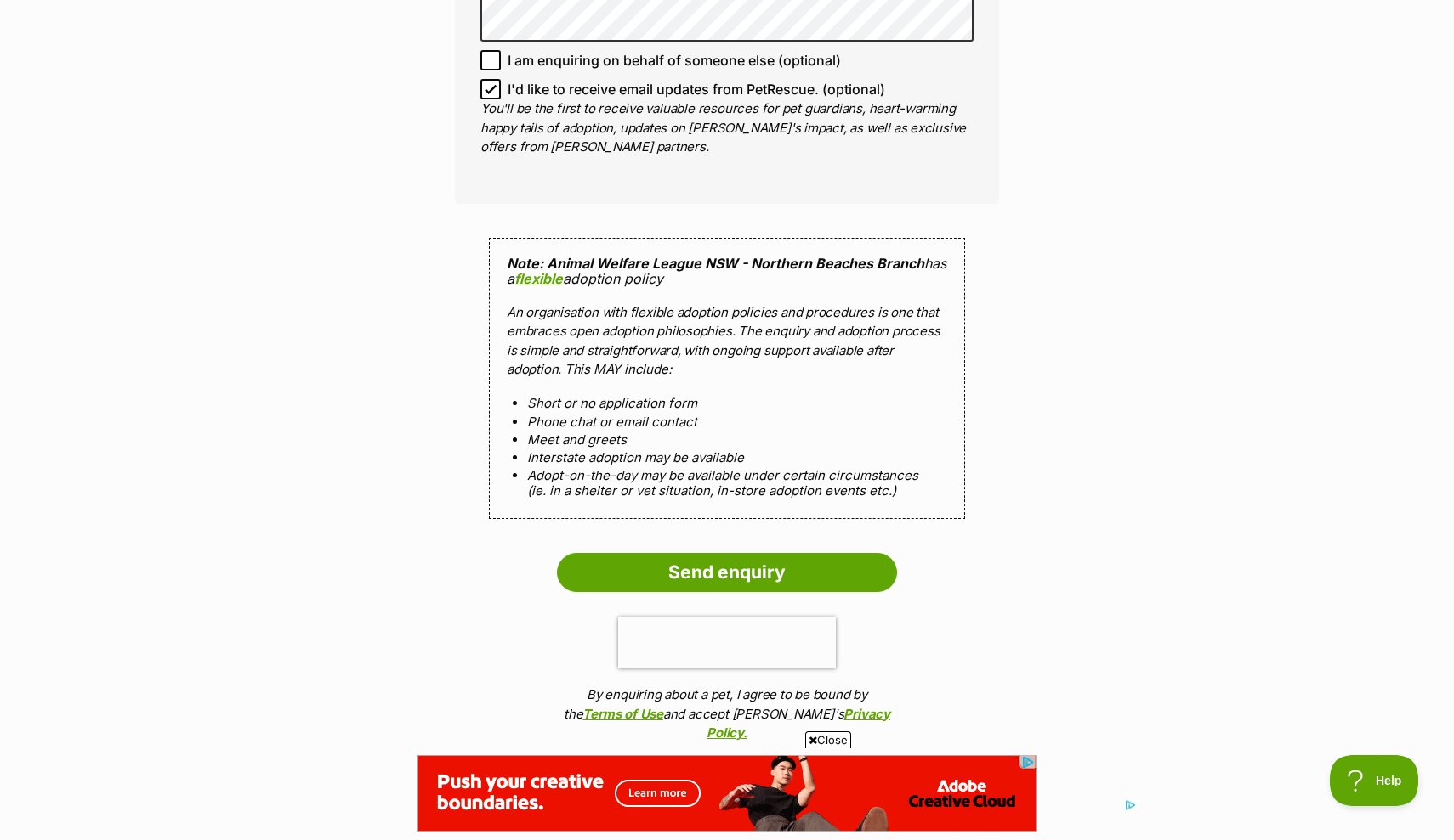
checkbox input "false"
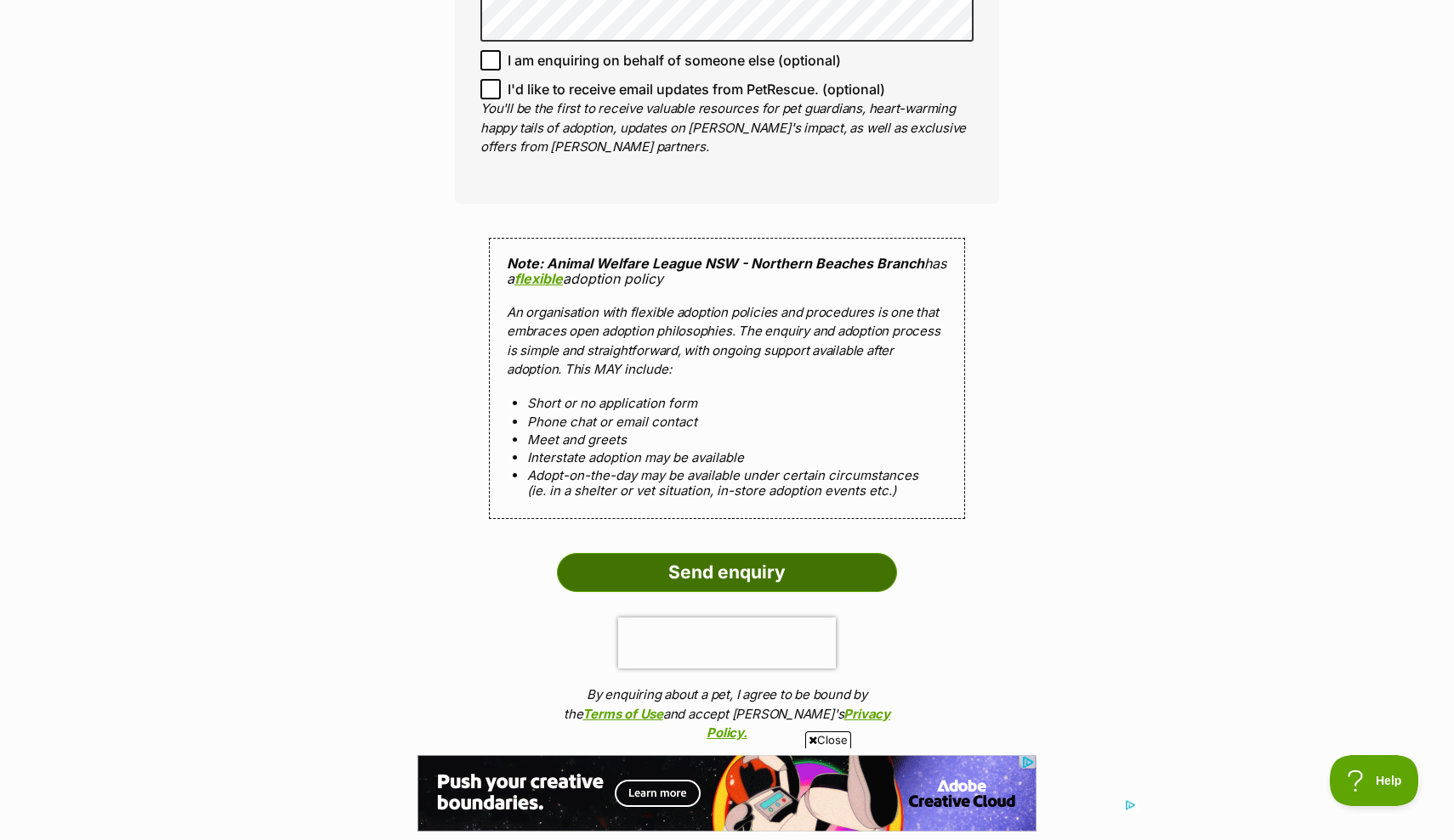
click at [730, 573] on input "Send enquiry" at bounding box center [727, 572] width 340 height 39
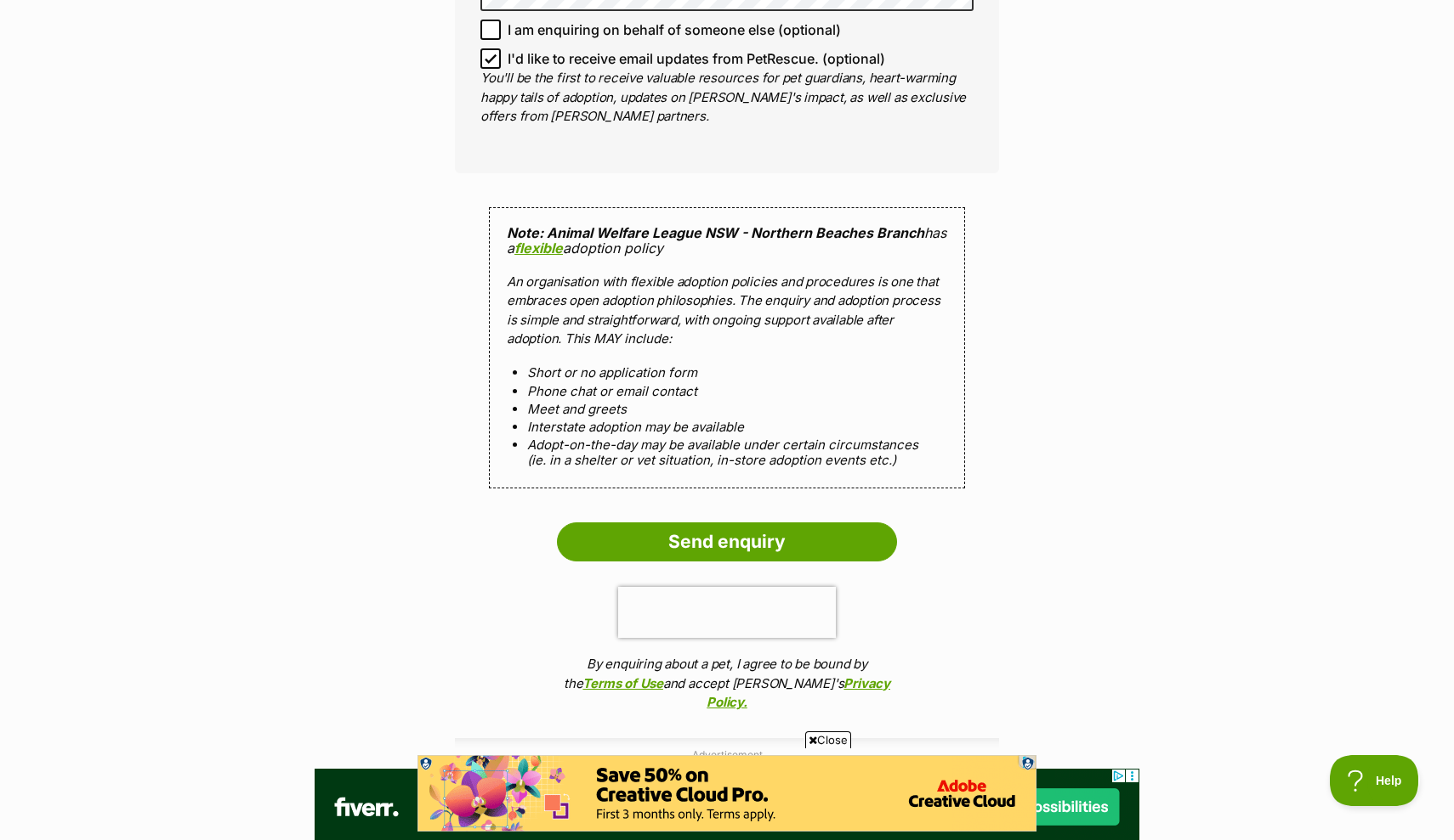
scroll to position [1697, 0]
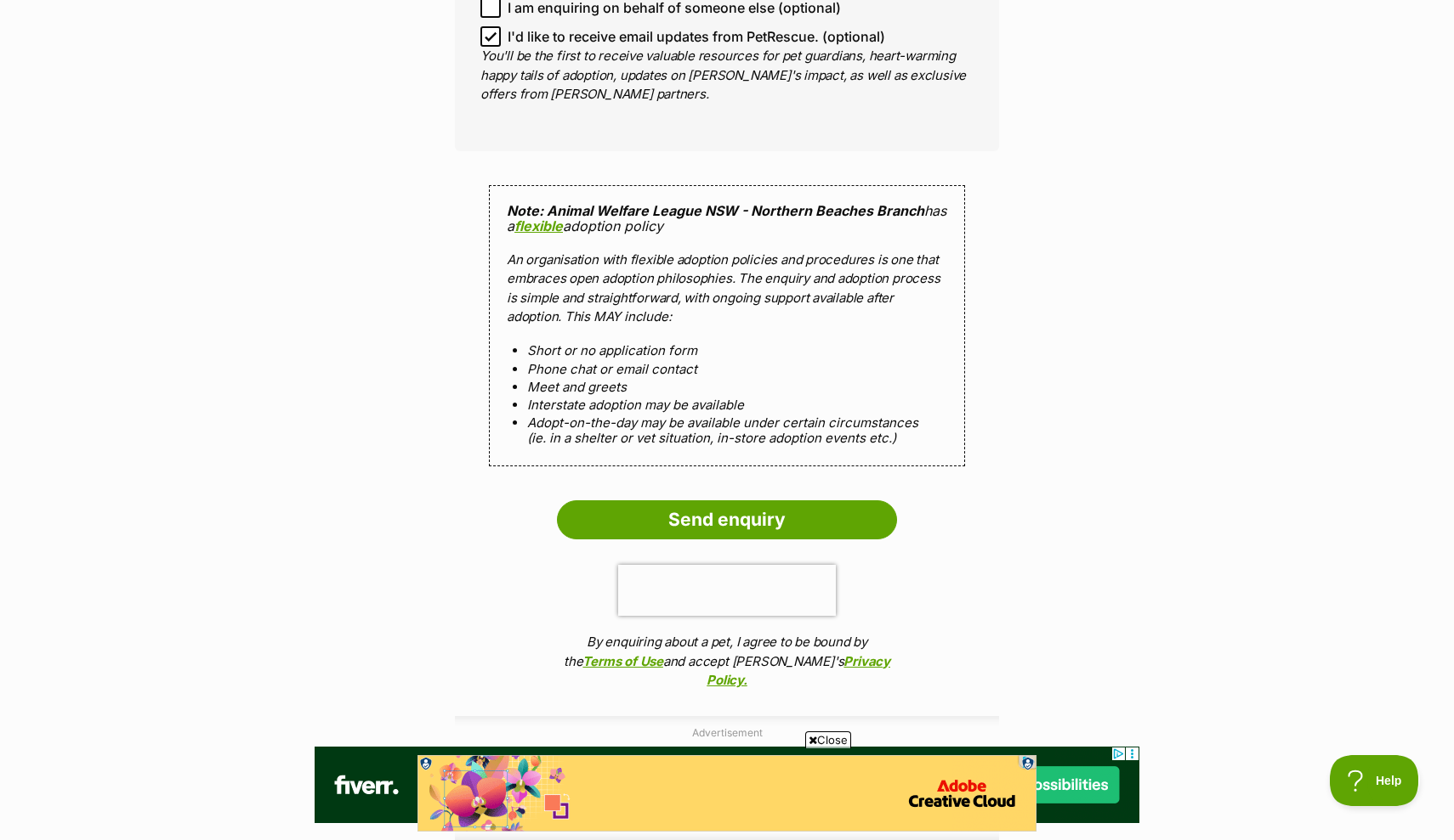
click at [488, 35] on icon at bounding box center [491, 36] width 12 height 12
click at [488, 35] on input "I'd like to receive email updates from PetRescue. (optional)" at bounding box center [491, 37] width 21 height 21
checkbox input "false"
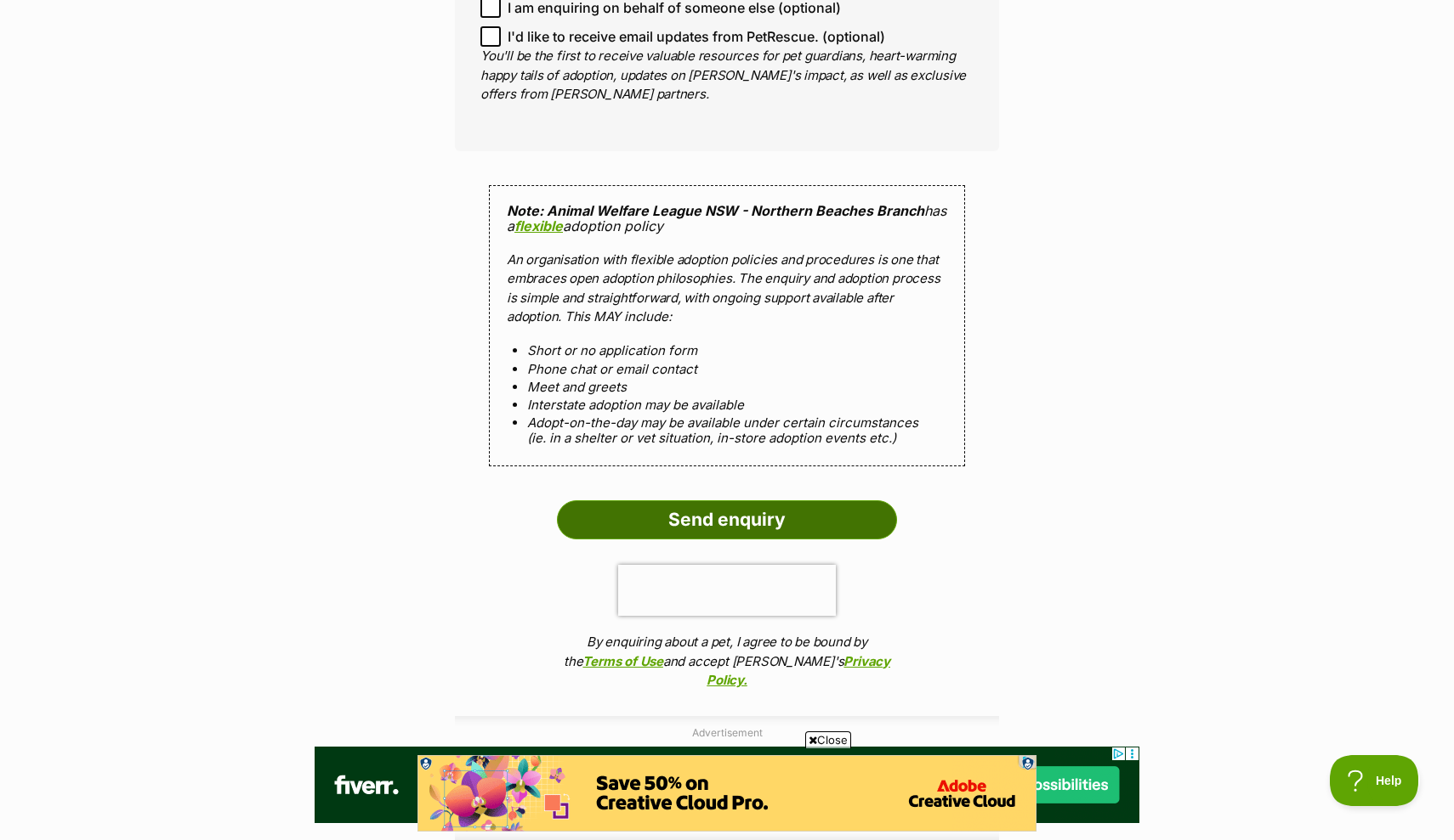
click at [698, 507] on input "Send enquiry" at bounding box center [727, 520] width 340 height 39
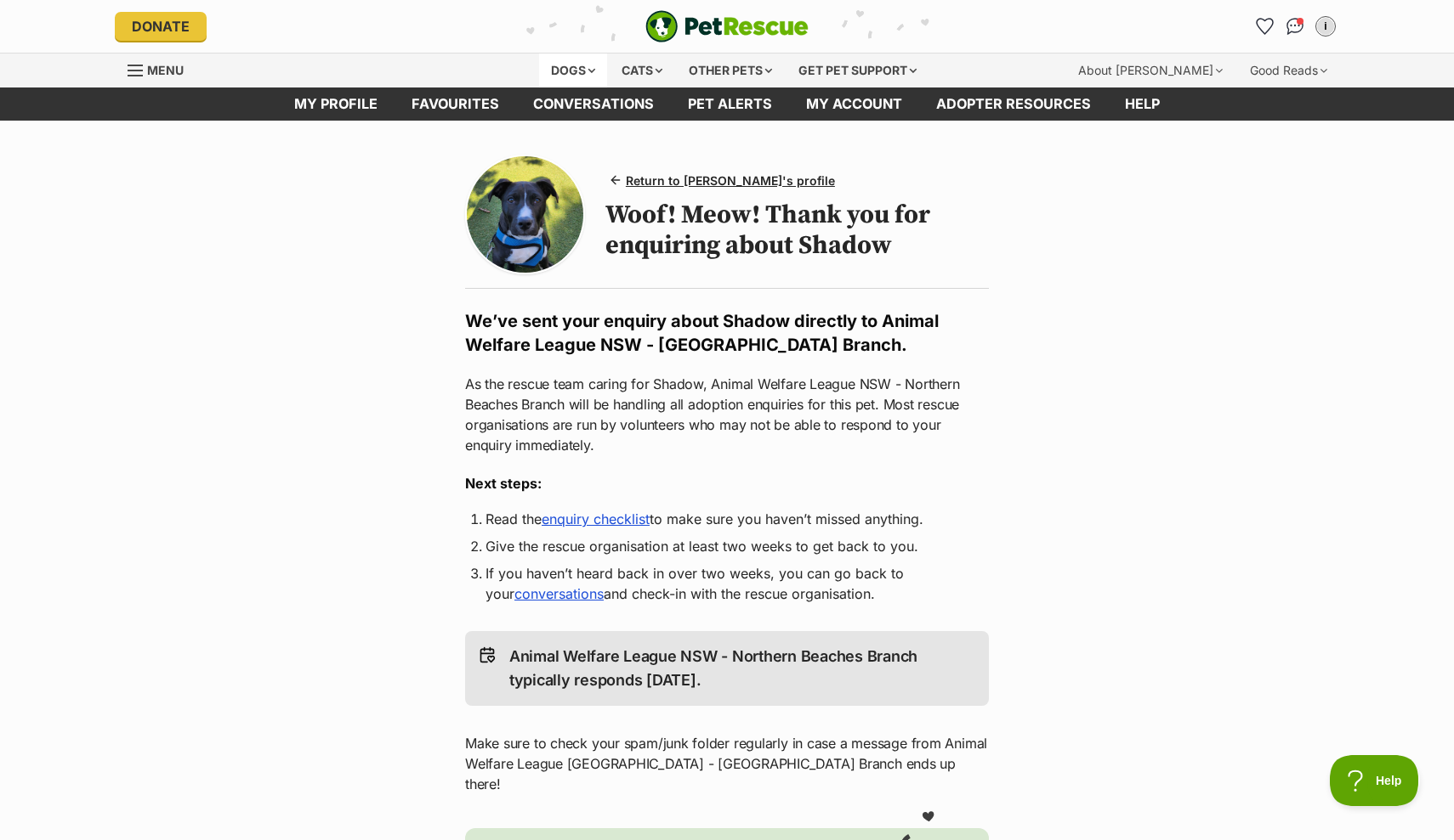
click at [560, 65] on div "Dogs" at bounding box center [573, 71] width 68 height 34
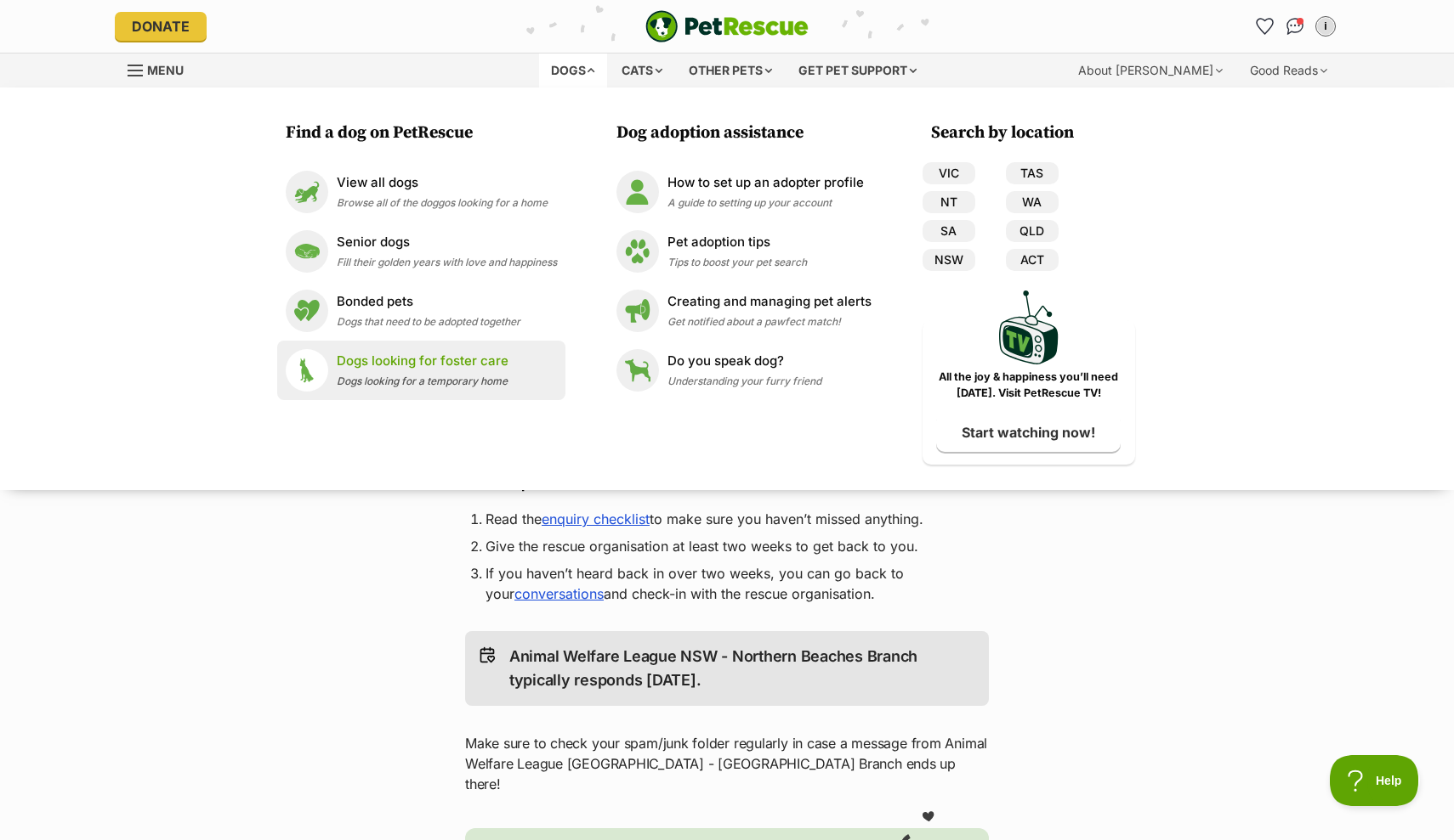
click at [409, 347] on li "Dogs looking for foster care Dogs looking for a temporary home" at bounding box center [421, 370] width 288 height 60
click at [402, 364] on p "Dogs looking for foster care" at bounding box center [423, 361] width 172 height 20
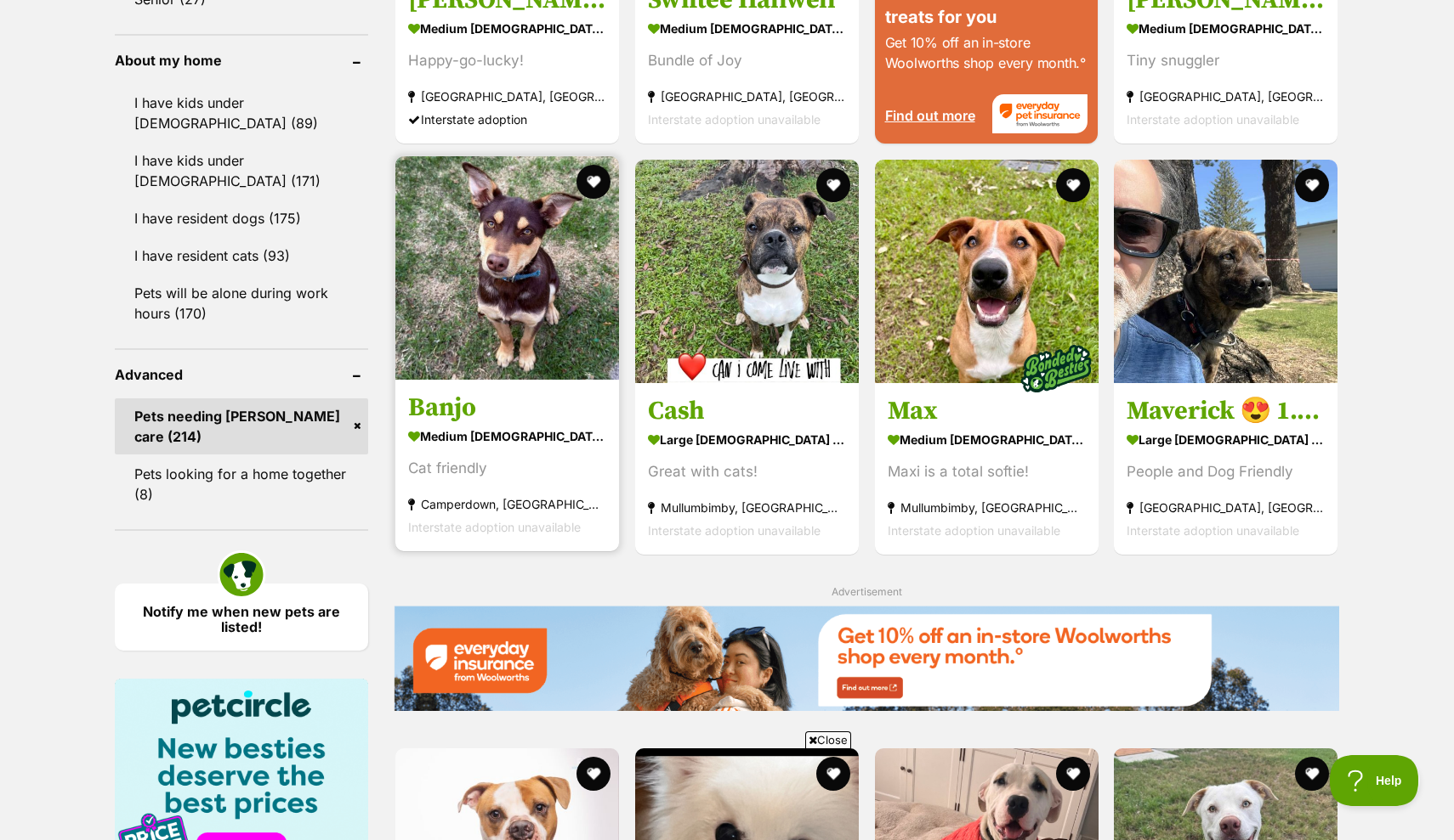
scroll to position [1925, 0]
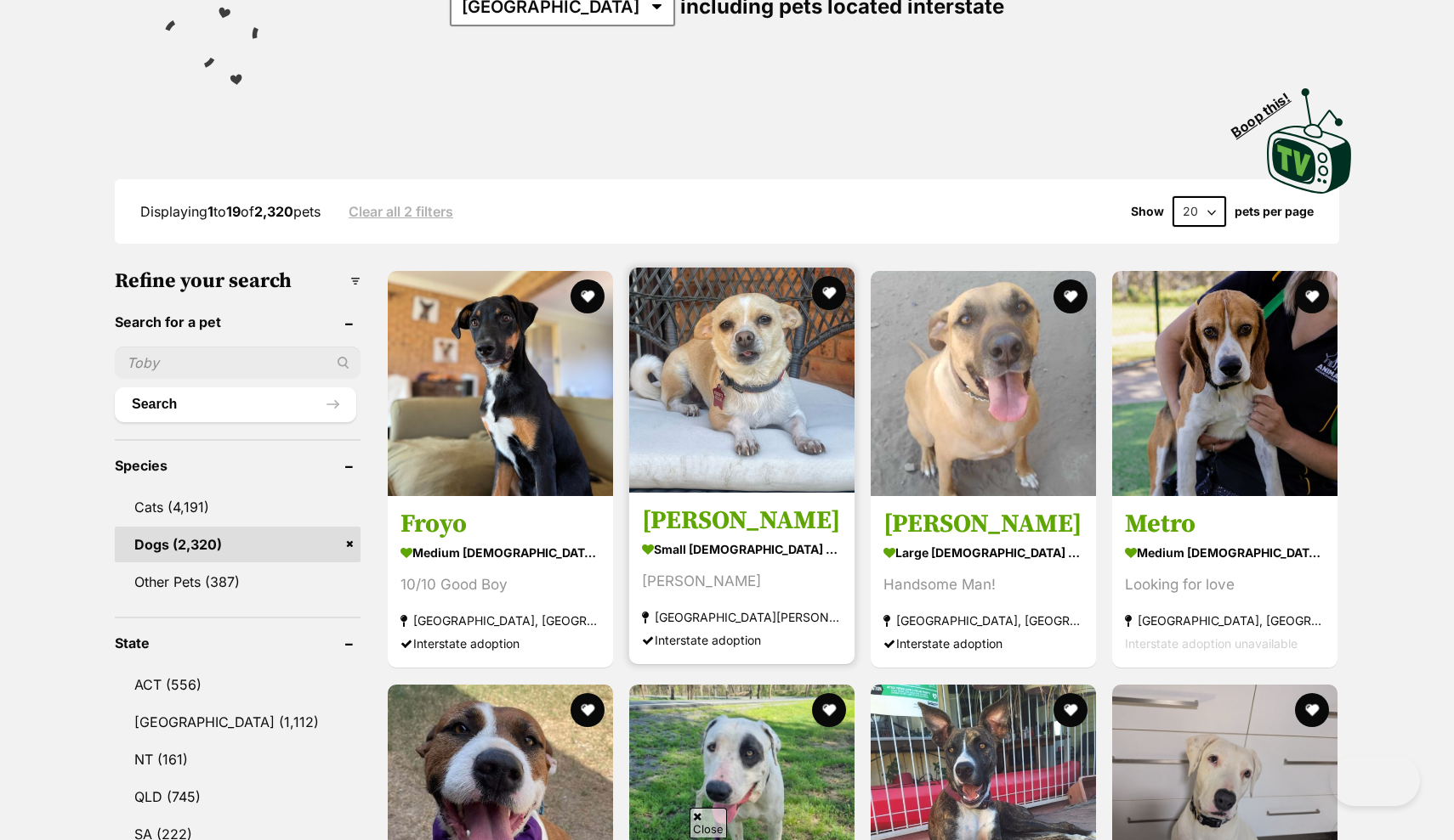
scroll to position [418, 0]
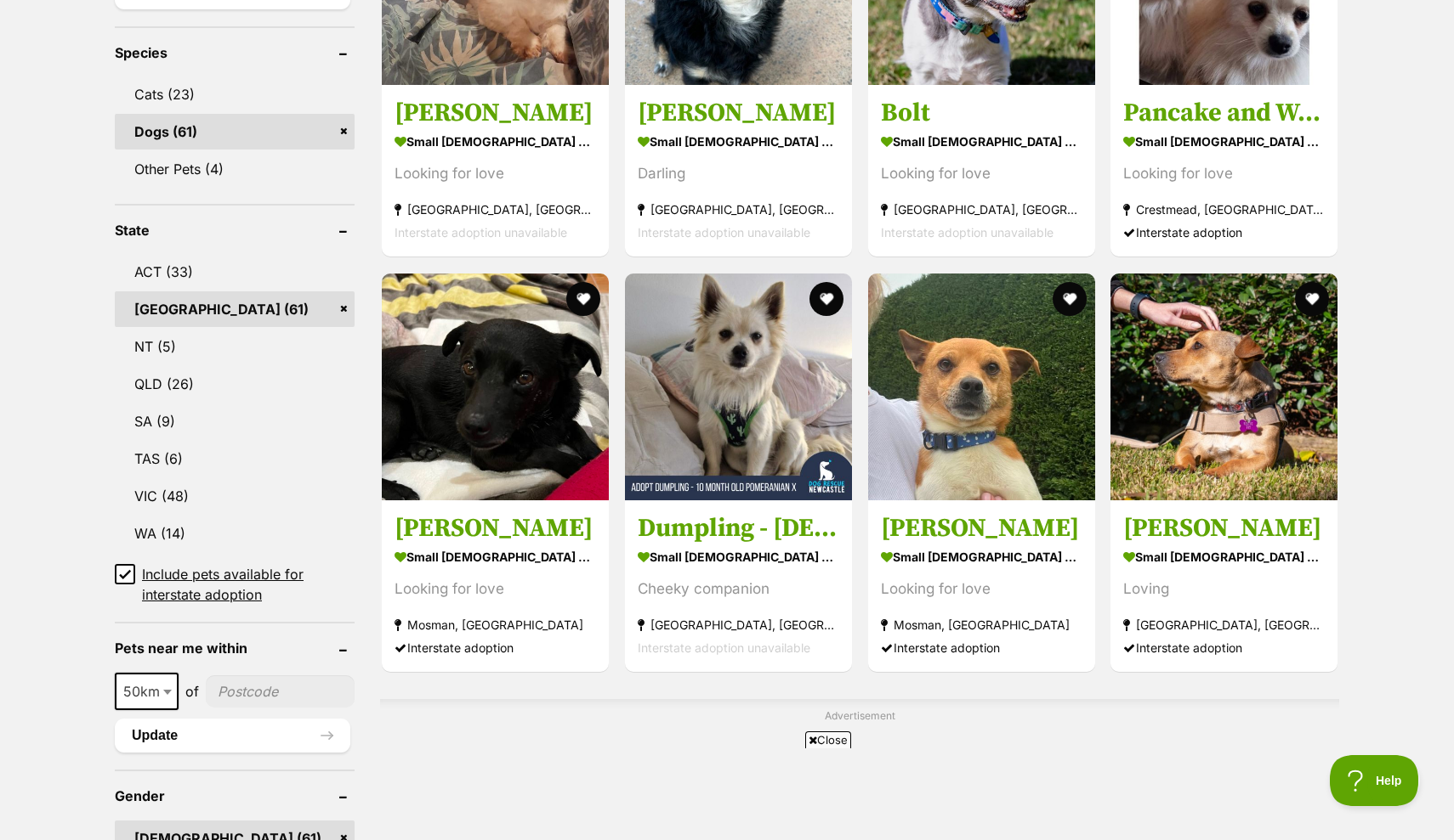
click at [294, 305] on link "NSW (61)" at bounding box center [234, 309] width 240 height 36
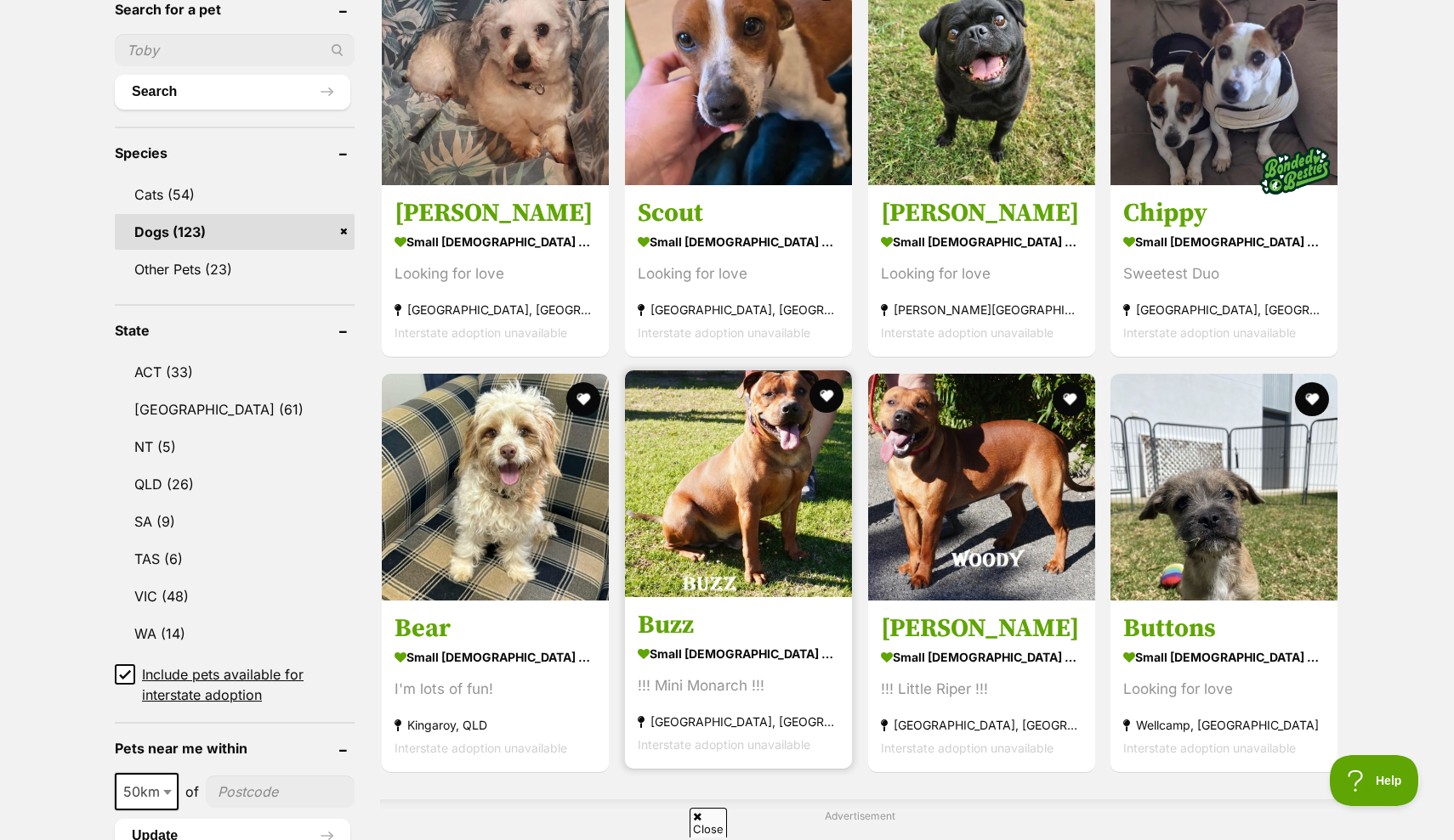
click at [682, 525] on img at bounding box center [738, 484] width 227 height 227
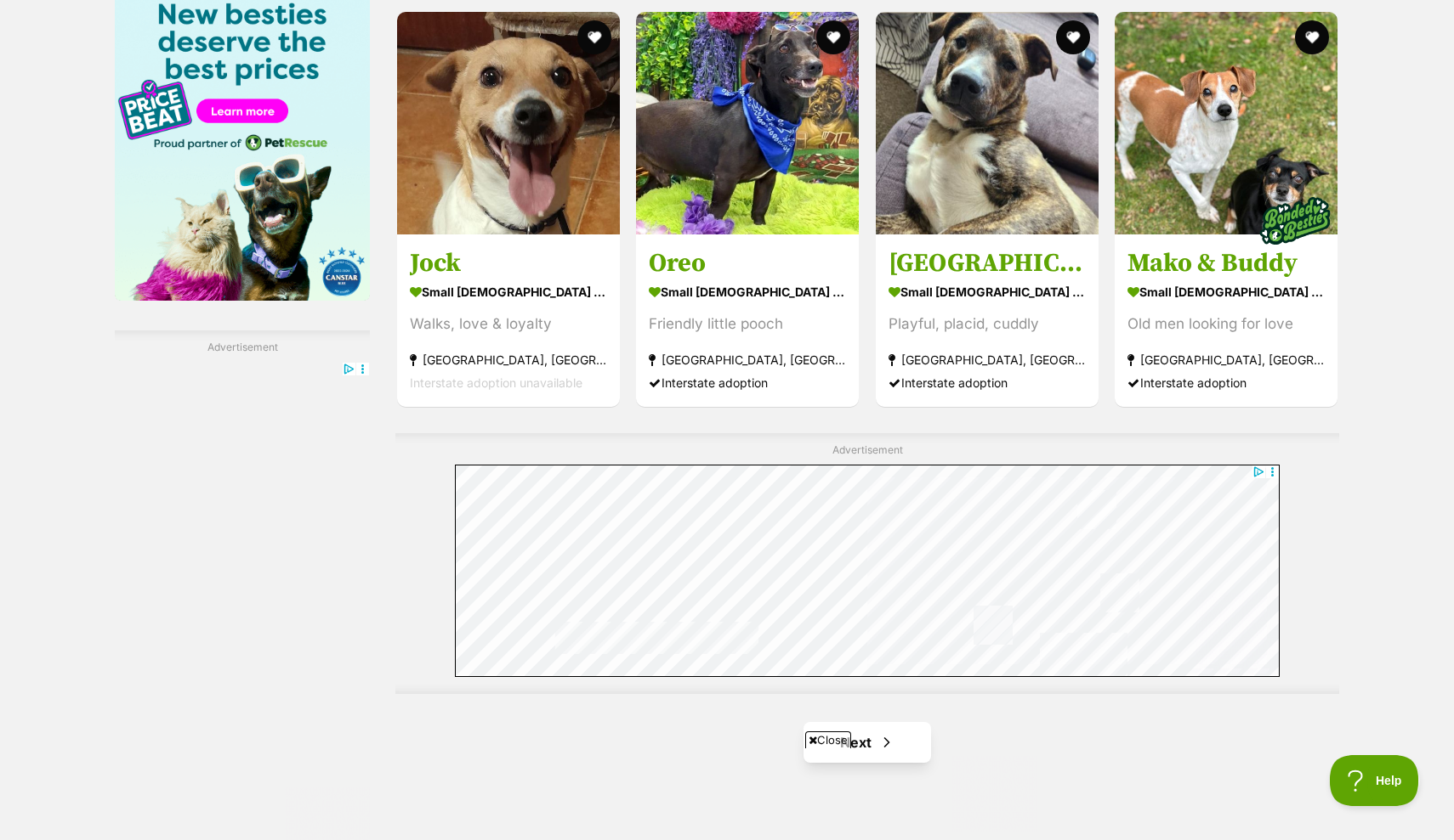
click at [889, 738] on span "Next page" at bounding box center [887, 743] width 17 height 21
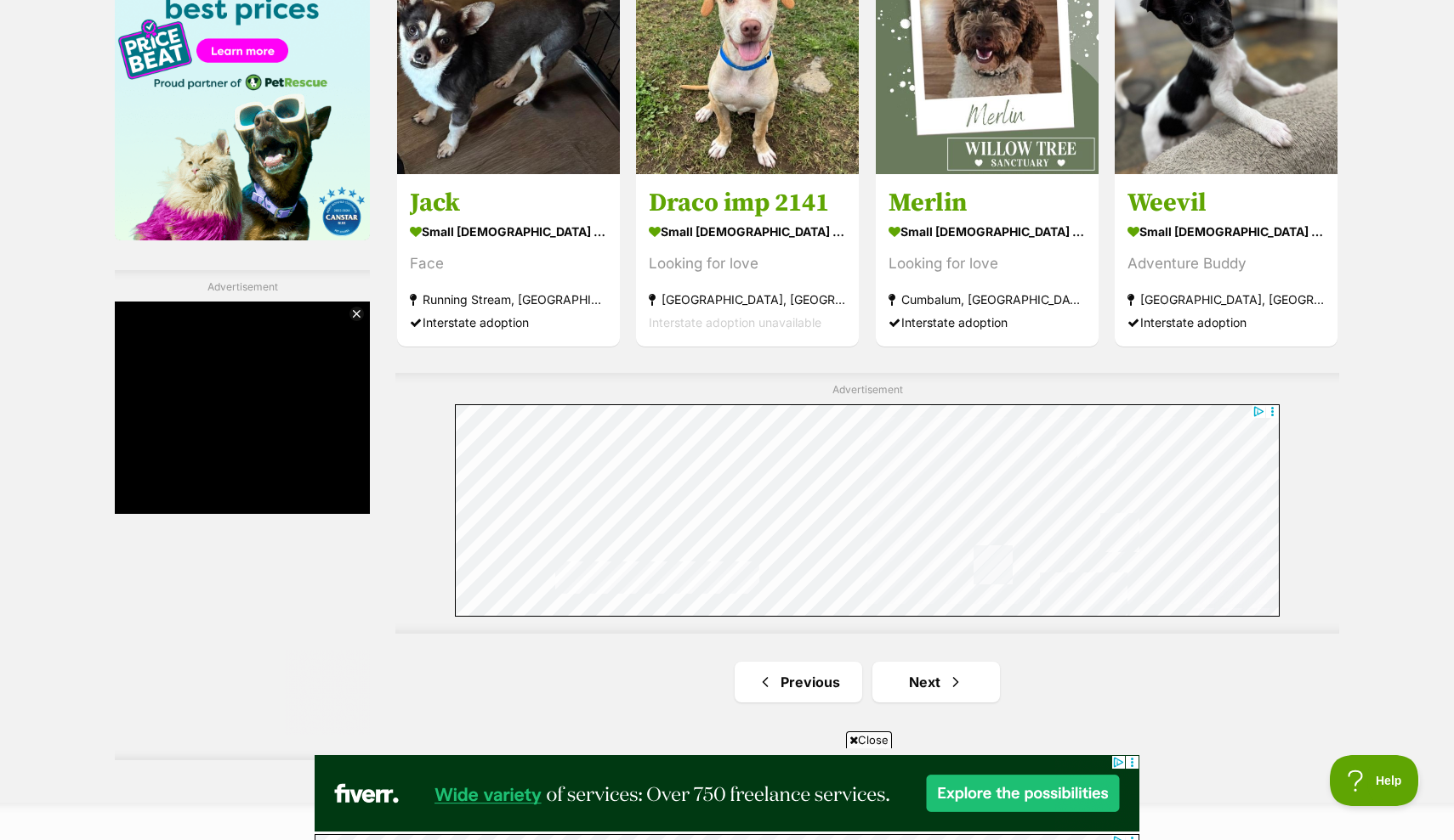
scroll to position [2723, 0]
click at [923, 662] on link "Next" at bounding box center [936, 682] width 128 height 41
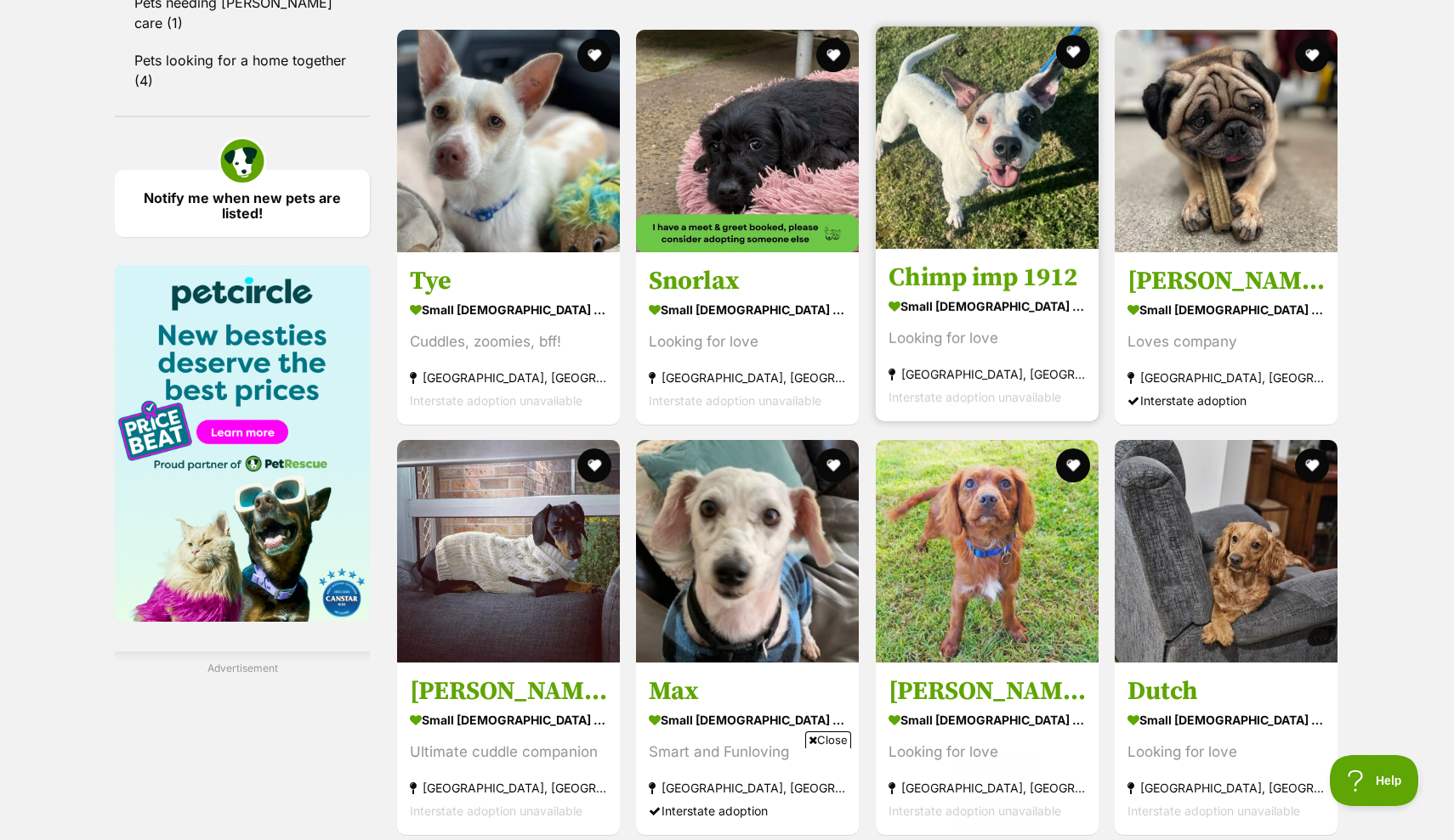
click at [980, 176] on img at bounding box center [987, 138] width 223 height 223
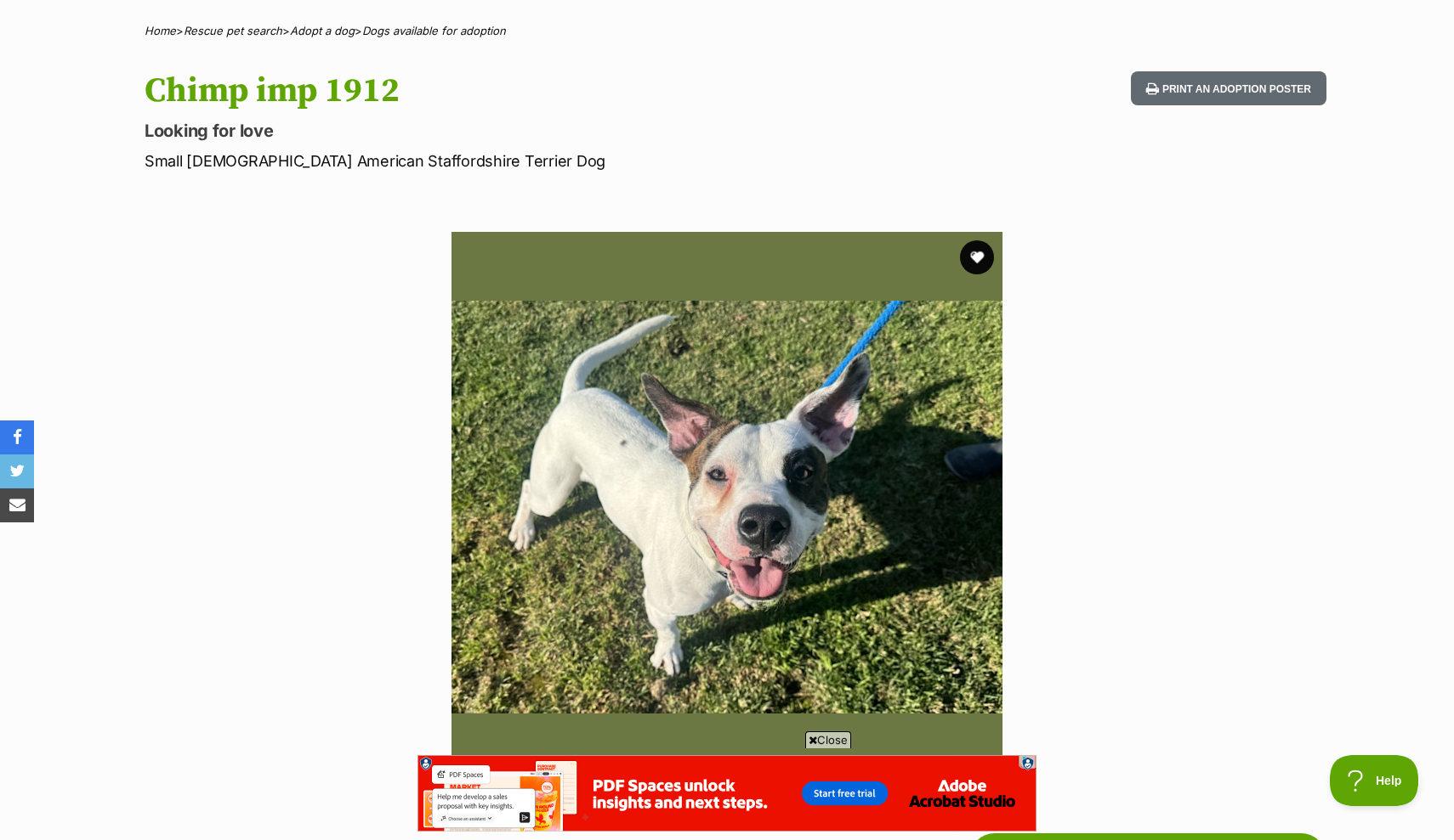
scroll to position [113, 0]
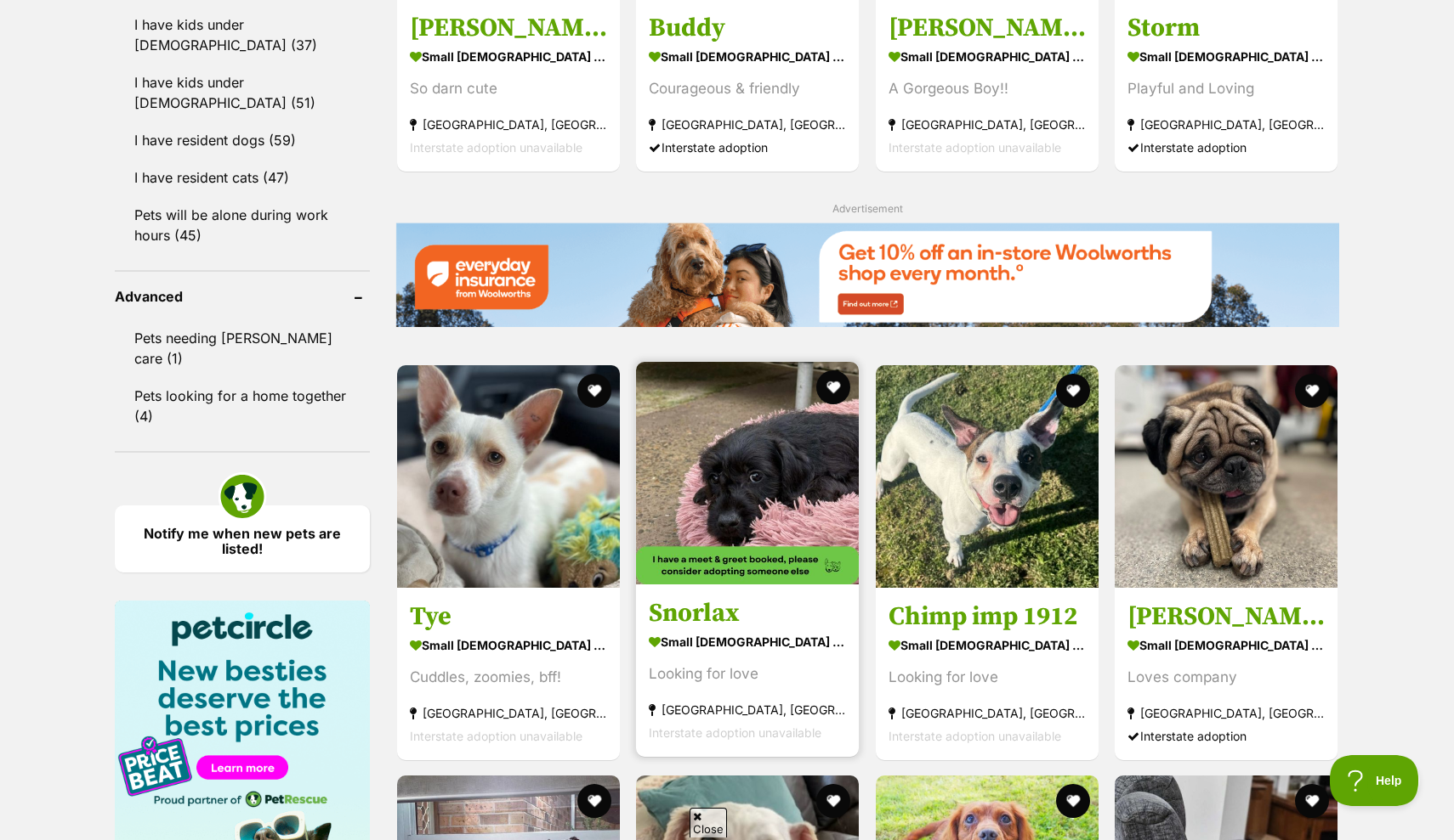
scroll to position [2045, 0]
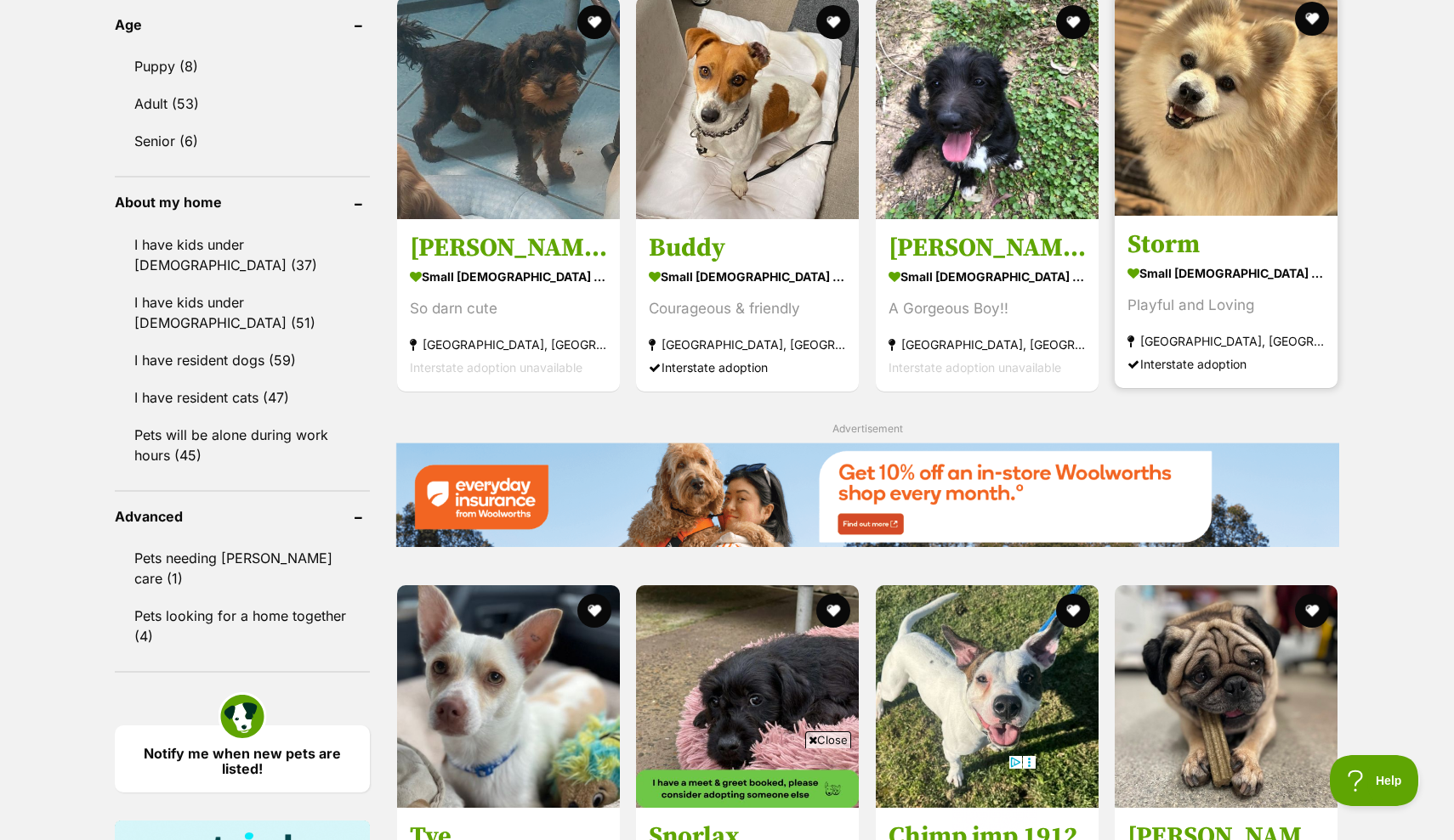
click at [1204, 173] on img at bounding box center [1226, 105] width 223 height 223
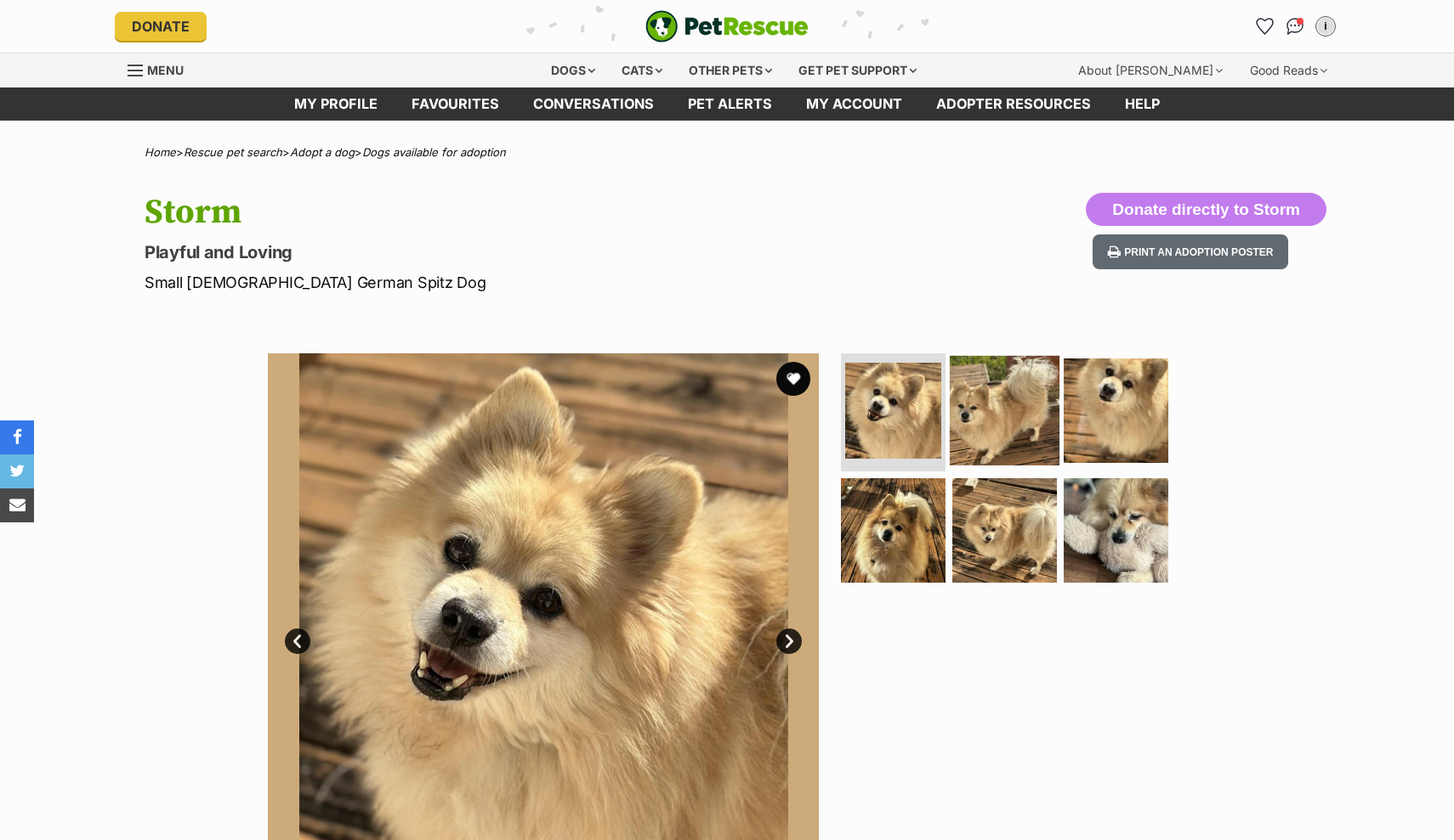
drag, startPoint x: 0, startPoint y: 0, endPoint x: 1003, endPoint y: 421, distance: 1087.8
click at [1003, 421] on img at bounding box center [1004, 410] width 110 height 110
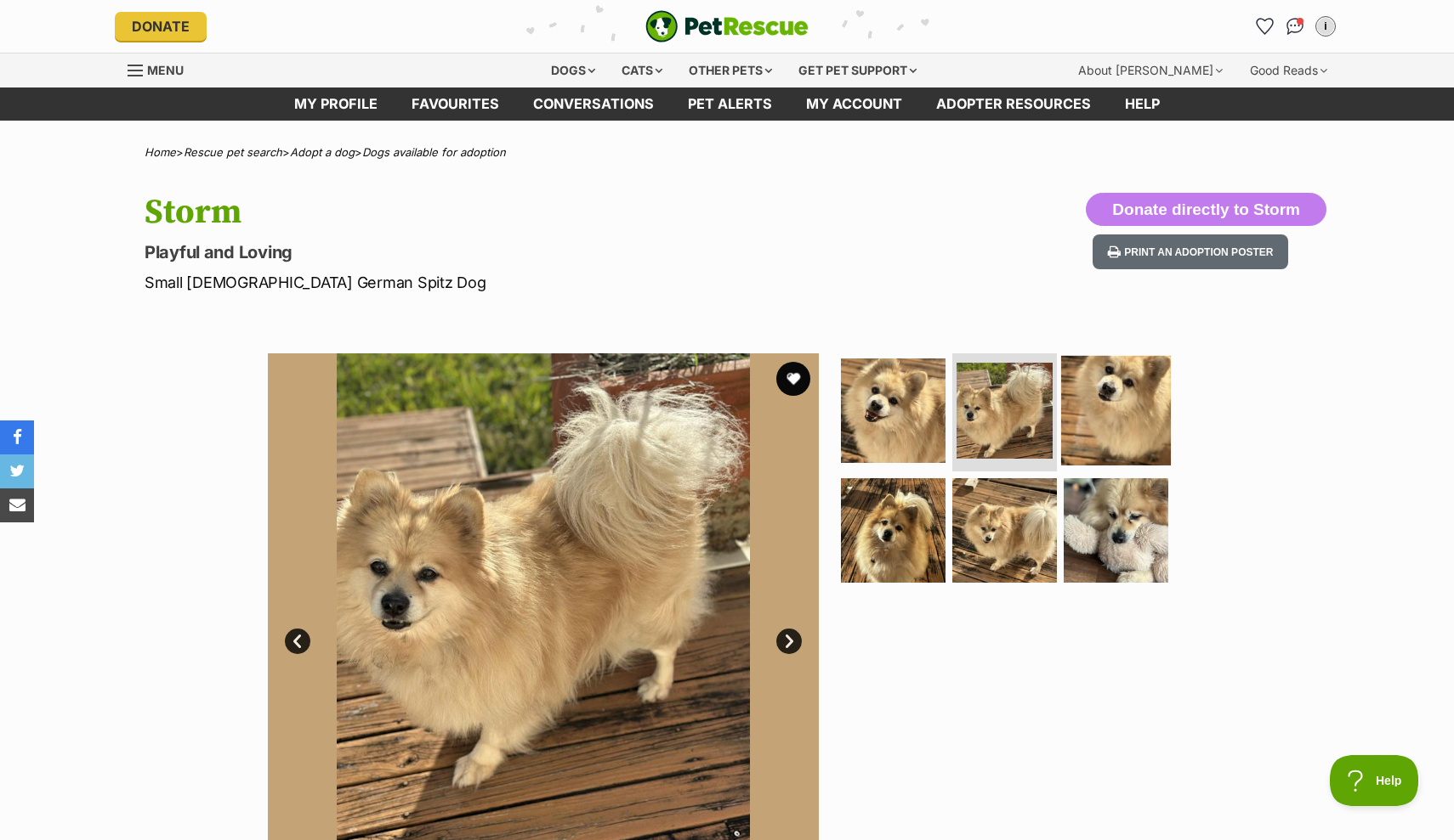
click at [1118, 414] on img at bounding box center [1116, 410] width 110 height 110
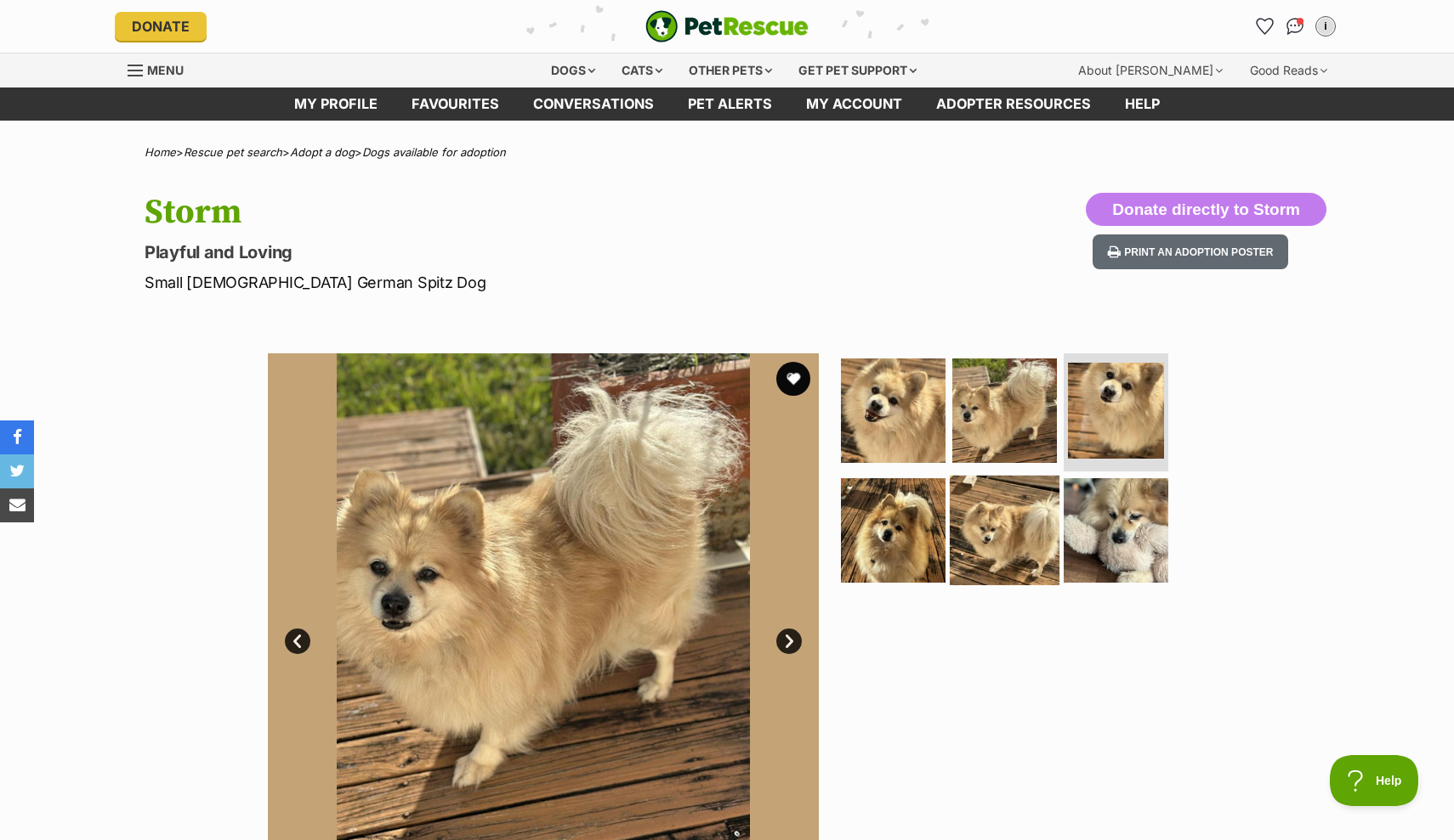
click at [889, 533] on img at bounding box center [892, 530] width 105 height 105
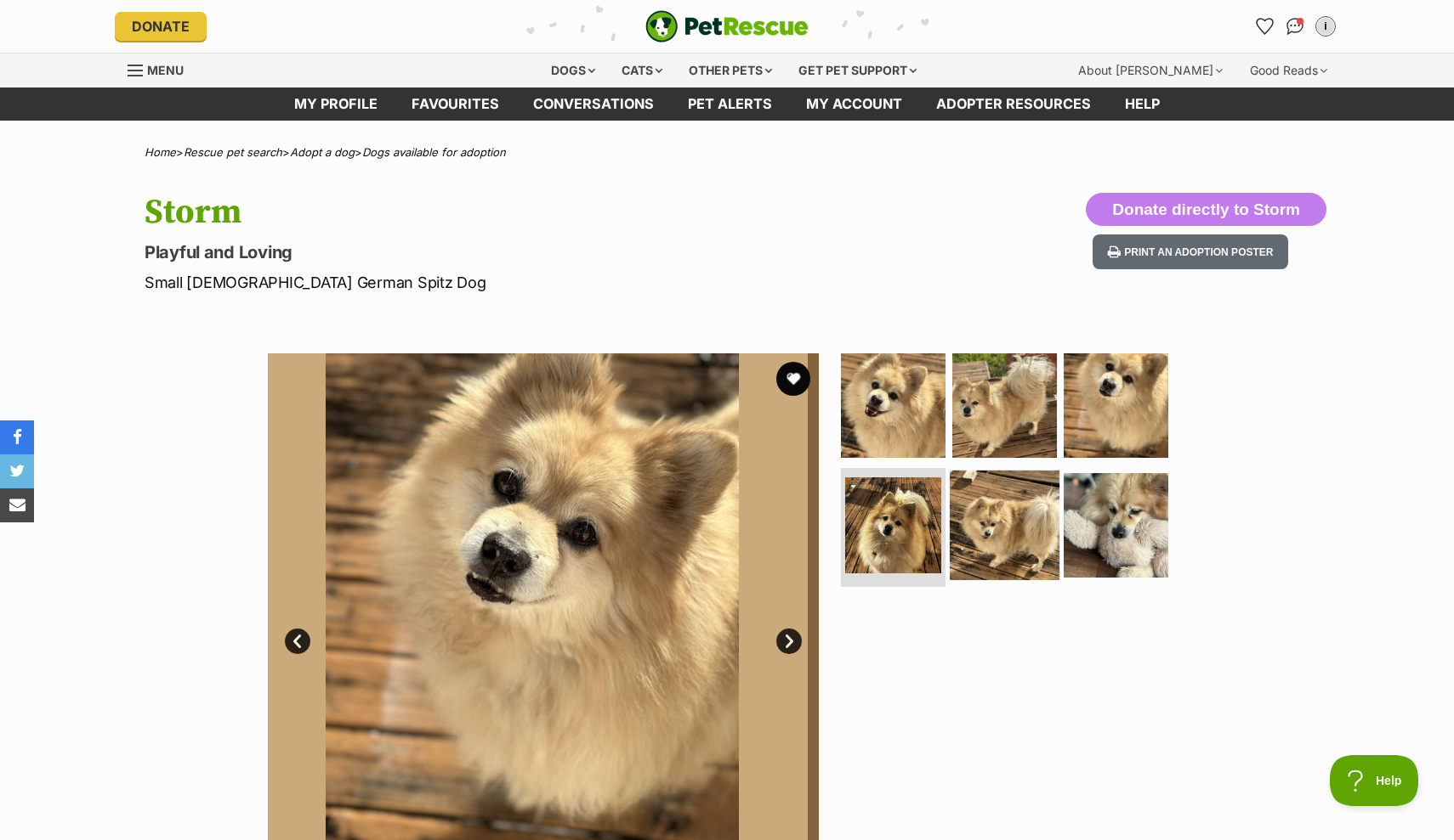
click at [1014, 536] on img at bounding box center [1004, 525] width 110 height 110
click at [1109, 524] on img at bounding box center [1116, 525] width 105 height 105
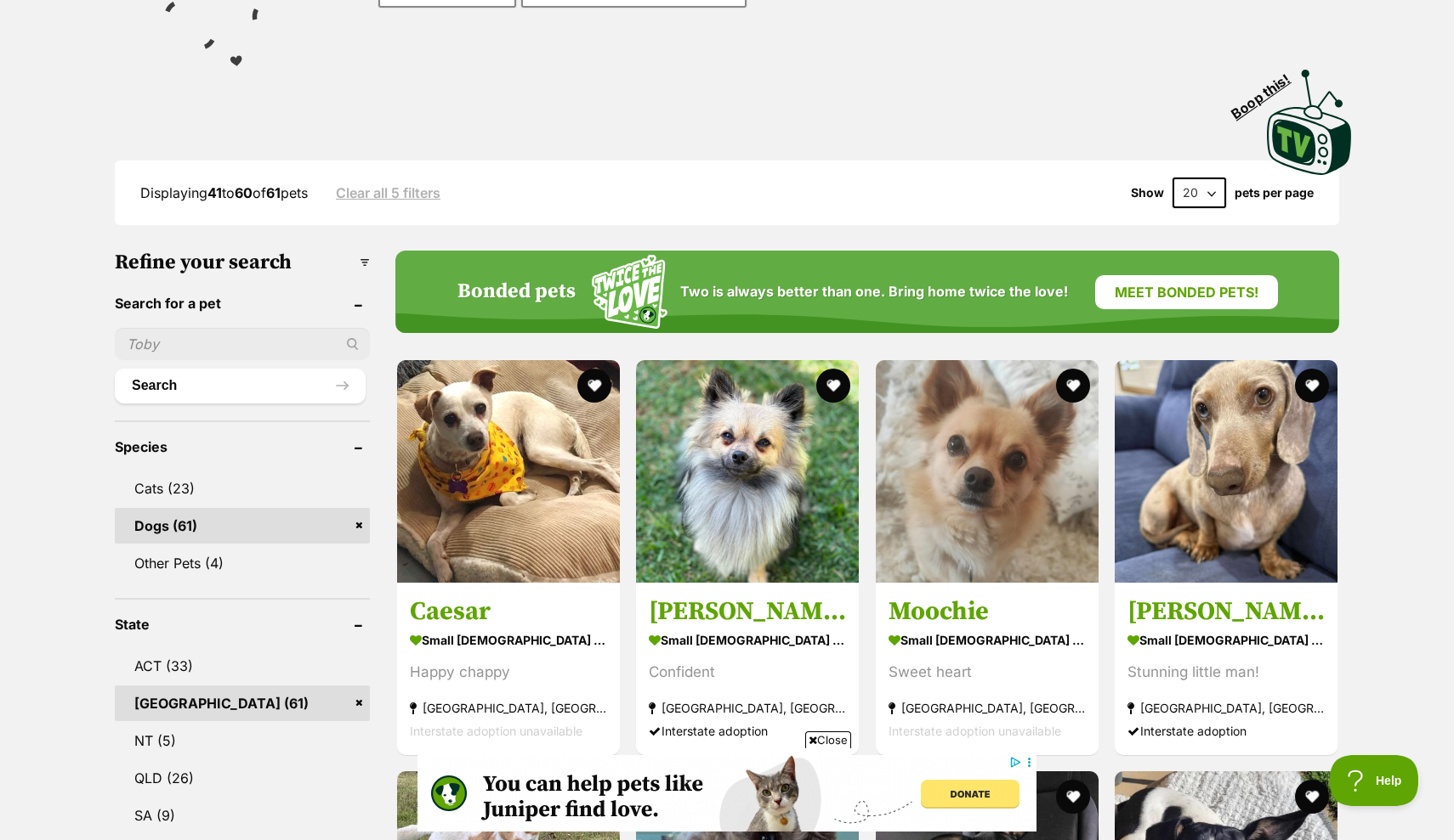
scroll to position [212, 0]
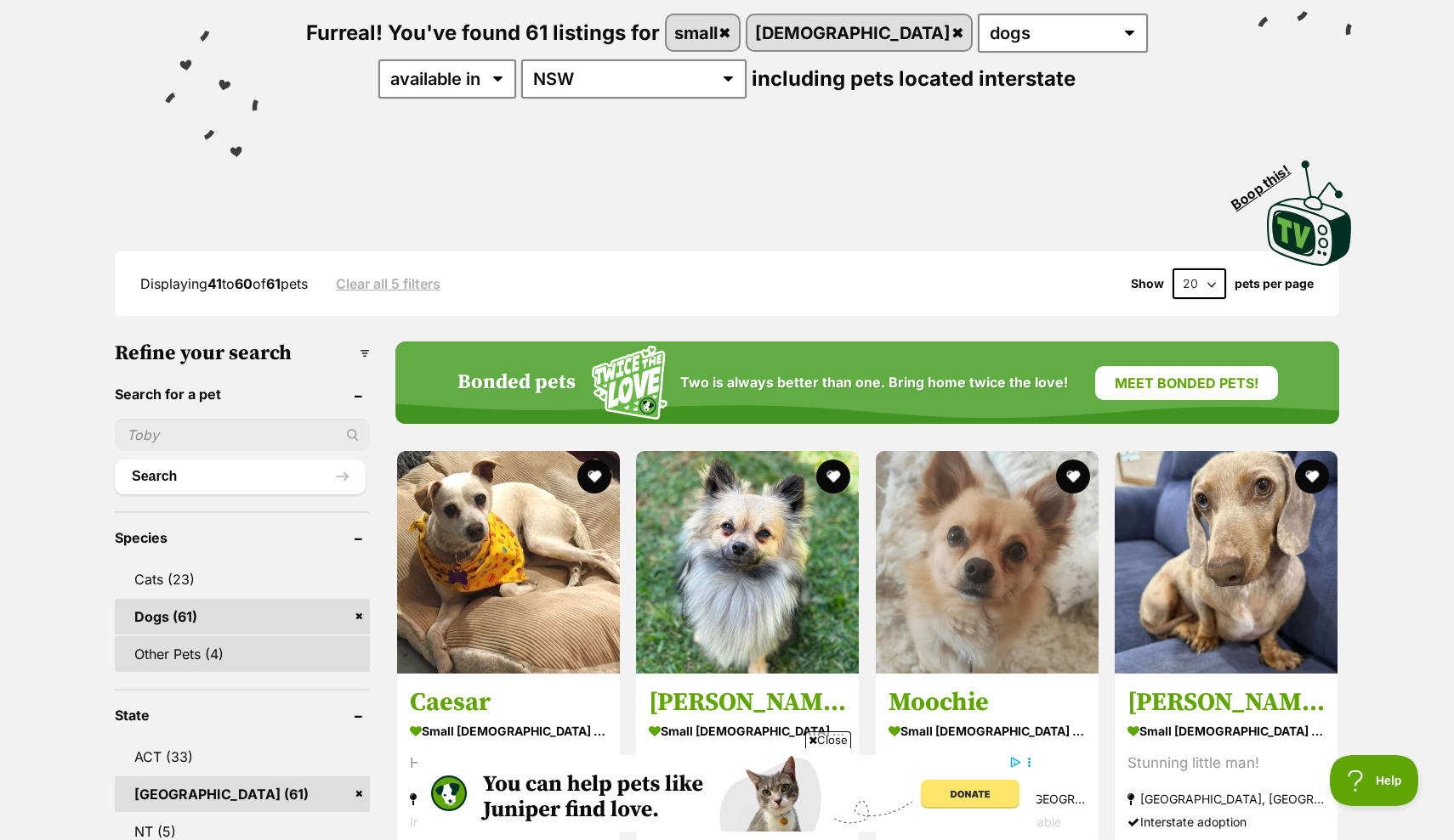
click at [182, 657] on link "Other Pets (4)" at bounding box center [242, 655] width 255 height 36
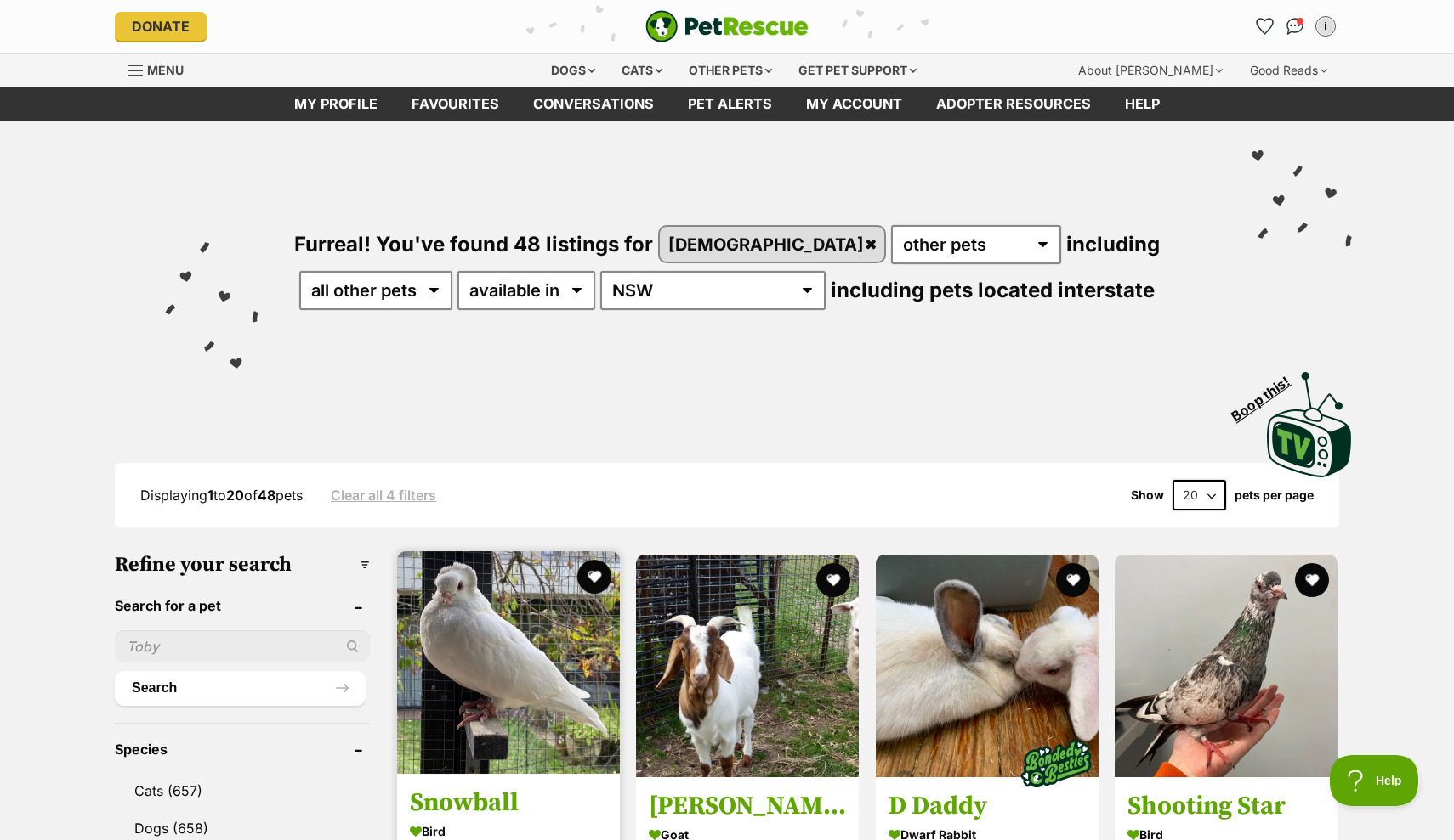
scroll to position [543, 1]
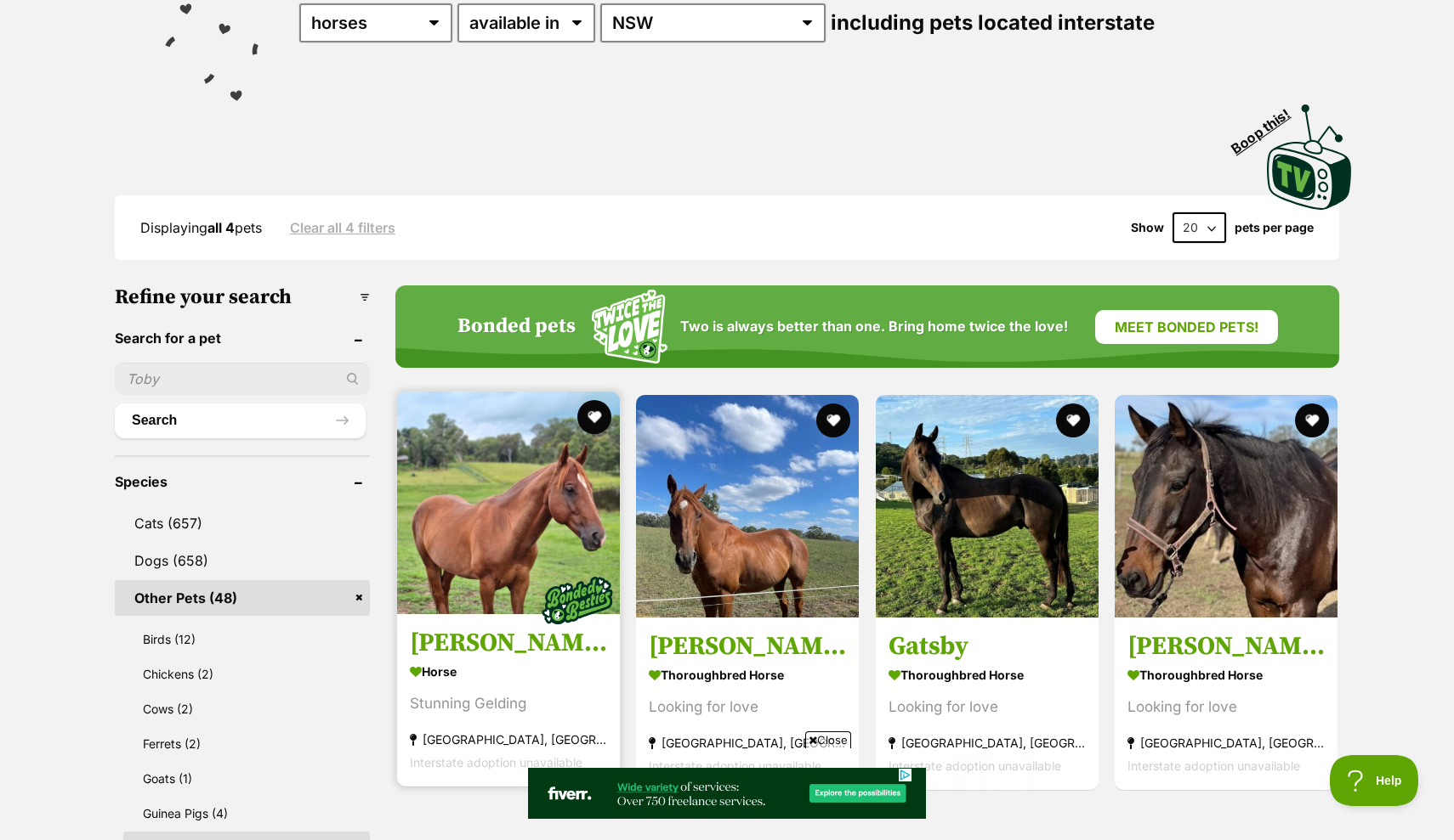
click at [537, 545] on img at bounding box center [509, 504] width 223 height 223
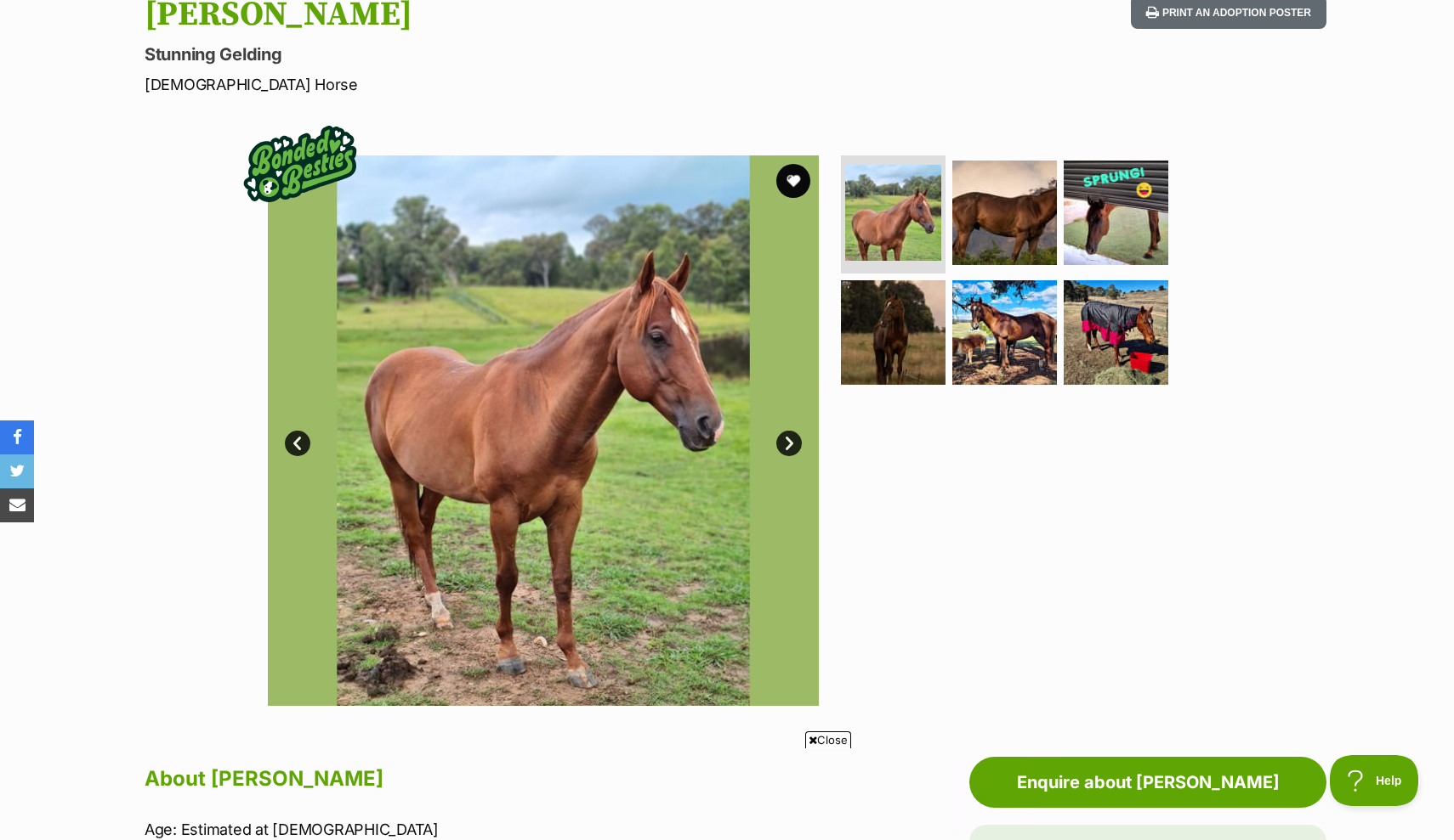
click at [789, 442] on link "Next" at bounding box center [788, 443] width 26 height 26
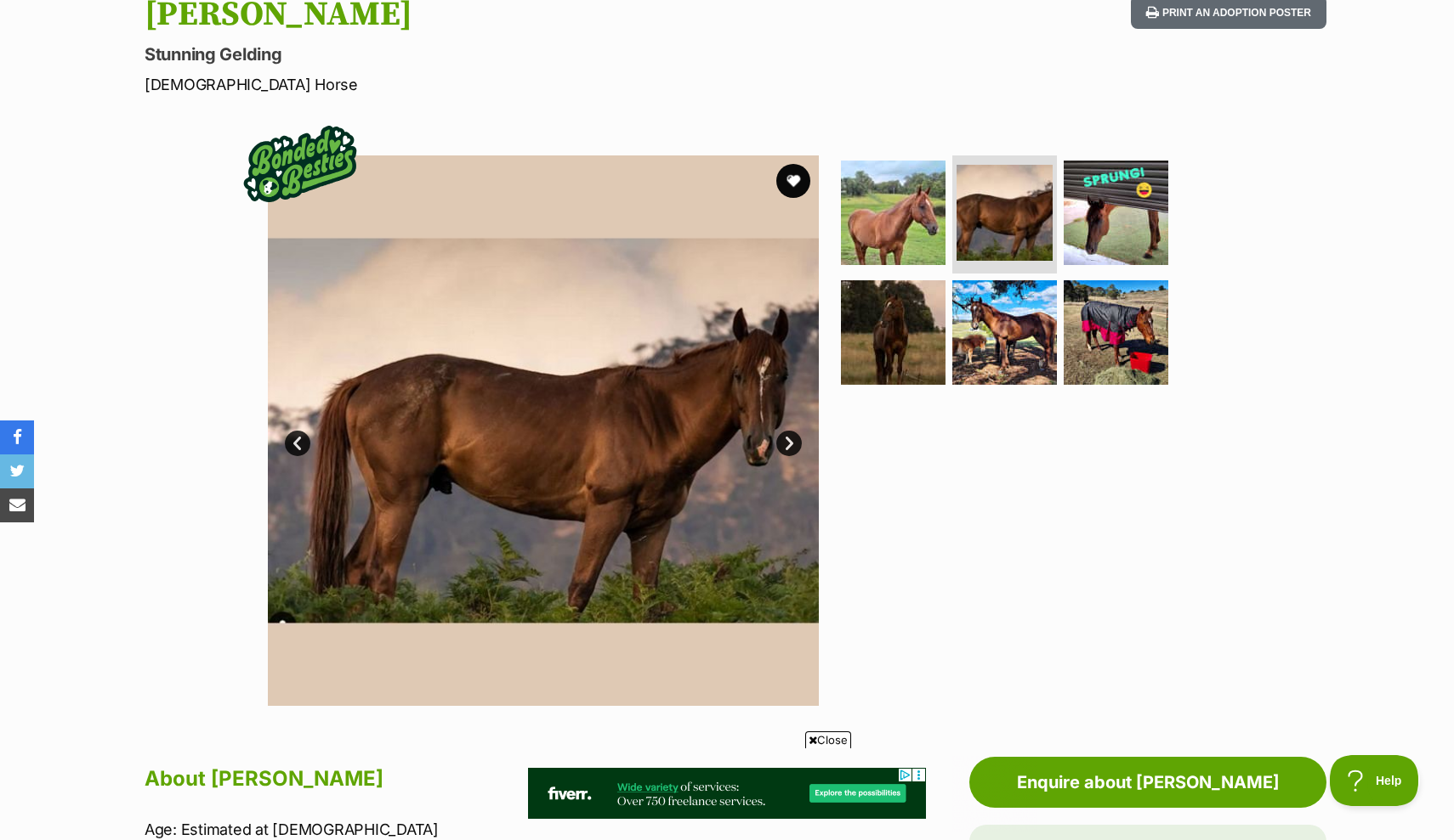
click at [789, 442] on link "Next" at bounding box center [788, 443] width 26 height 26
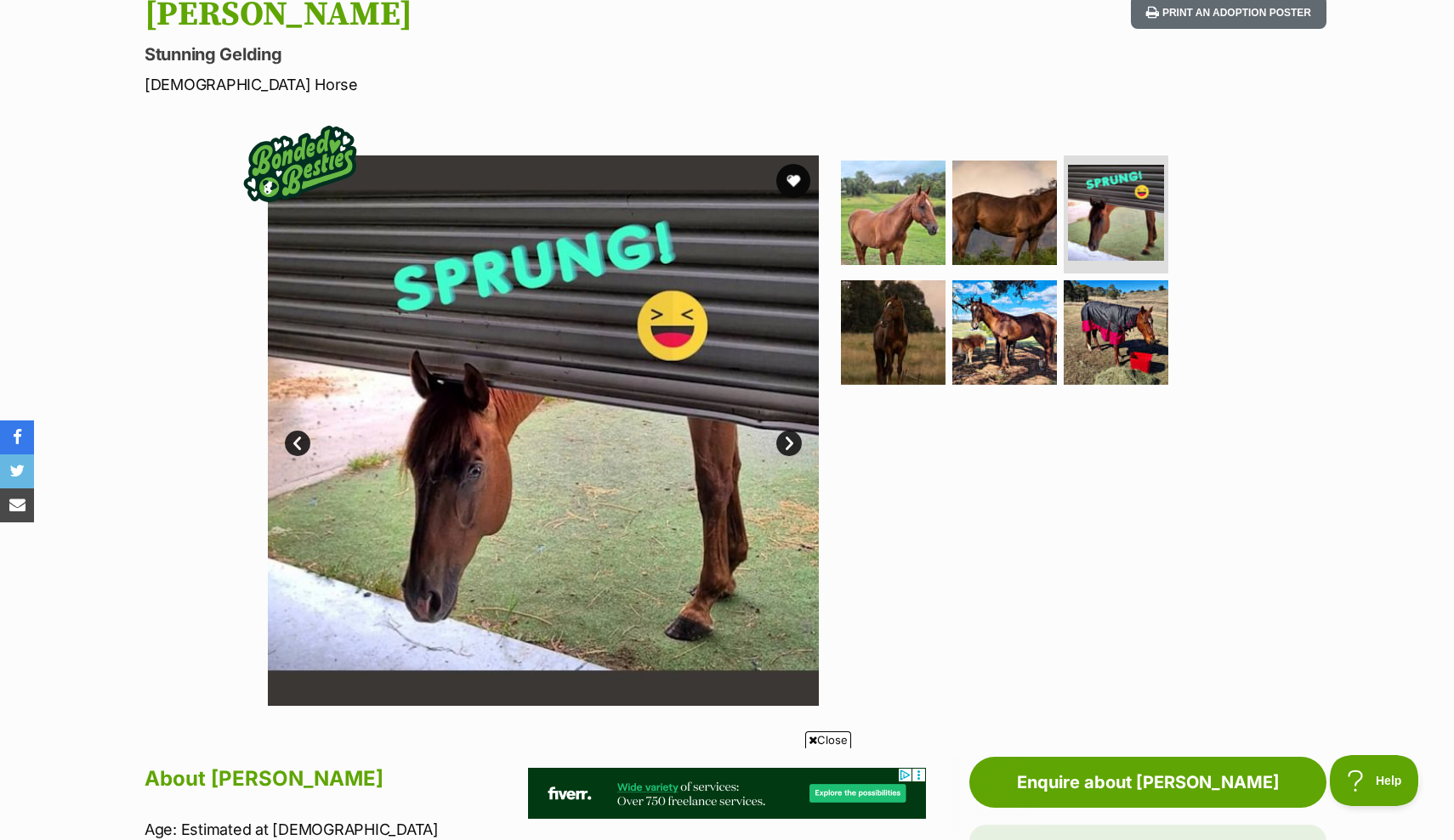
click at [789, 442] on link "Next" at bounding box center [788, 443] width 26 height 26
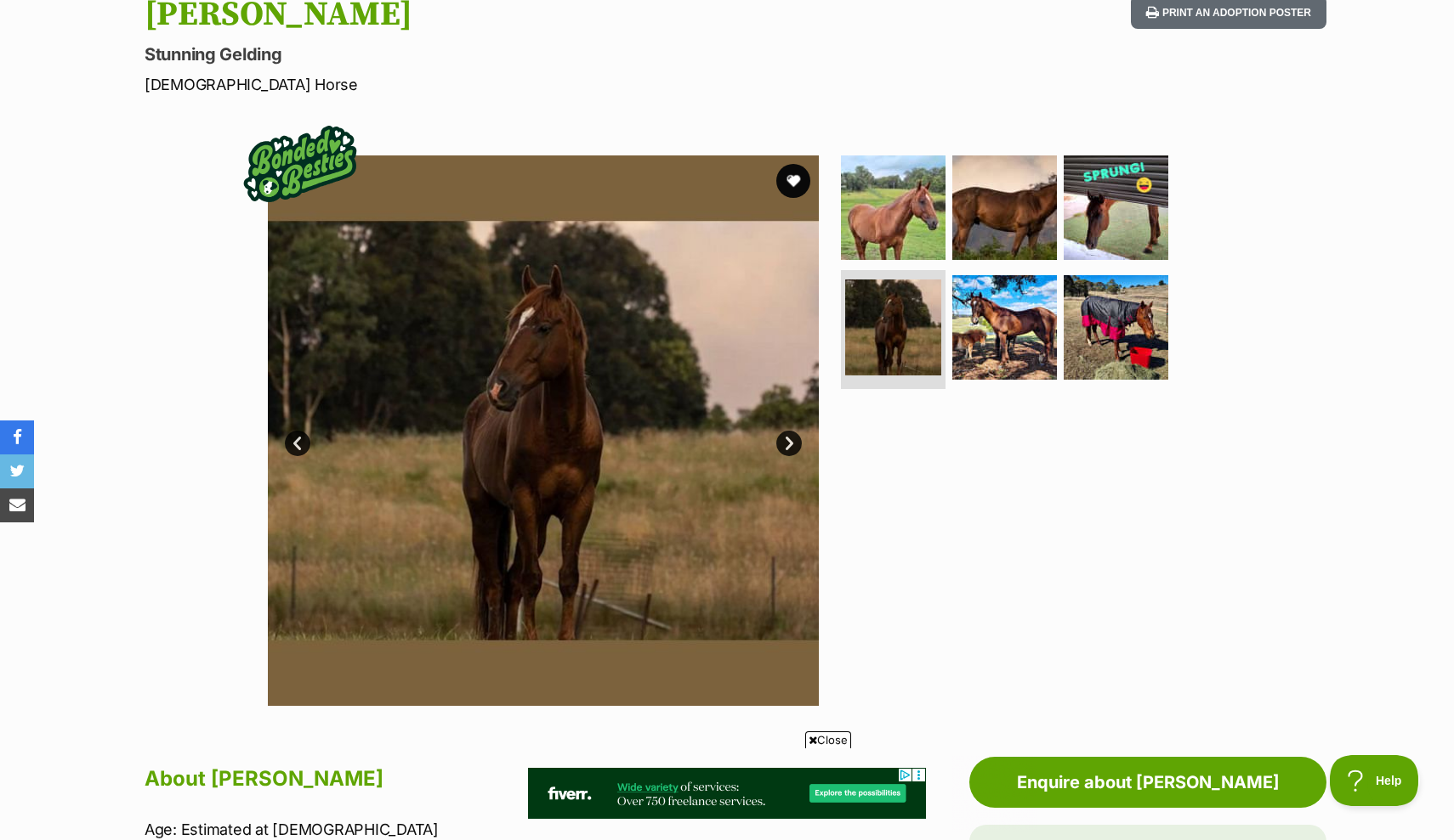
click at [789, 442] on link "Next" at bounding box center [788, 443] width 26 height 26
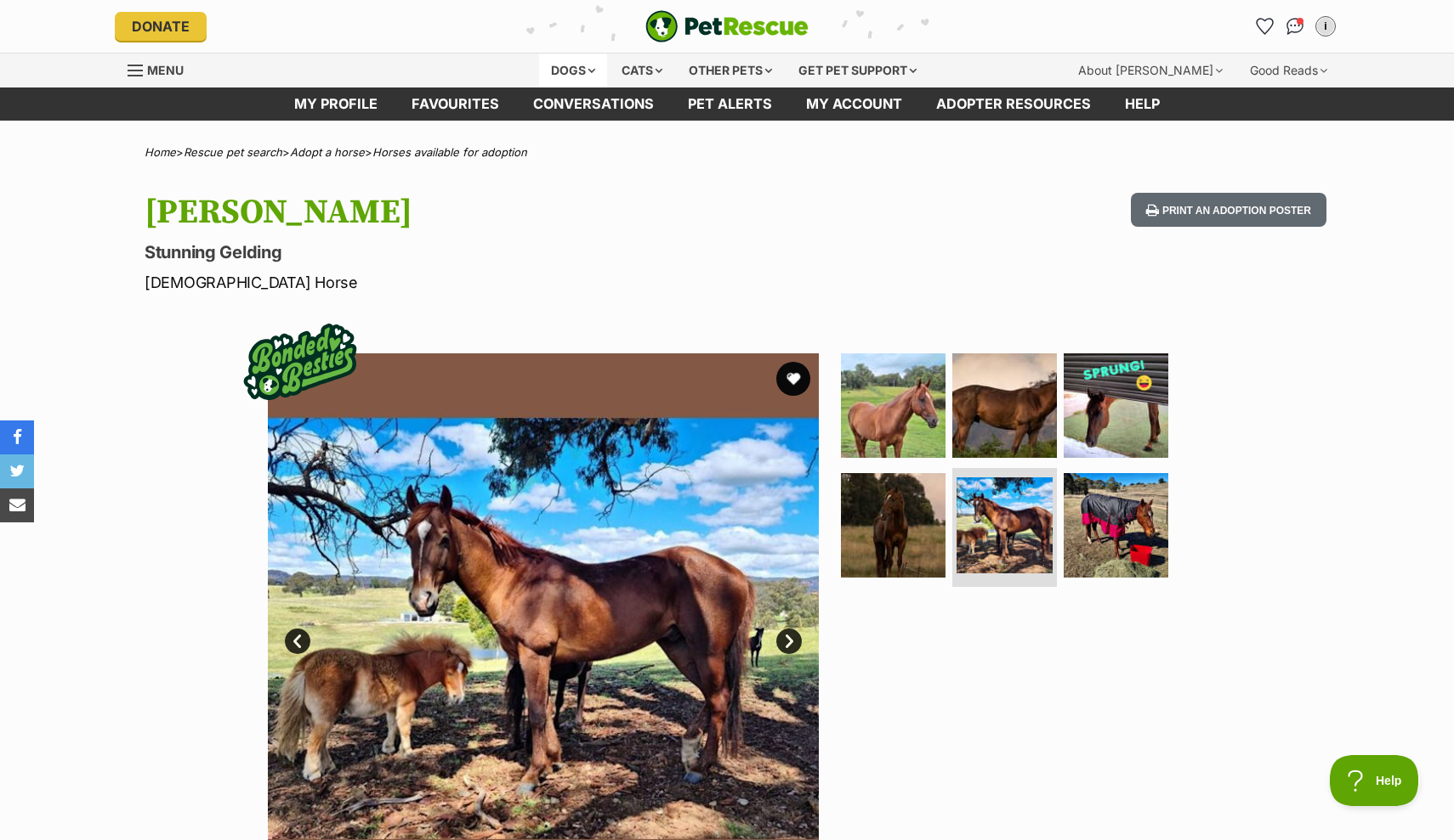
click at [558, 78] on div "Dogs" at bounding box center [573, 71] width 68 height 34
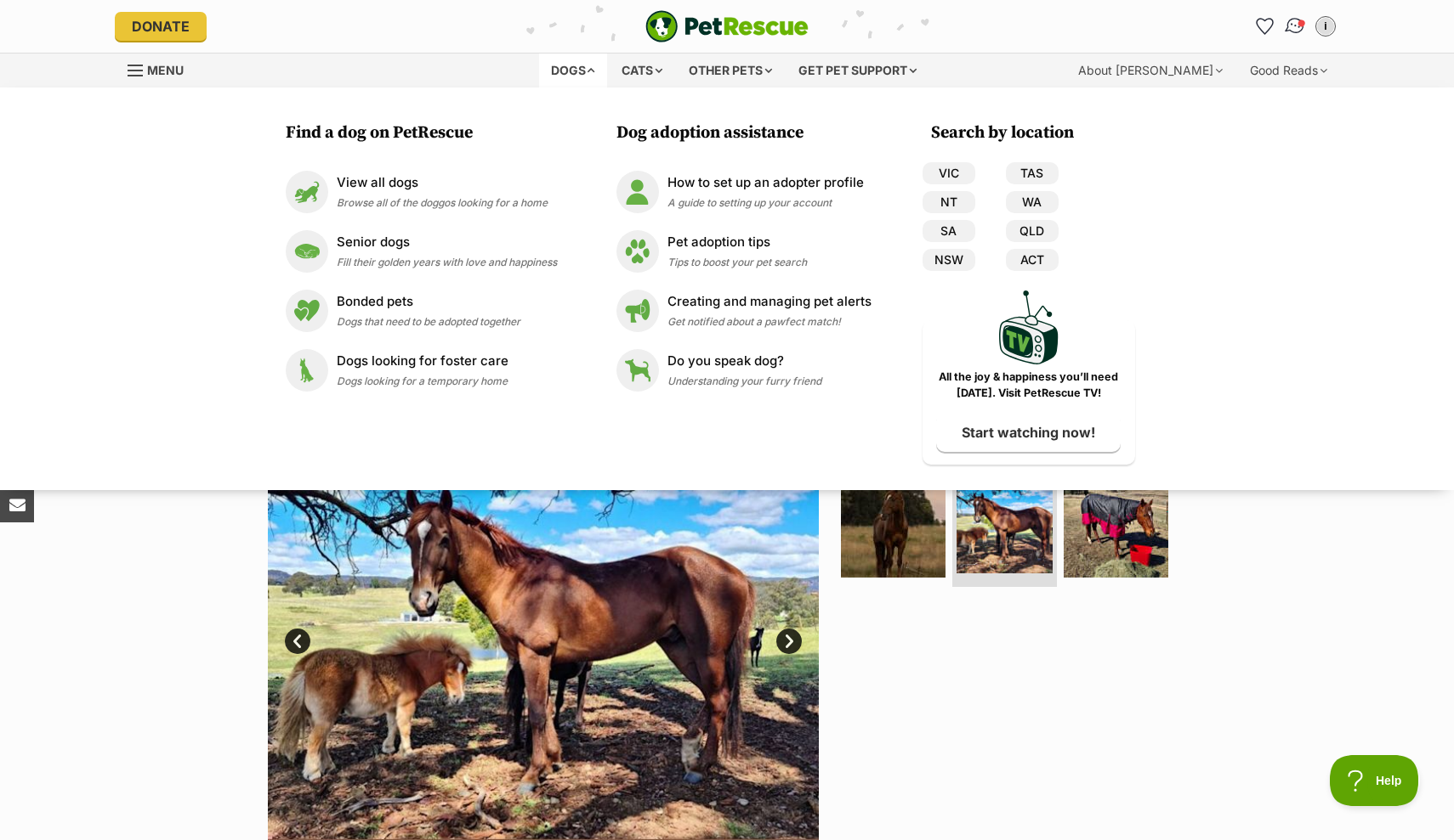
click at [1282, 31] on link "Conversations" at bounding box center [1294, 26] width 35 height 35
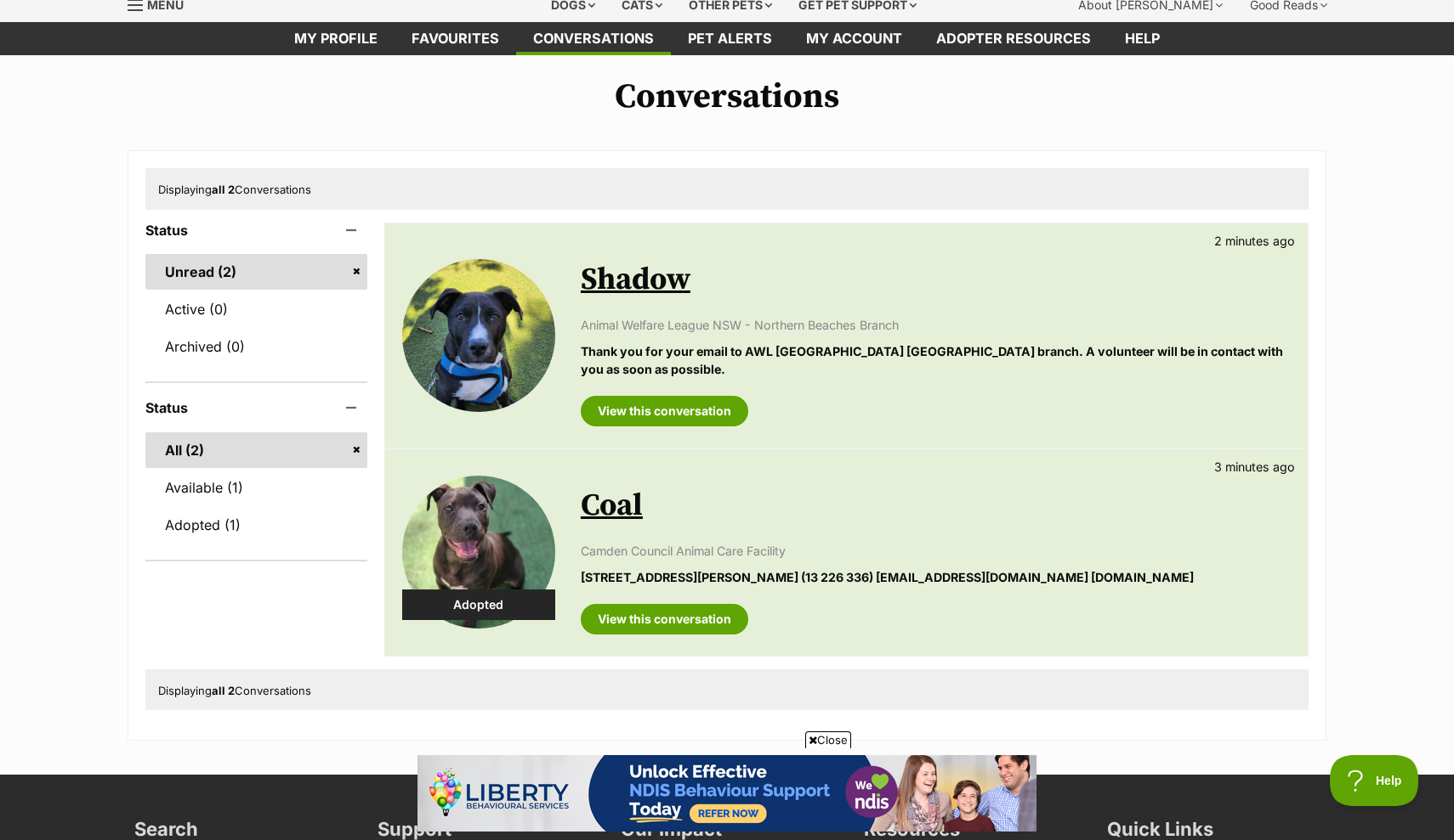
scroll to position [69, 0]
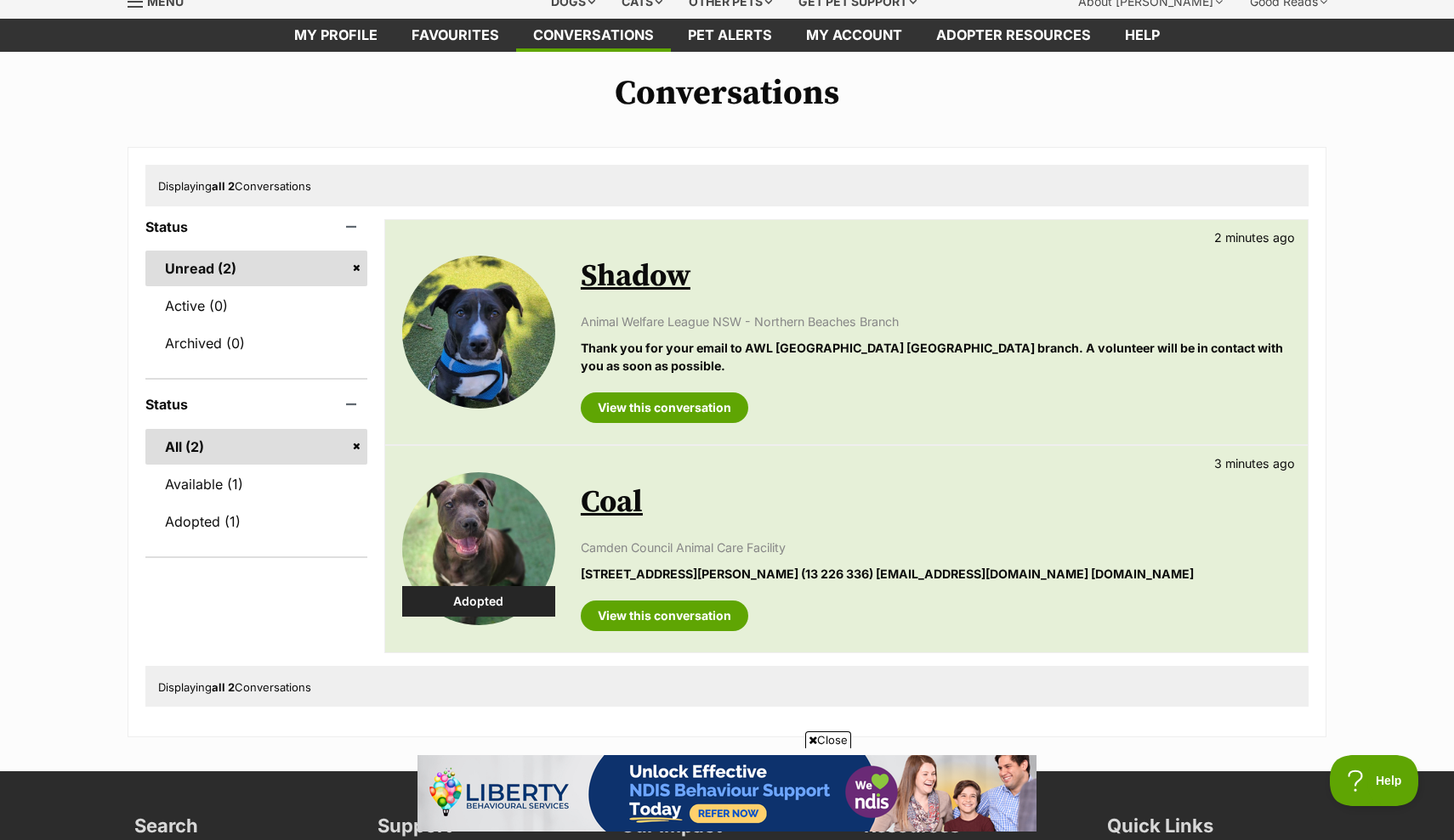
click at [482, 539] on img at bounding box center [478, 549] width 153 height 153
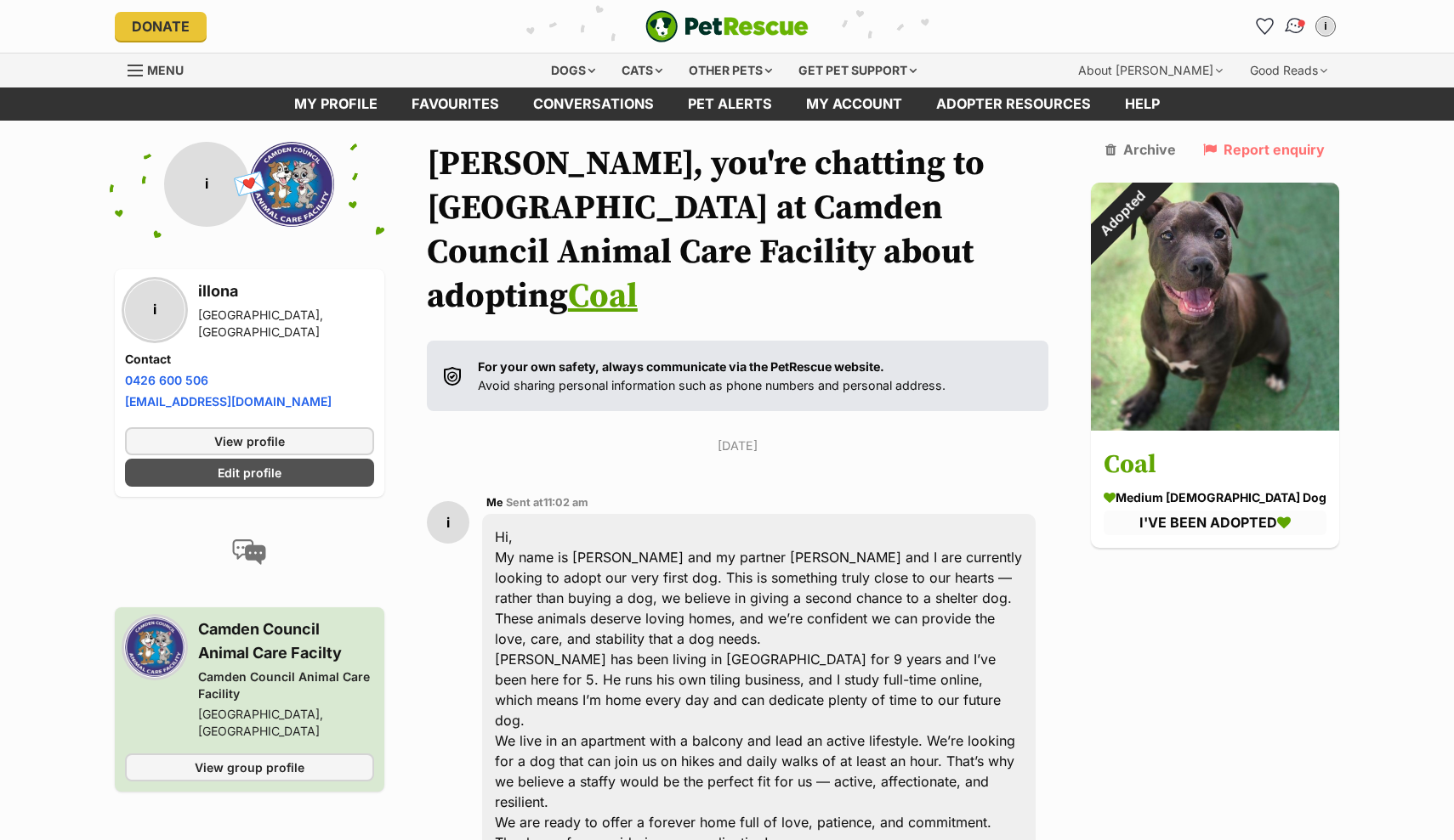
click at [1292, 32] on img "Conversations" at bounding box center [1295, 26] width 23 height 22
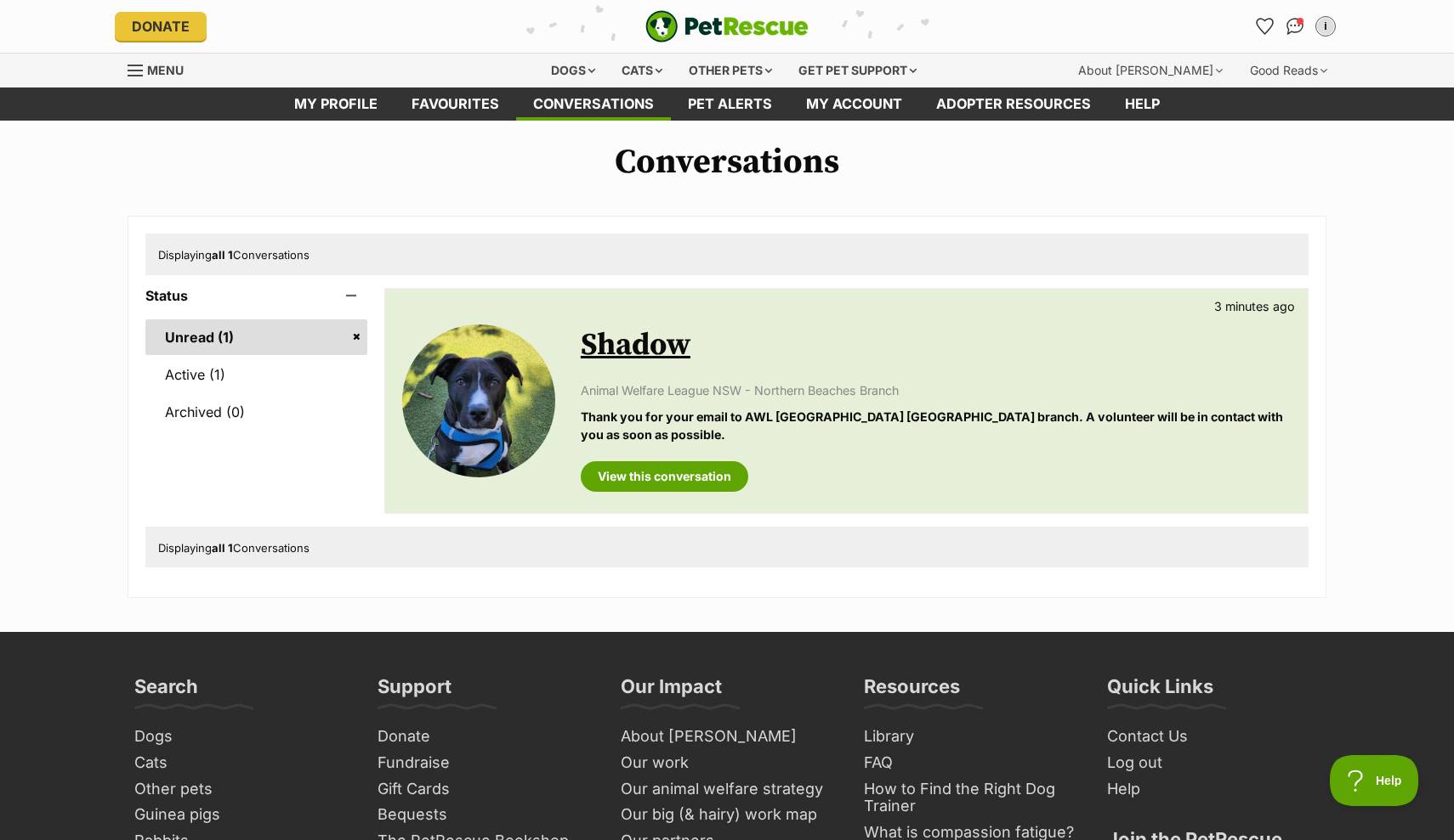
click at [482, 420] on img at bounding box center [478, 401] width 153 height 153
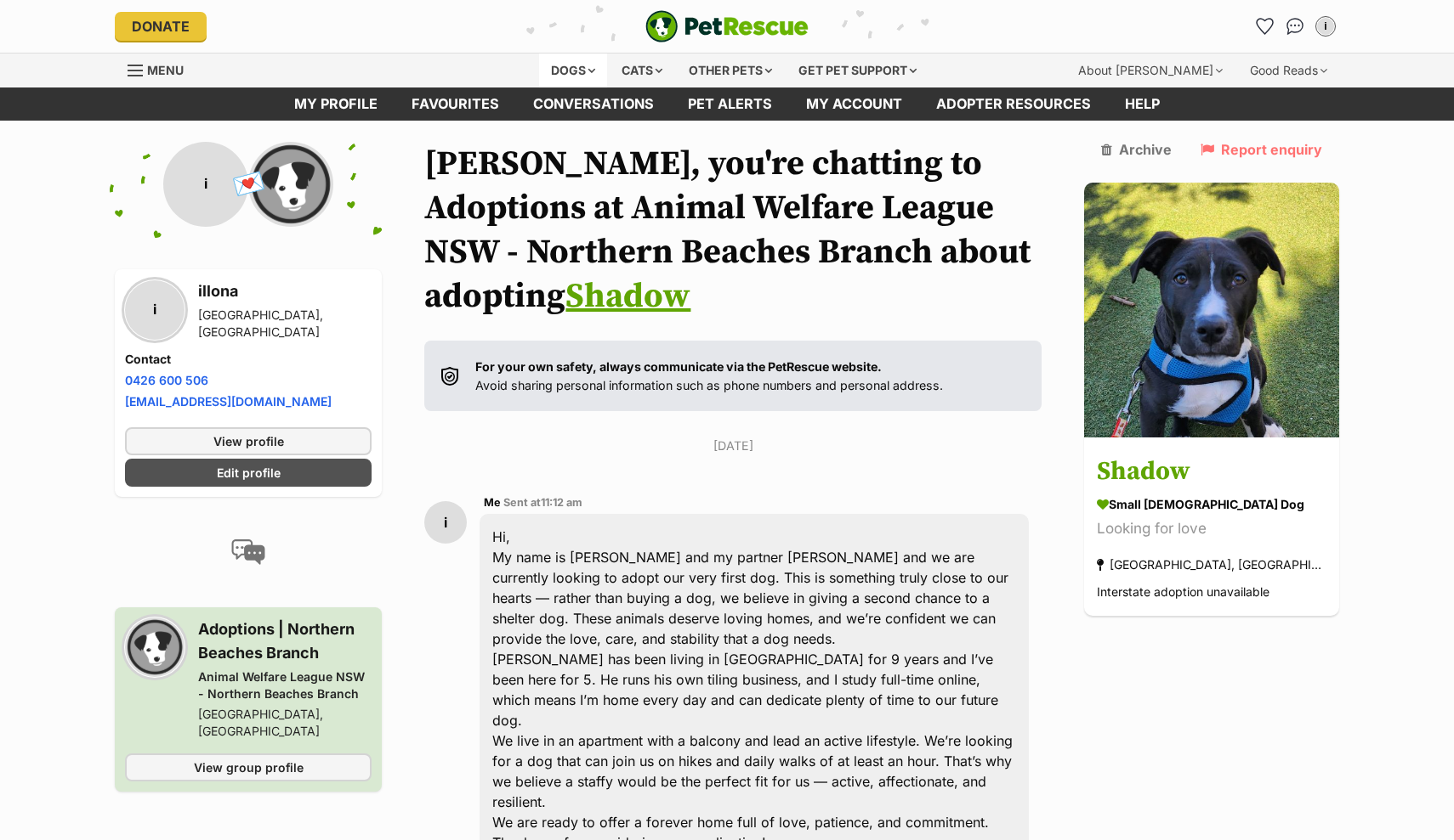
click at [576, 77] on div "Dogs" at bounding box center [573, 71] width 68 height 34
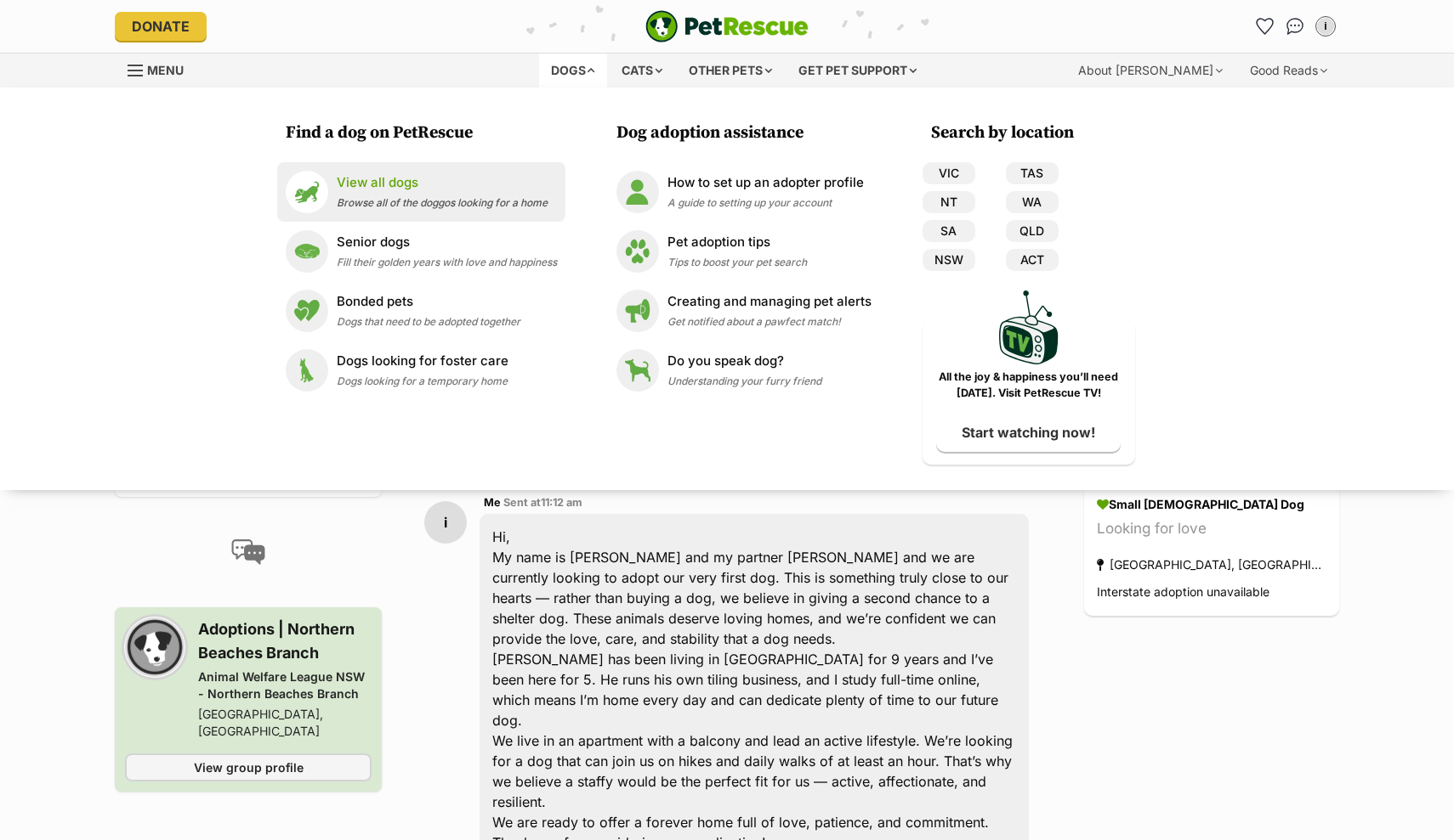
click at [379, 189] on p "View all dogs" at bounding box center [441, 182] width 211 height 20
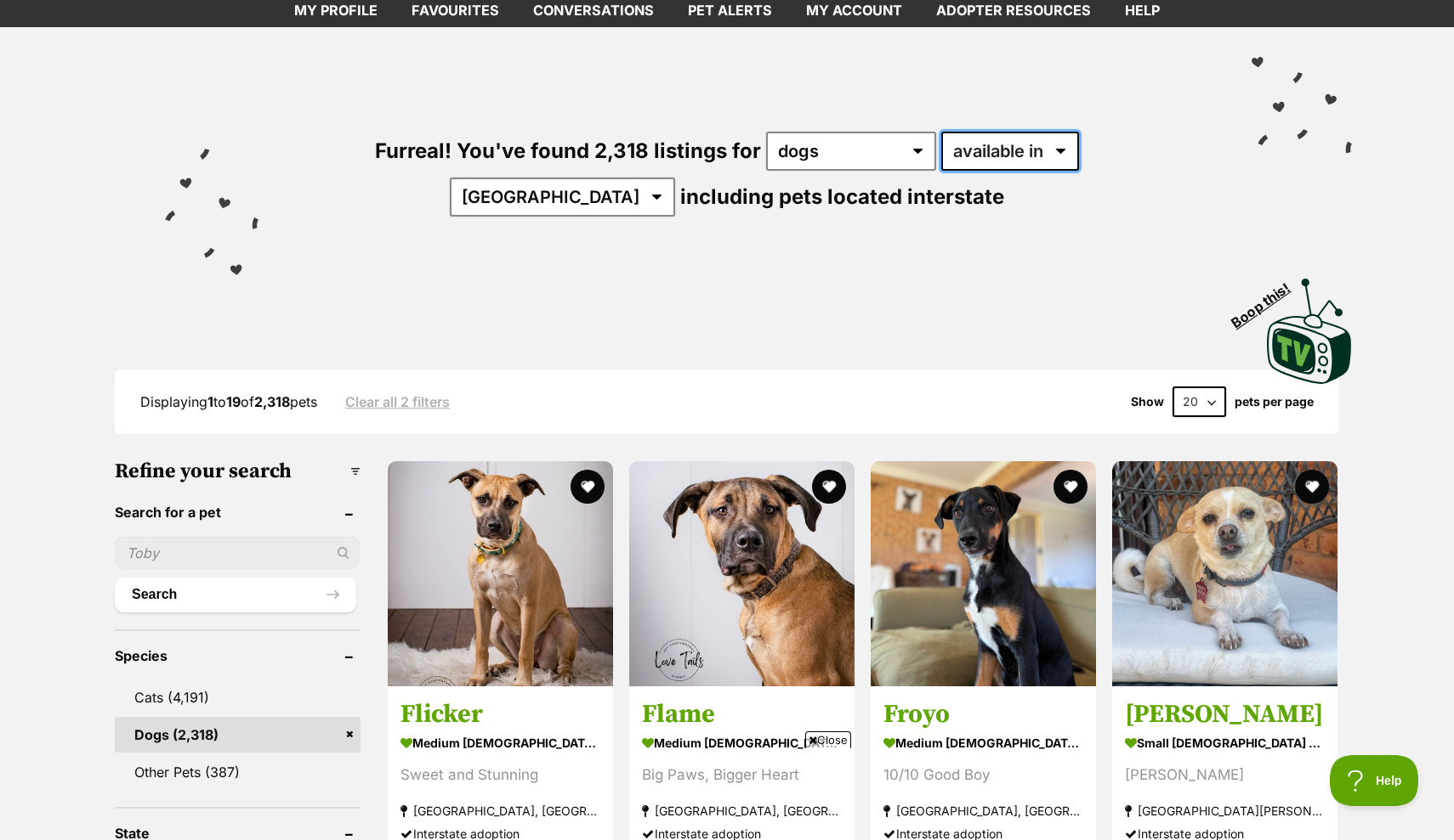
select select "disabled"
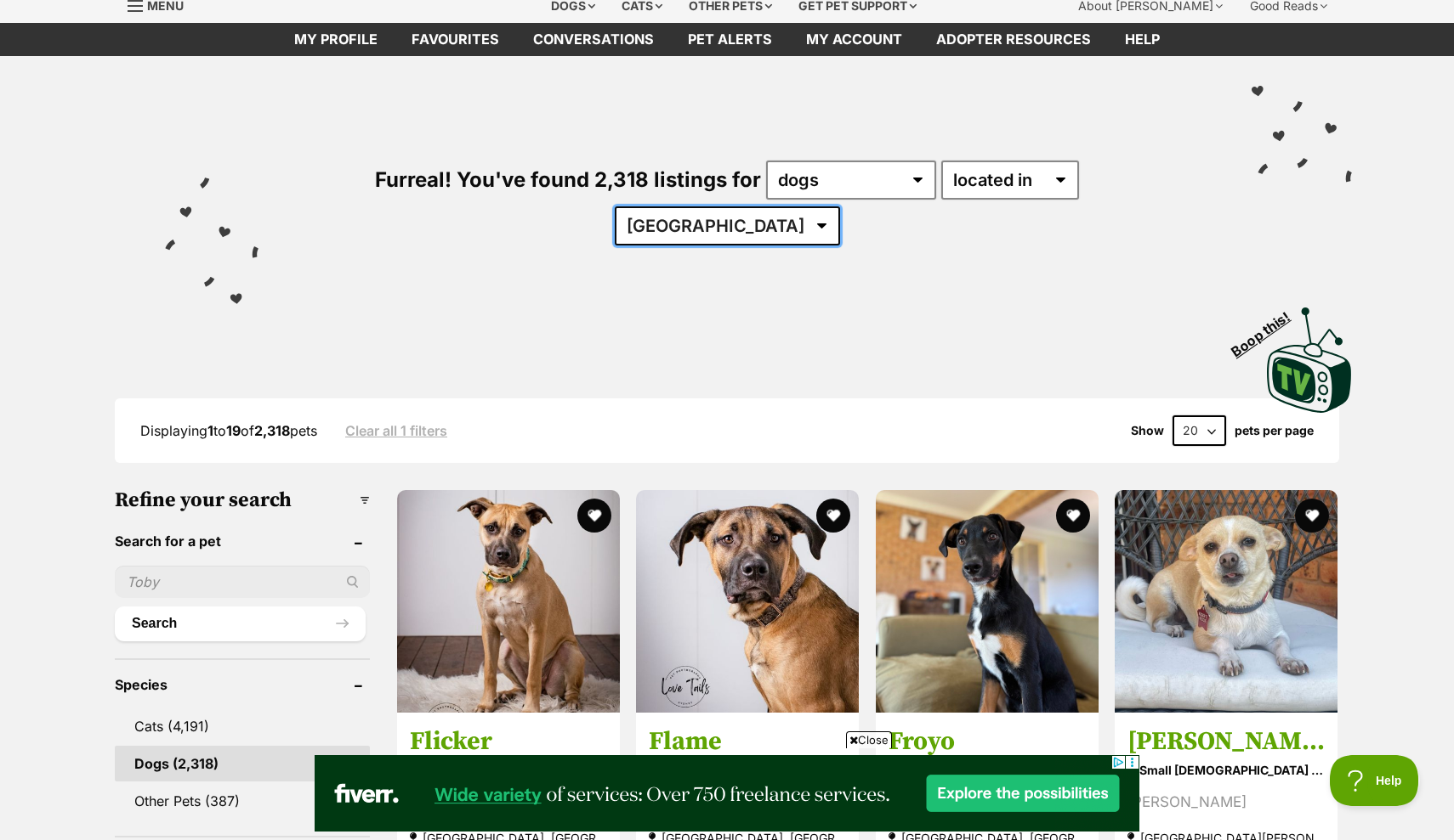
select select "NSW"
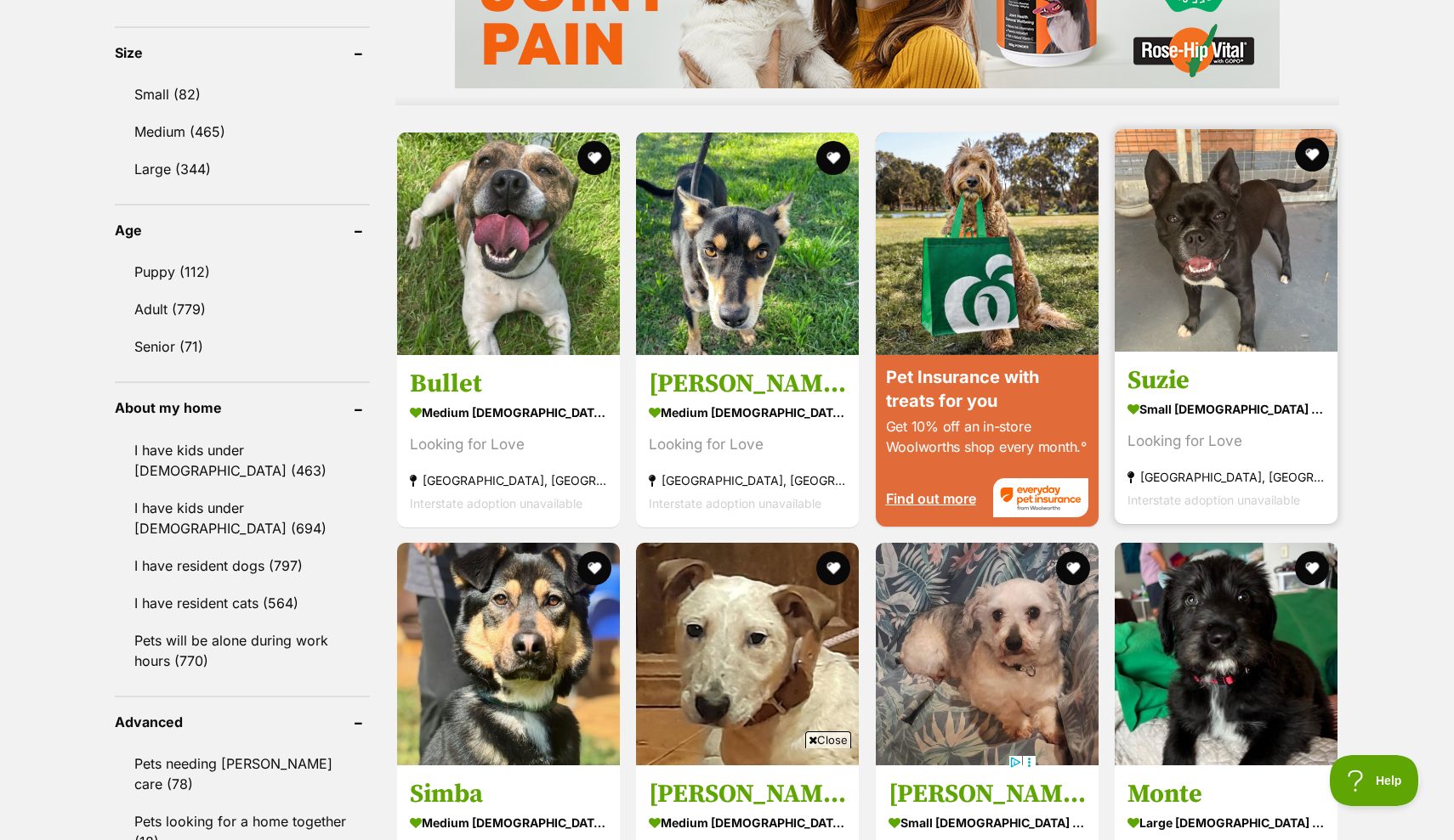
click at [1229, 297] on img at bounding box center [1226, 241] width 223 height 223
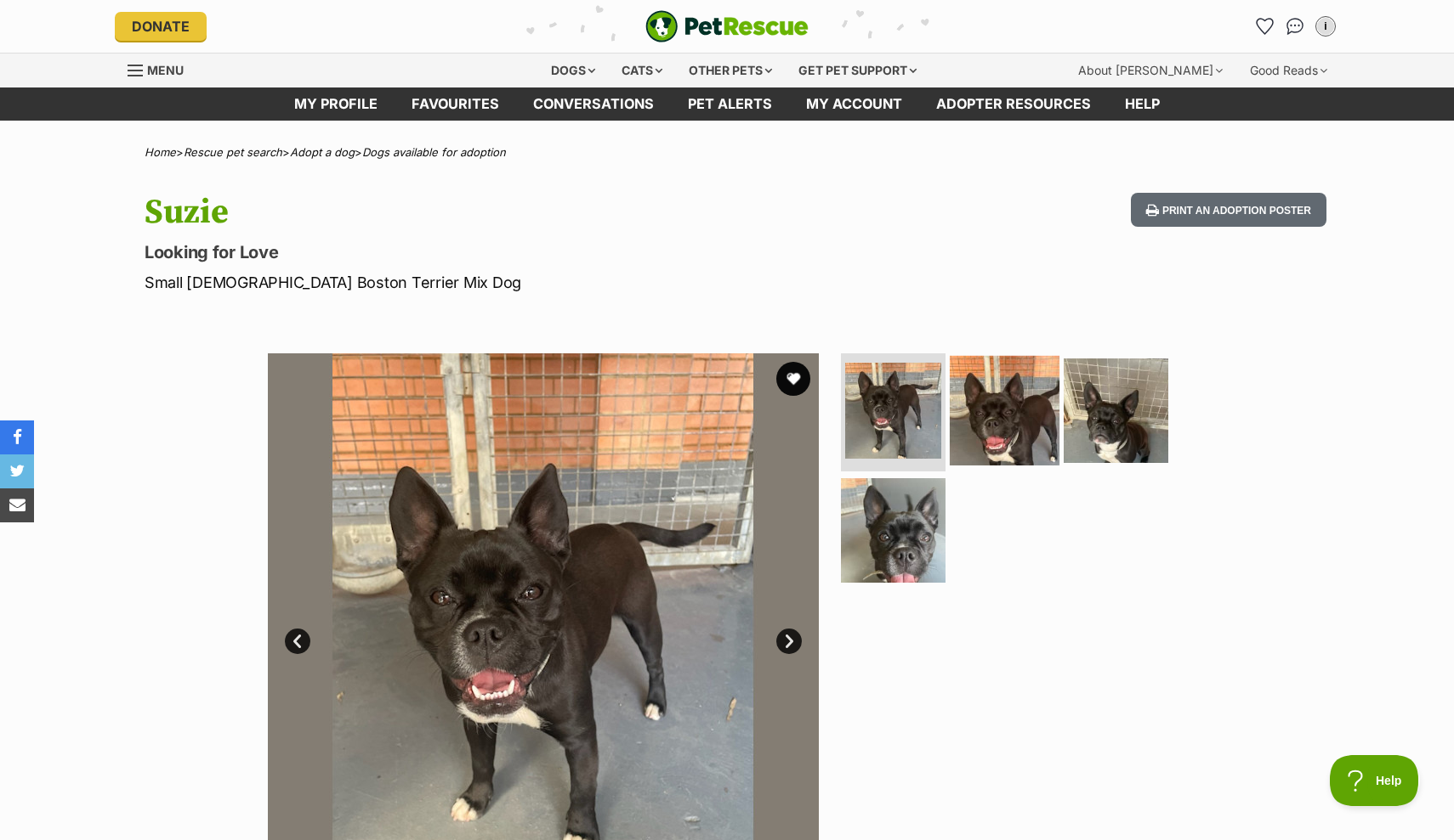
click at [1014, 415] on img at bounding box center [1004, 410] width 110 height 110
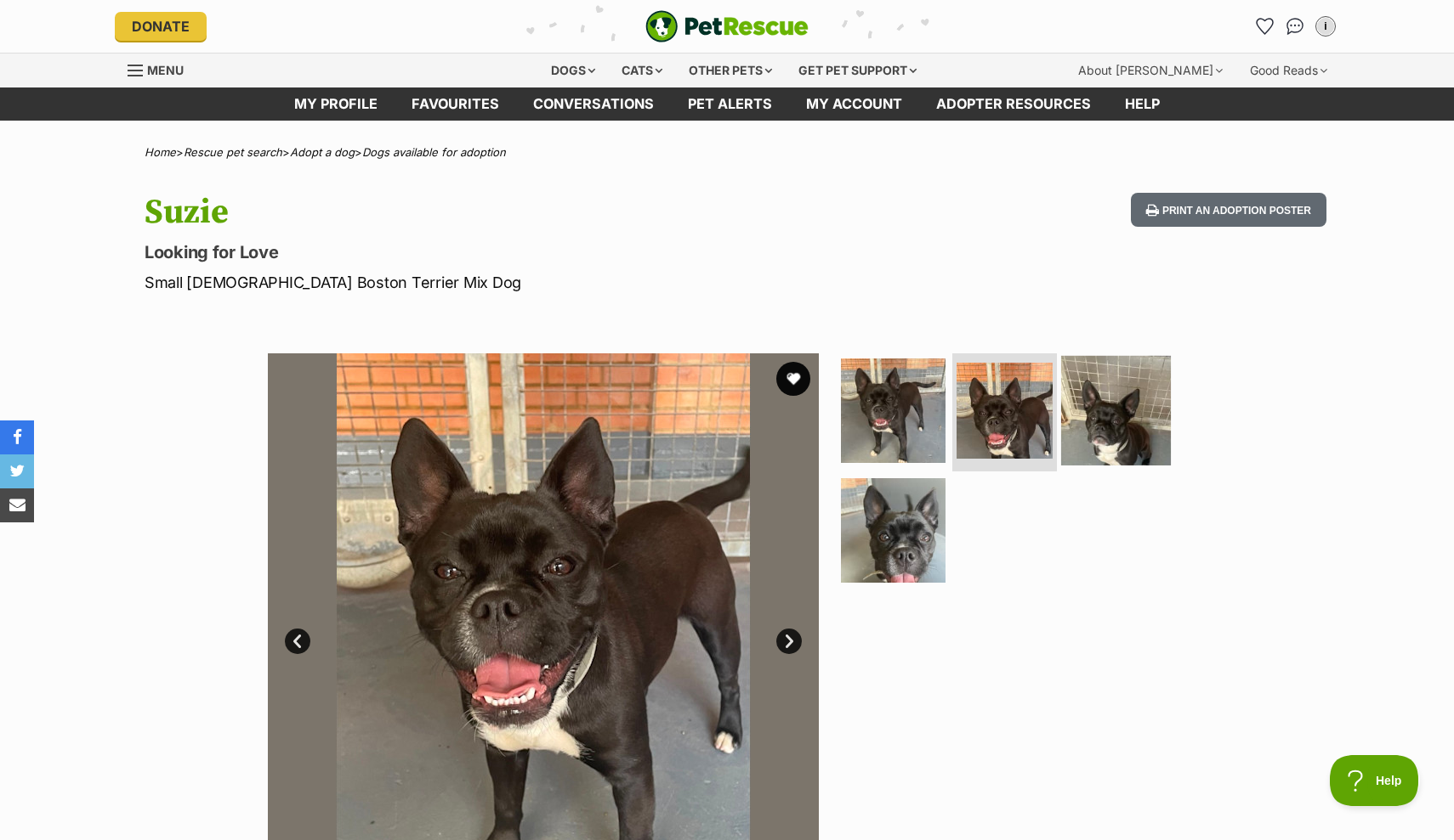
click at [1109, 412] on img at bounding box center [1116, 410] width 110 height 110
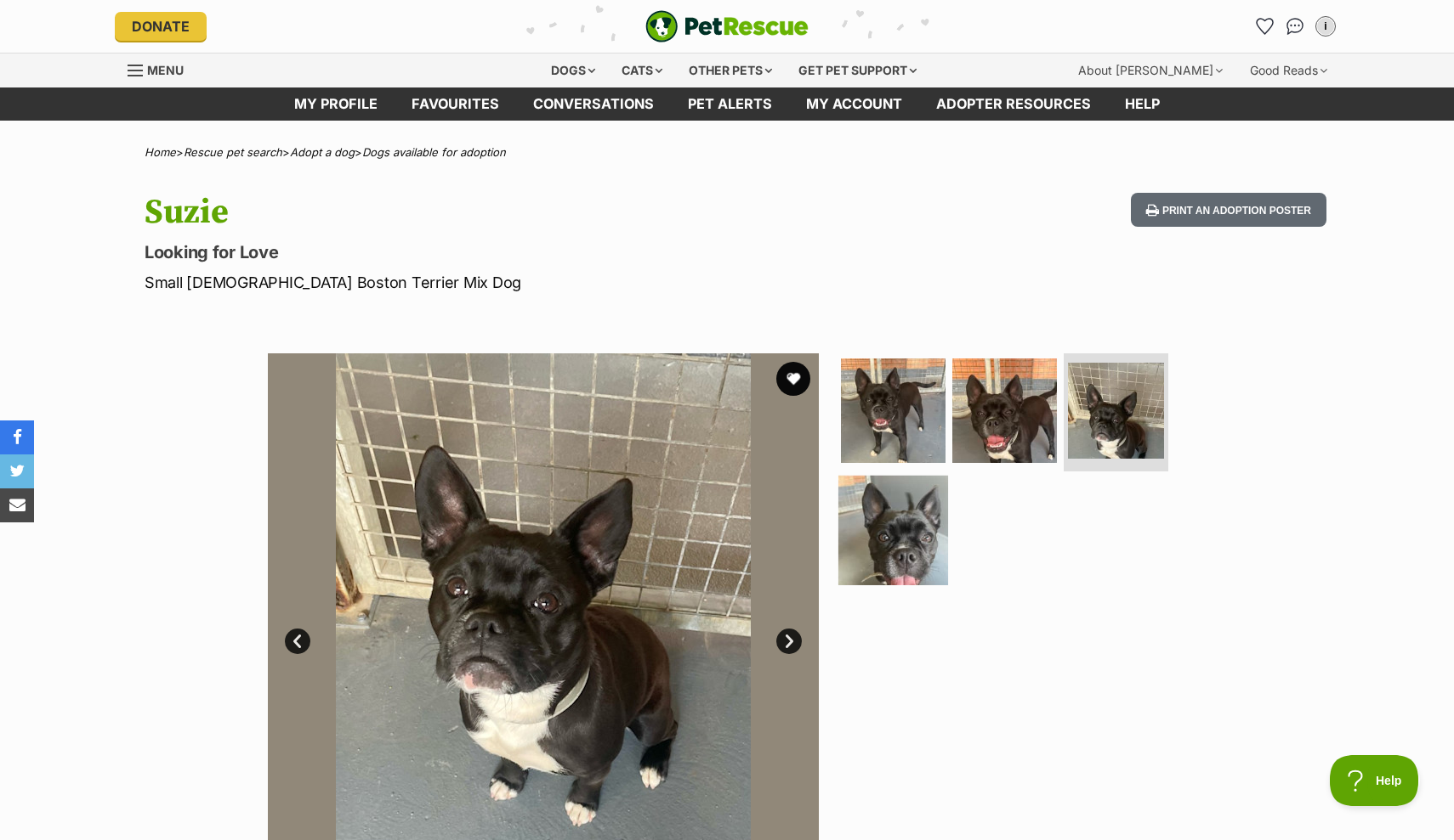
click at [928, 536] on img at bounding box center [893, 531] width 110 height 110
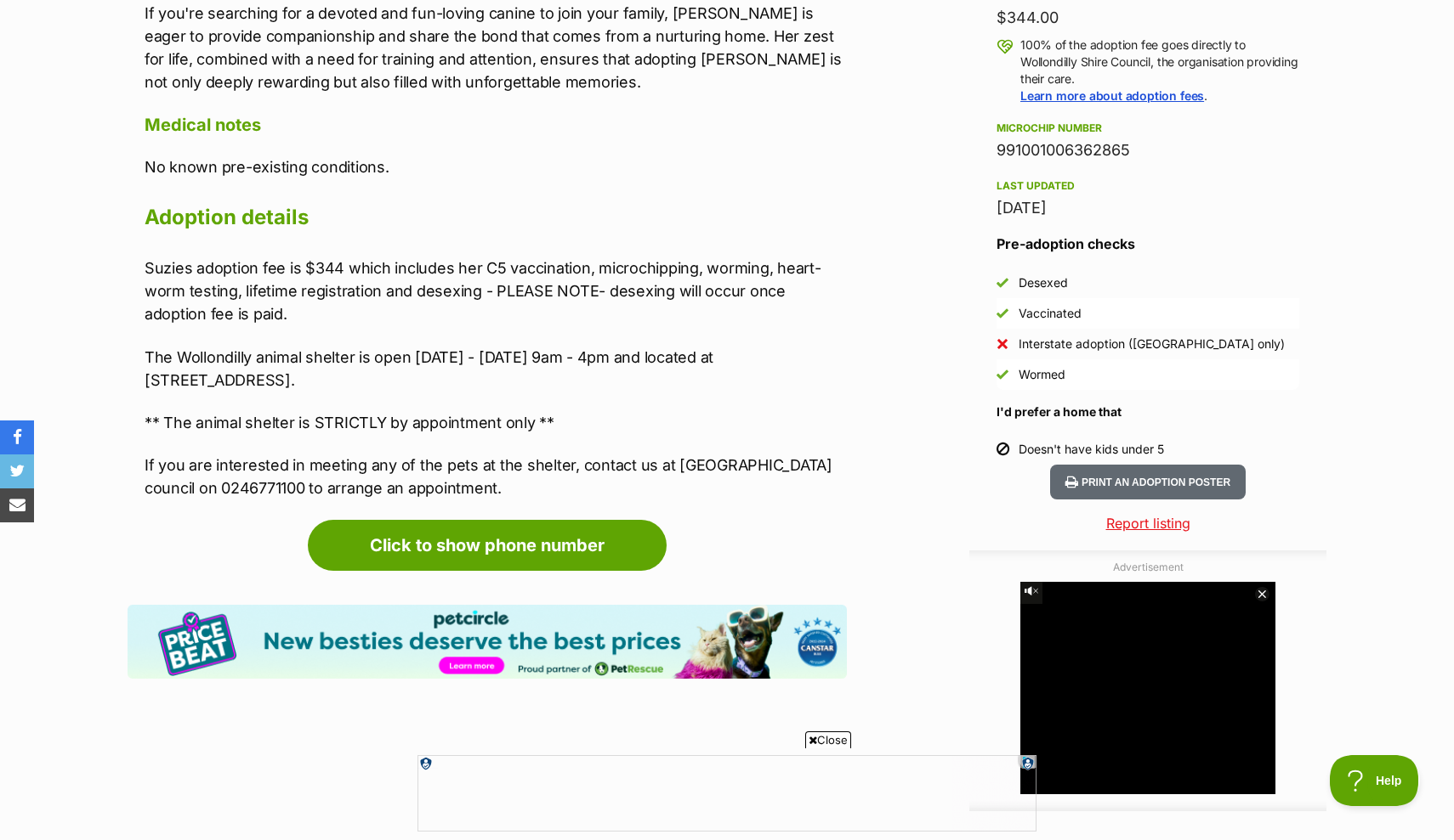
scroll to position [1241, 0]
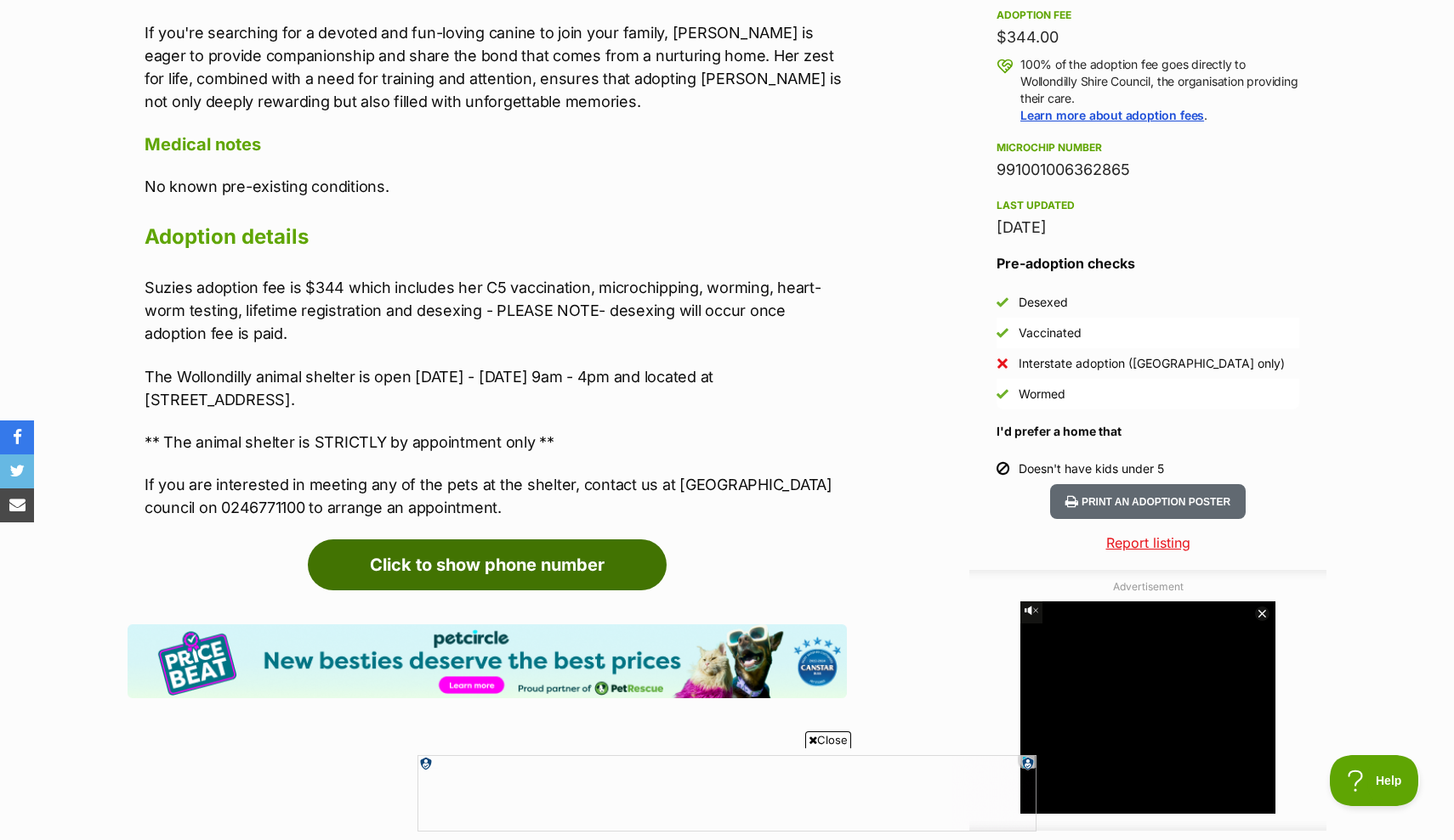
click at [527, 556] on link "Click to show phone number" at bounding box center [487, 565] width 358 height 51
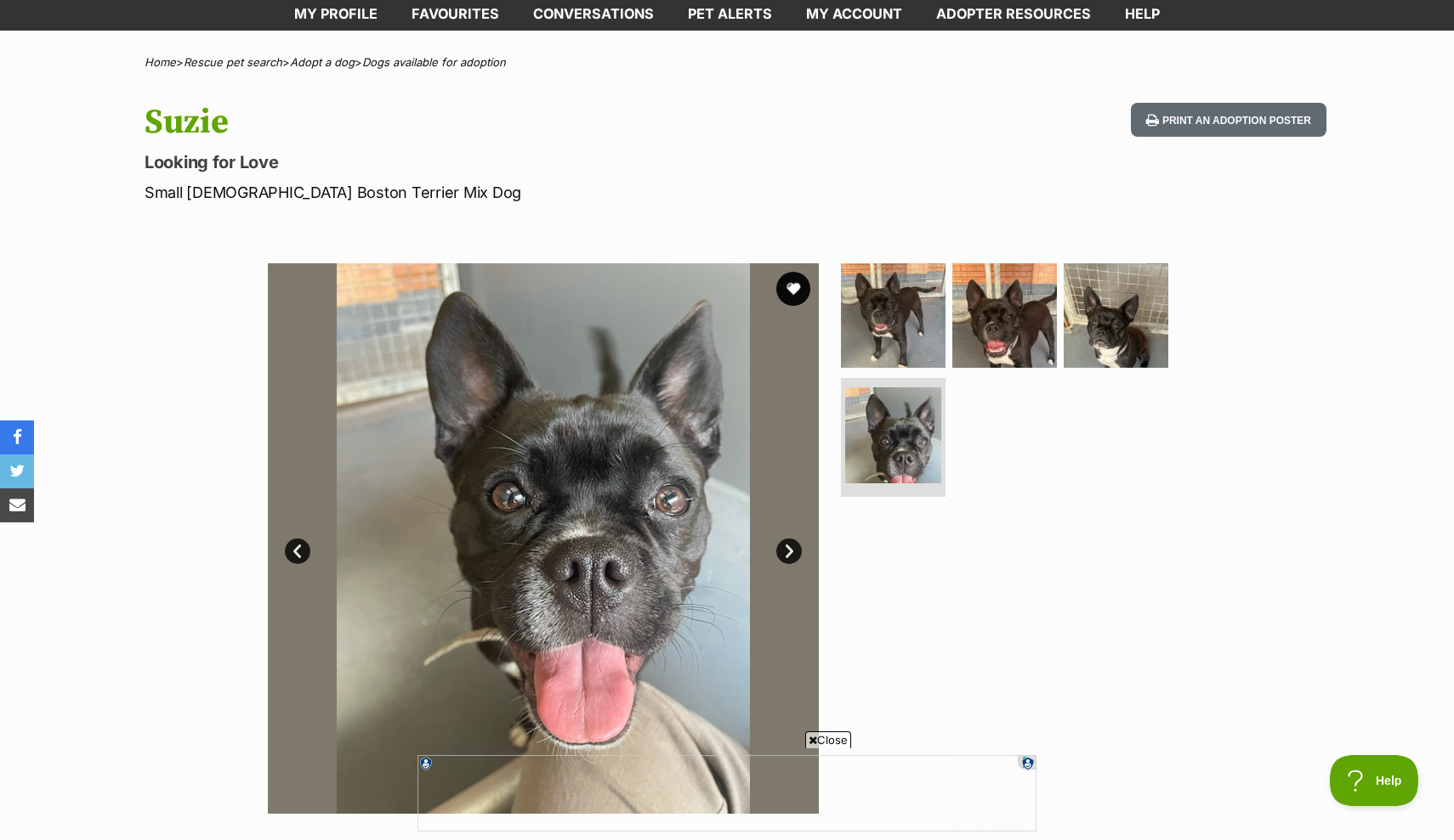
scroll to position [96, 0]
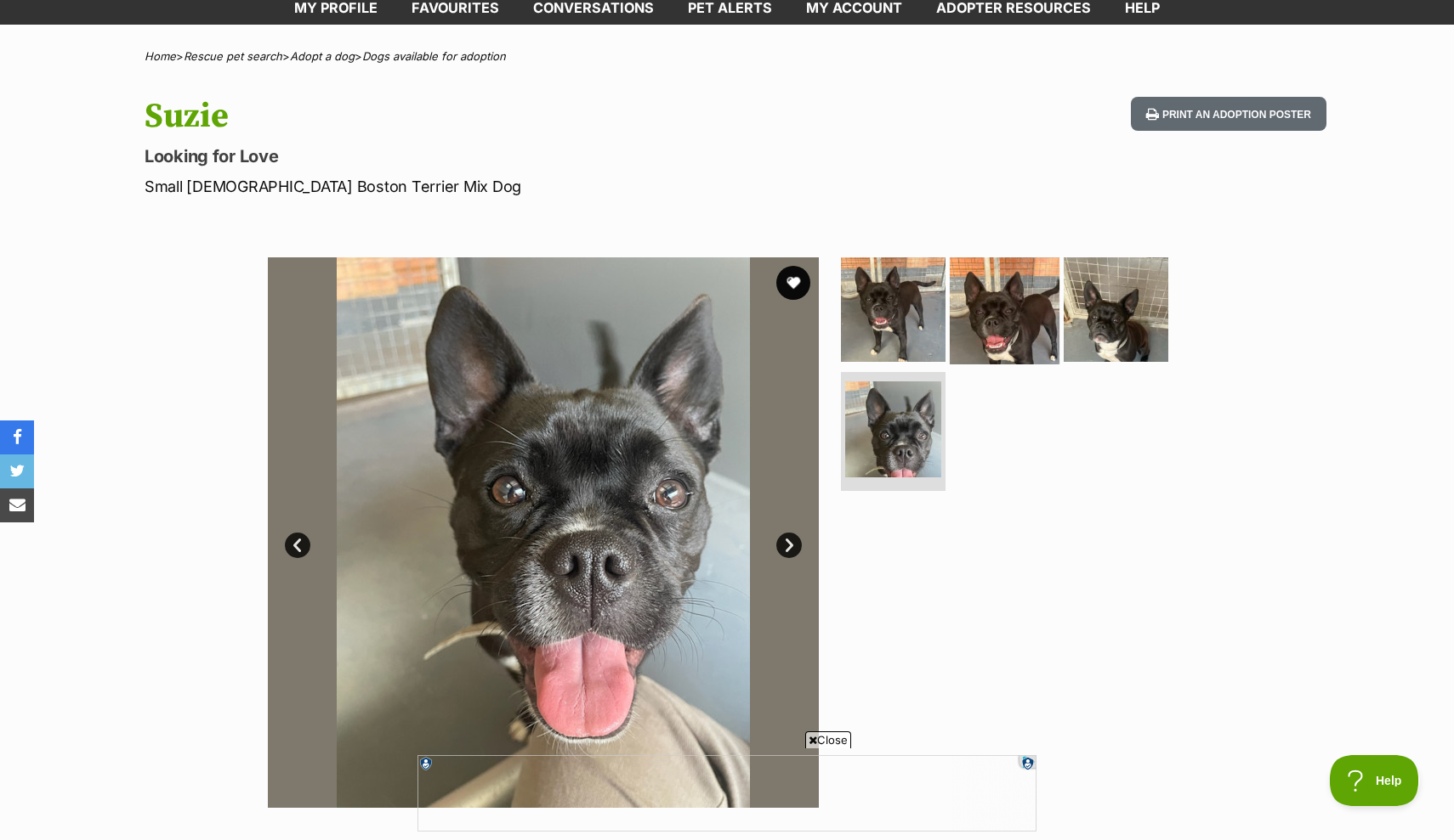
click at [1025, 304] on img at bounding box center [1004, 309] width 110 height 110
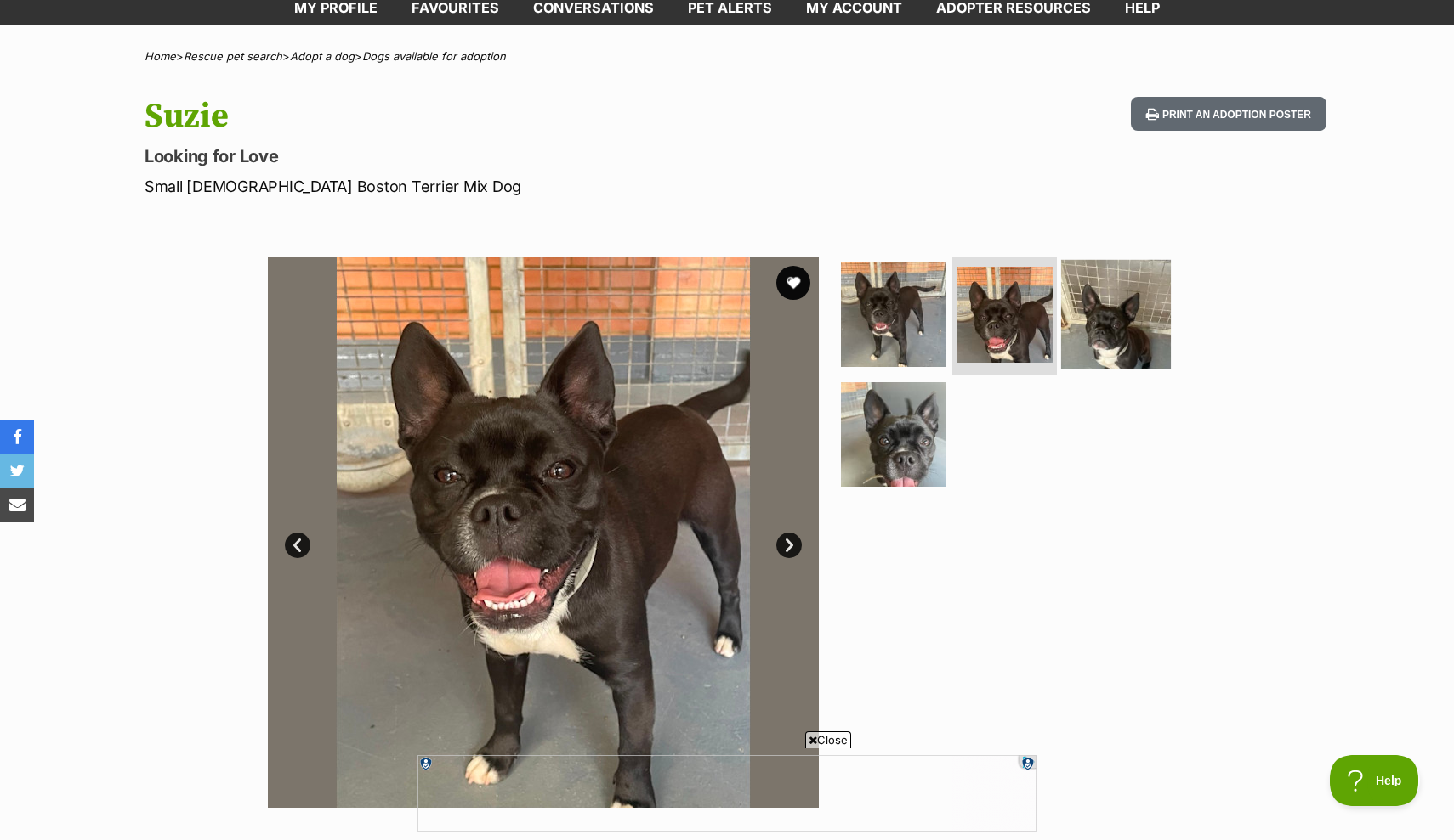
click at [1108, 276] on img at bounding box center [1116, 314] width 110 height 110
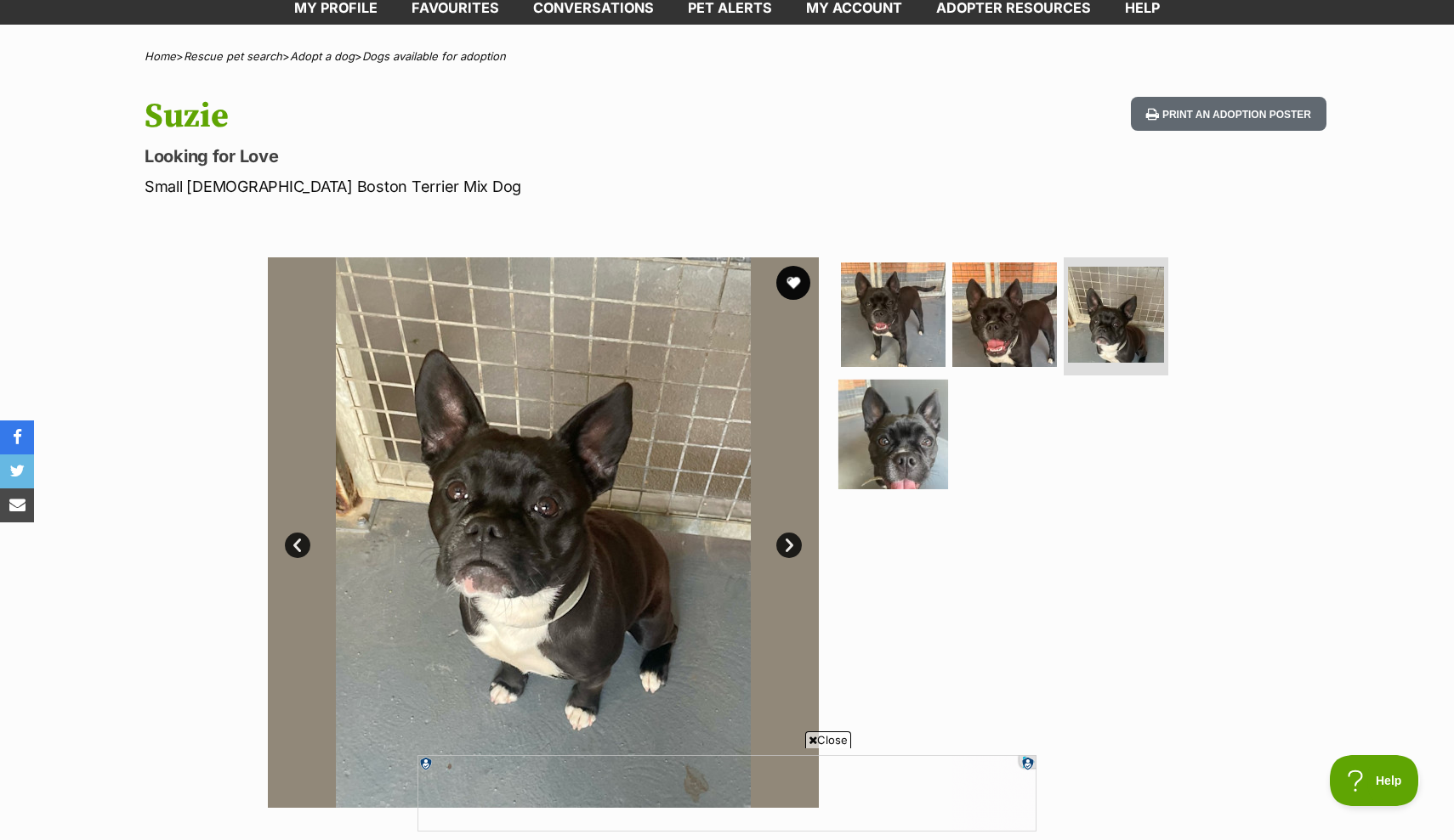
click at [896, 445] on img at bounding box center [893, 435] width 110 height 110
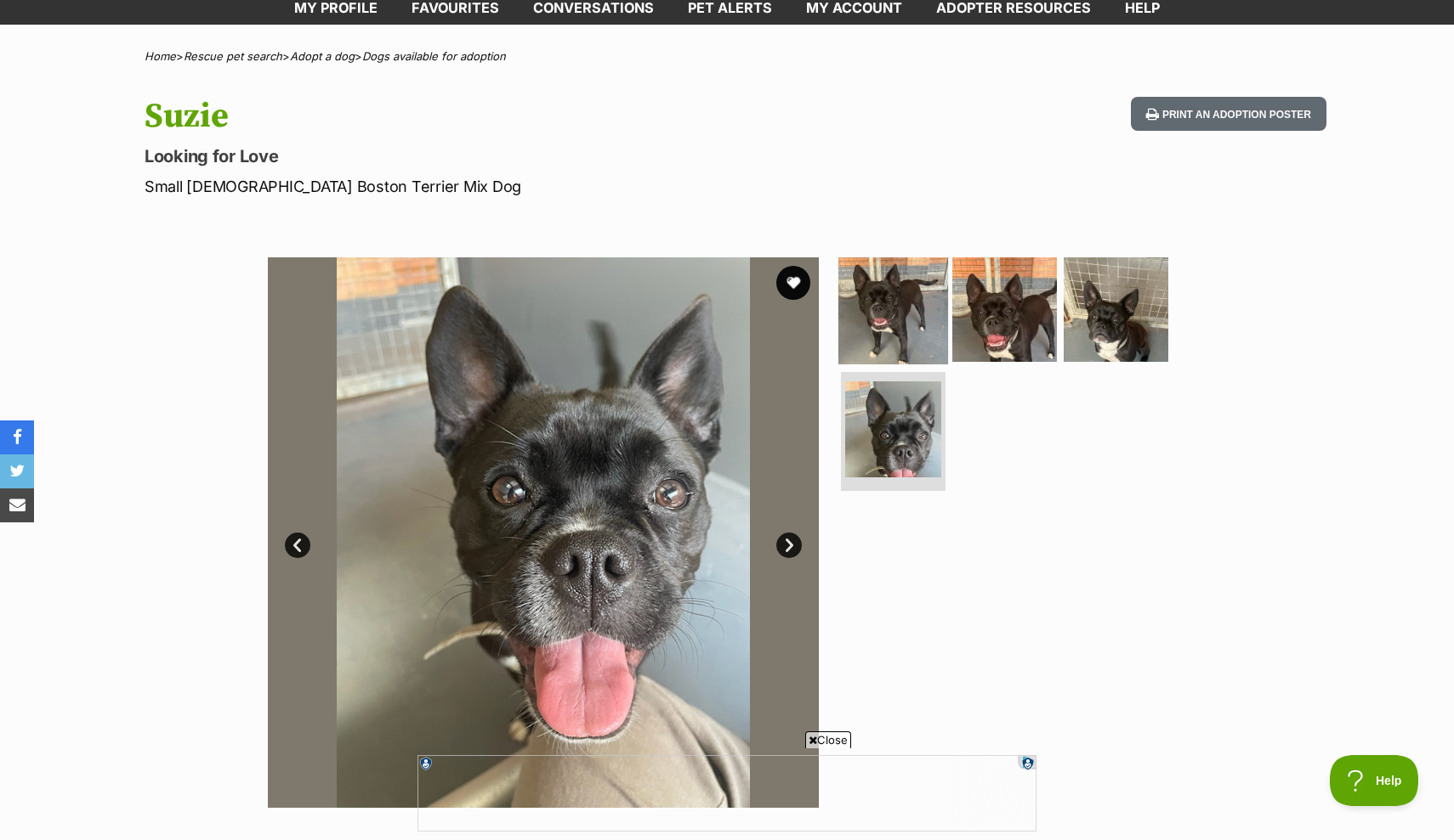
click at [902, 334] on img at bounding box center [893, 309] width 110 height 110
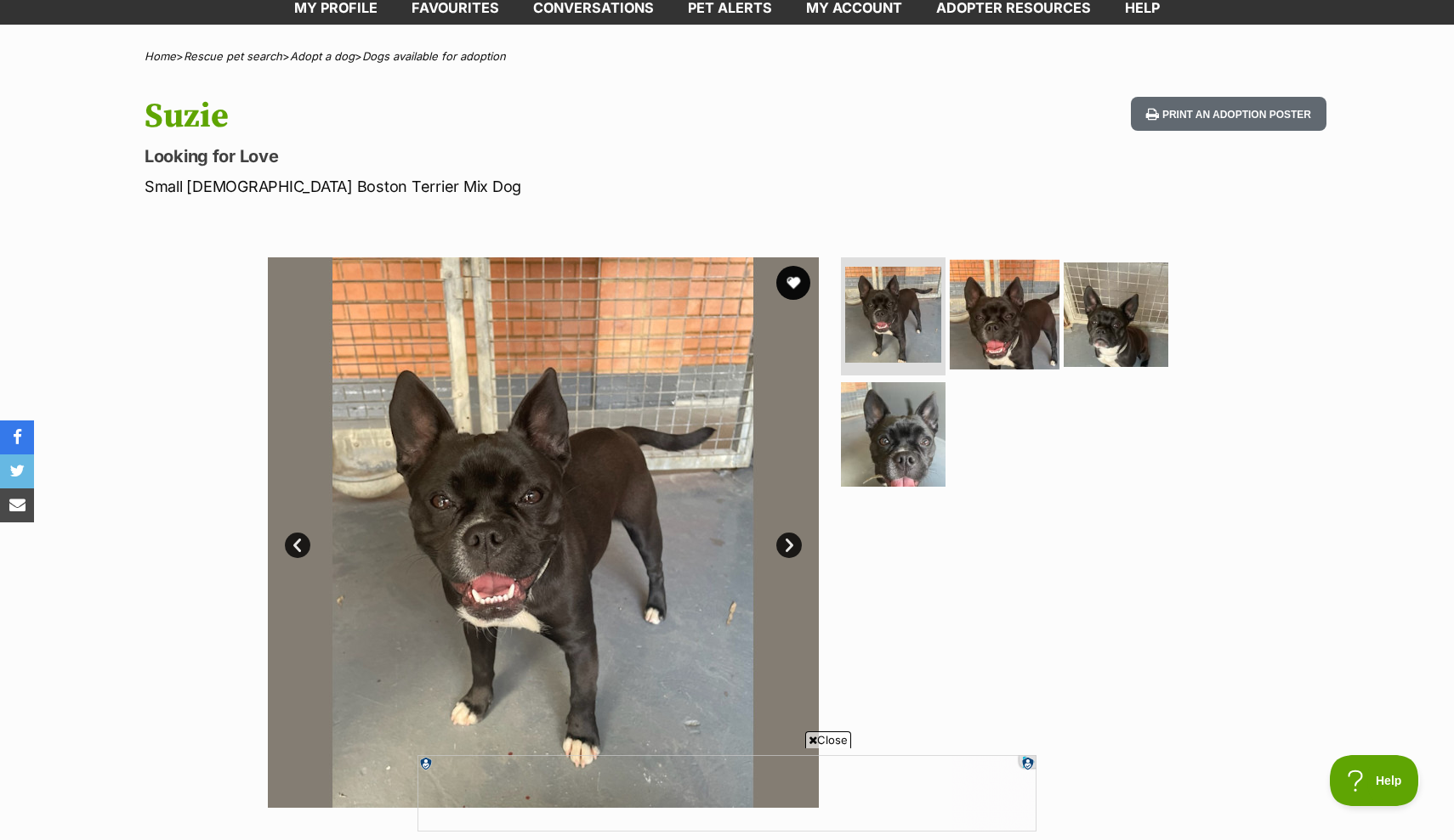
click at [1019, 316] on img at bounding box center [1004, 314] width 110 height 110
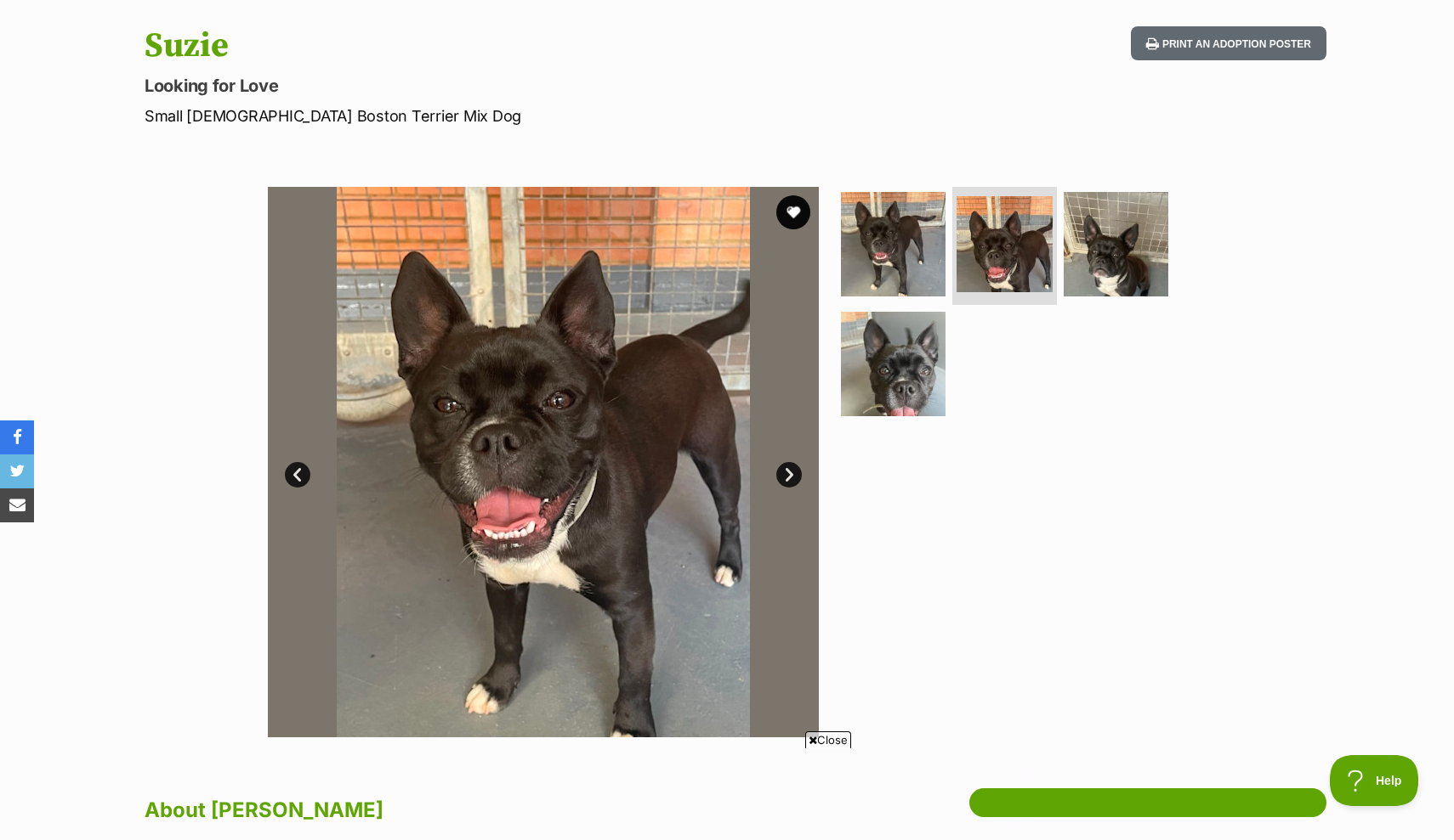
scroll to position [0, 0]
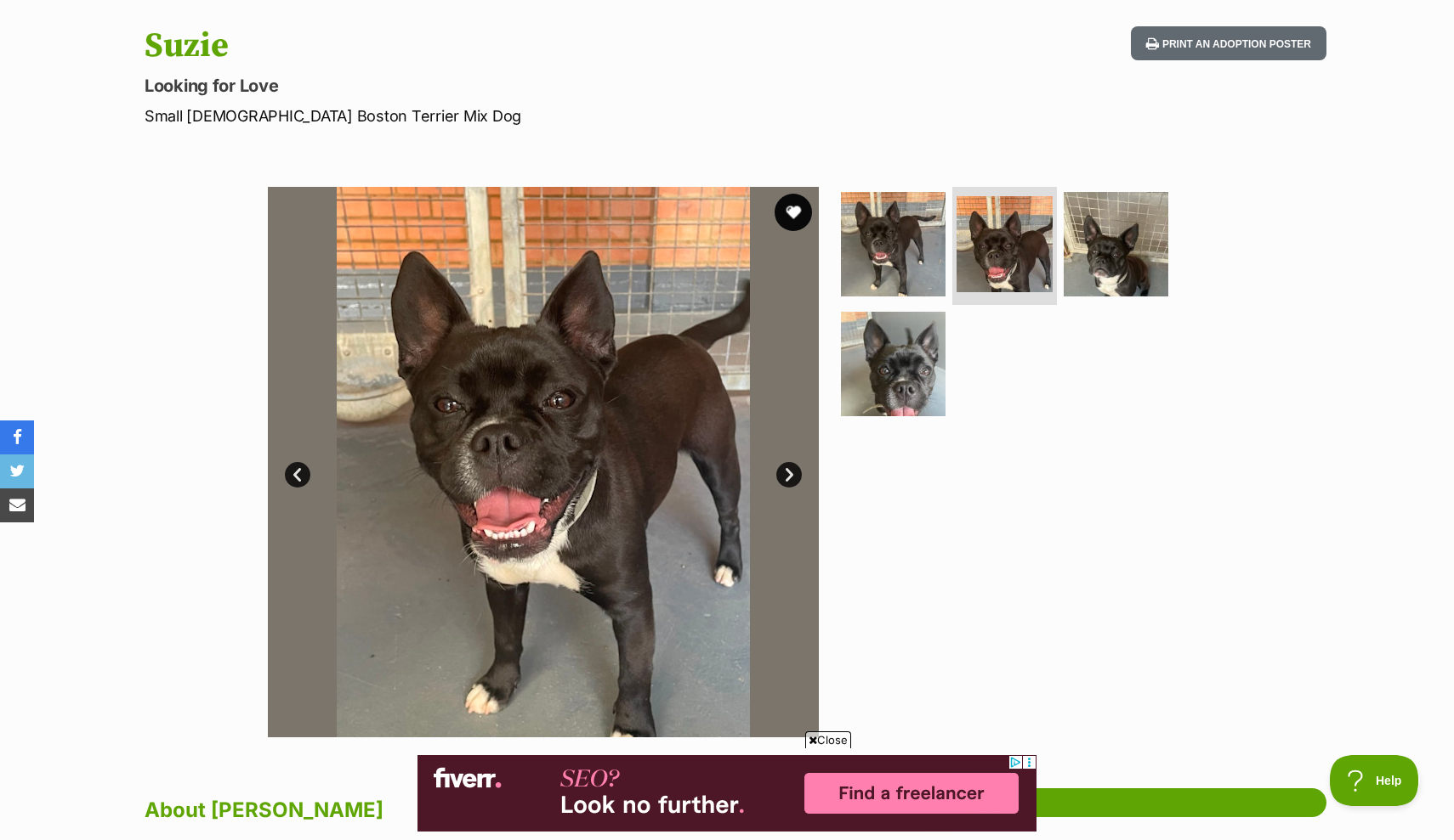
click at [784, 214] on button "favourite" at bounding box center [793, 213] width 38 height 38
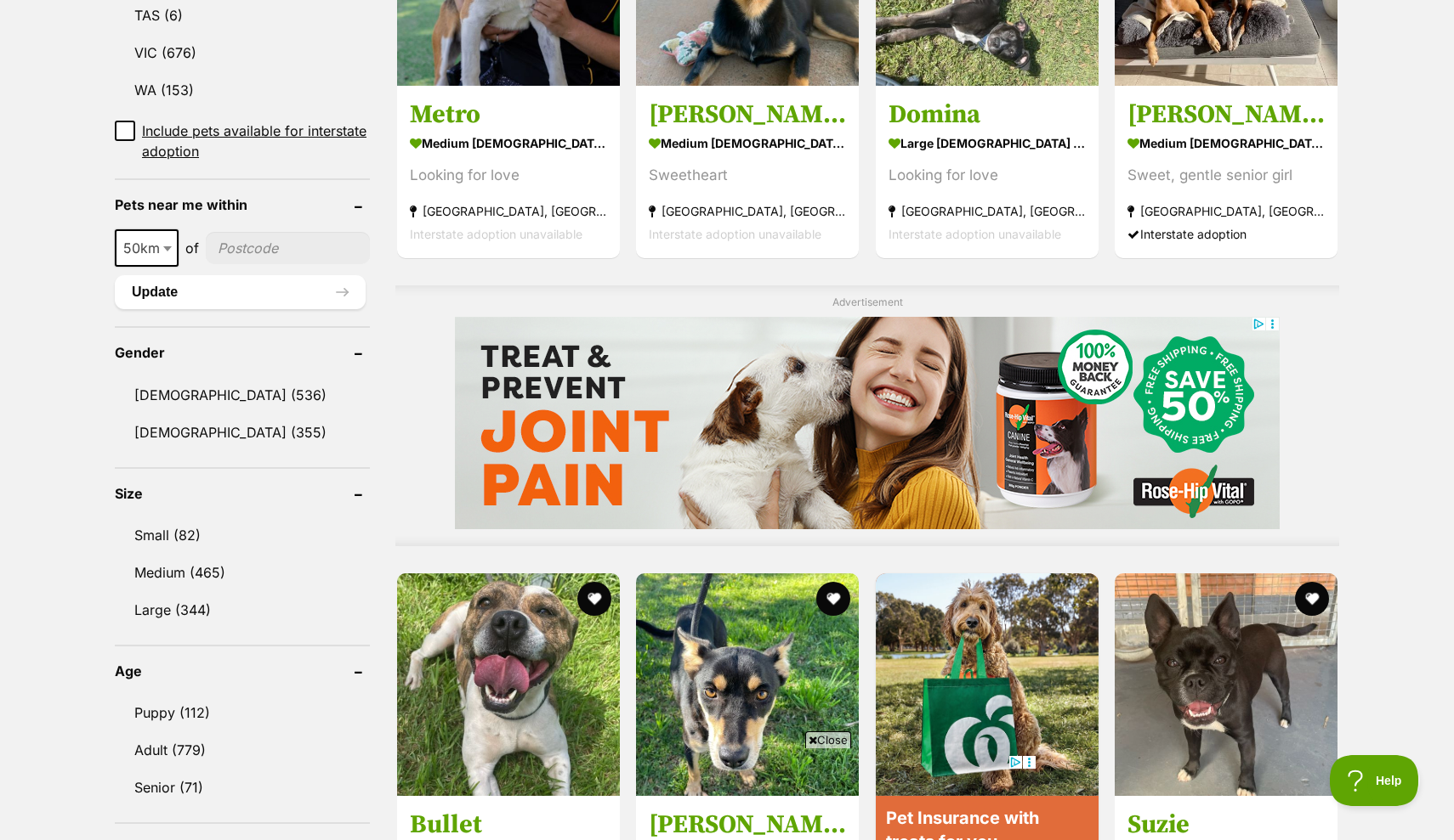
scroll to position [1060, 0]
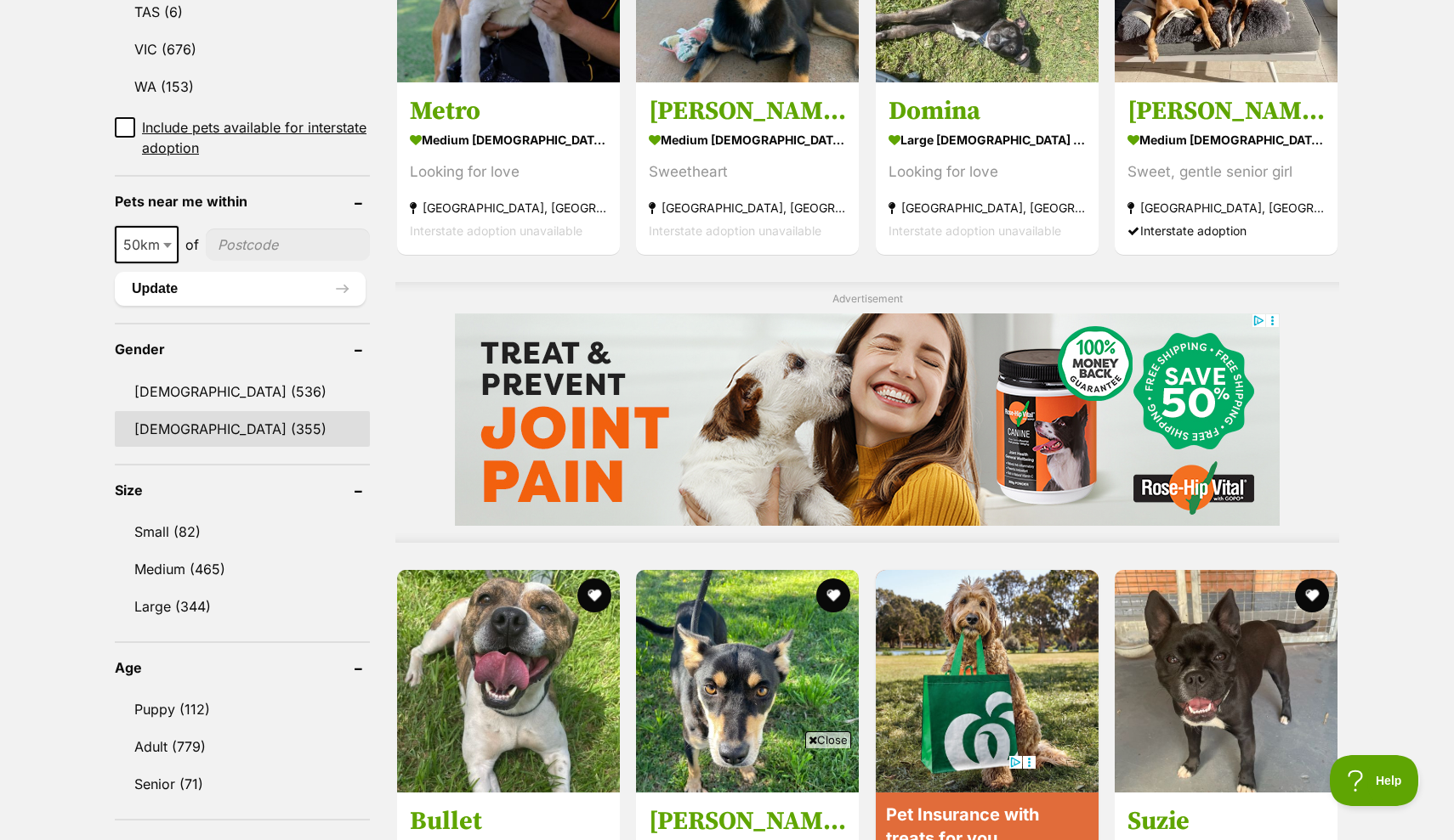
click at [207, 437] on link "[DEMOGRAPHIC_DATA] (355)" at bounding box center [242, 429] width 255 height 36
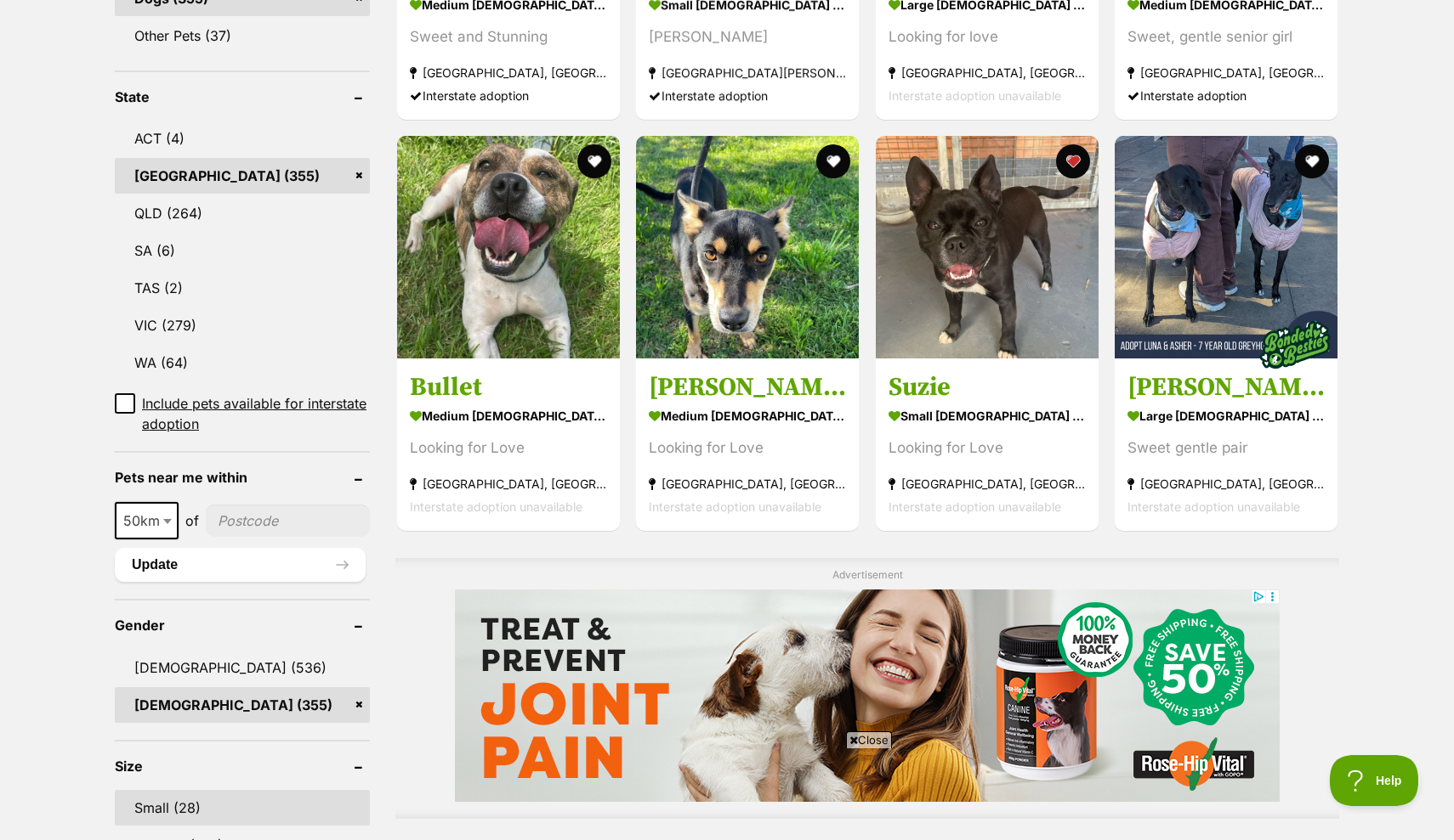
scroll to position [1019, 0]
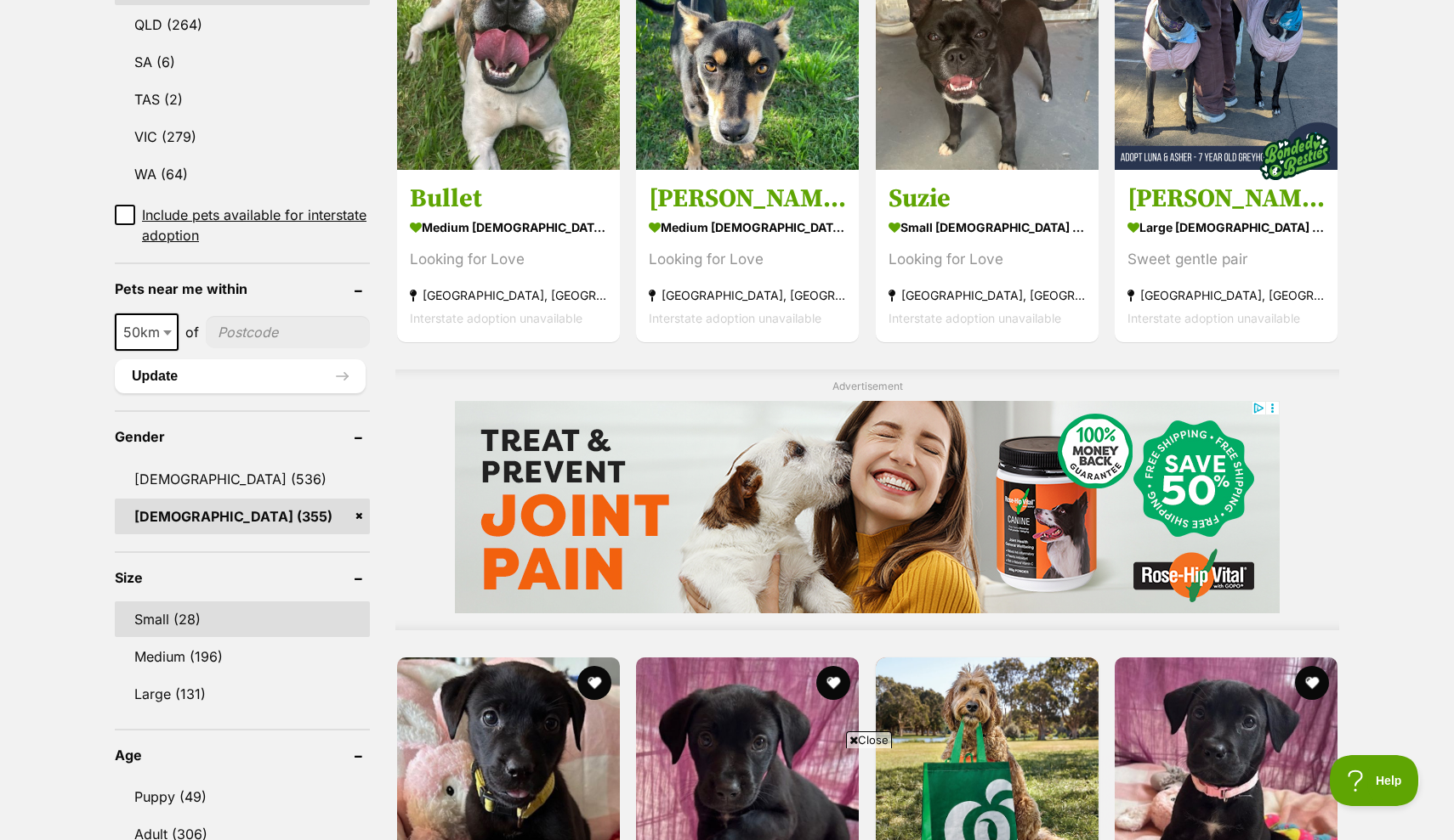
click at [177, 602] on link "Small (28)" at bounding box center [242, 620] width 255 height 36
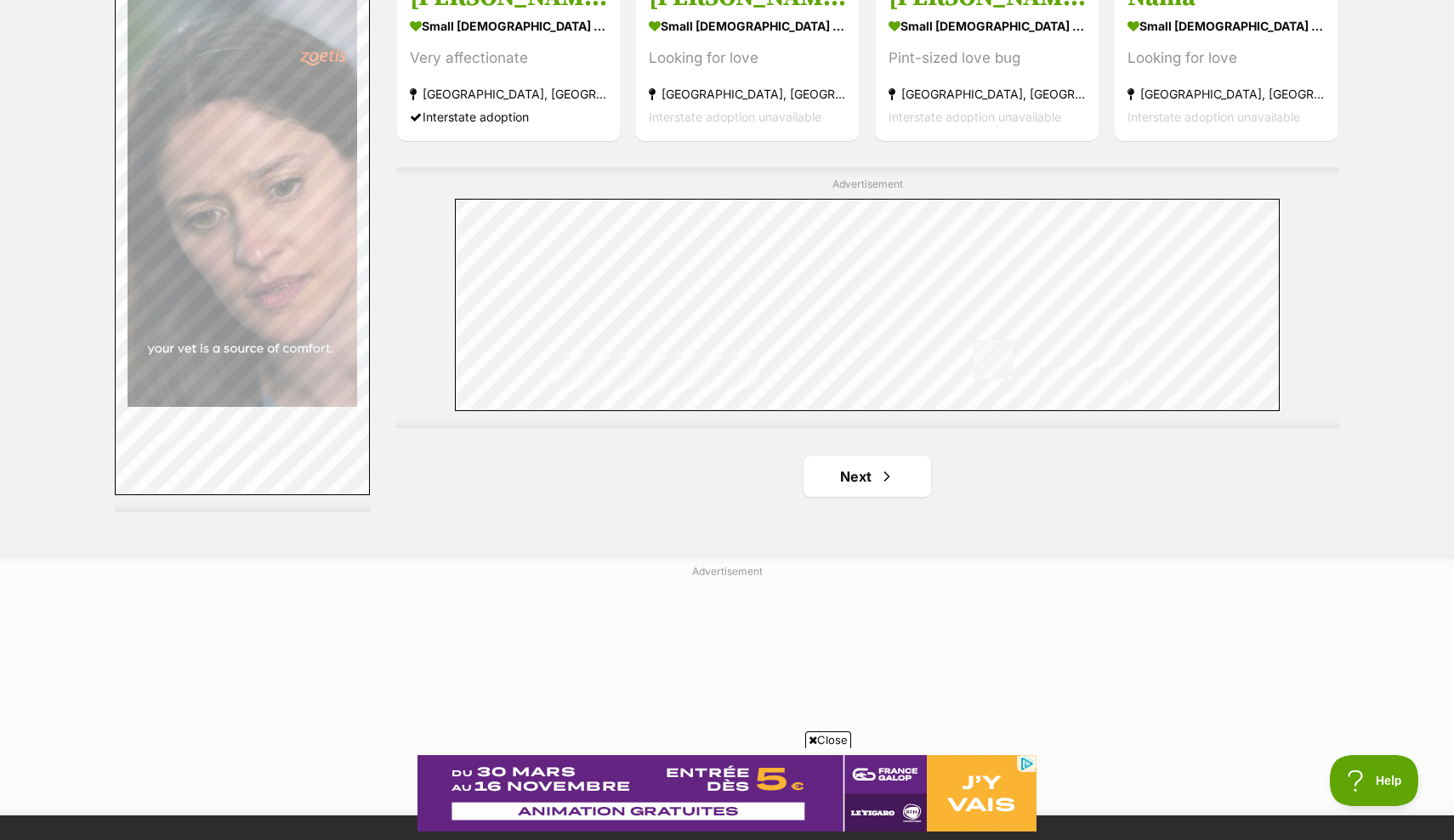
scroll to position [2921, 0]
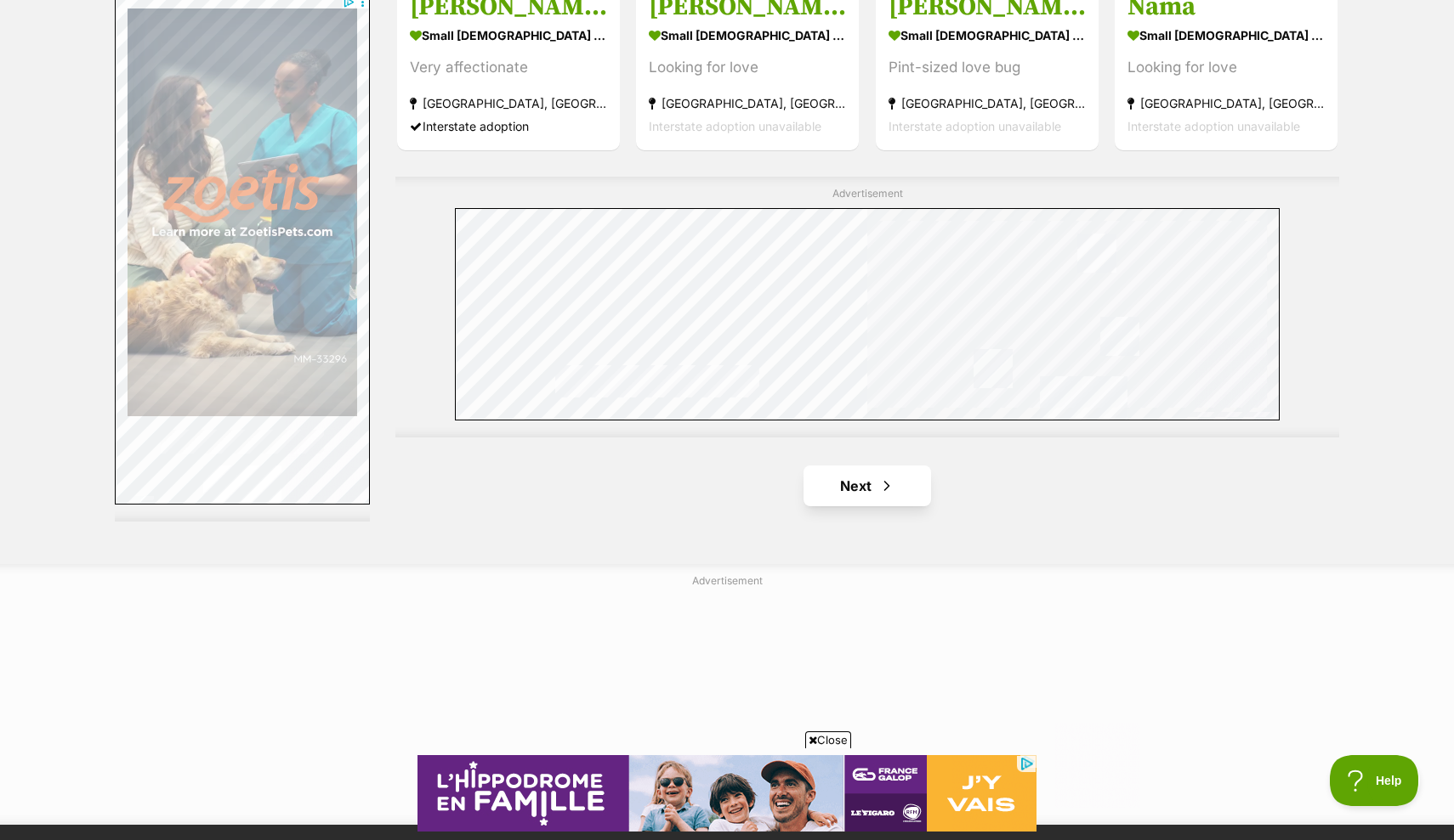
click at [867, 483] on link "Next" at bounding box center [867, 486] width 128 height 41
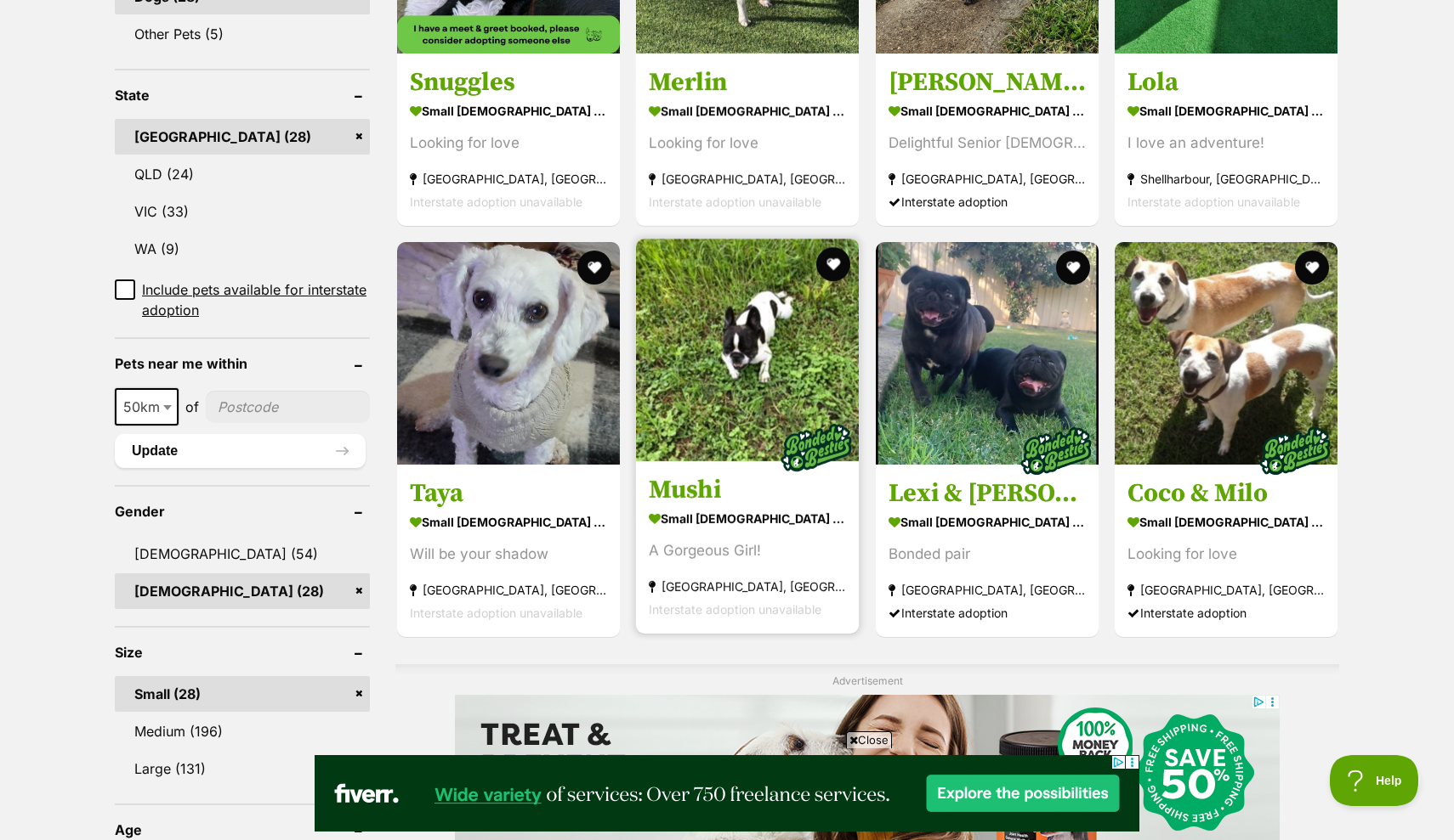
scroll to position [831, 0]
click at [747, 359] on img at bounding box center [748, 351] width 223 height 223
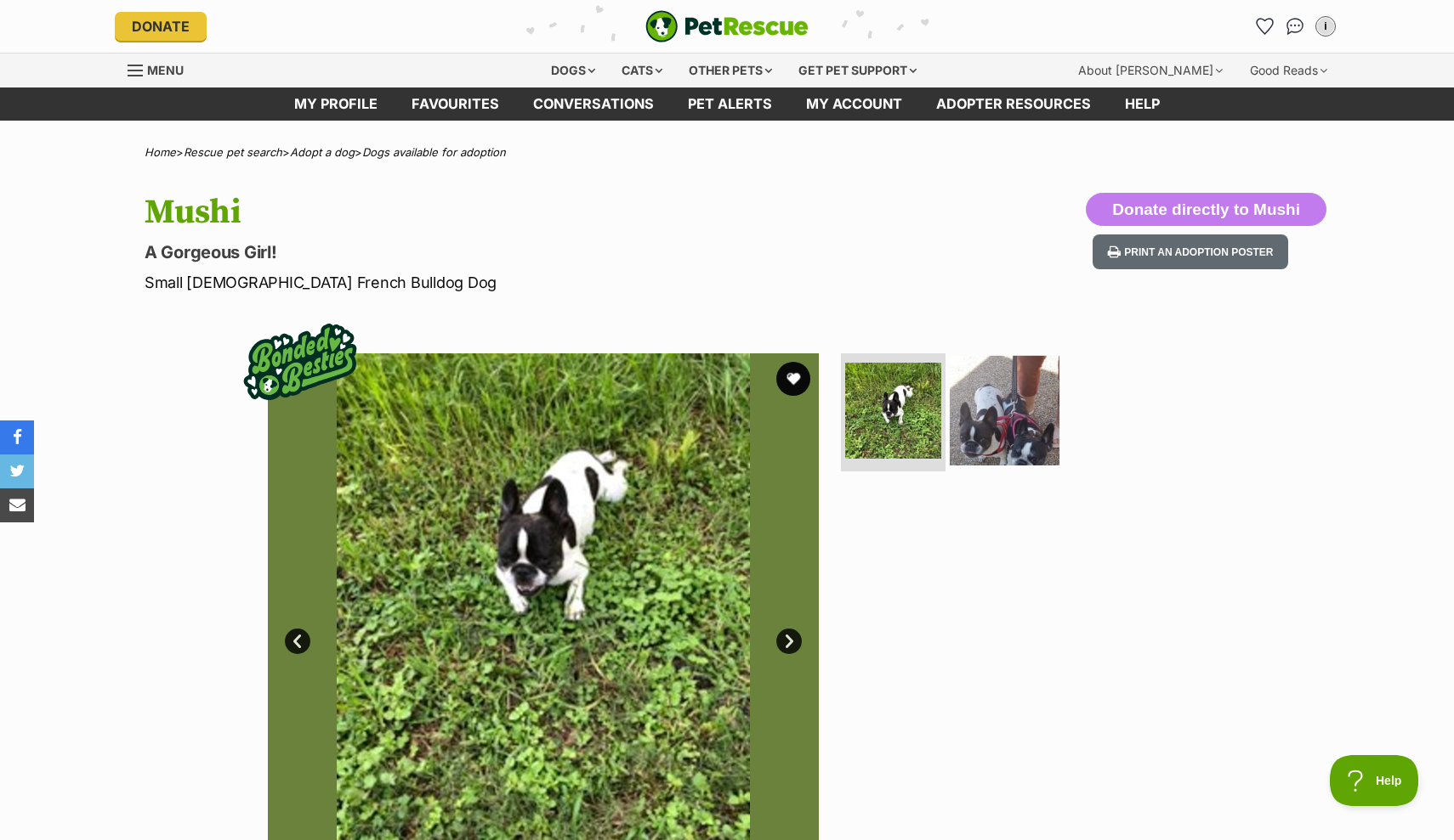
click at [1011, 433] on img at bounding box center [1004, 410] width 110 height 110
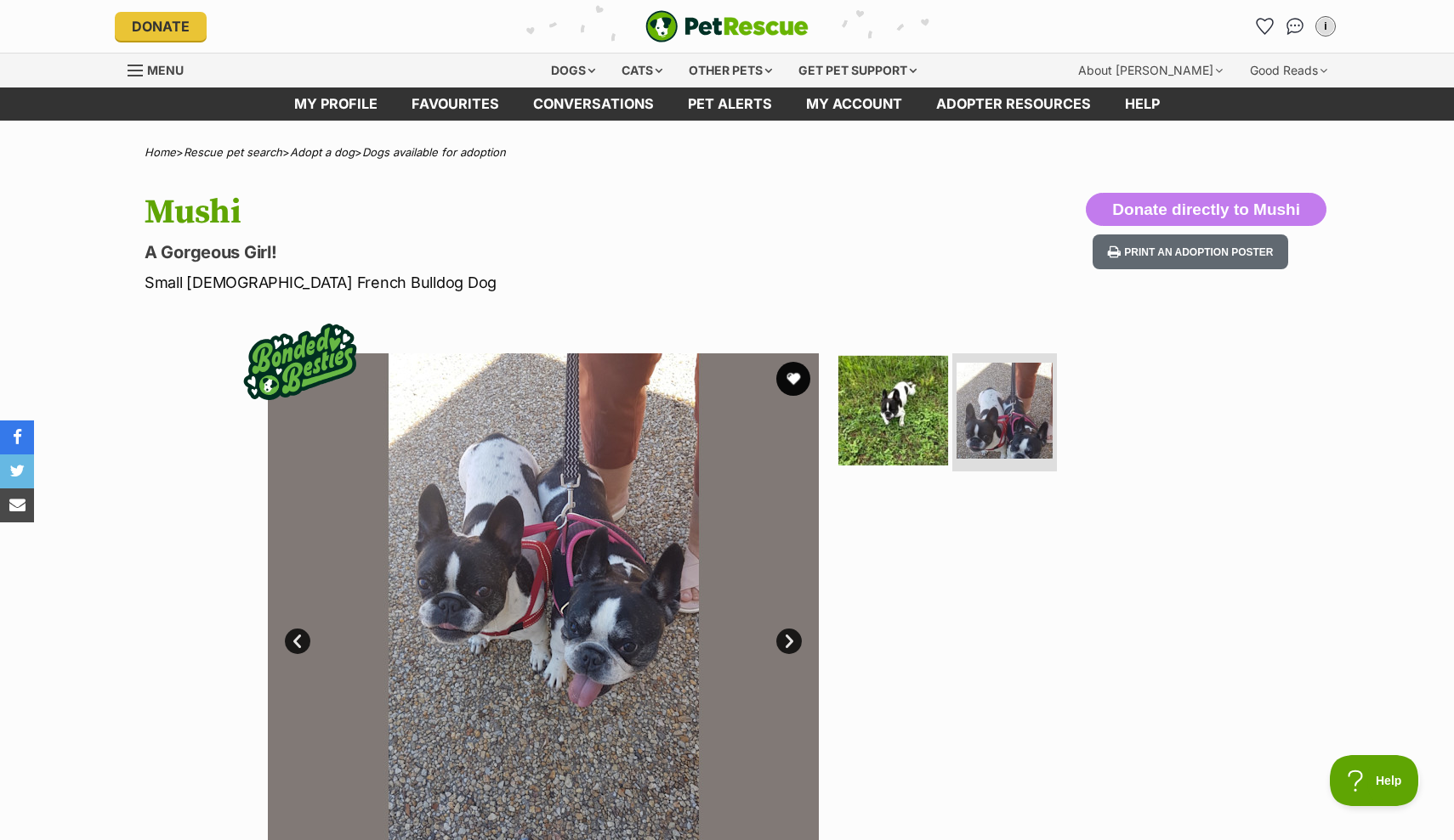
click at [929, 434] on img at bounding box center [893, 410] width 110 height 110
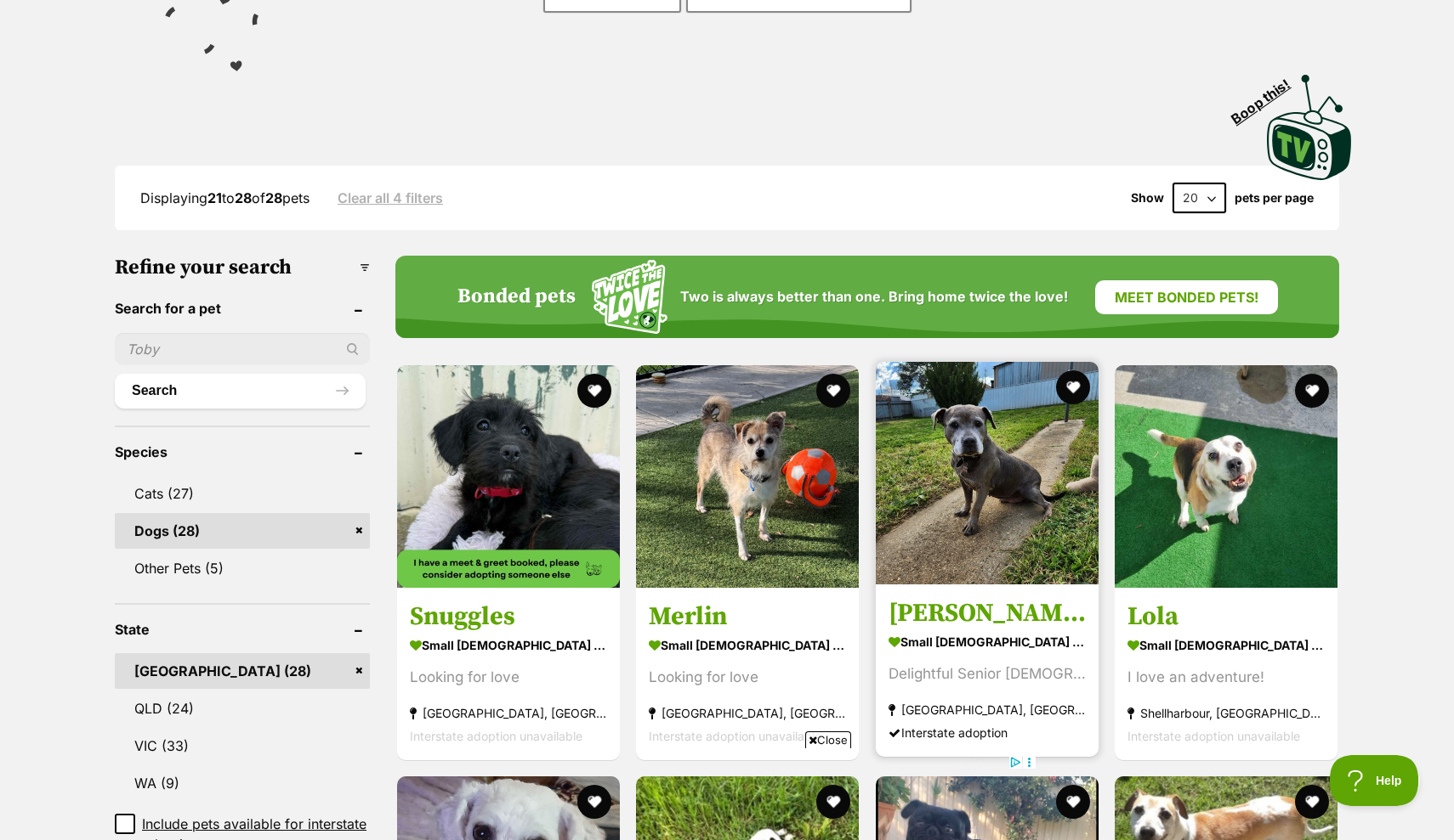
click at [977, 518] on img at bounding box center [987, 473] width 223 height 223
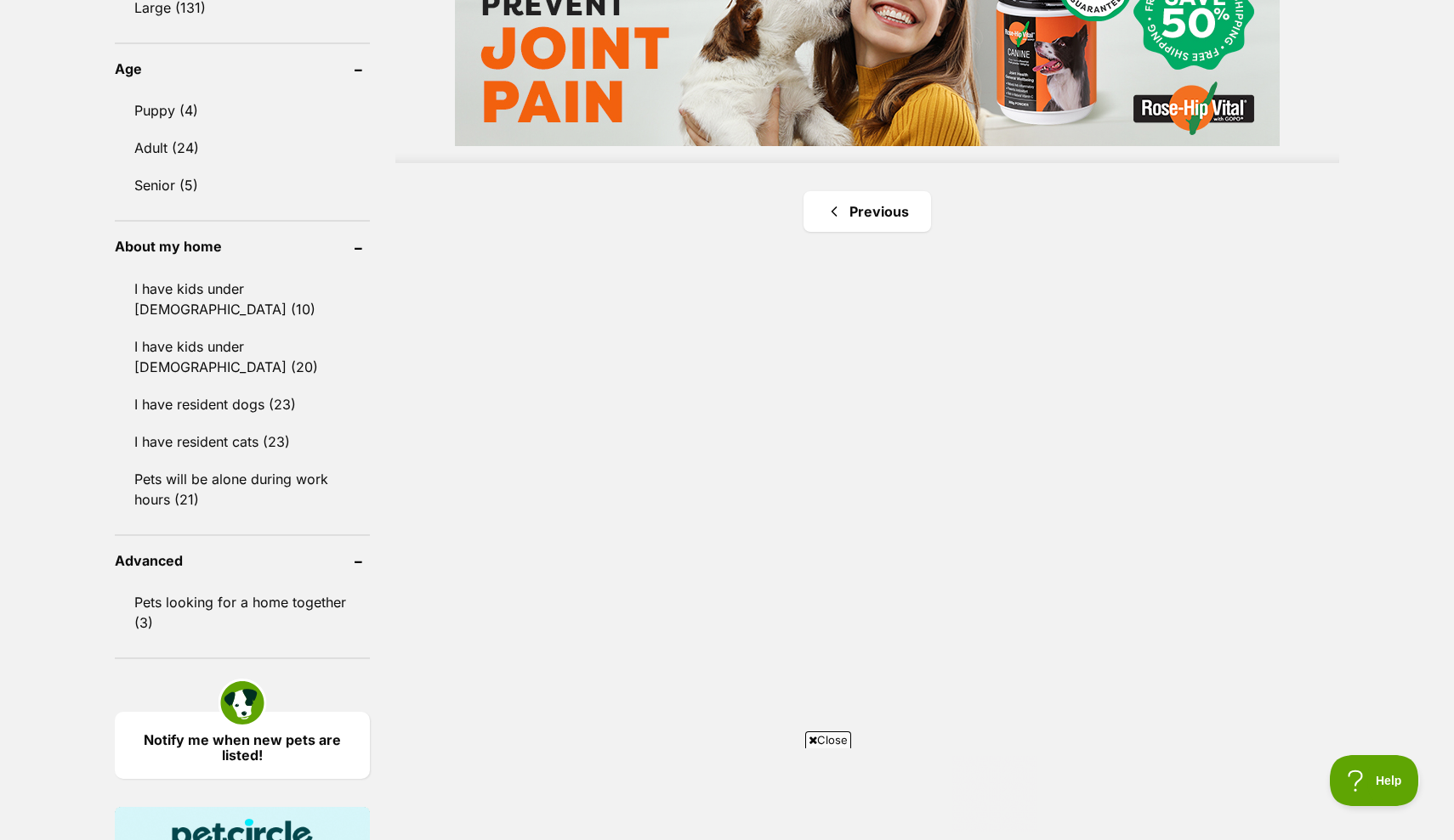
scroll to position [1596, 0]
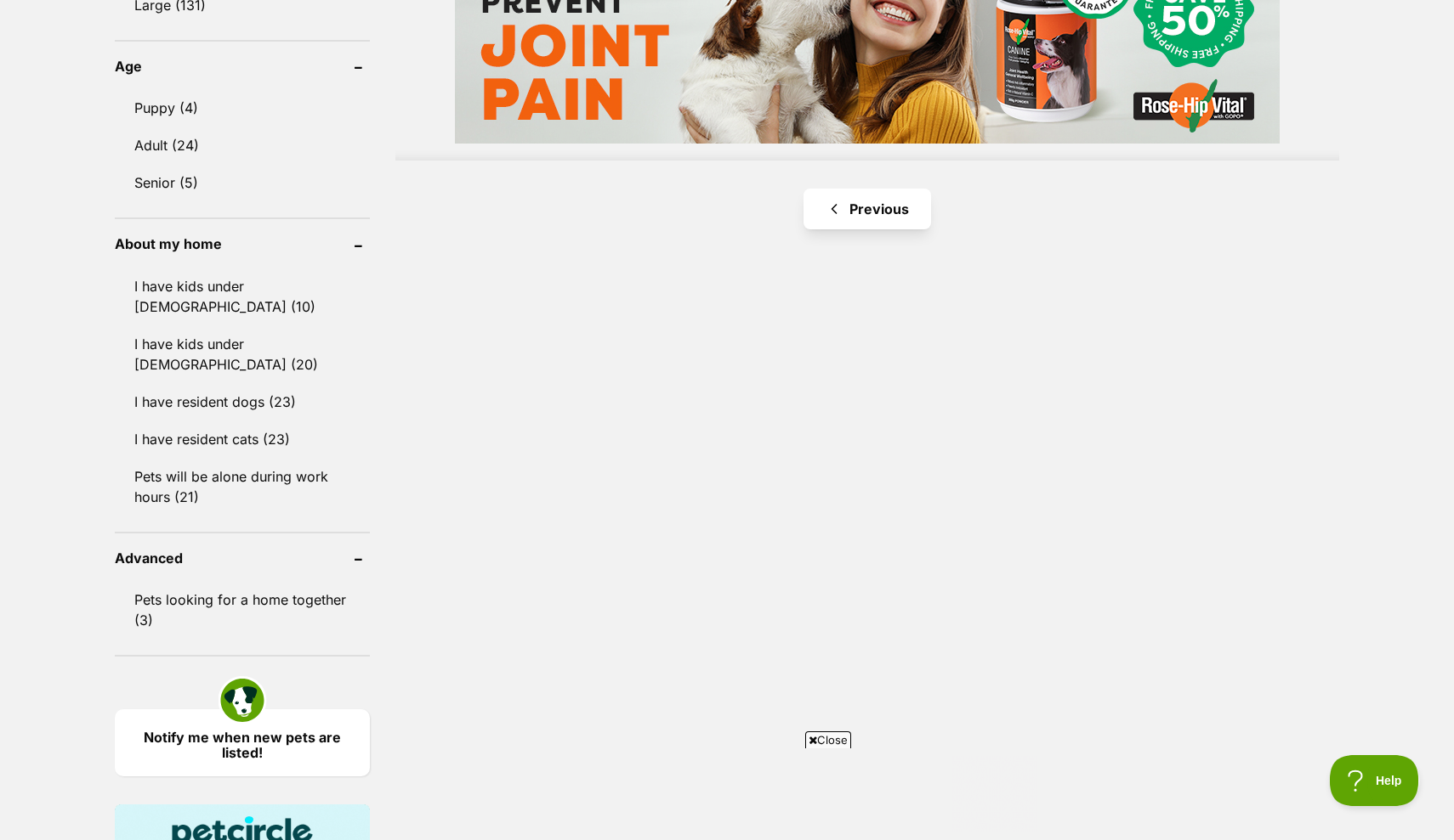
click at [882, 214] on link "Previous" at bounding box center [867, 209] width 128 height 41
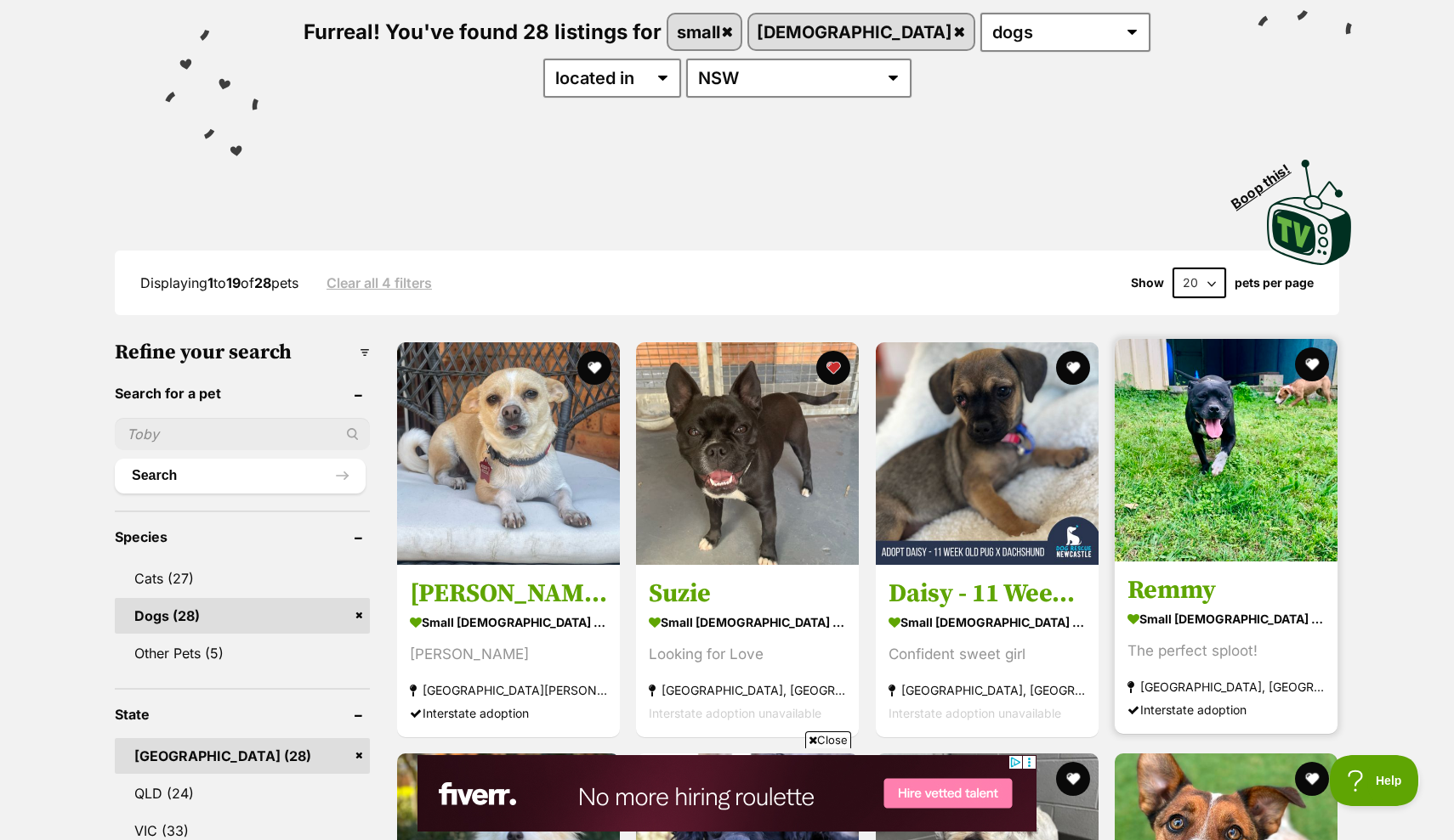
click at [1198, 524] on img at bounding box center [1226, 451] width 223 height 223
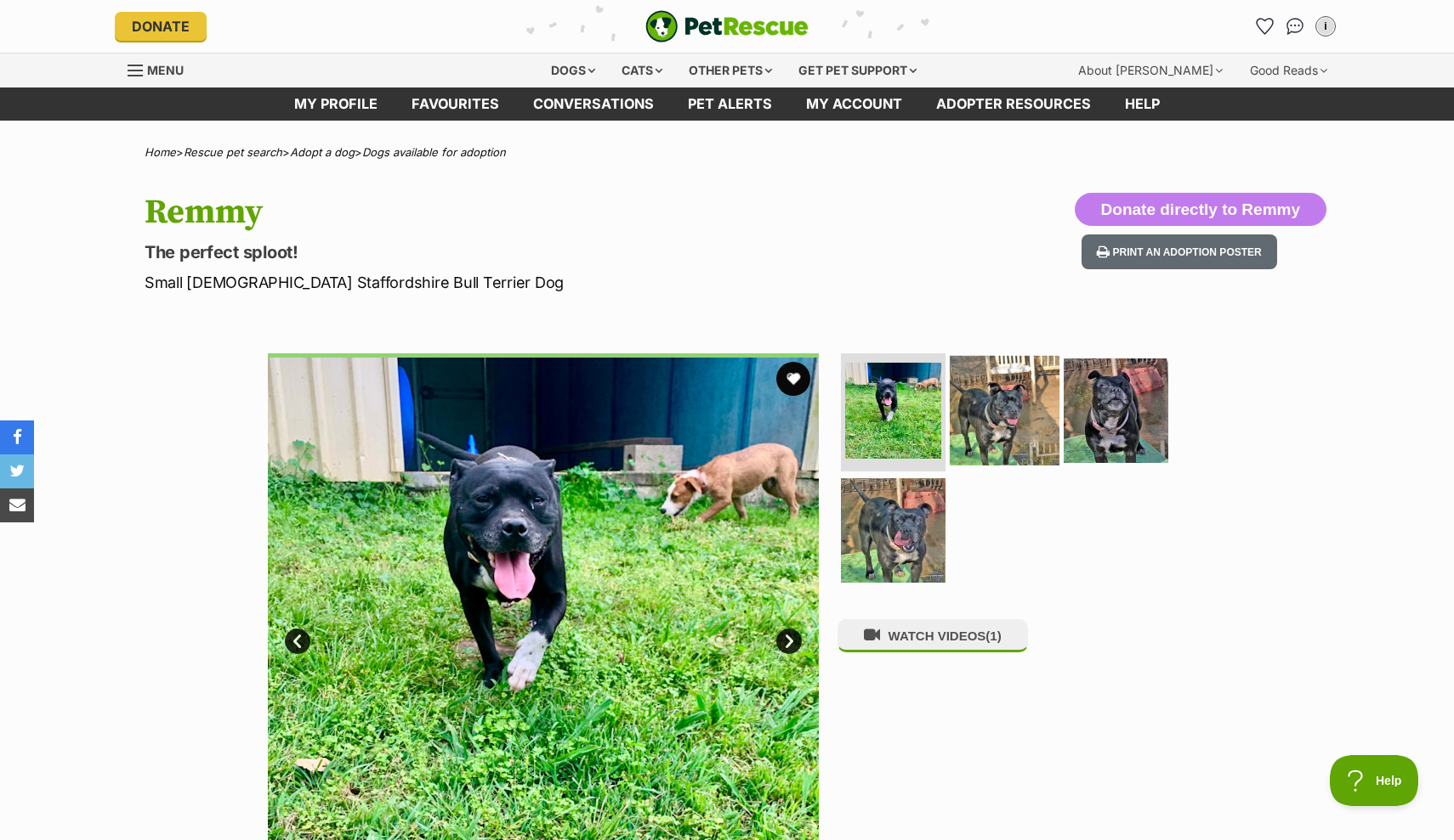
click at [1025, 437] on img at bounding box center [1004, 410] width 110 height 110
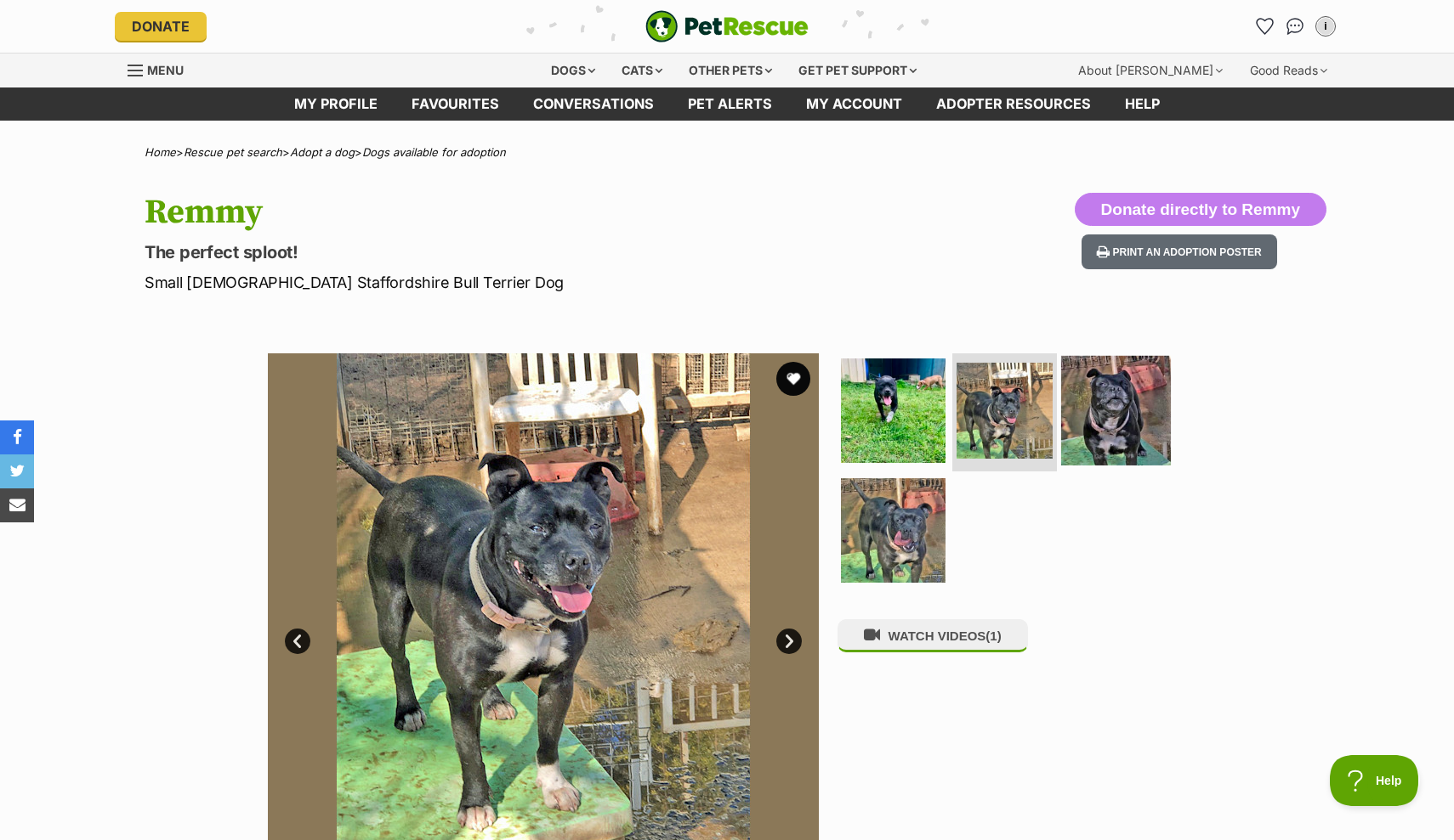
click at [1125, 418] on img at bounding box center [1116, 410] width 110 height 110
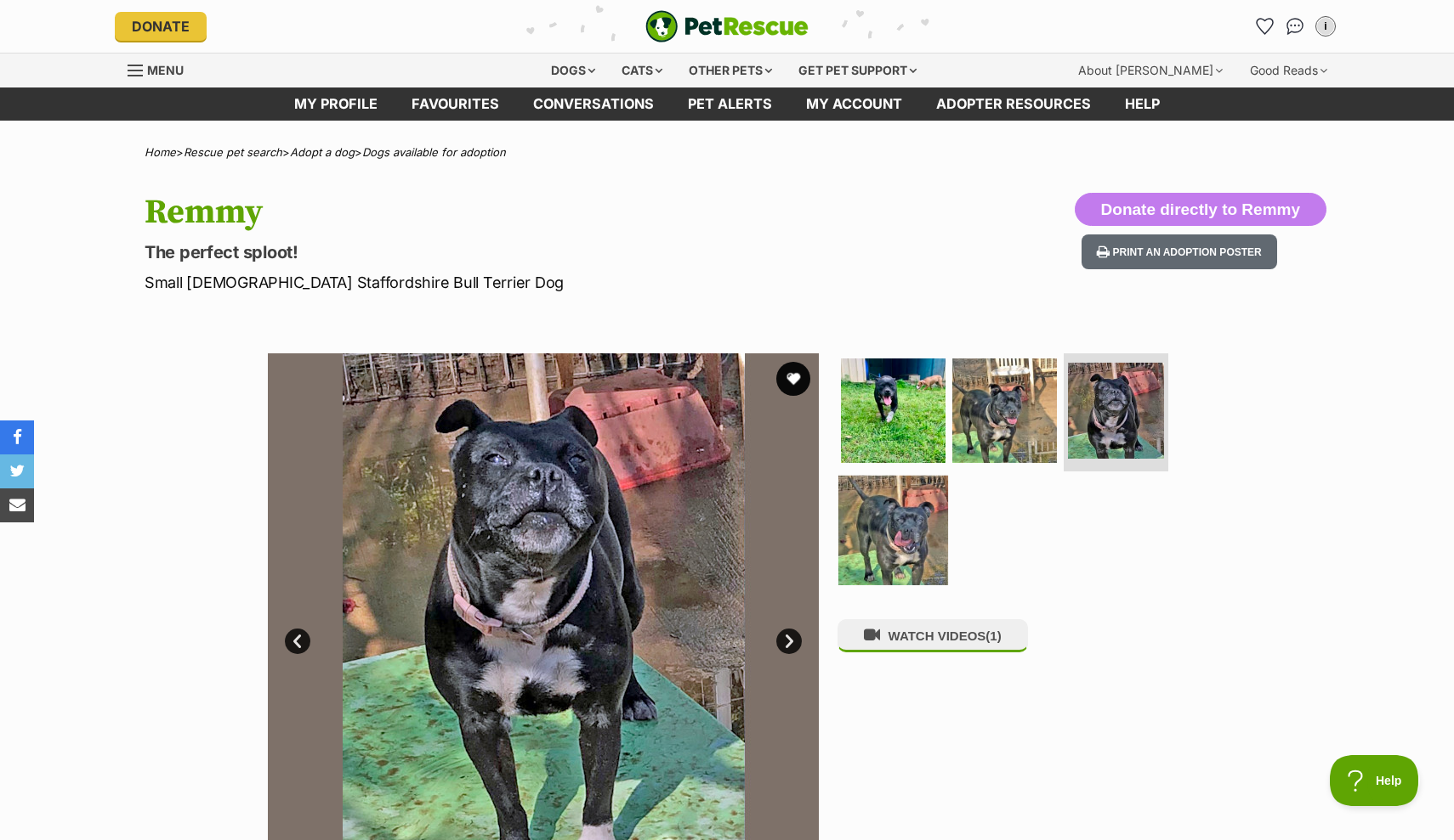
click at [891, 542] on img at bounding box center [893, 531] width 110 height 110
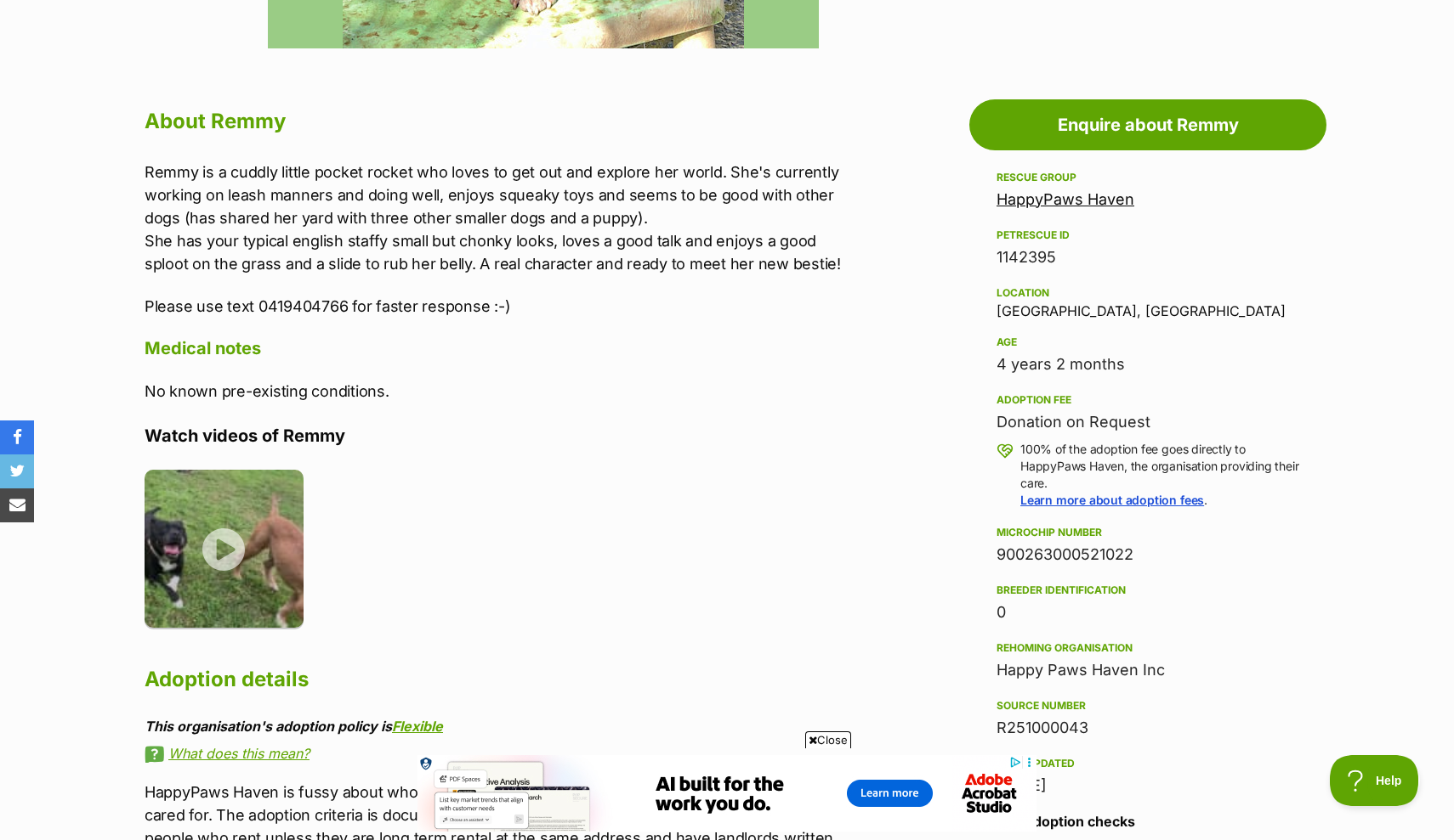
scroll to position [855, 0]
click at [250, 549] on img at bounding box center [224, 546] width 159 height 159
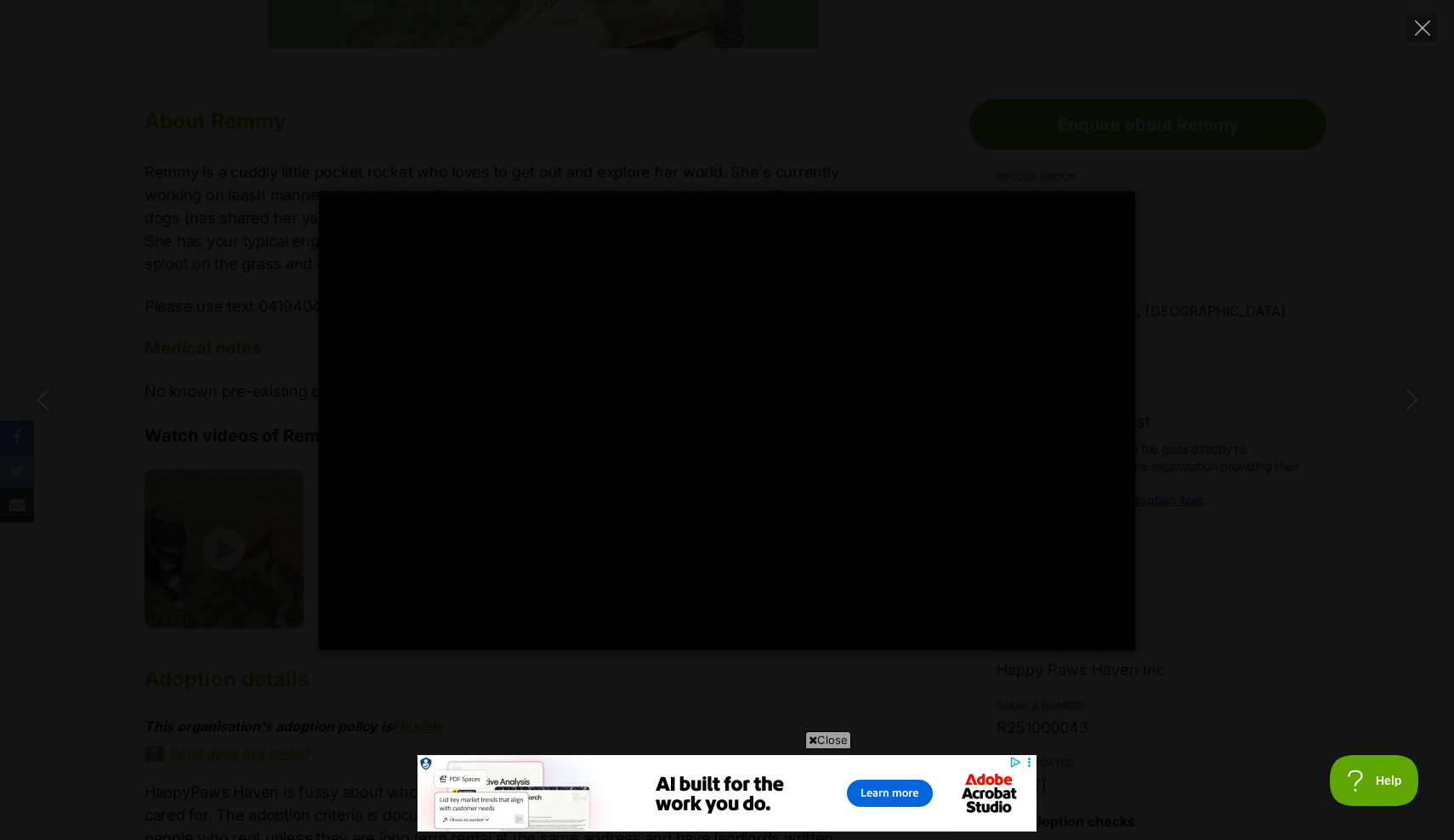
scroll to position [0, 0]
type input "100"
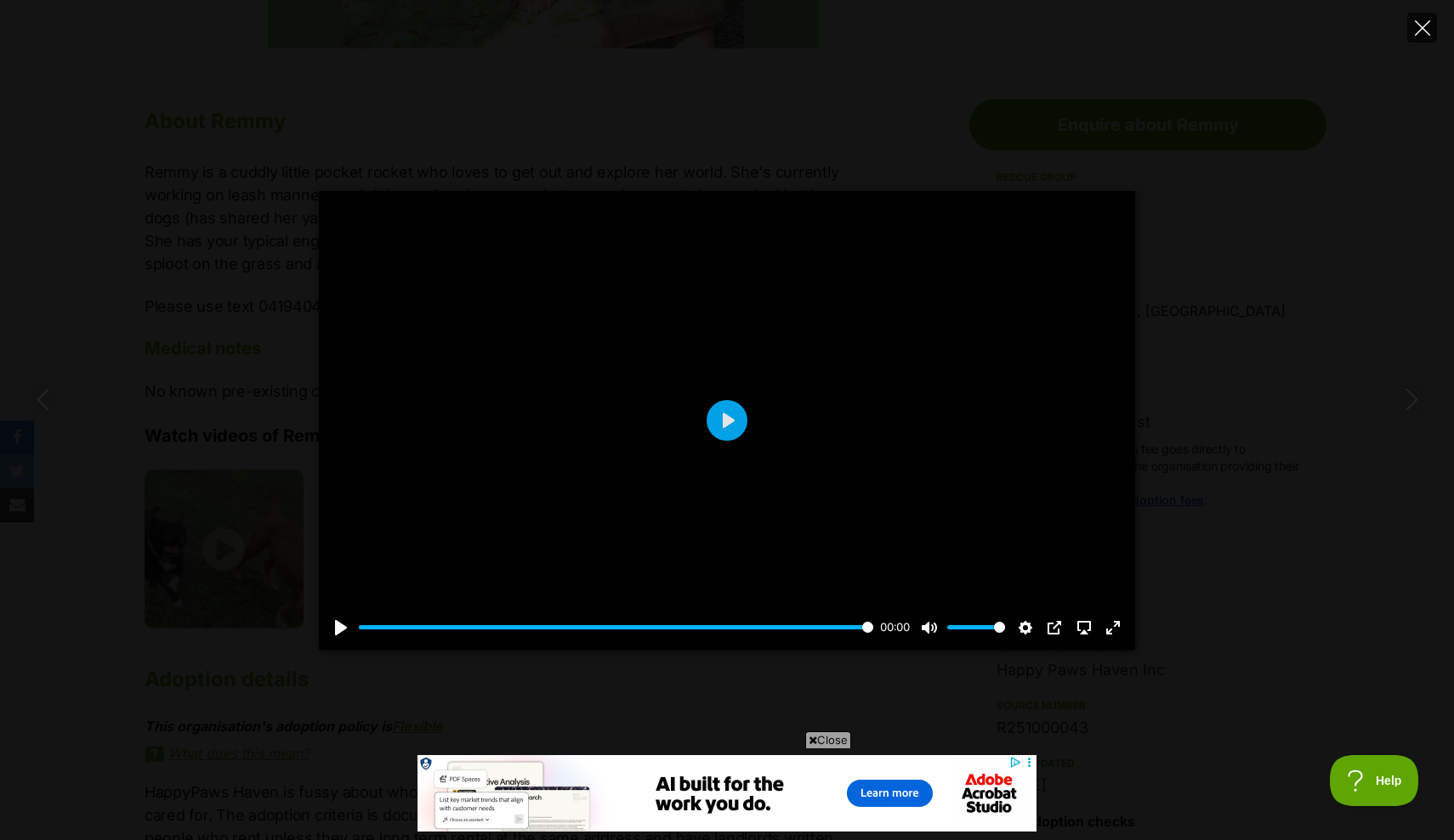
click at [1431, 36] on button "Close" at bounding box center [1421, 26] width 29 height 29
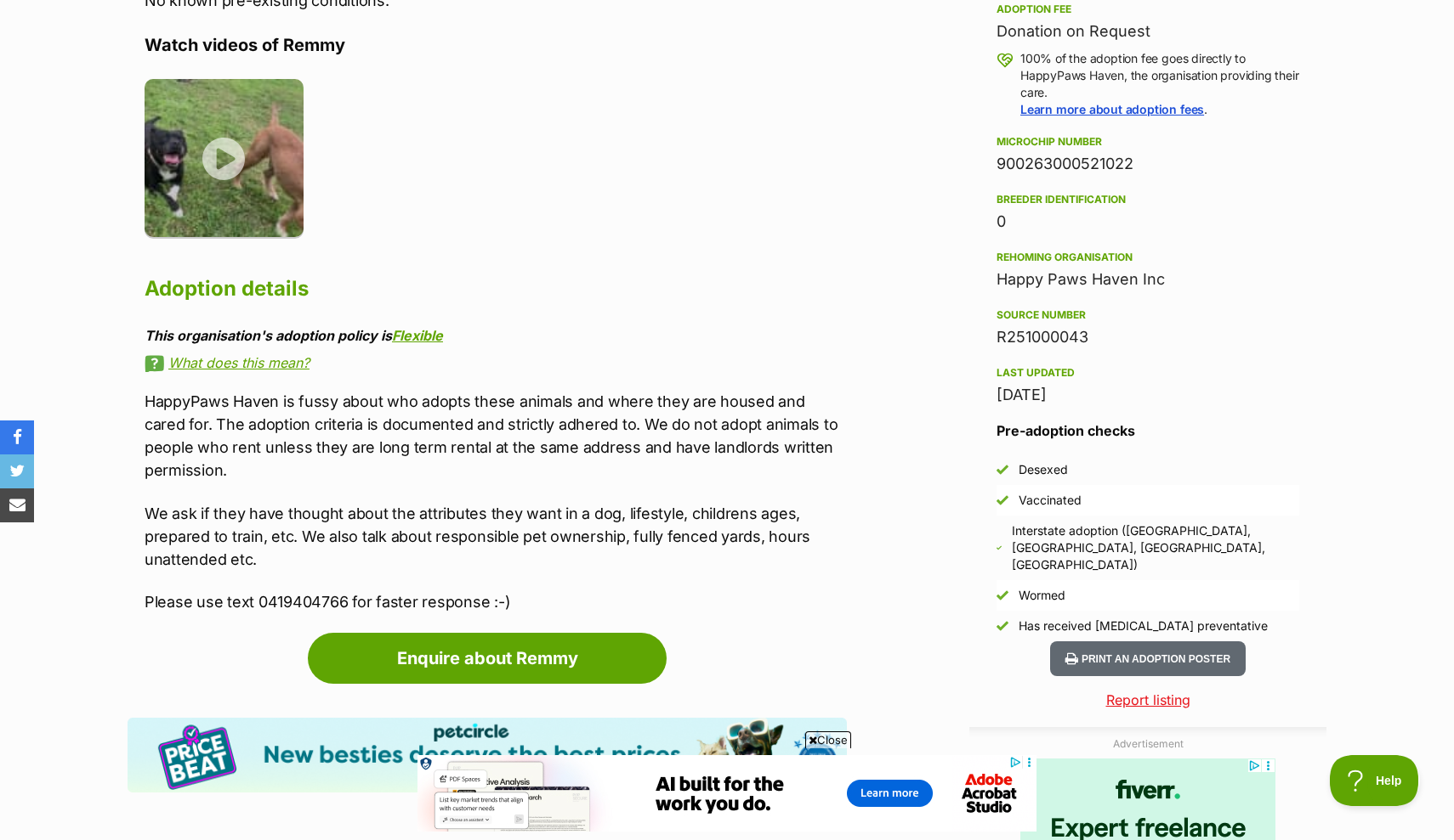
scroll to position [1252, 0]
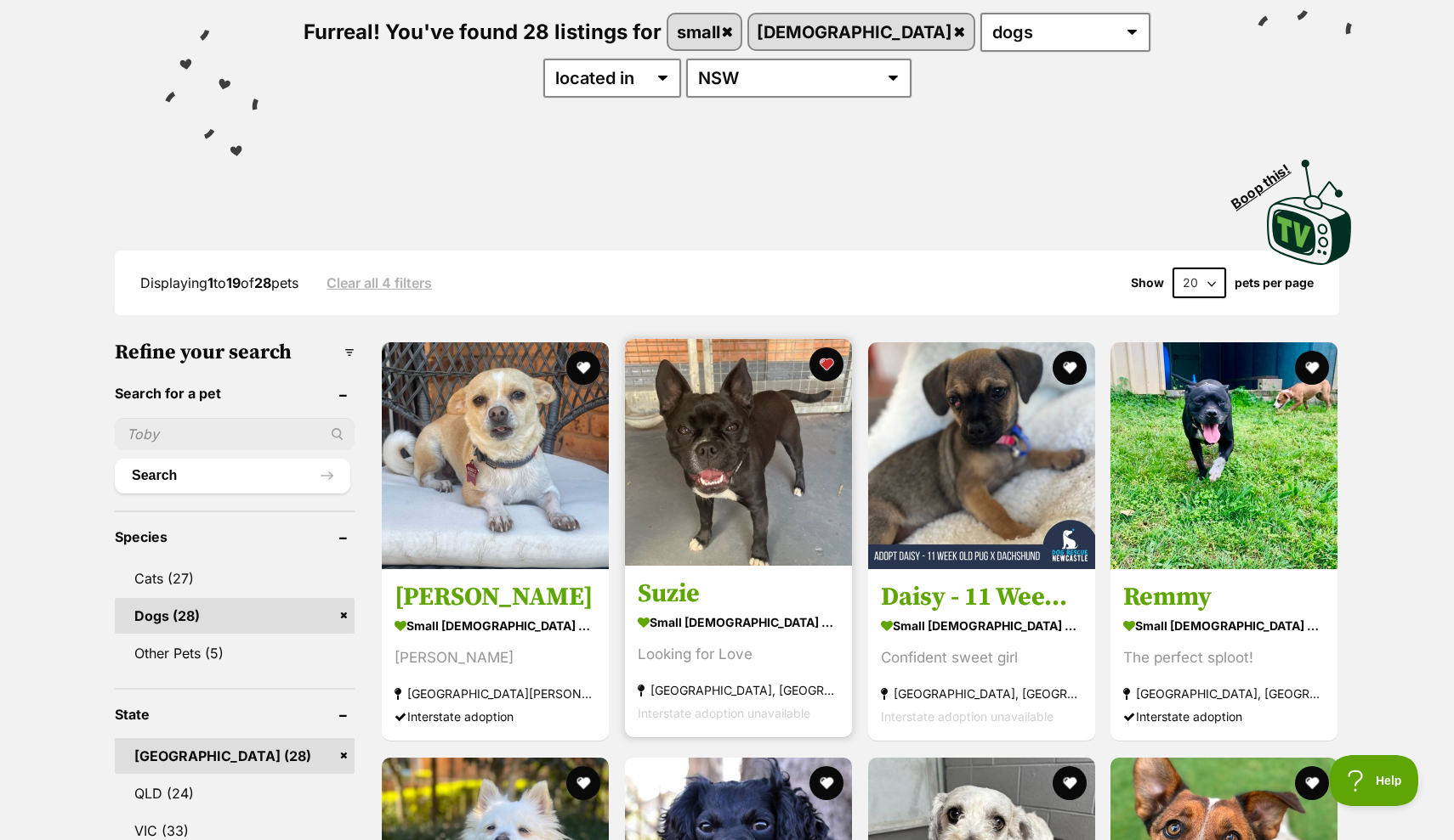
click at [759, 455] on img at bounding box center [738, 453] width 227 height 227
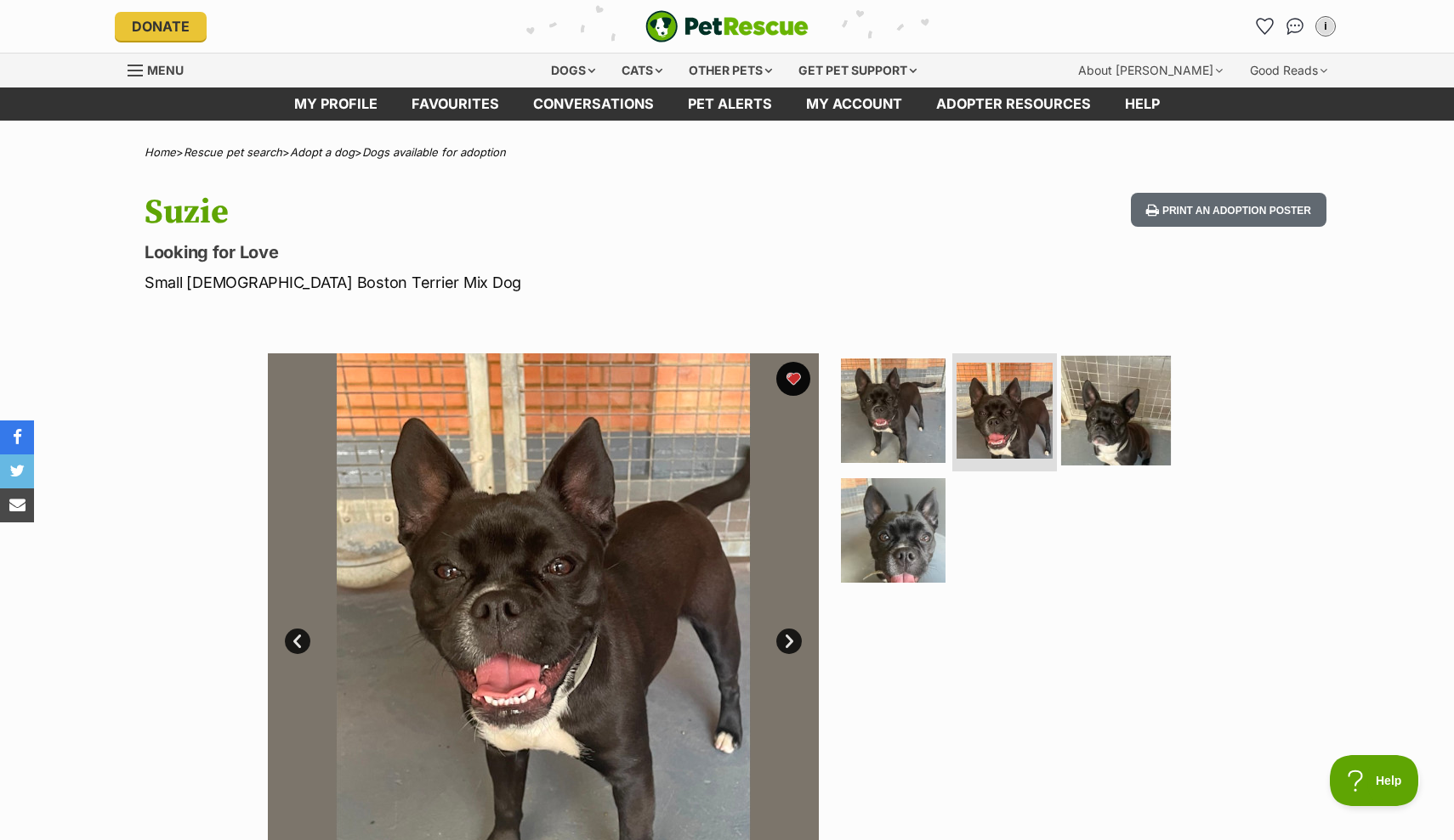
click at [1134, 409] on img at bounding box center [1116, 410] width 110 height 110
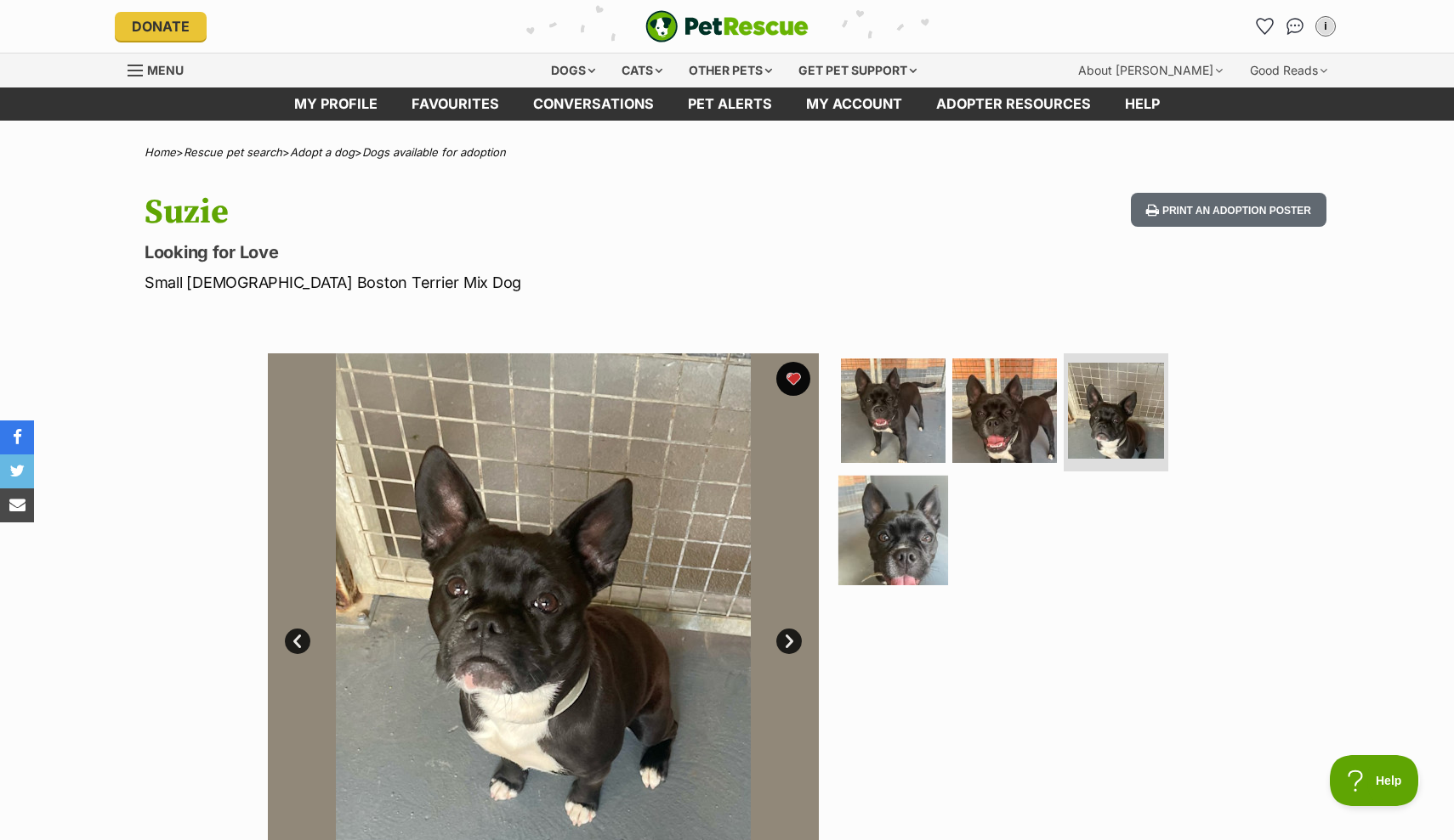
click at [932, 513] on img at bounding box center [893, 531] width 110 height 110
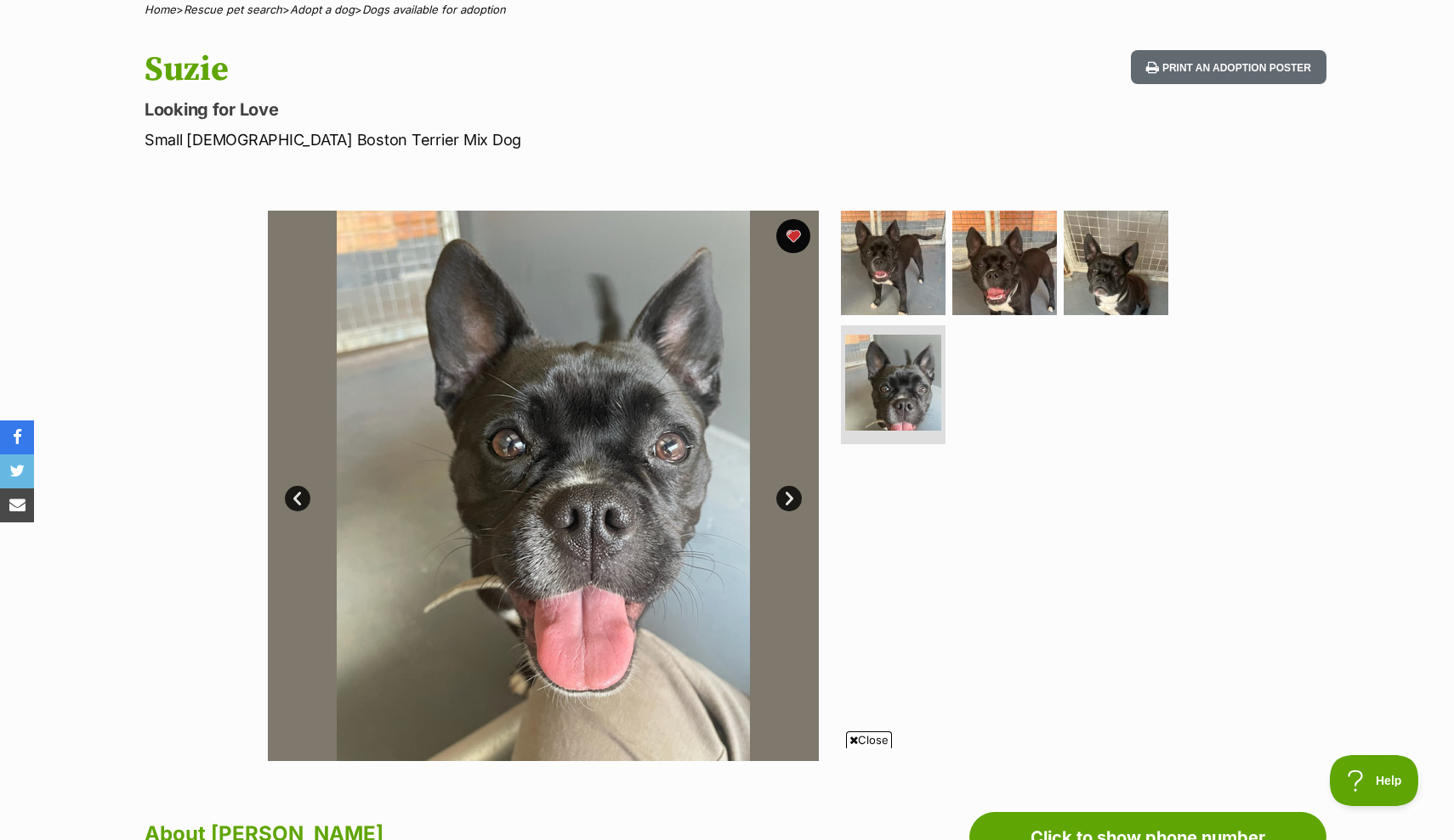
click at [791, 495] on link "Next" at bounding box center [788, 498] width 26 height 26
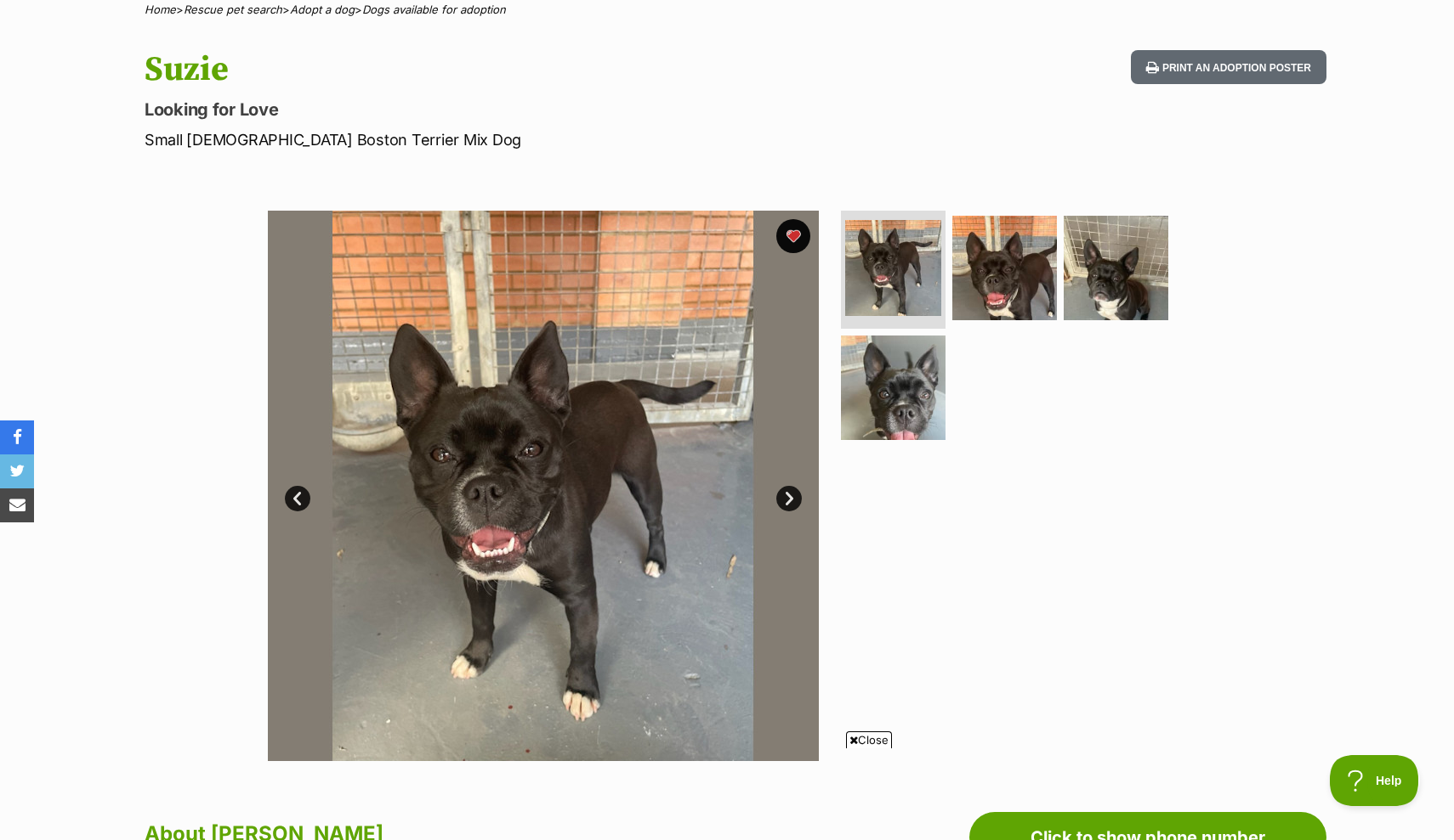
click at [791, 495] on link "Next" at bounding box center [788, 498] width 26 height 26
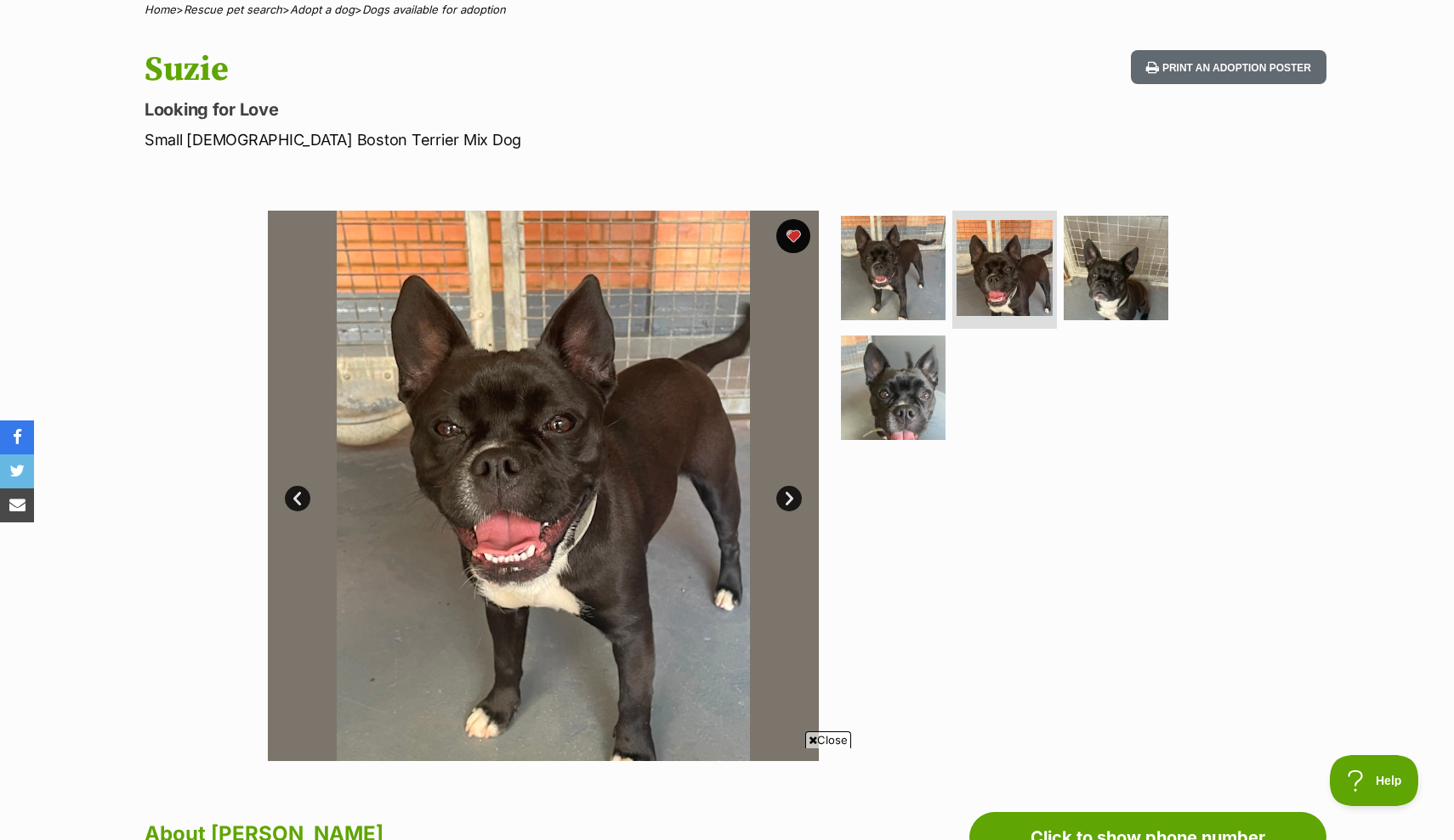
click at [790, 500] on link "Next" at bounding box center [788, 498] width 26 height 26
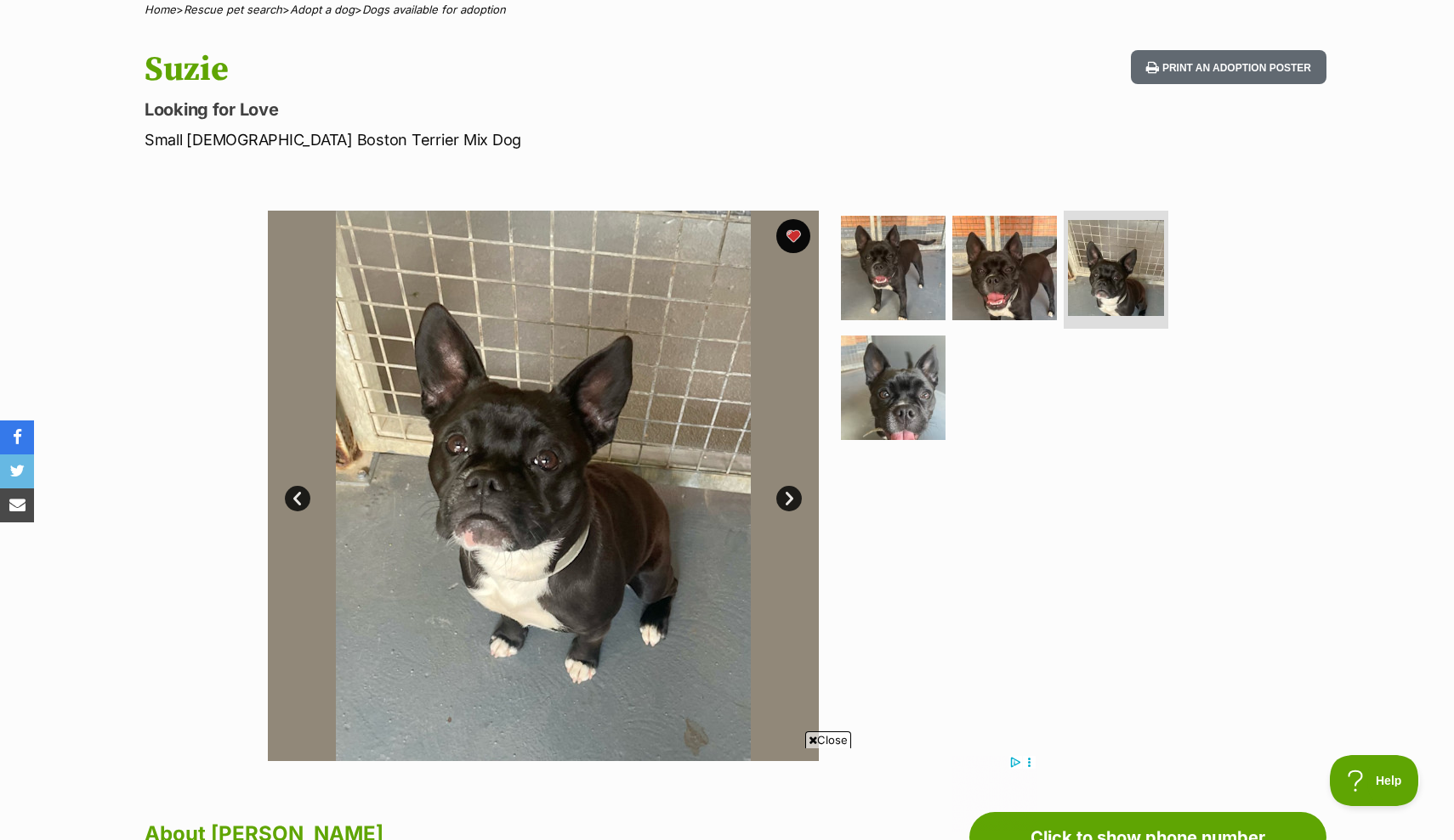
click at [791, 501] on link "Next" at bounding box center [788, 498] width 26 height 26
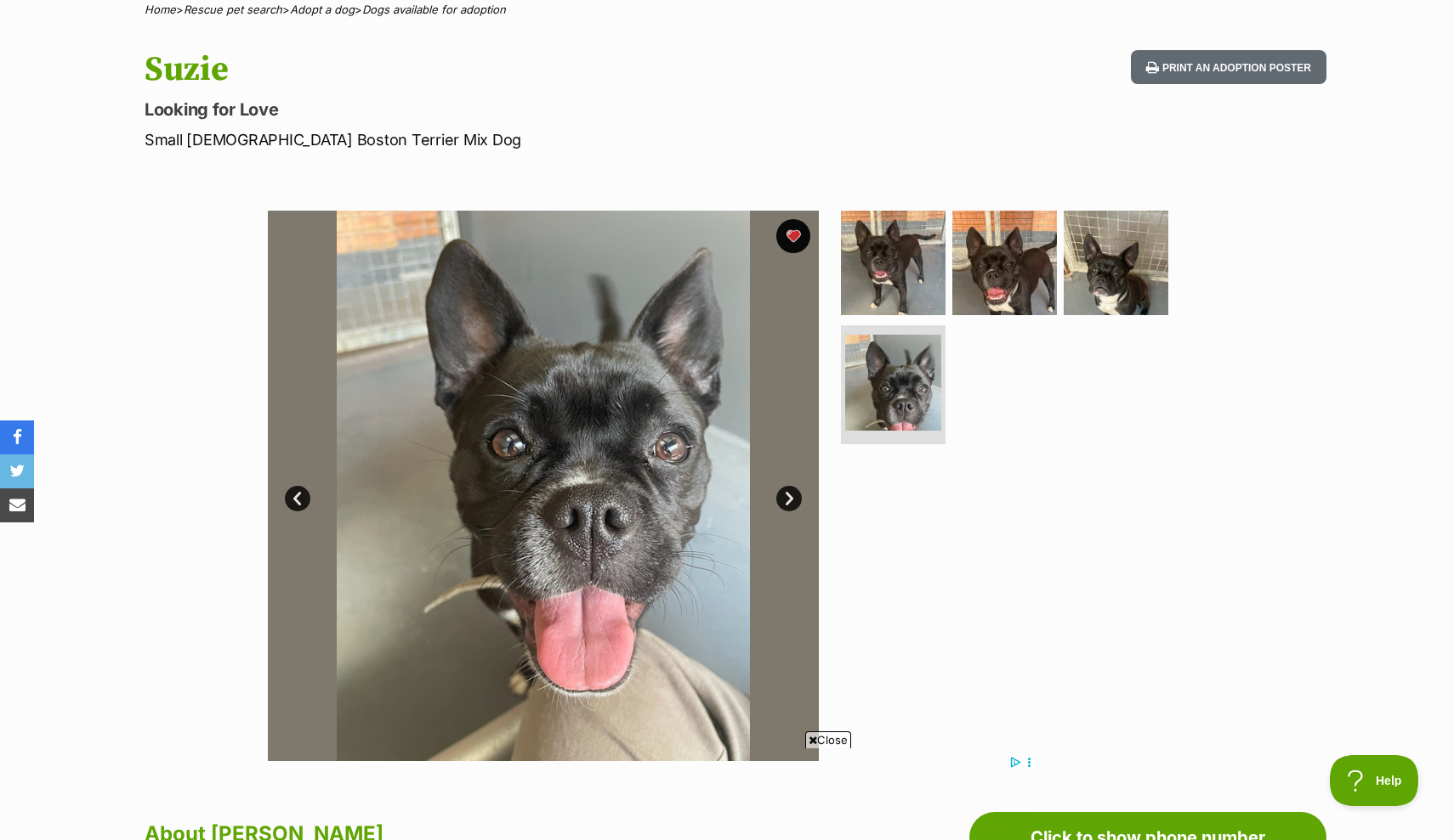
click at [794, 489] on link "Next" at bounding box center [788, 498] width 26 height 26
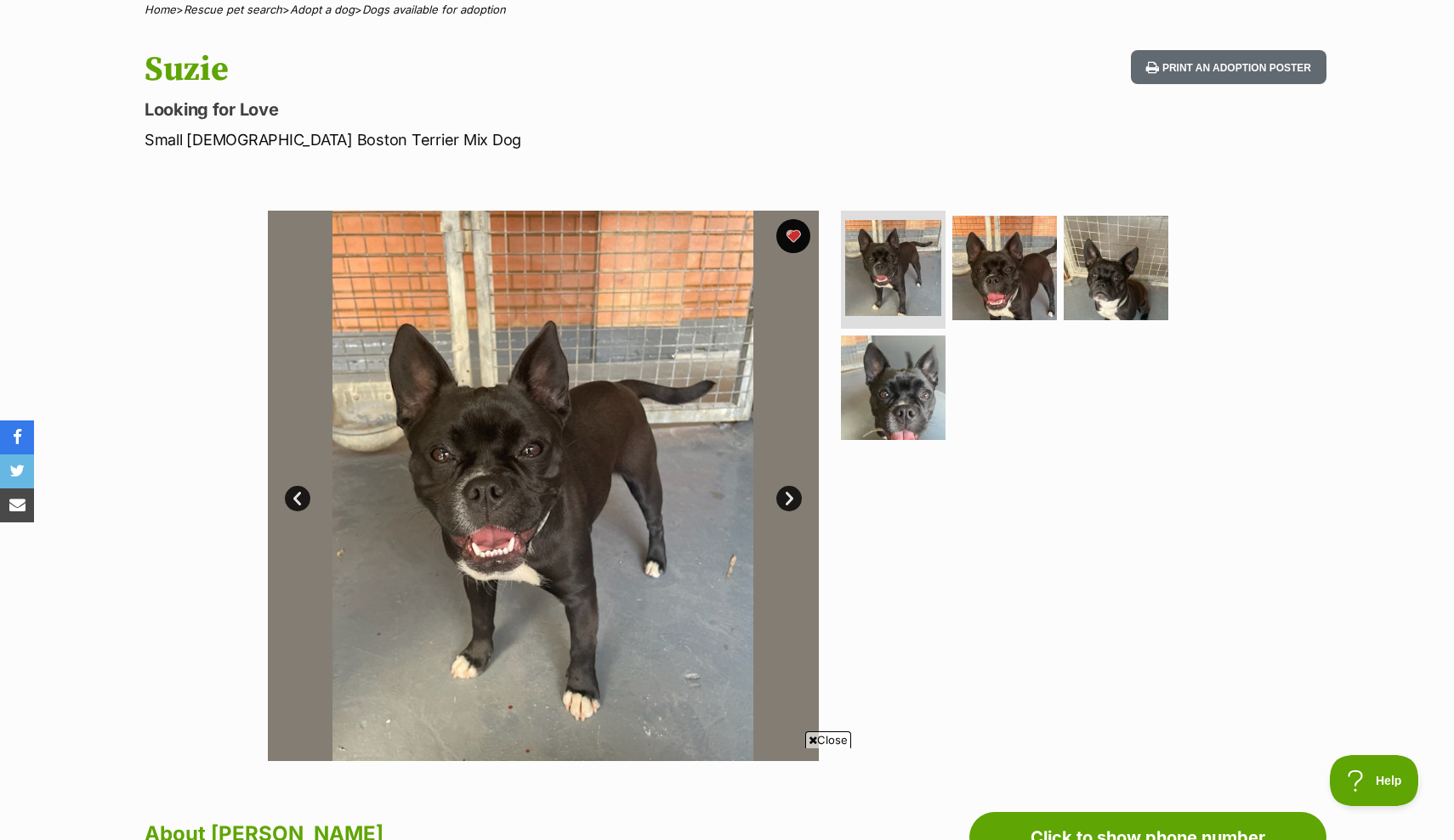
click at [792, 488] on link "Next" at bounding box center [788, 498] width 26 height 26
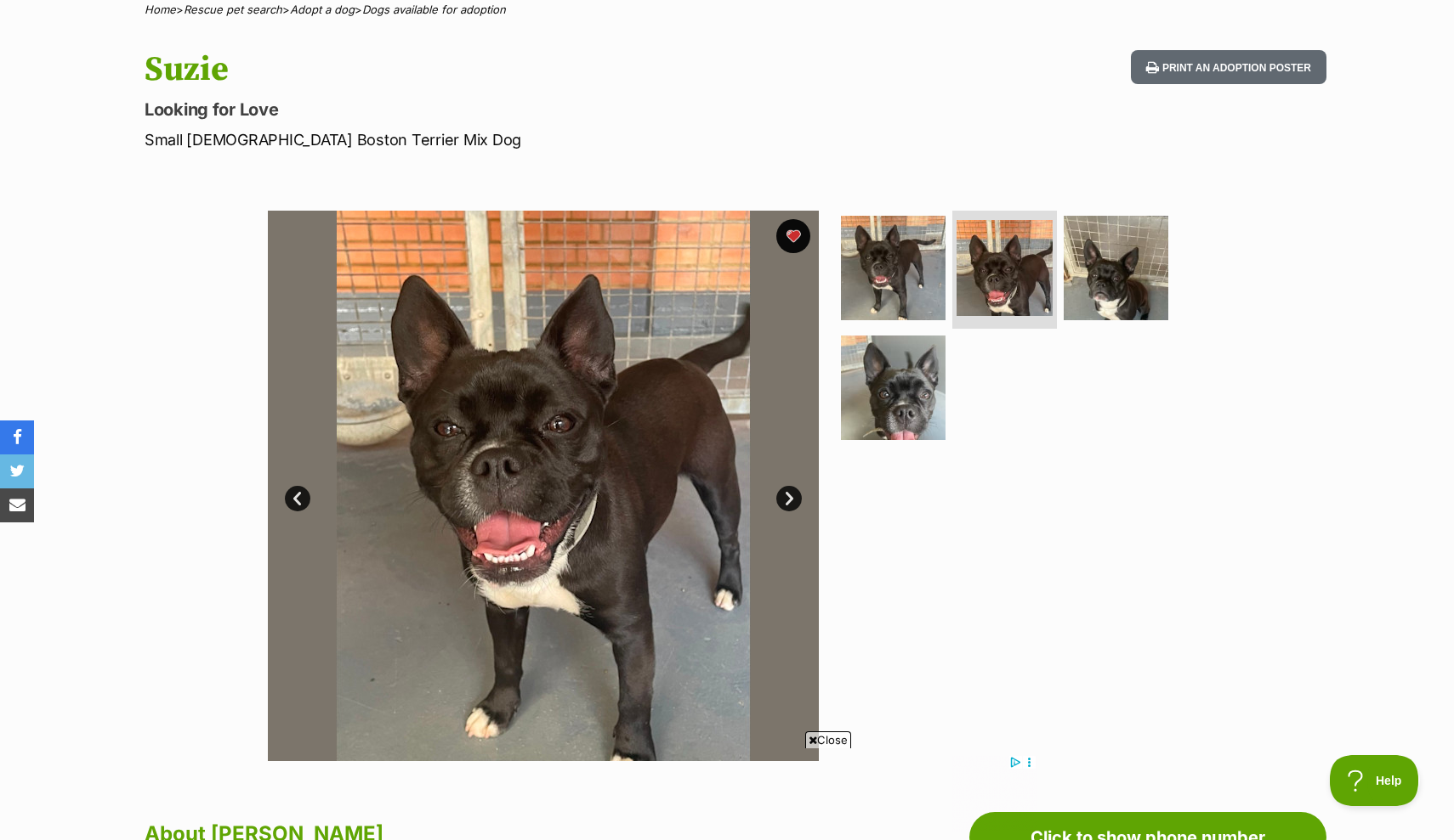
click at [782, 502] on link "Next" at bounding box center [788, 498] width 26 height 26
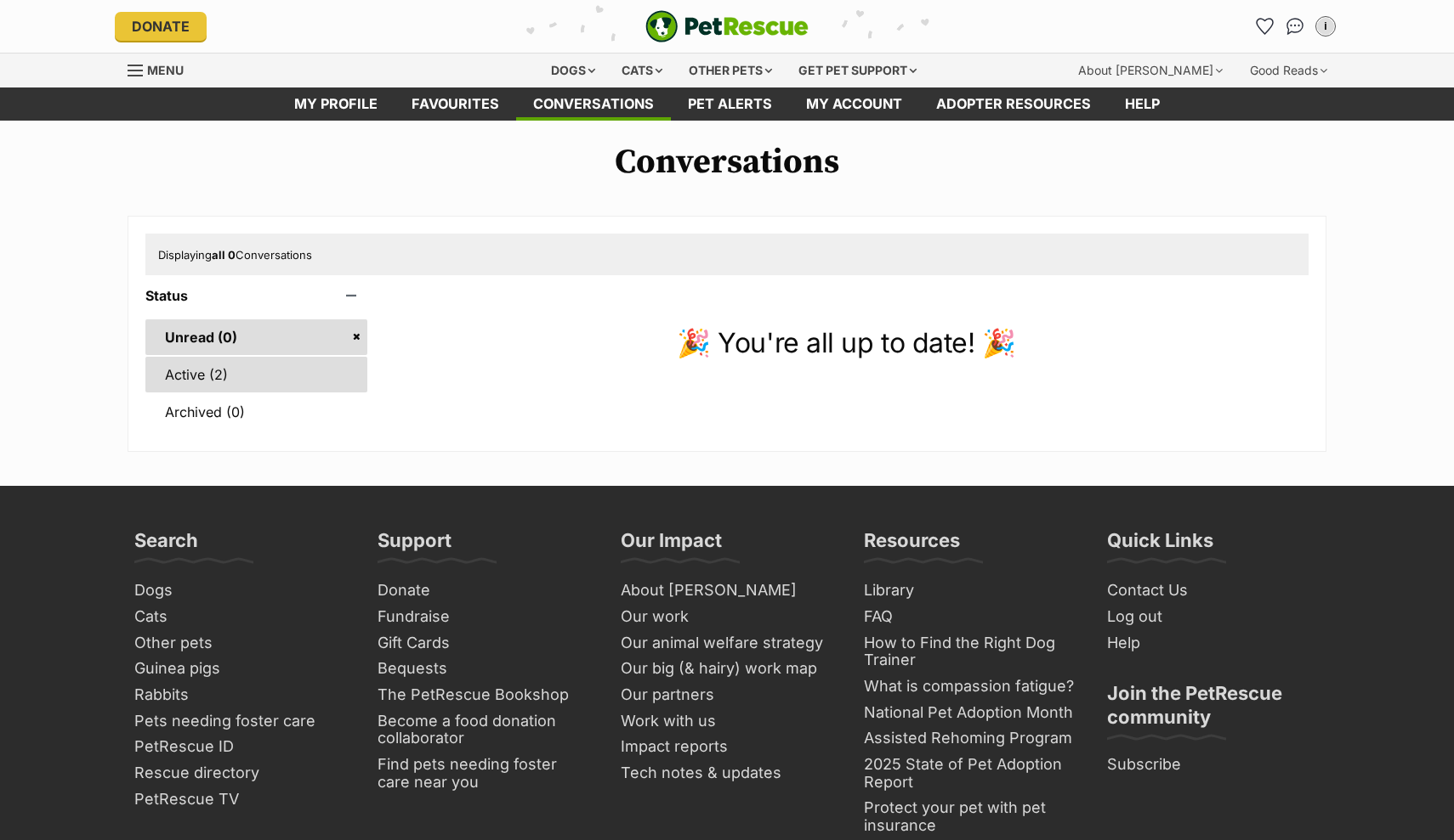
click at [207, 367] on link "Active (2)" at bounding box center [256, 375] width 222 height 36
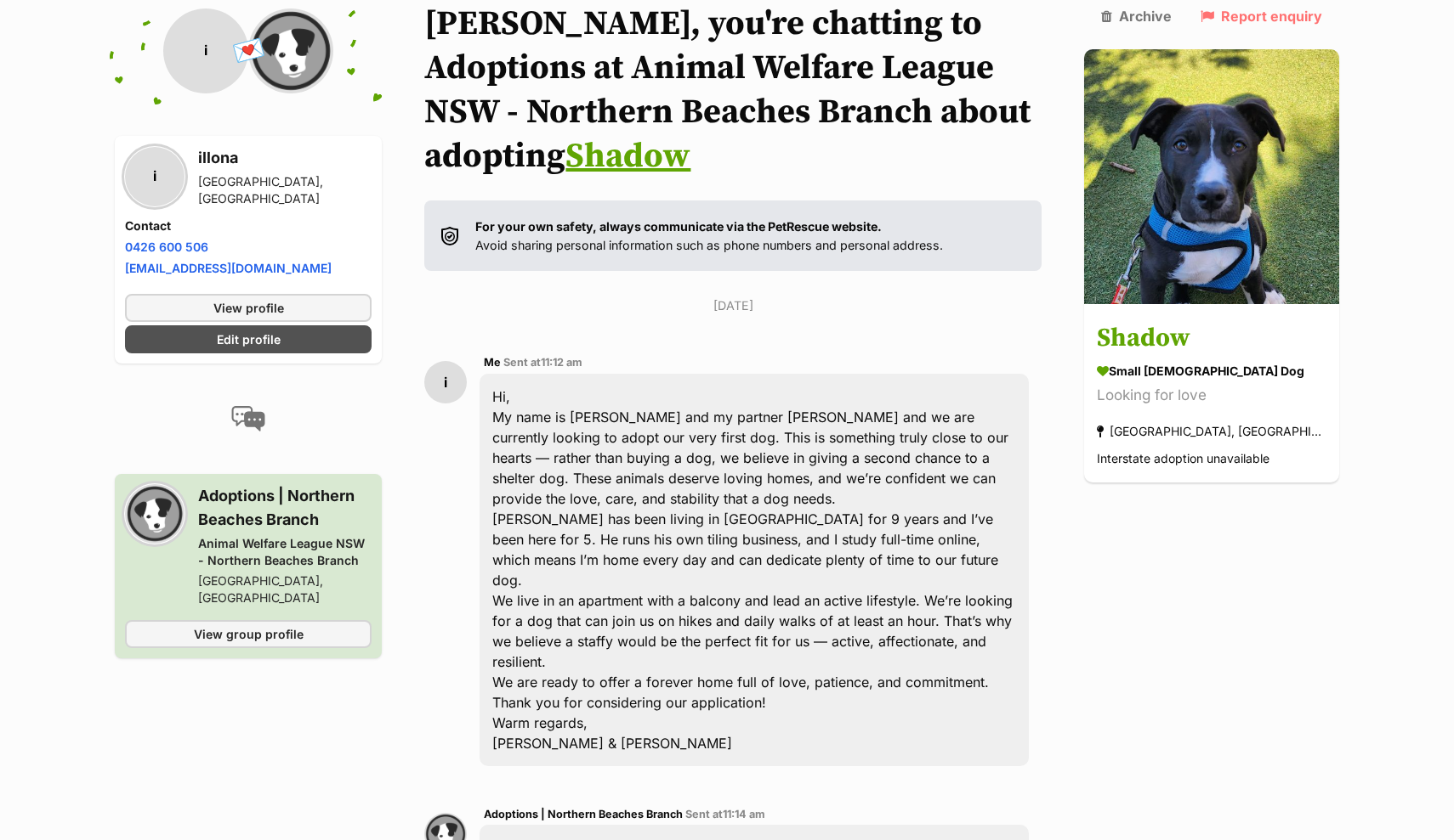
scroll to position [119, 0]
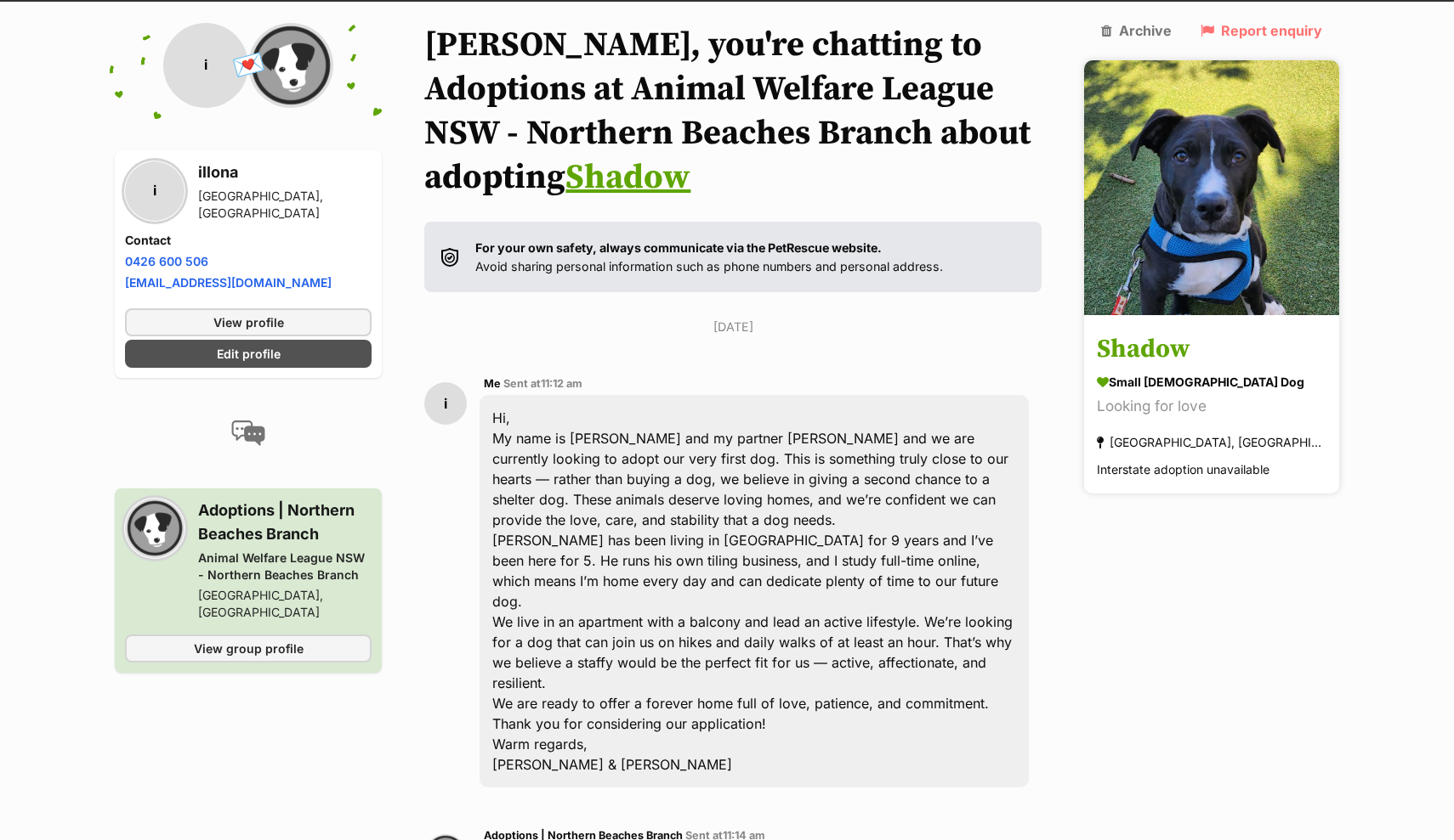
click at [1238, 151] on img at bounding box center [1211, 188] width 255 height 255
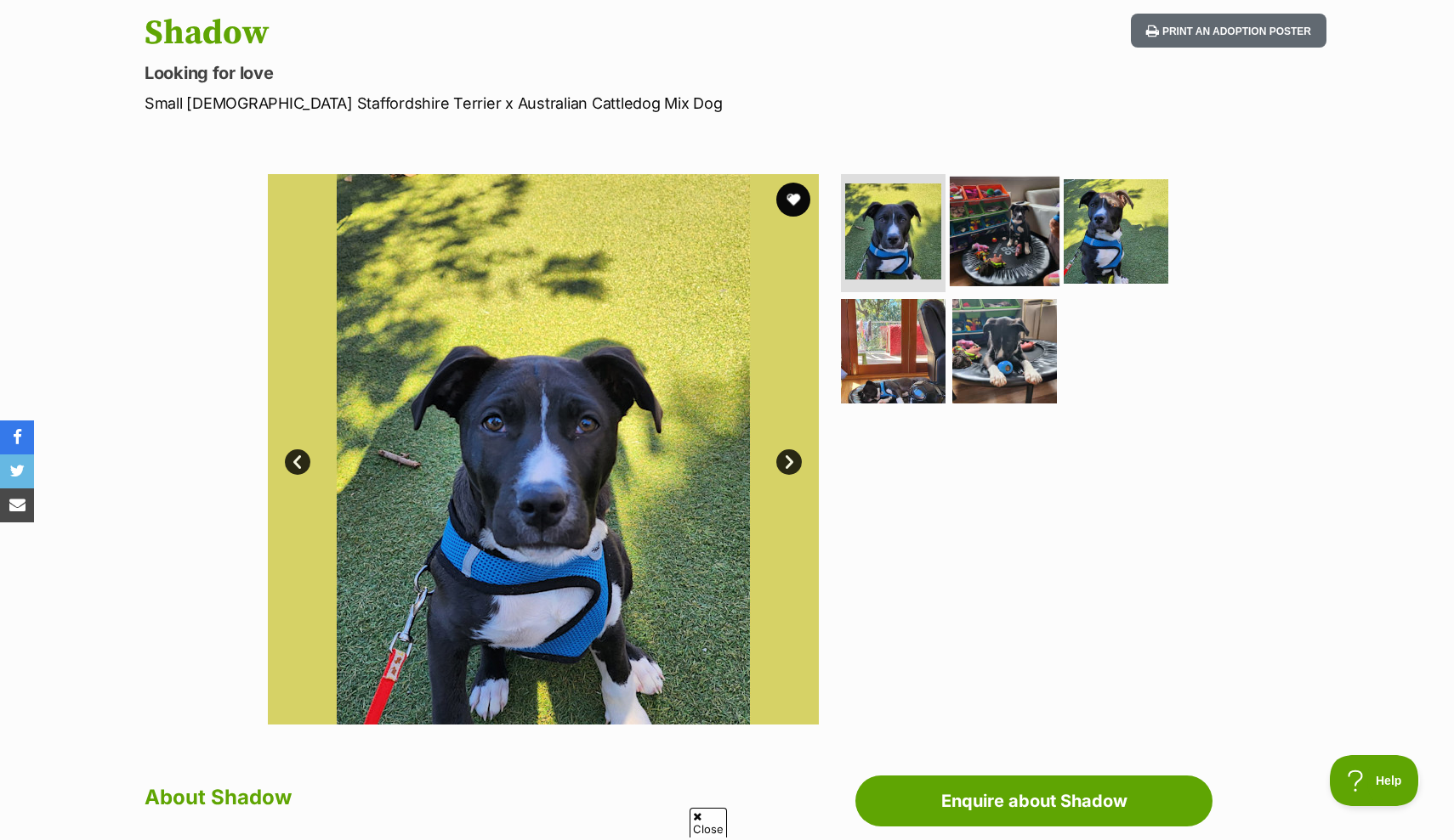
click at [1019, 268] on img at bounding box center [1004, 231] width 110 height 110
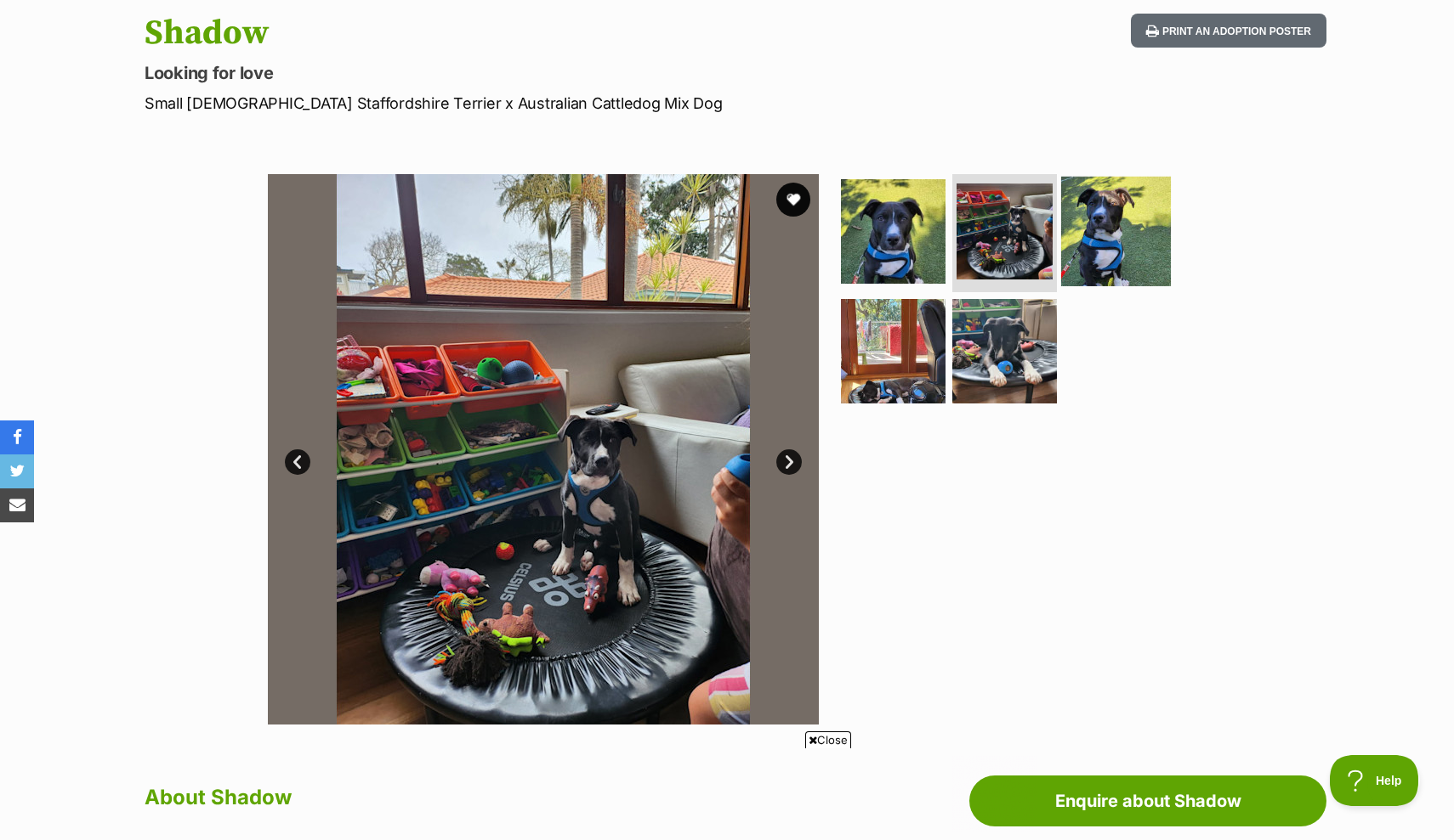
click at [1088, 235] on img at bounding box center [1116, 231] width 110 height 110
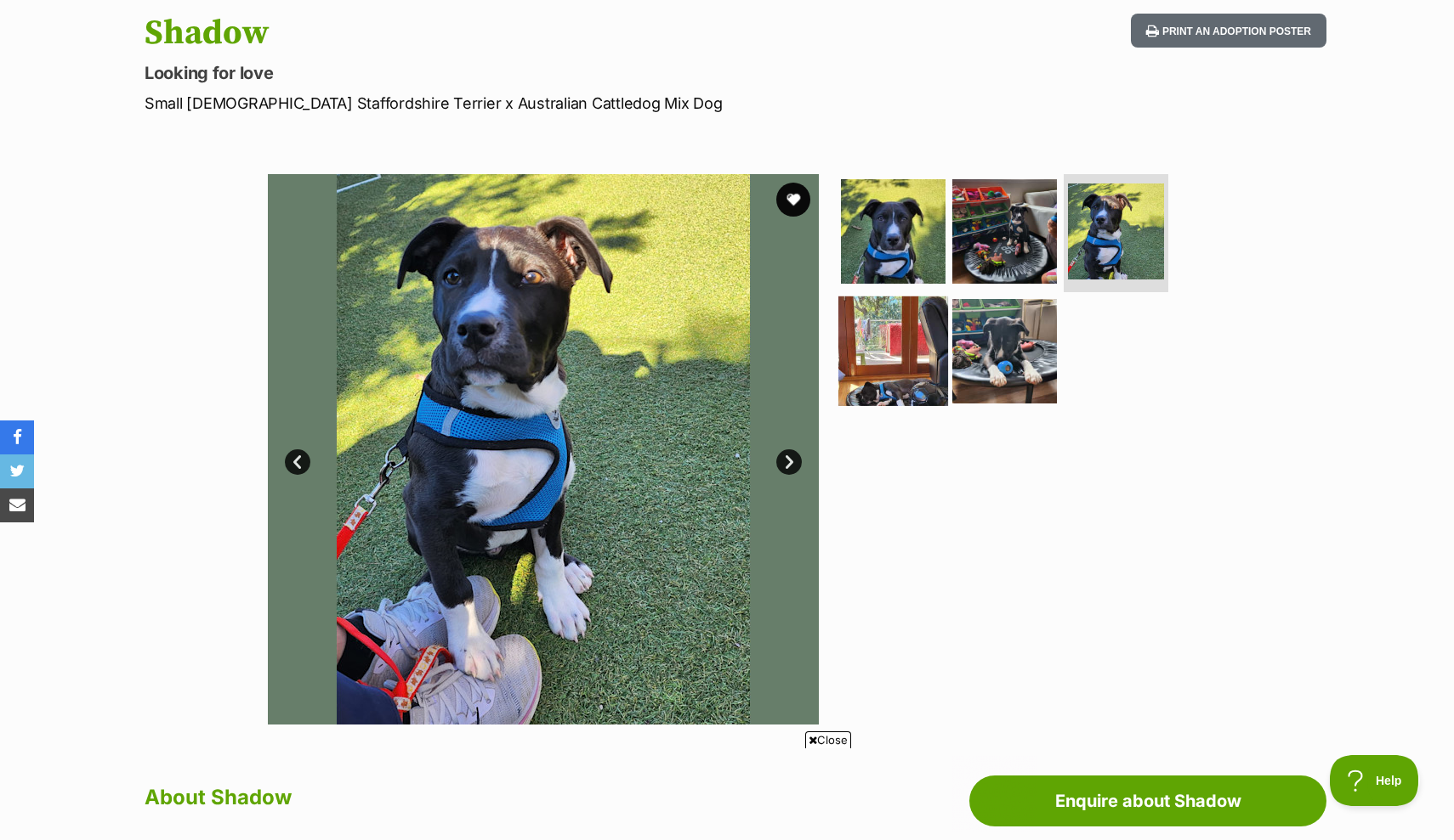
click at [908, 362] on img at bounding box center [893, 351] width 110 height 110
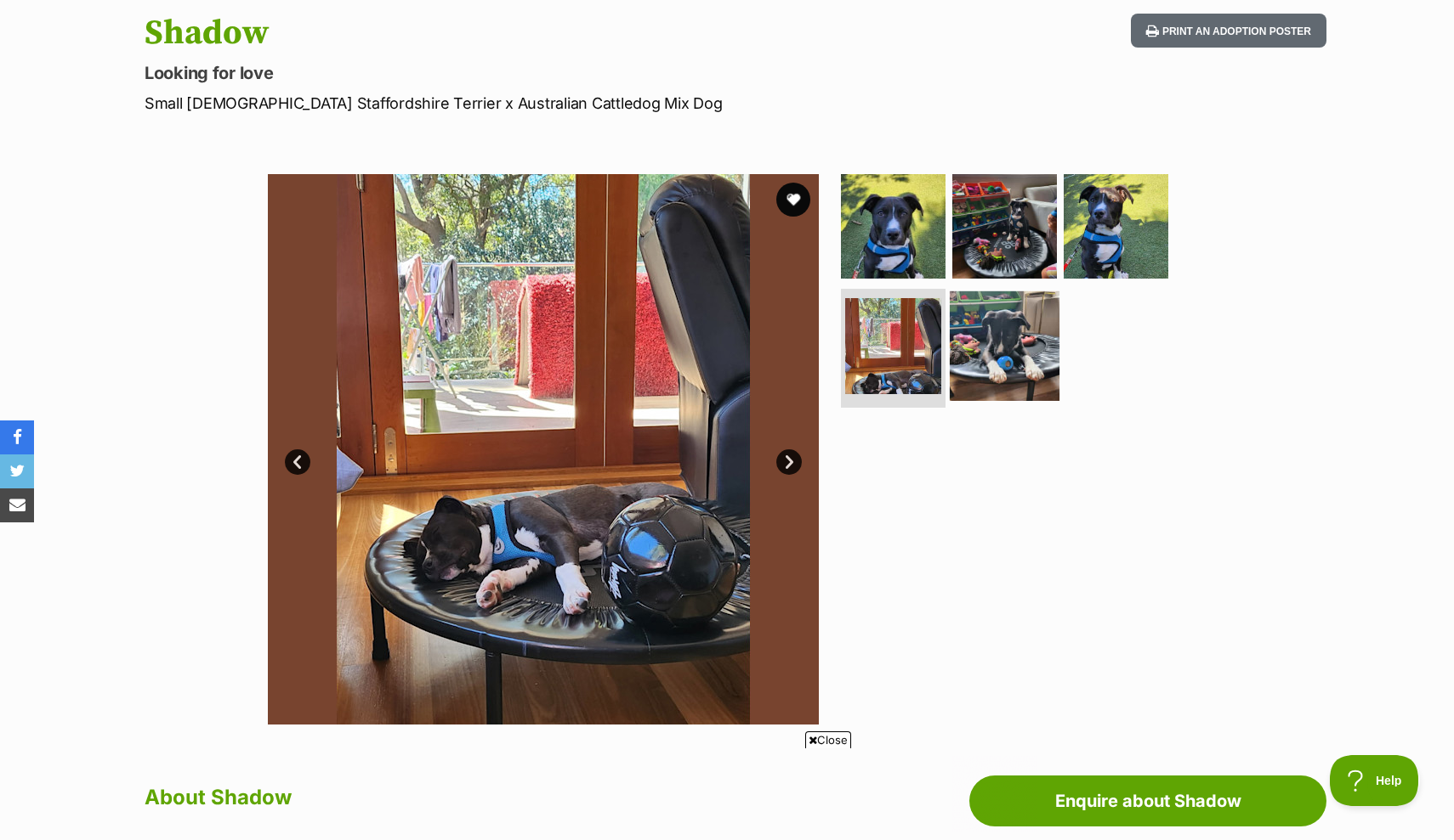
click at [1023, 340] on img at bounding box center [1004, 346] width 110 height 110
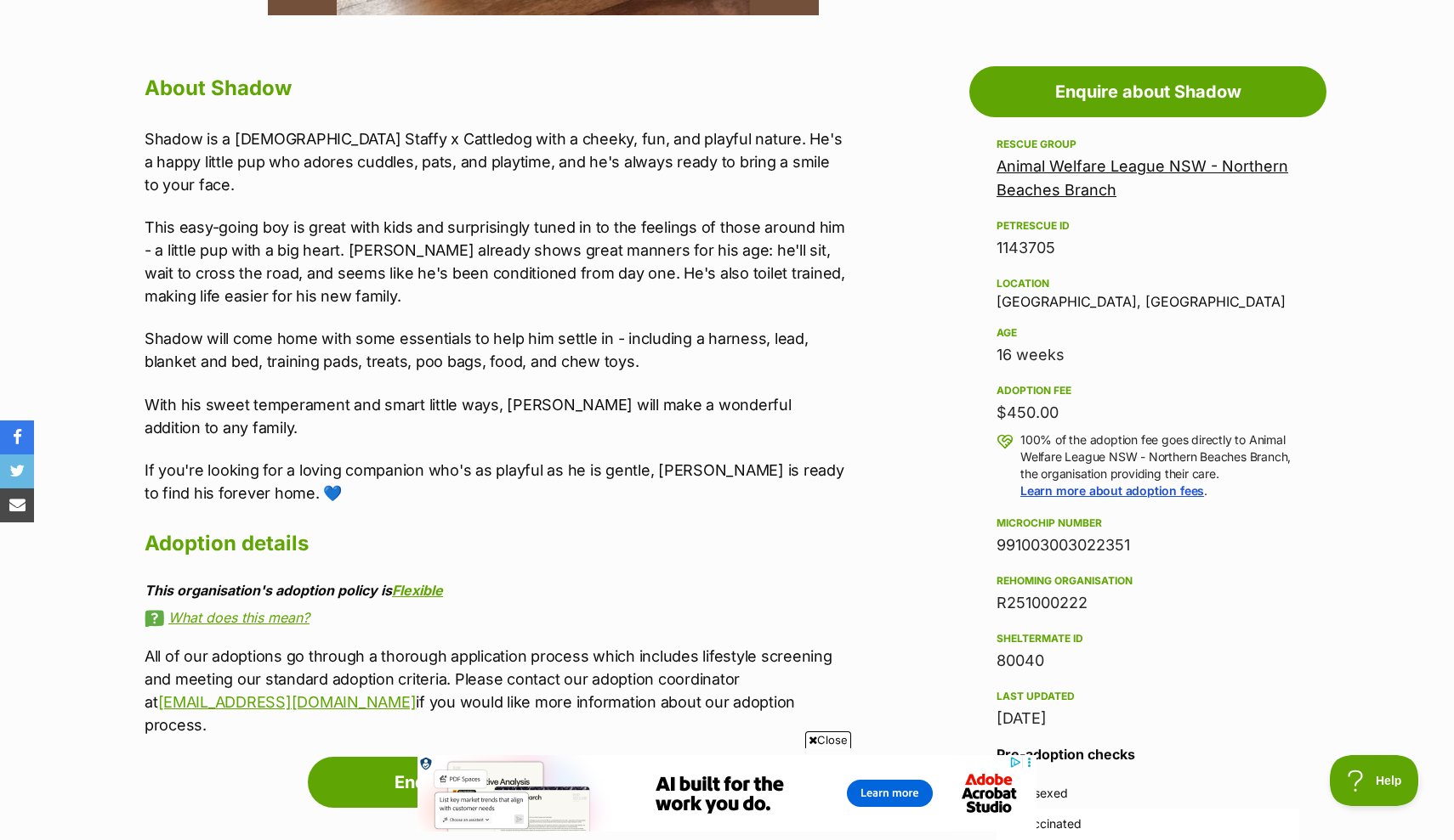
scroll to position [889, 0]
drag, startPoint x: 995, startPoint y: 349, endPoint x: 1098, endPoint y: 349, distance: 103.0
click at [1098, 349] on aside "Rescue group Animal Welfare League NSW - Northern Beaches Branch PetRescue ID 1…" at bounding box center [1148, 518] width 357 height 767
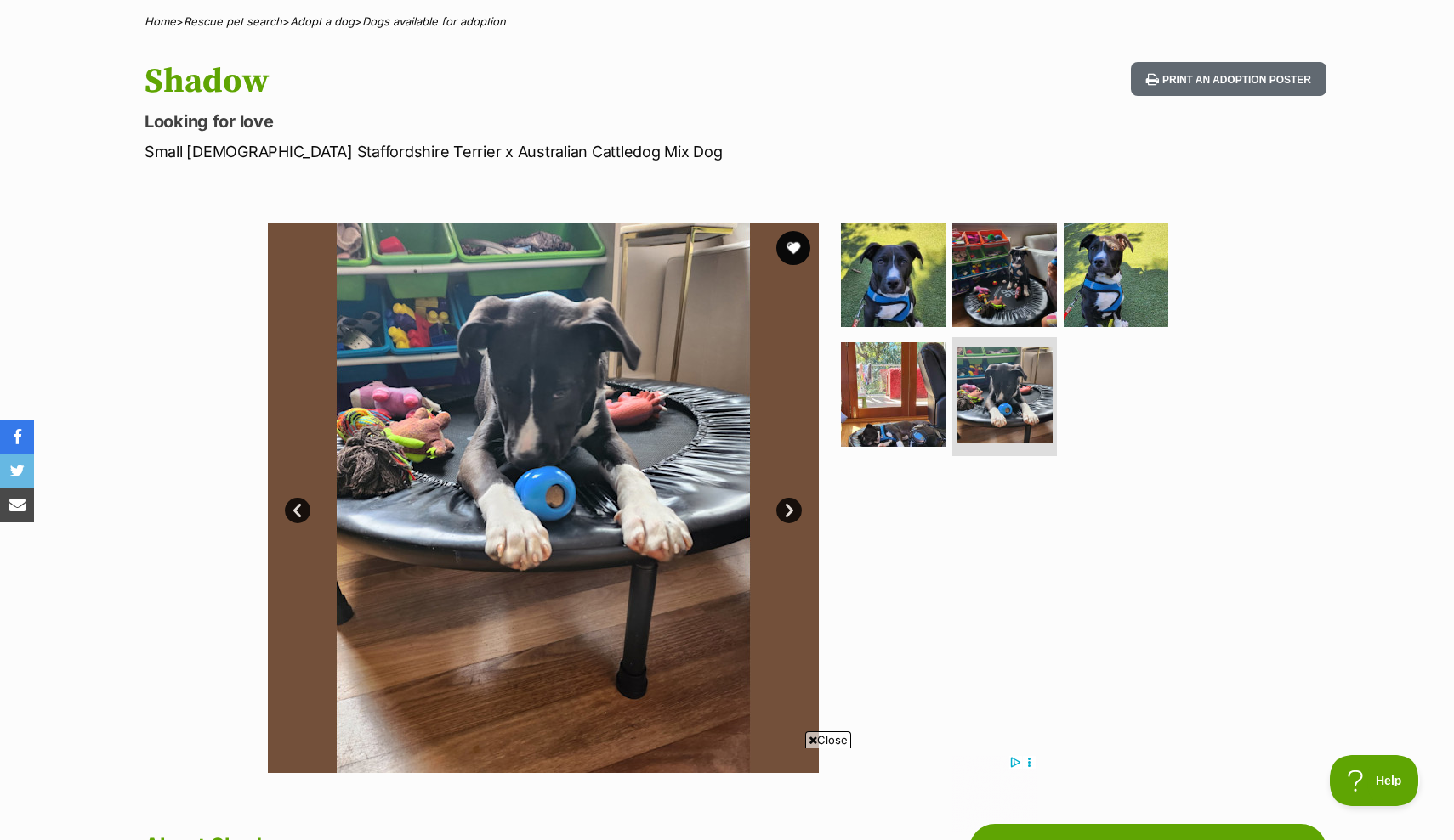
scroll to position [0, 0]
click at [904, 402] on img at bounding box center [893, 395] width 110 height 110
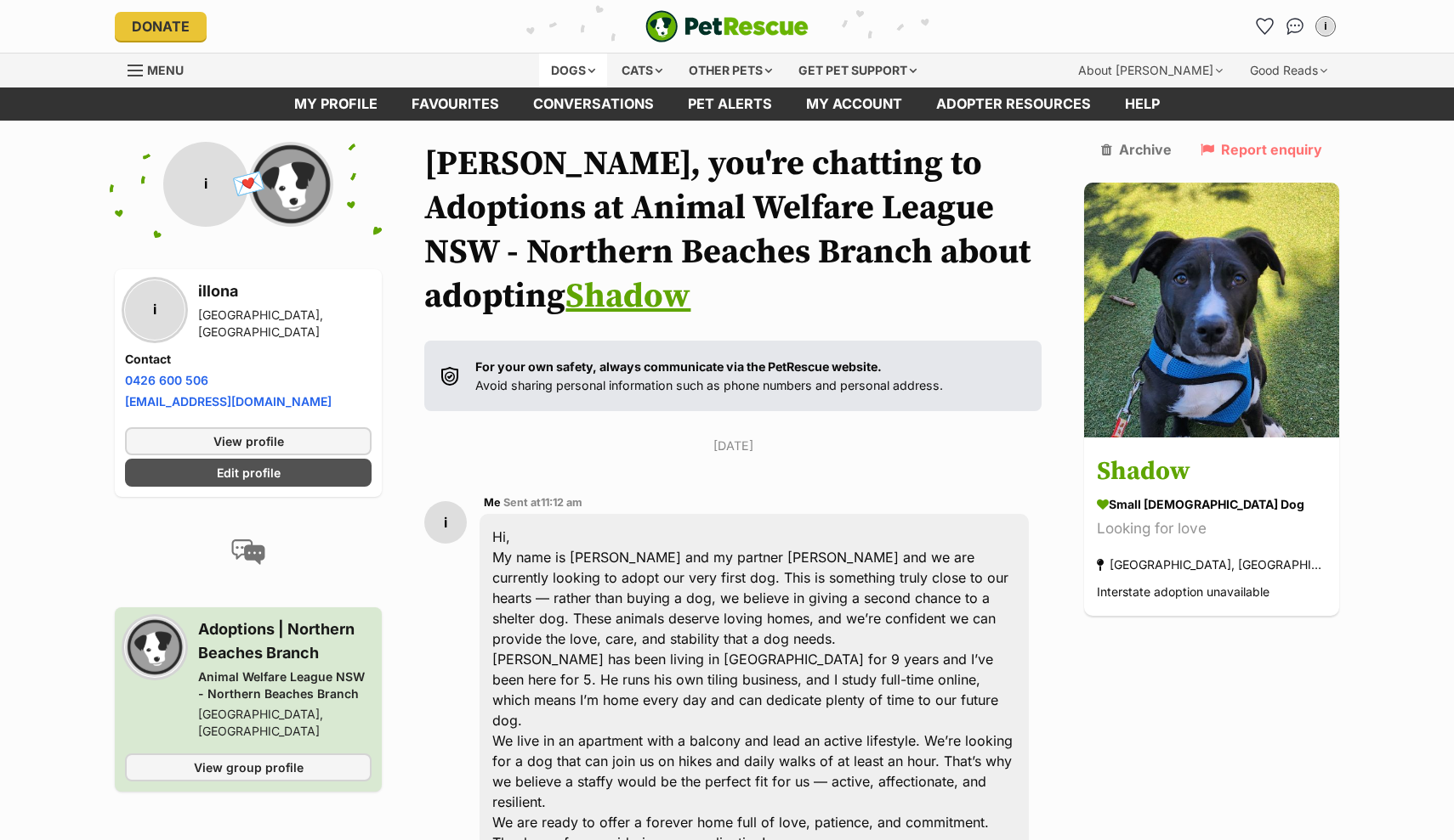
click at [571, 58] on div "Dogs" at bounding box center [573, 71] width 68 height 34
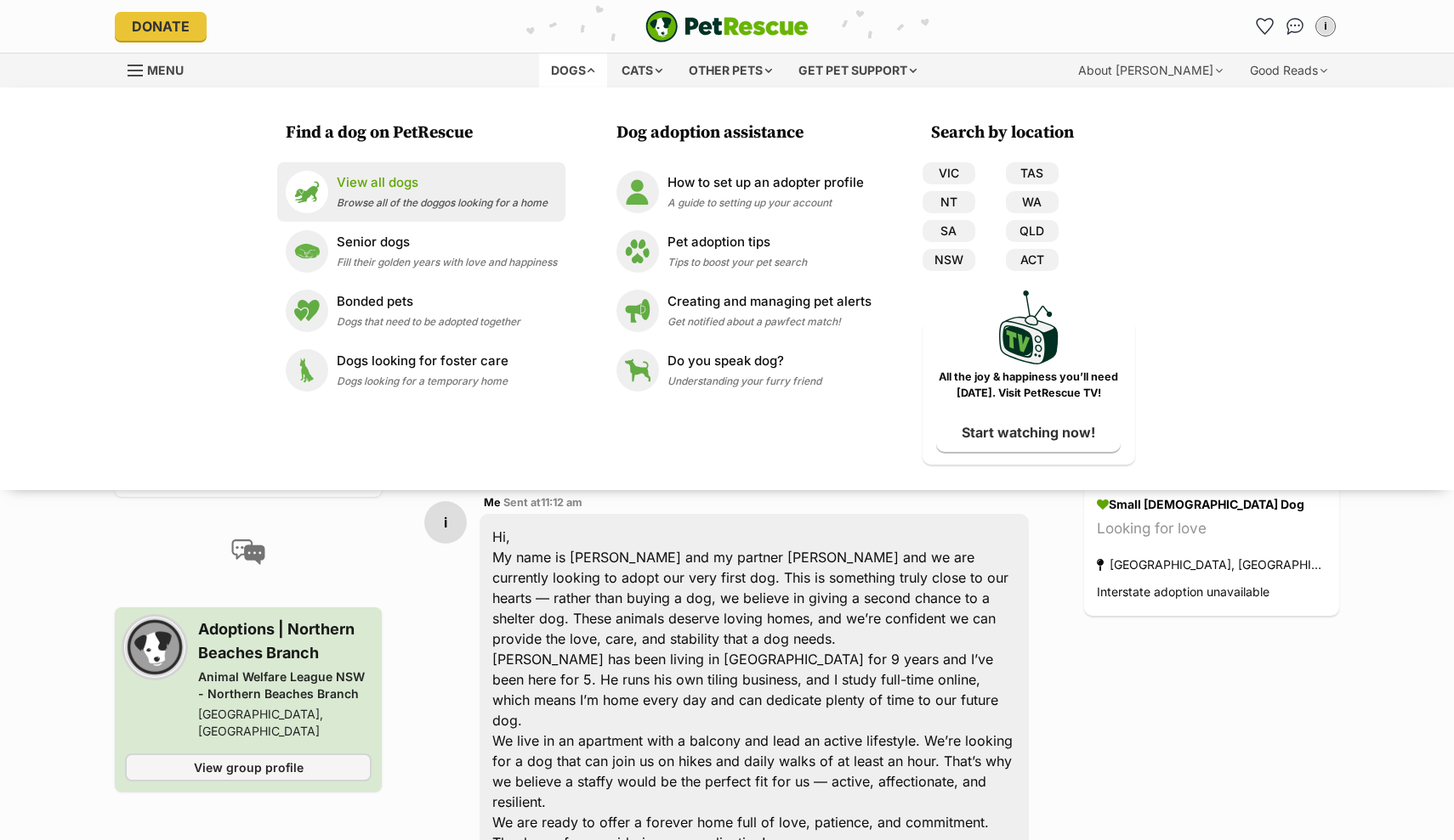
click at [433, 174] on p "View all dogs" at bounding box center [441, 182] width 211 height 20
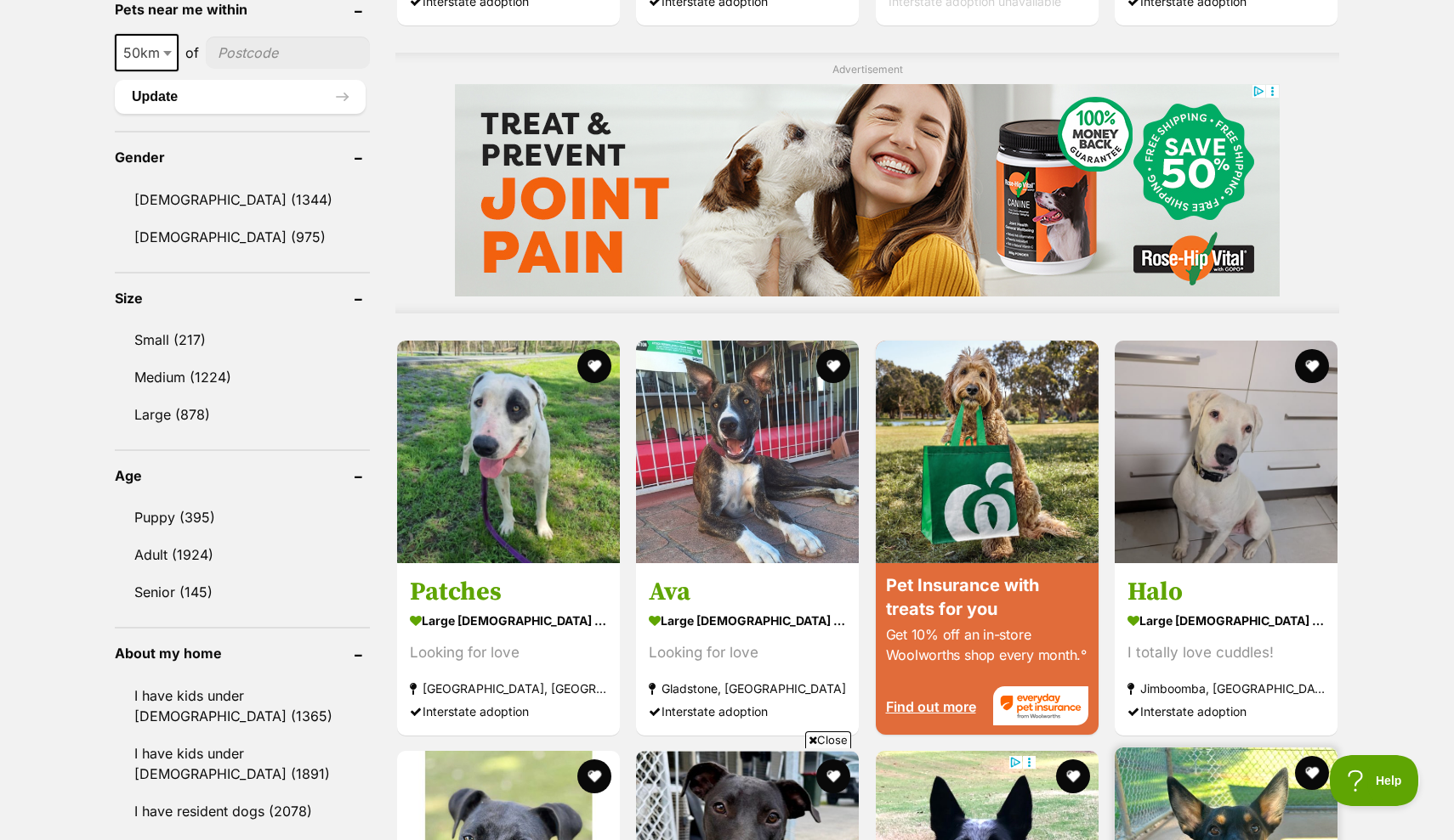
scroll to position [1329, 0]
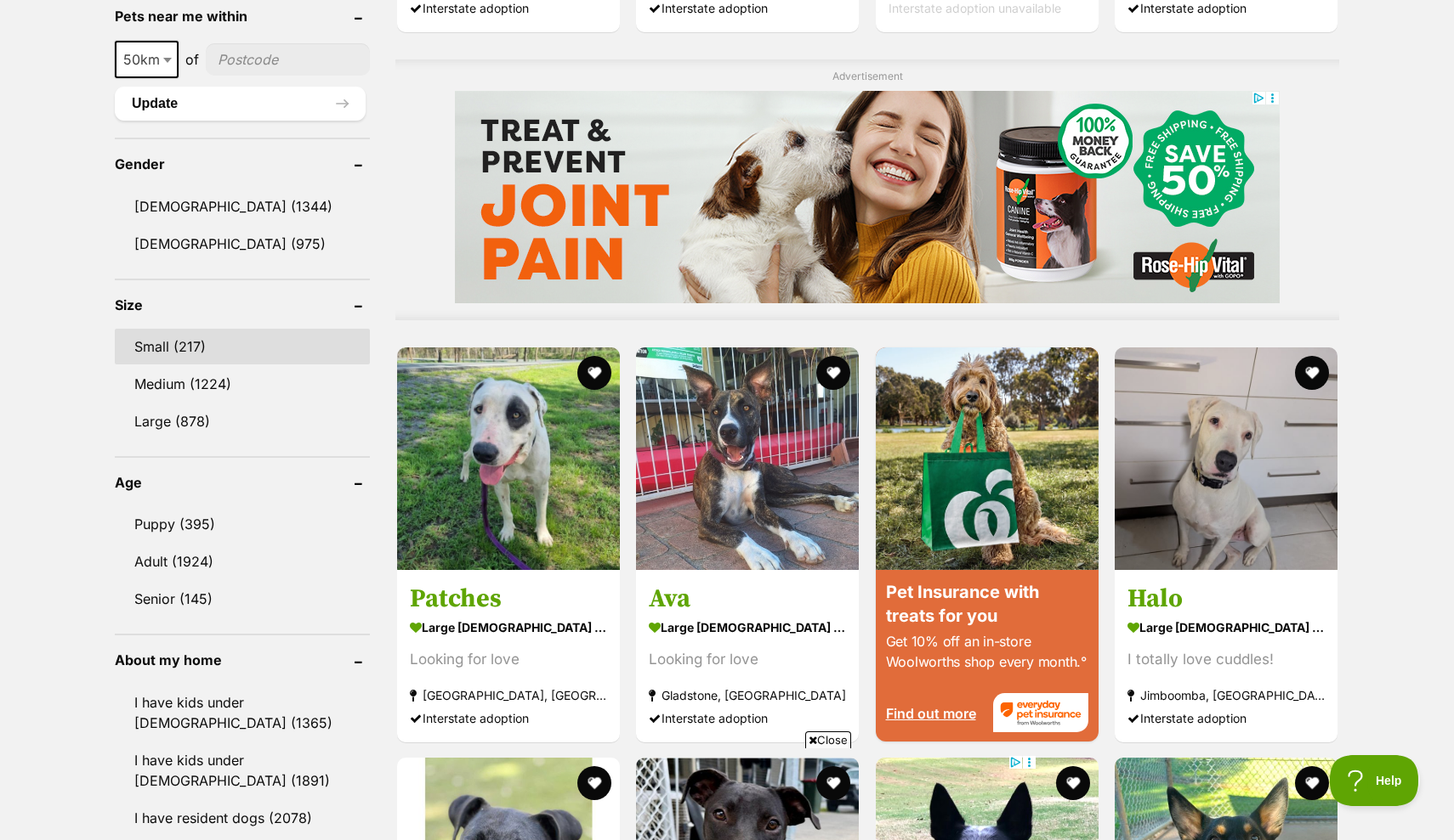
click at [174, 339] on link "Small (217)" at bounding box center [242, 347] width 255 height 36
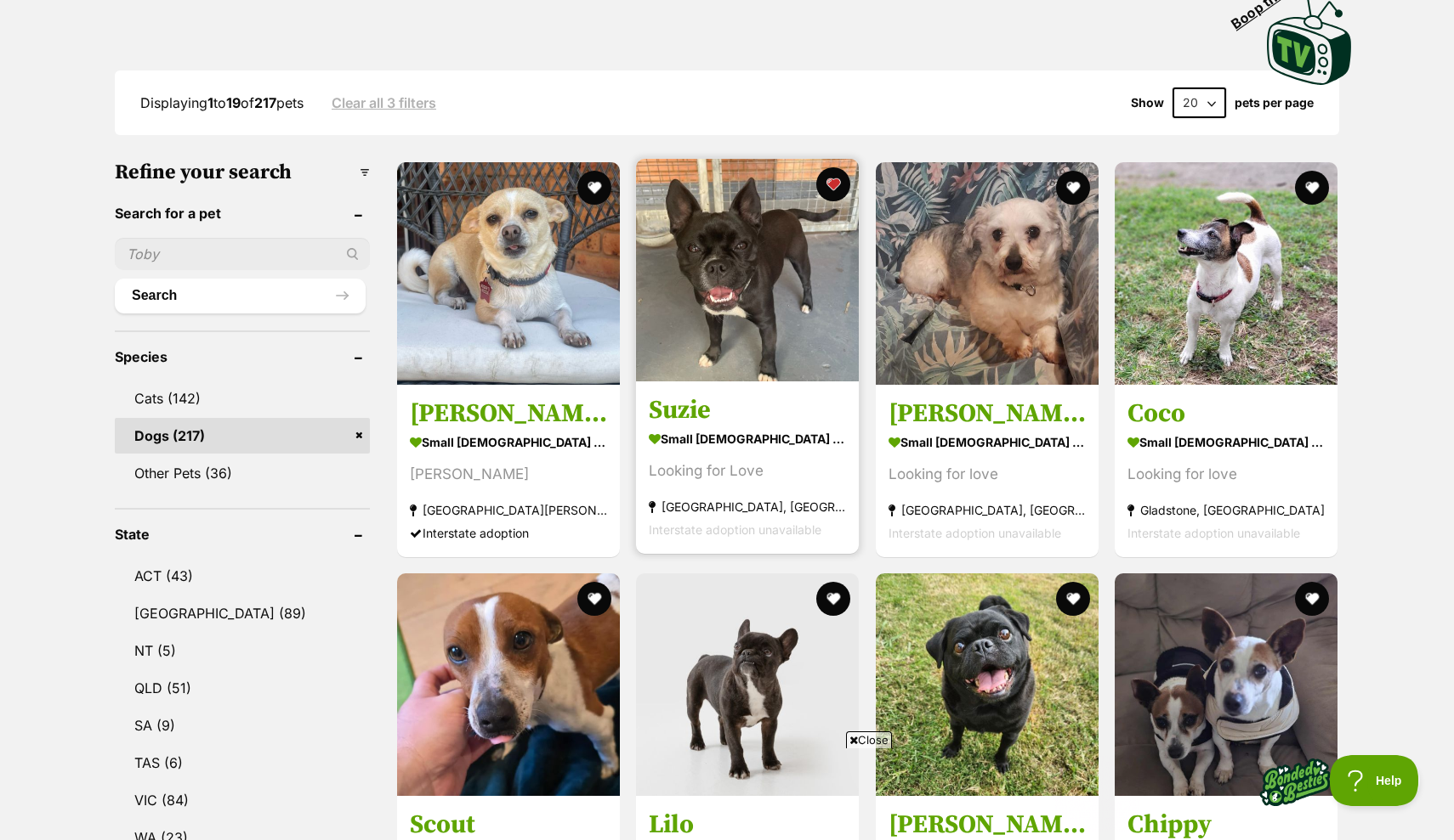
scroll to position [390, 0]
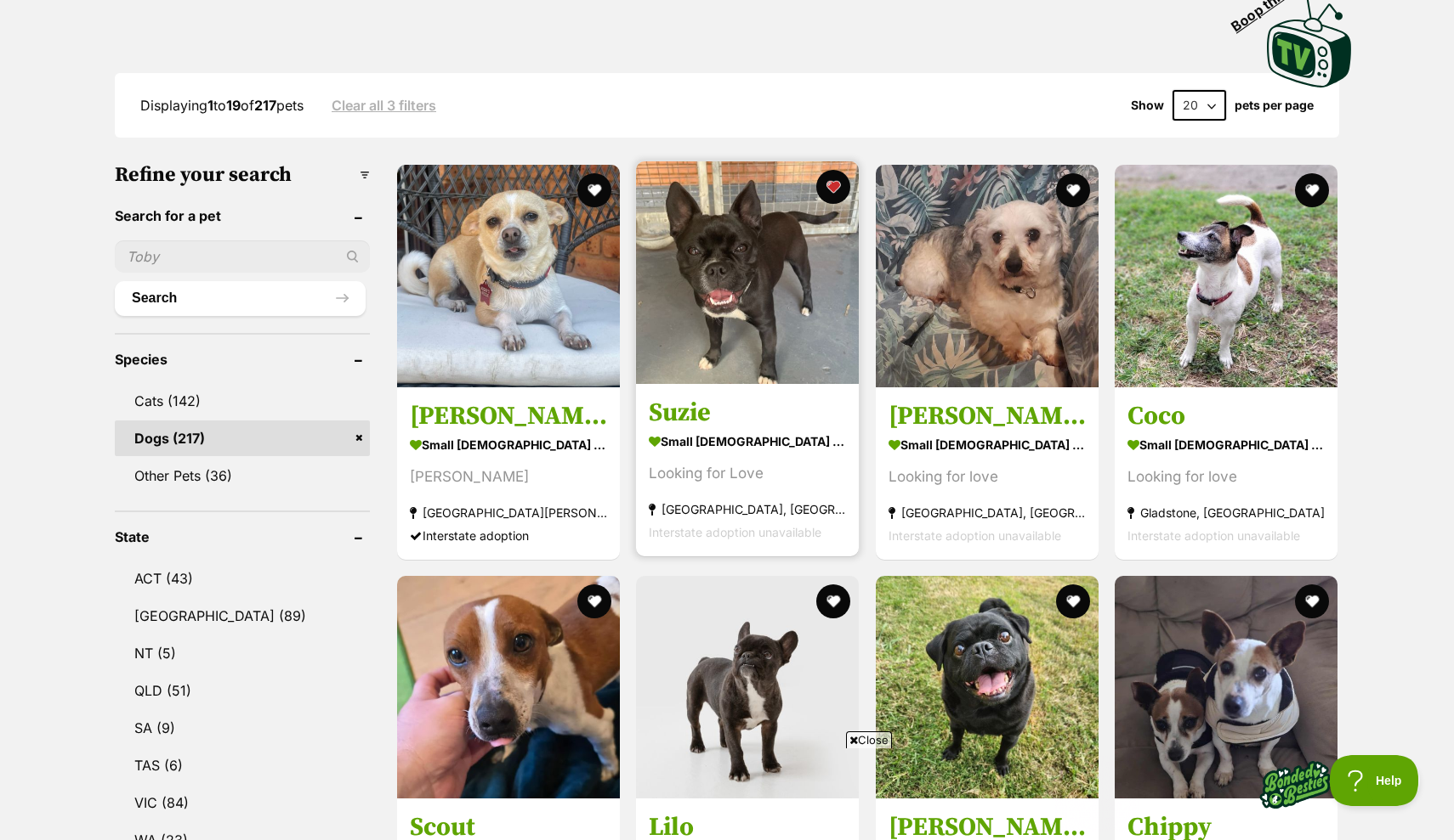
click at [745, 305] on img at bounding box center [748, 273] width 223 height 223
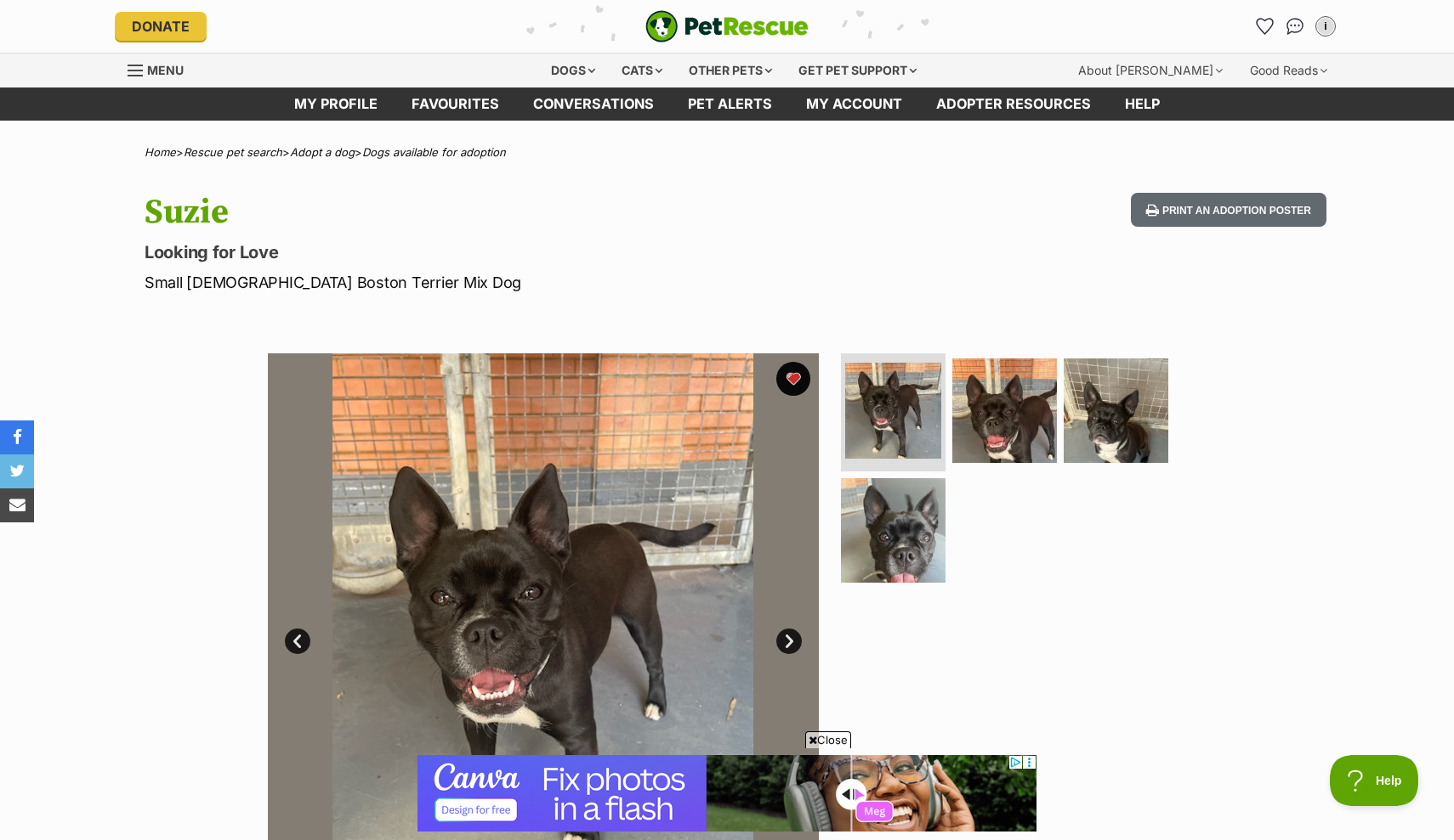
scroll to position [163, 0]
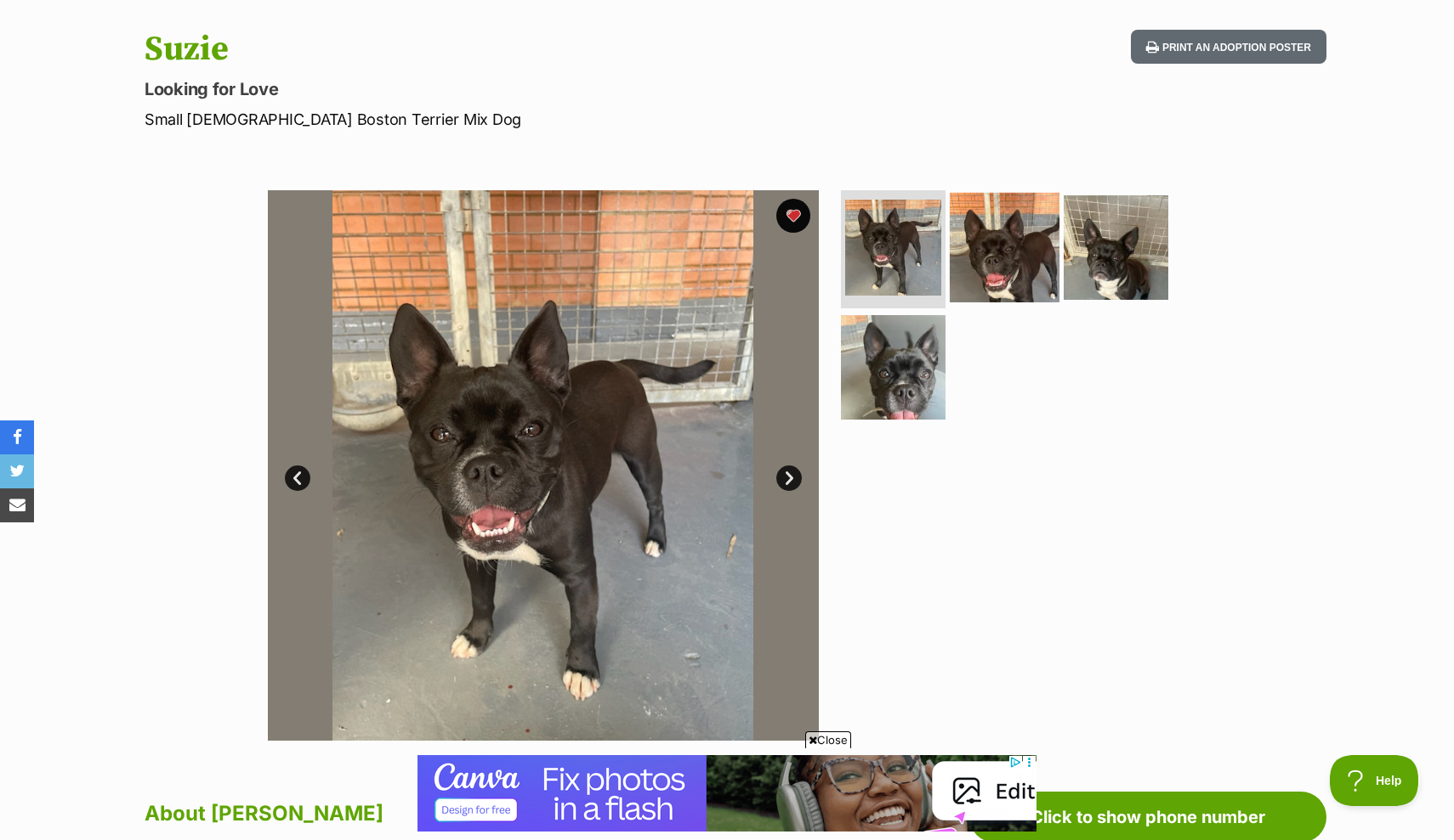
click at [1002, 214] on img at bounding box center [1004, 247] width 110 height 110
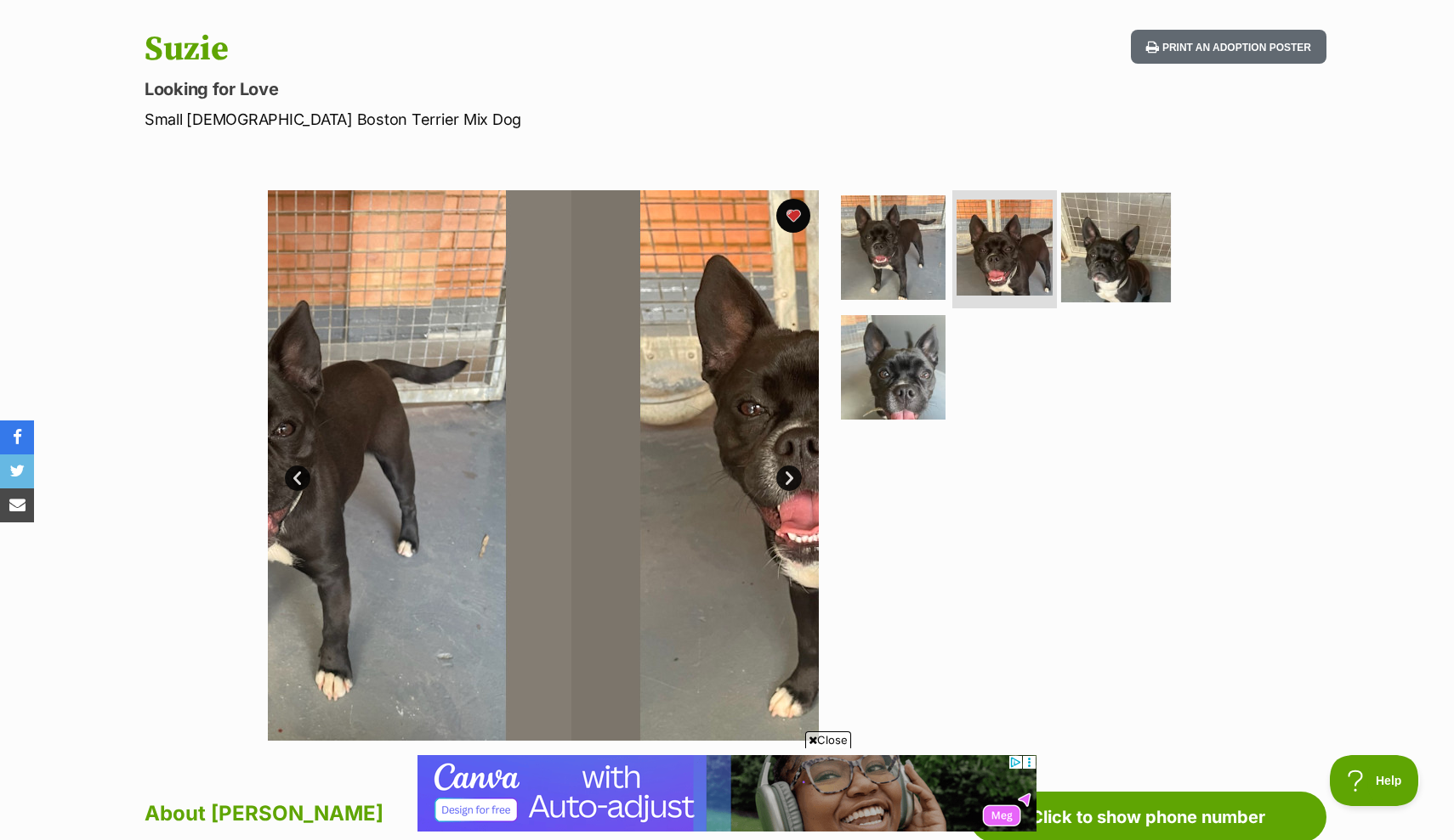
click at [1110, 253] on img at bounding box center [1116, 247] width 110 height 110
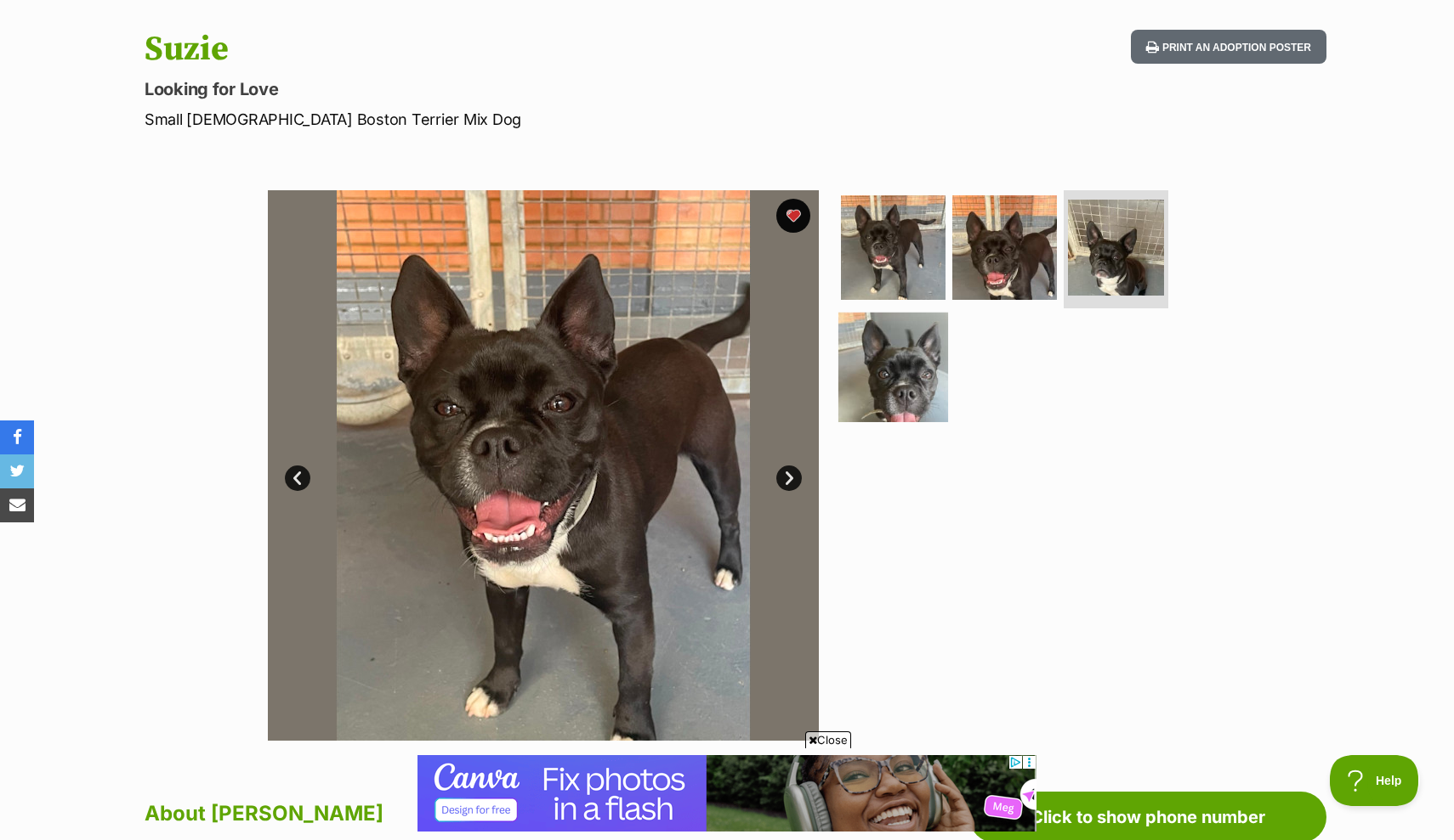
click at [920, 362] on img at bounding box center [893, 368] width 110 height 110
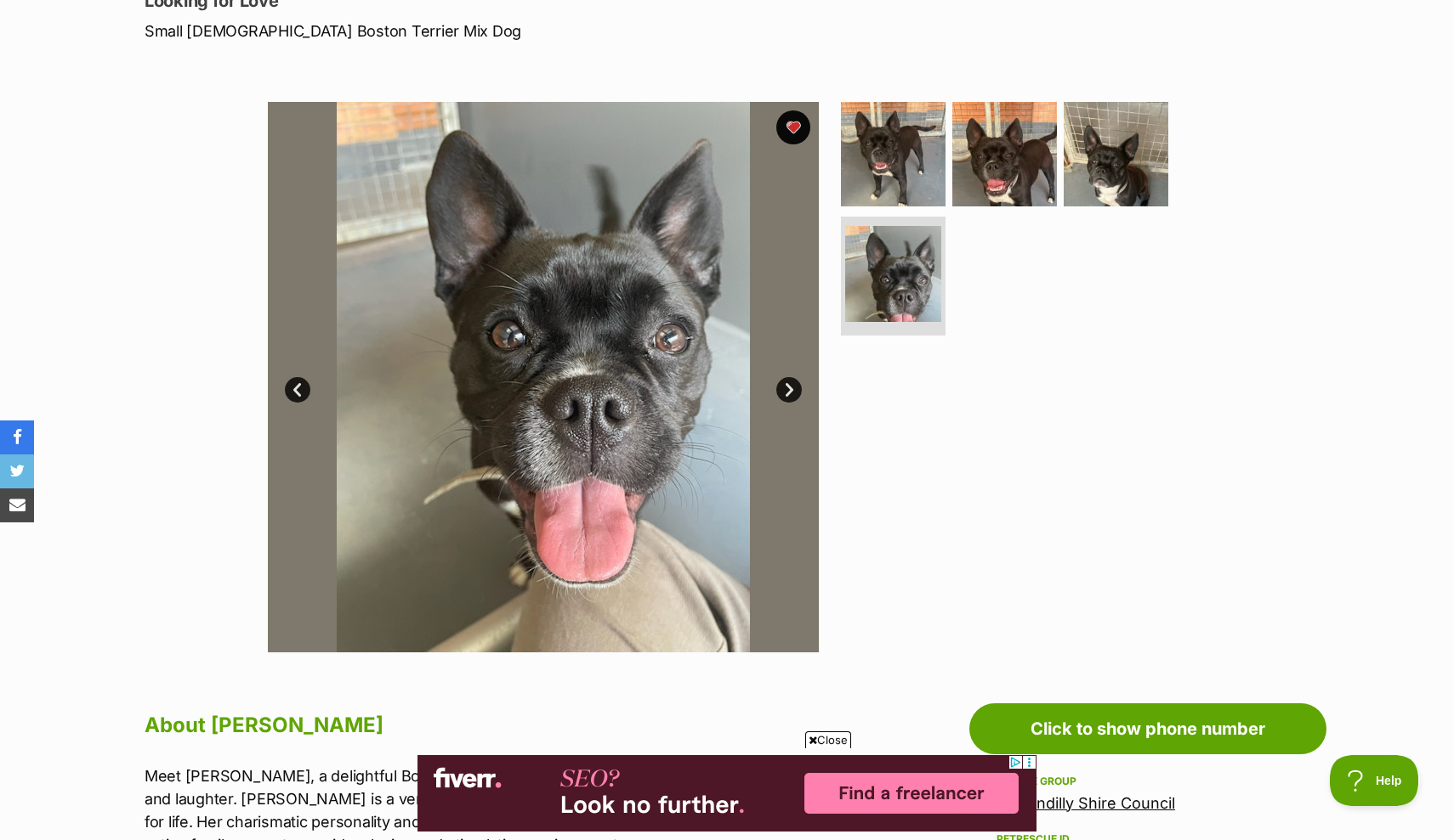
scroll to position [251, 0]
click at [790, 392] on link "Next" at bounding box center [788, 389] width 26 height 26
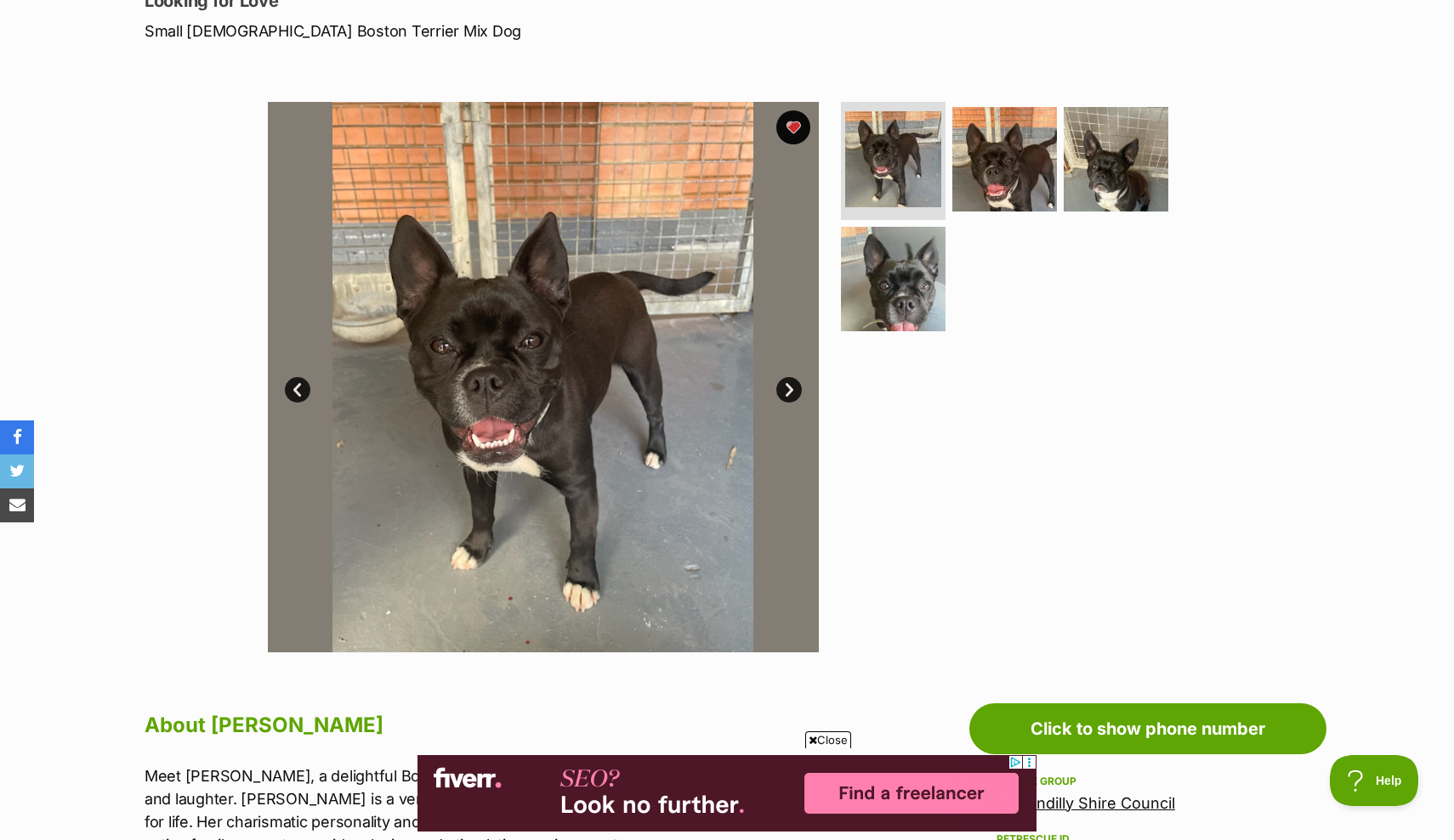
click at [790, 392] on link "Next" at bounding box center [788, 389] width 26 height 26
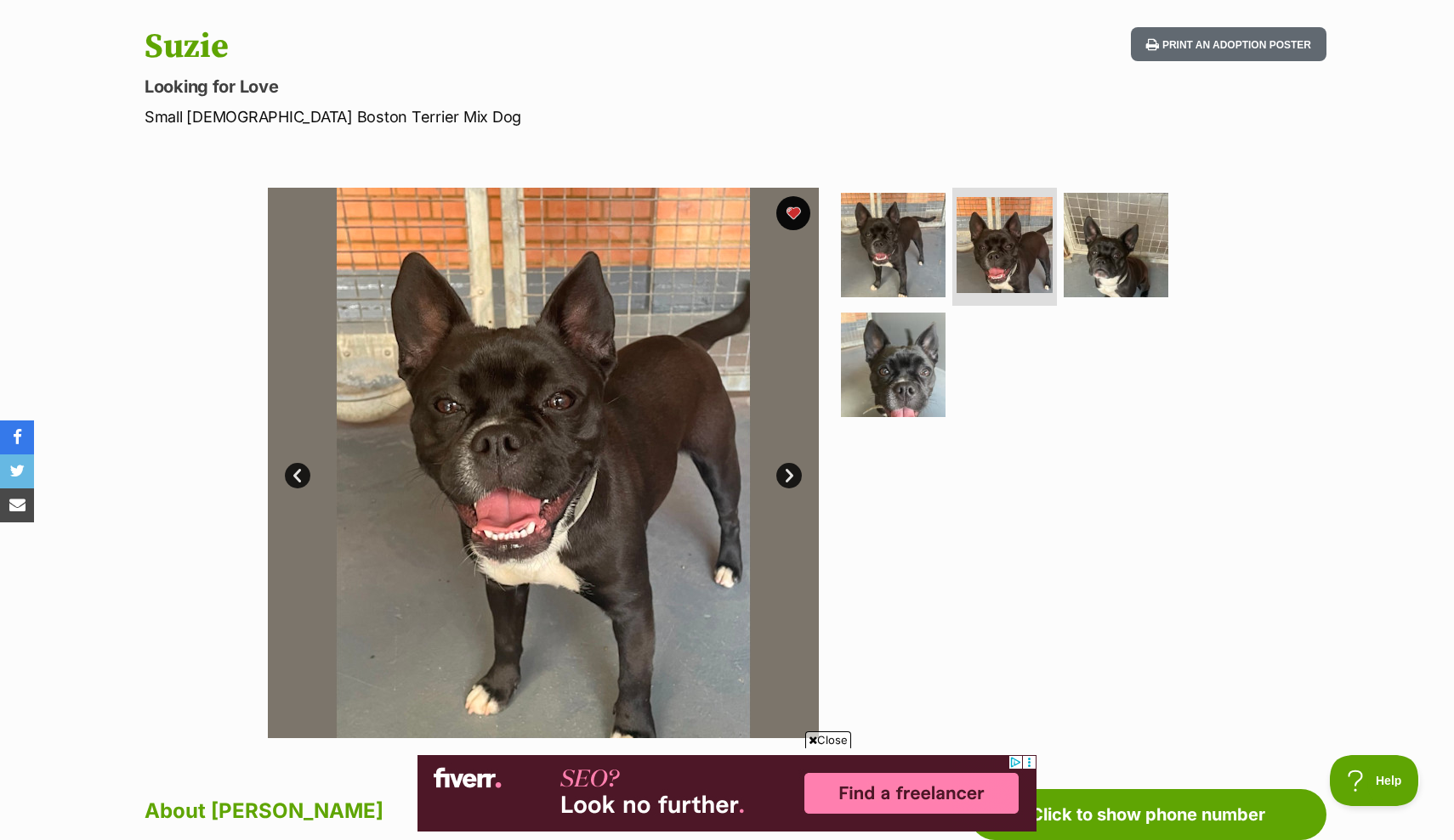
scroll to position [164, 0]
click at [1034, 266] on img at bounding box center [1004, 246] width 101 height 101
click at [1093, 256] on img at bounding box center [1116, 245] width 110 height 110
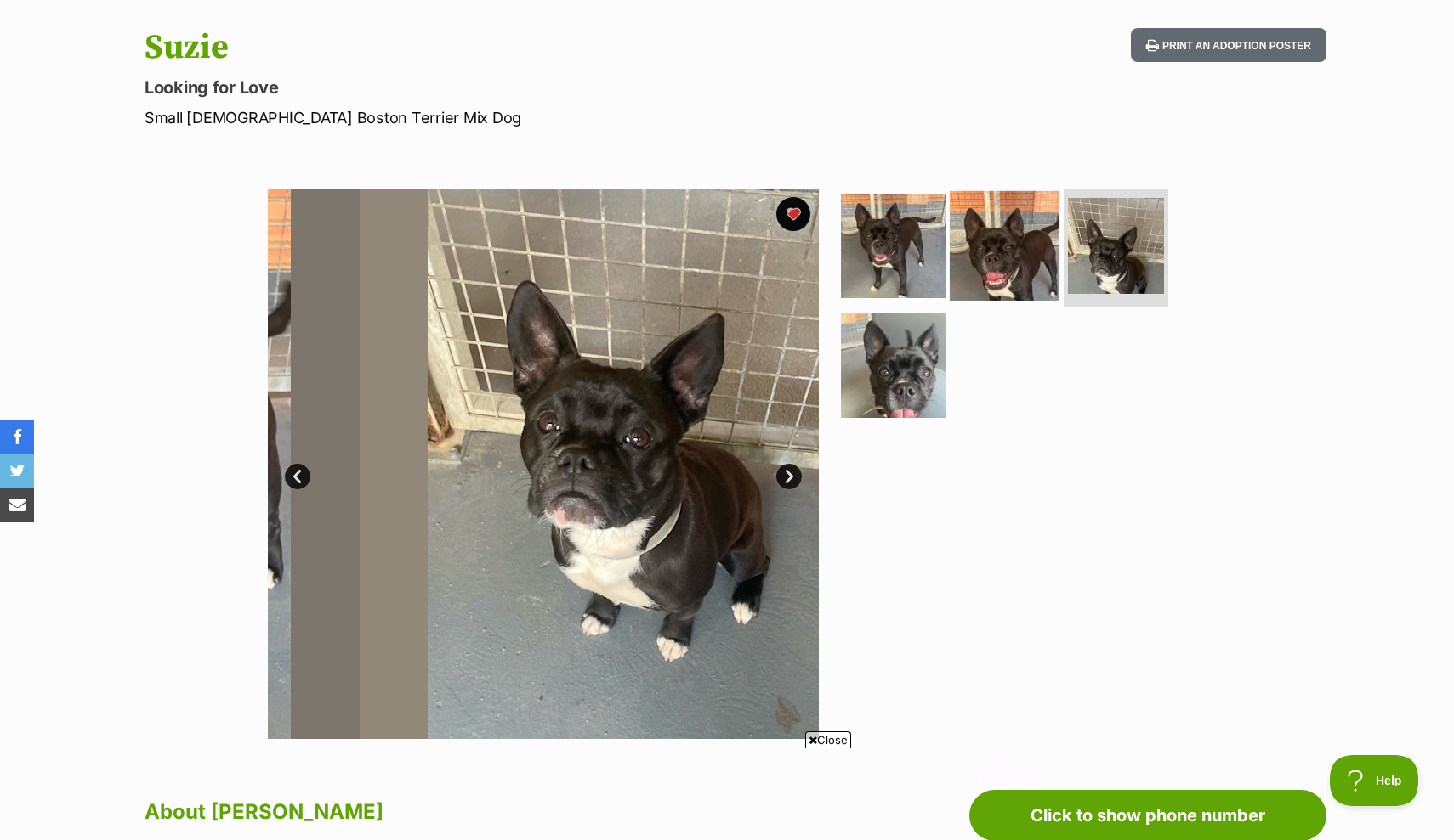
scroll to position [0, 0]
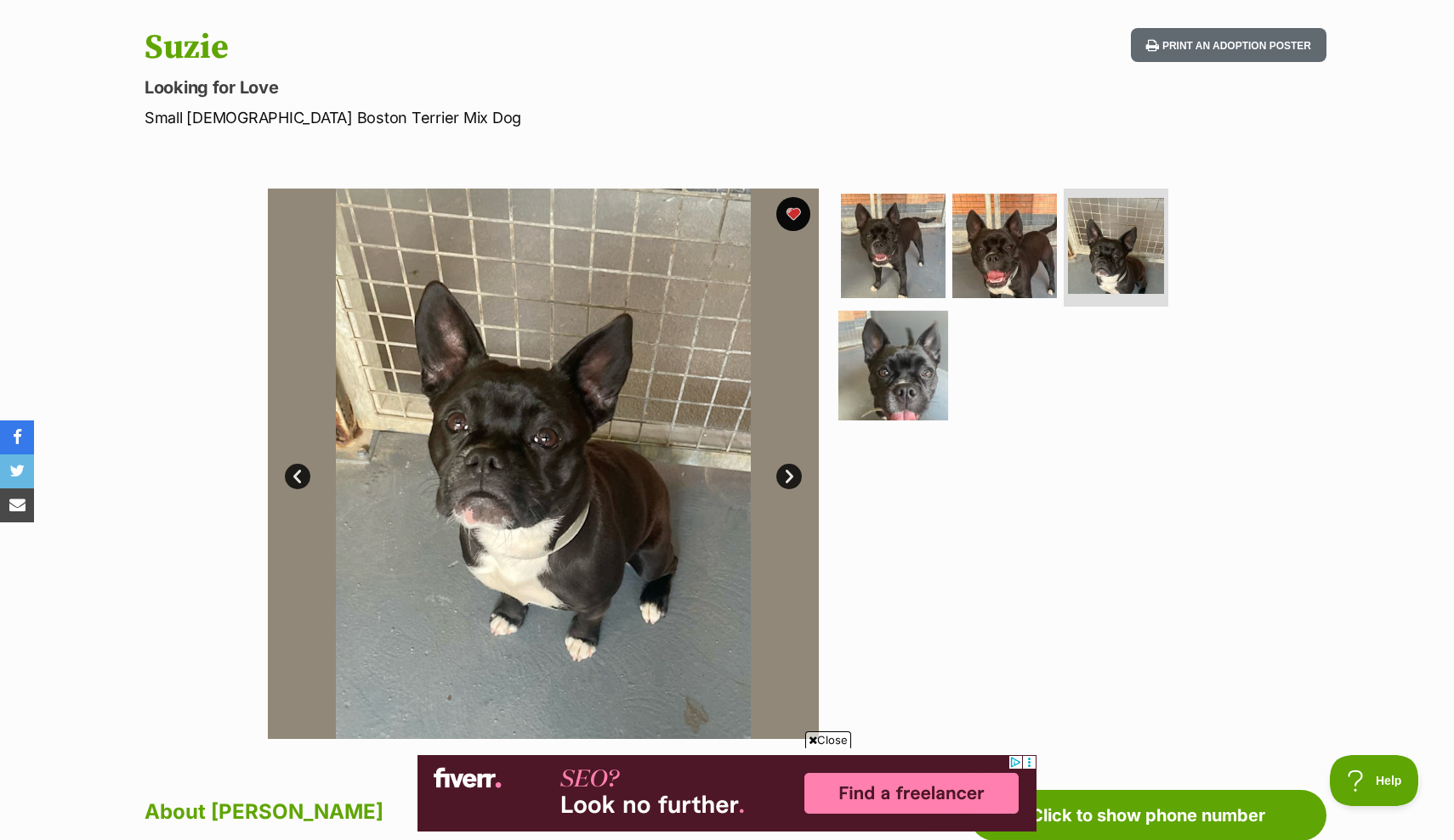
click at [892, 382] on img at bounding box center [893, 366] width 110 height 110
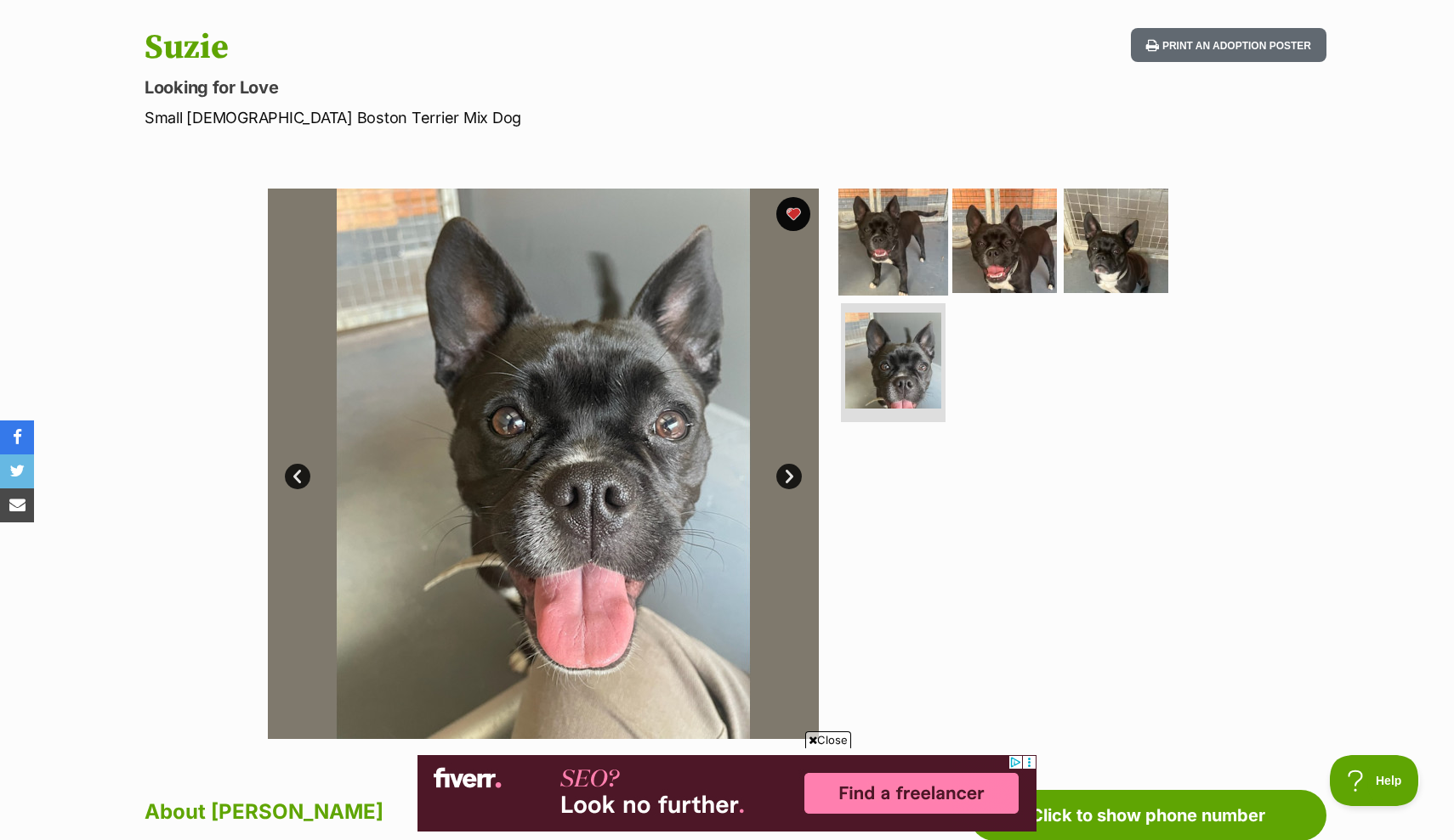
click at [909, 268] on img at bounding box center [893, 240] width 110 height 110
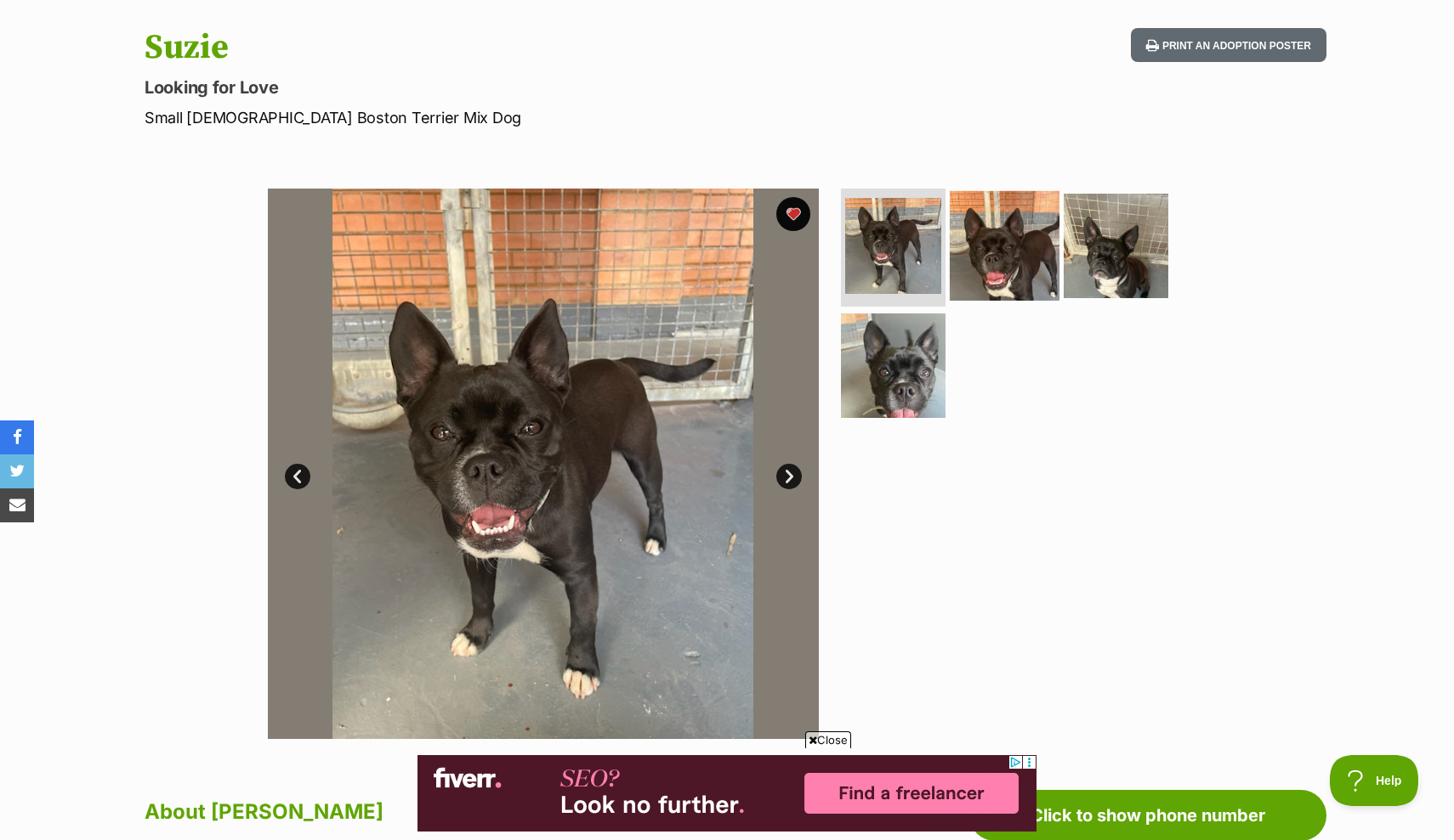
click at [995, 239] on img at bounding box center [1004, 245] width 110 height 110
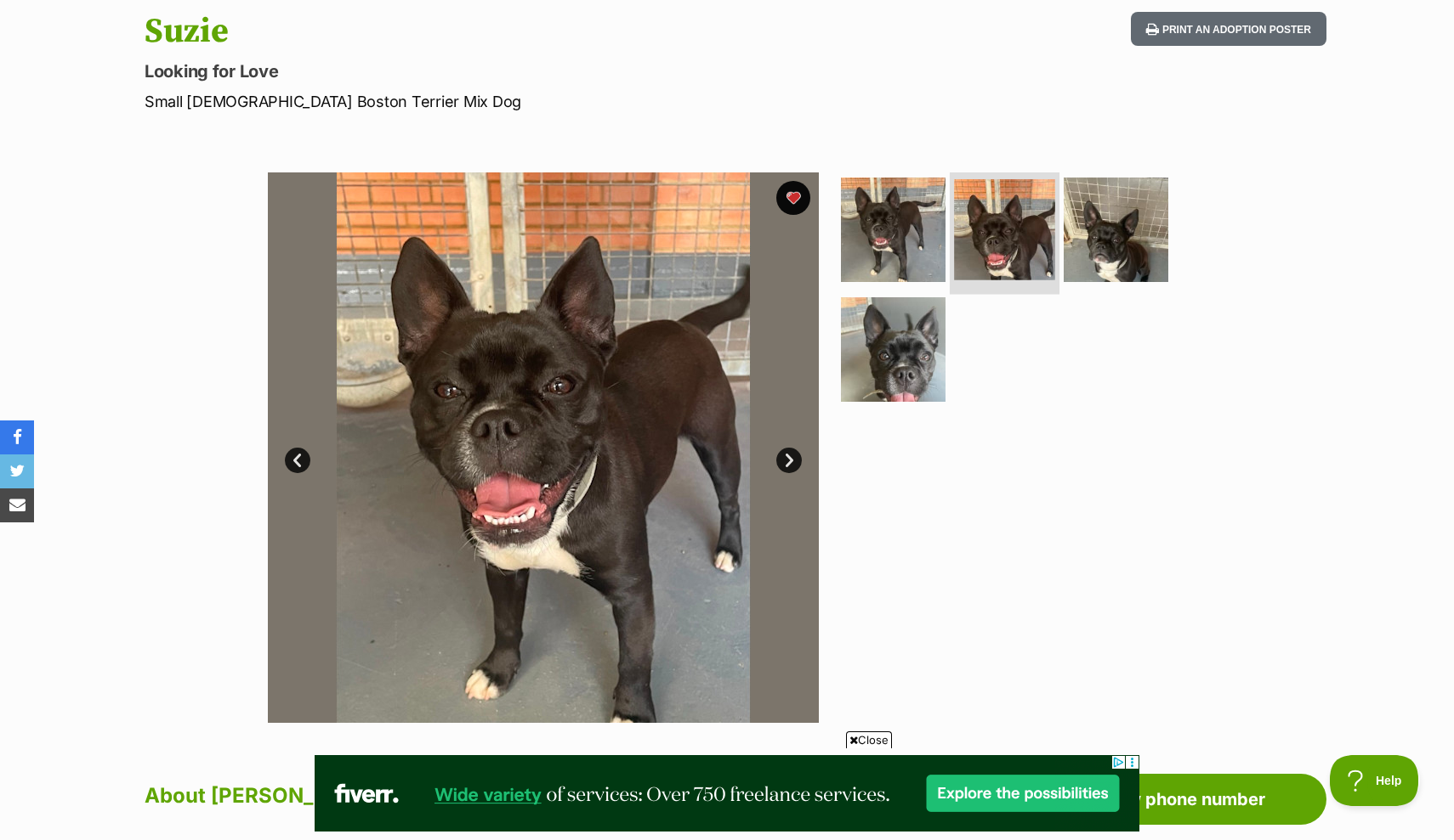
click at [984, 234] on img at bounding box center [1004, 230] width 101 height 101
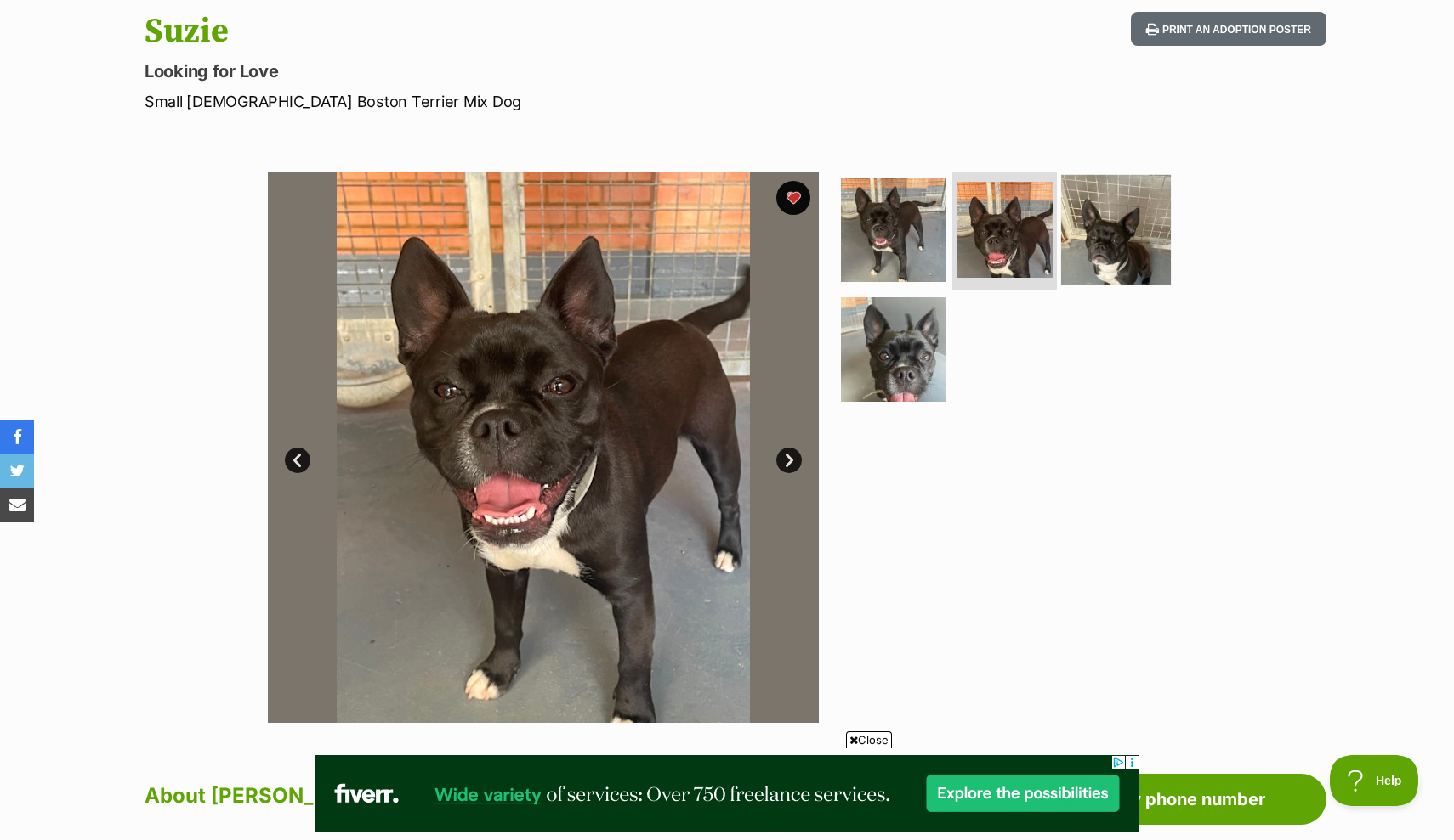
click at [1136, 246] on img at bounding box center [1116, 229] width 110 height 110
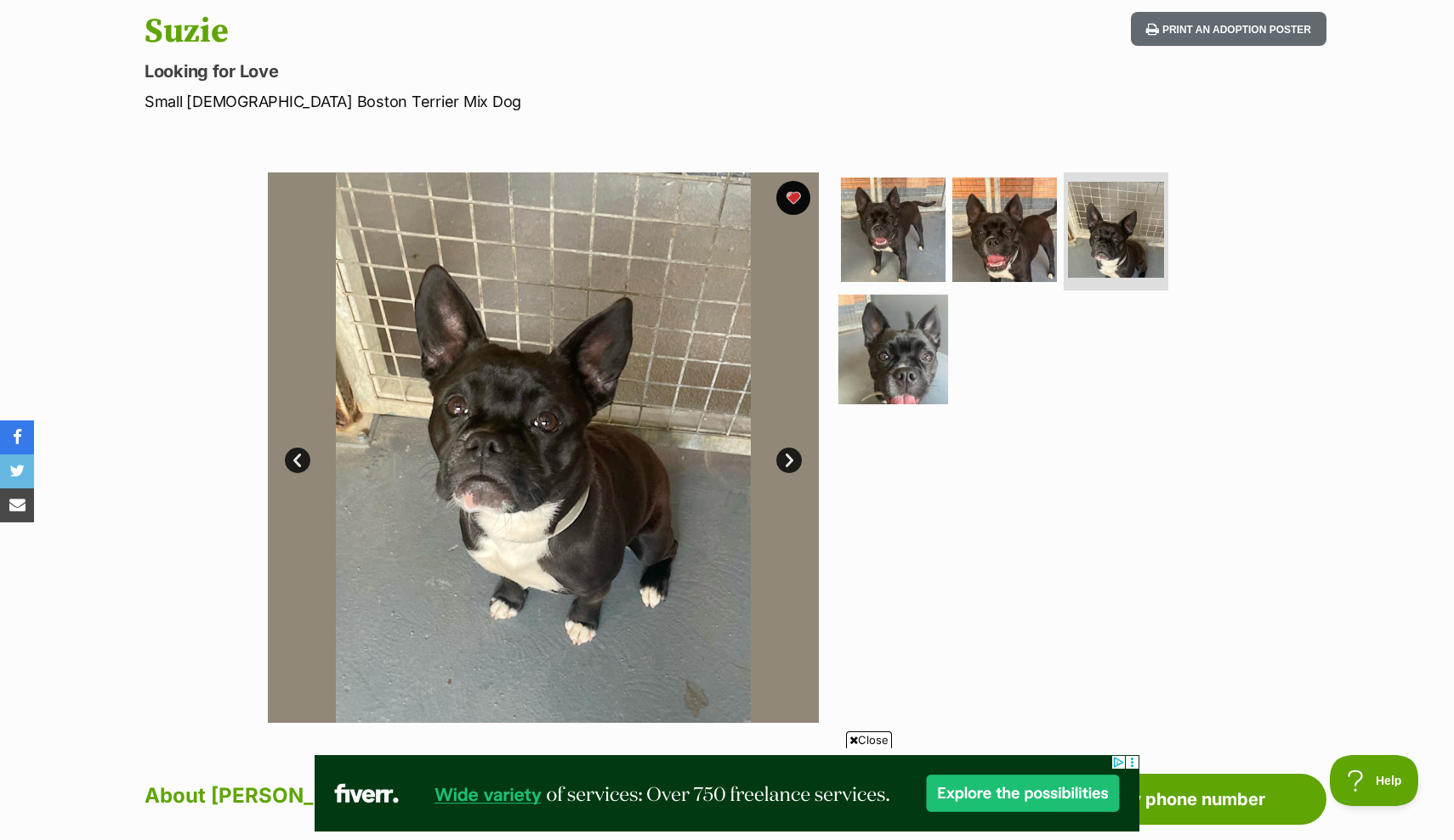
click at [881, 360] on img at bounding box center [893, 350] width 110 height 110
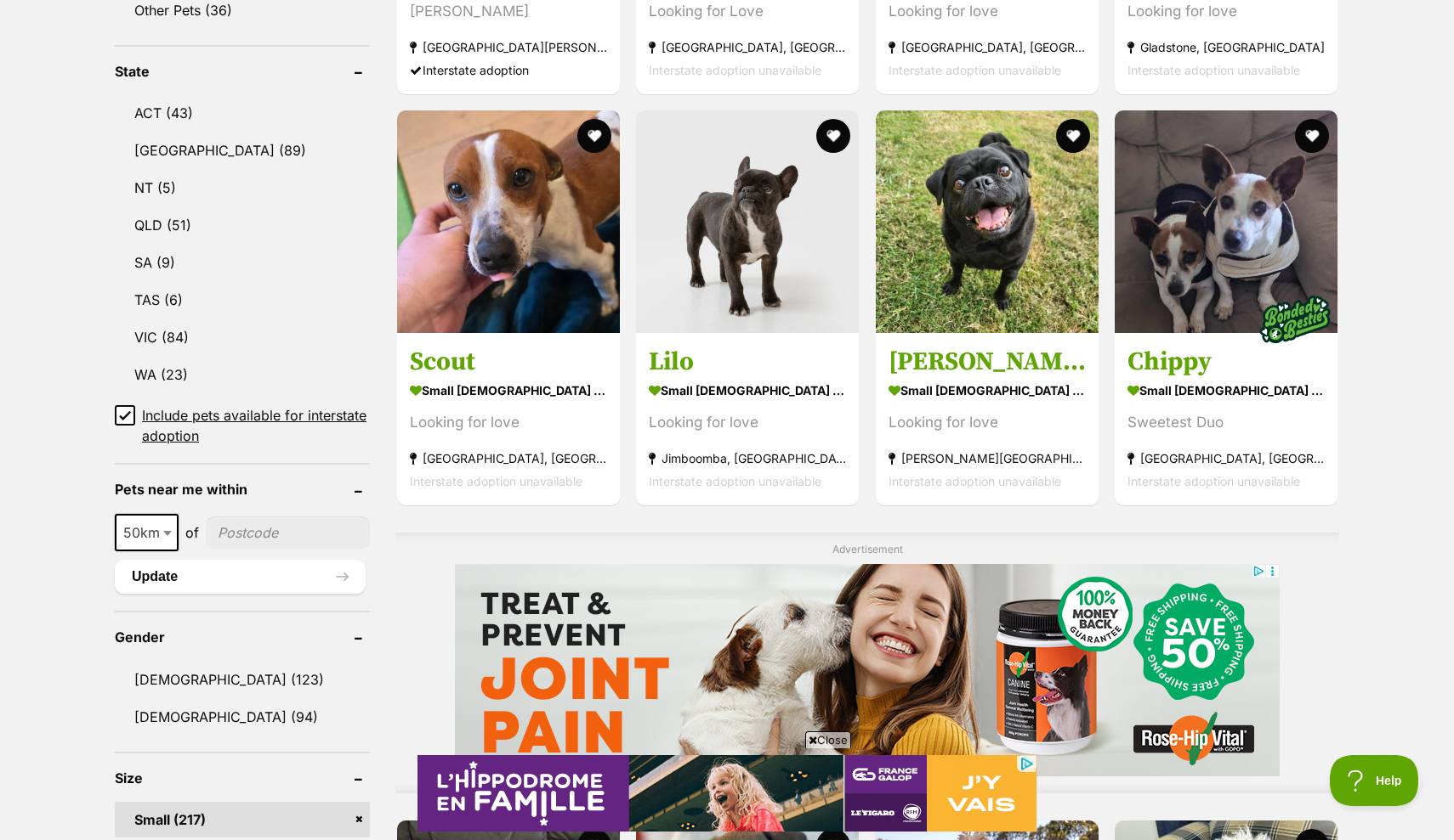
scroll to position [849, 0]
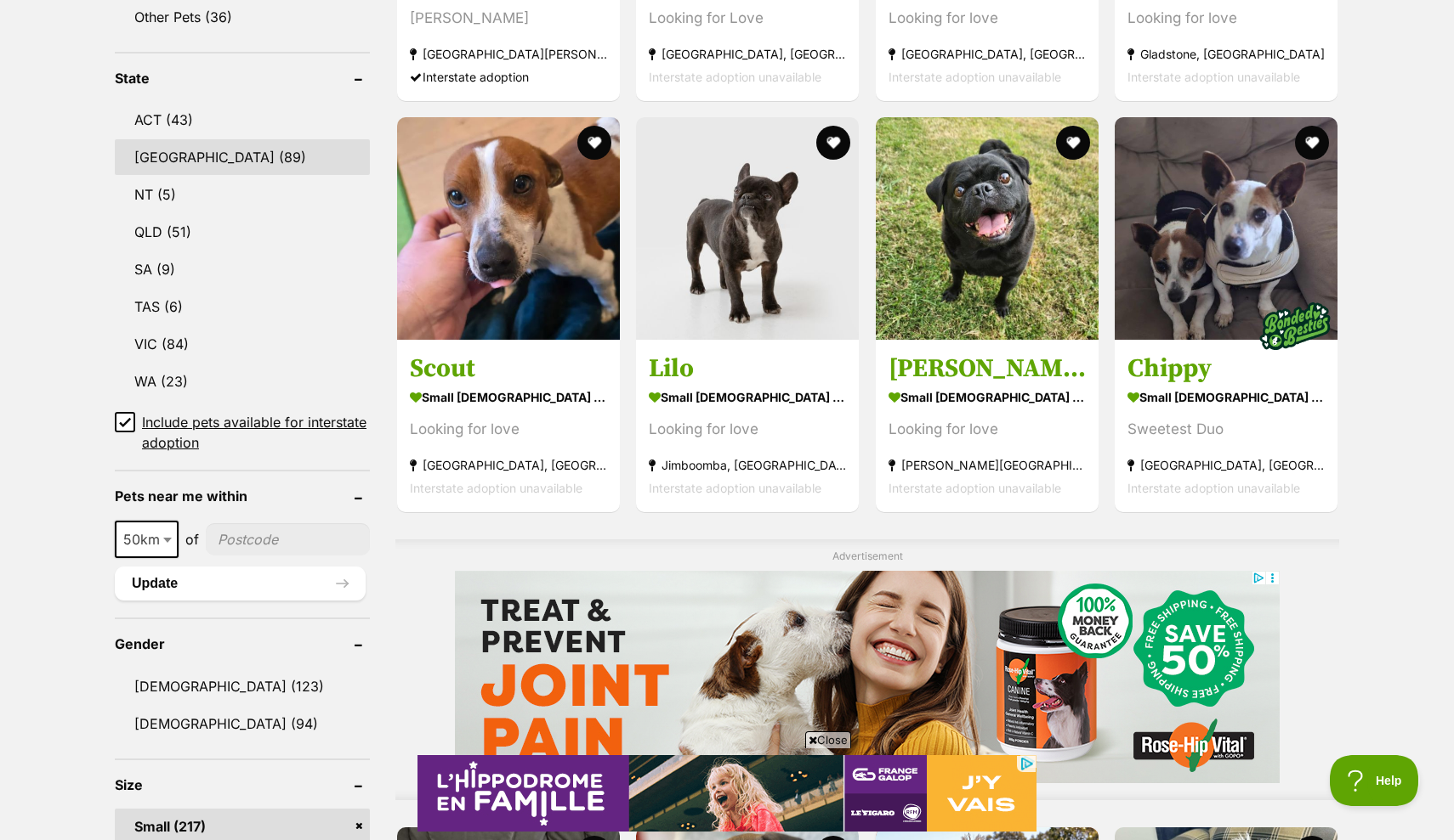
click at [182, 157] on link "[GEOGRAPHIC_DATA] (89)" at bounding box center [242, 157] width 255 height 36
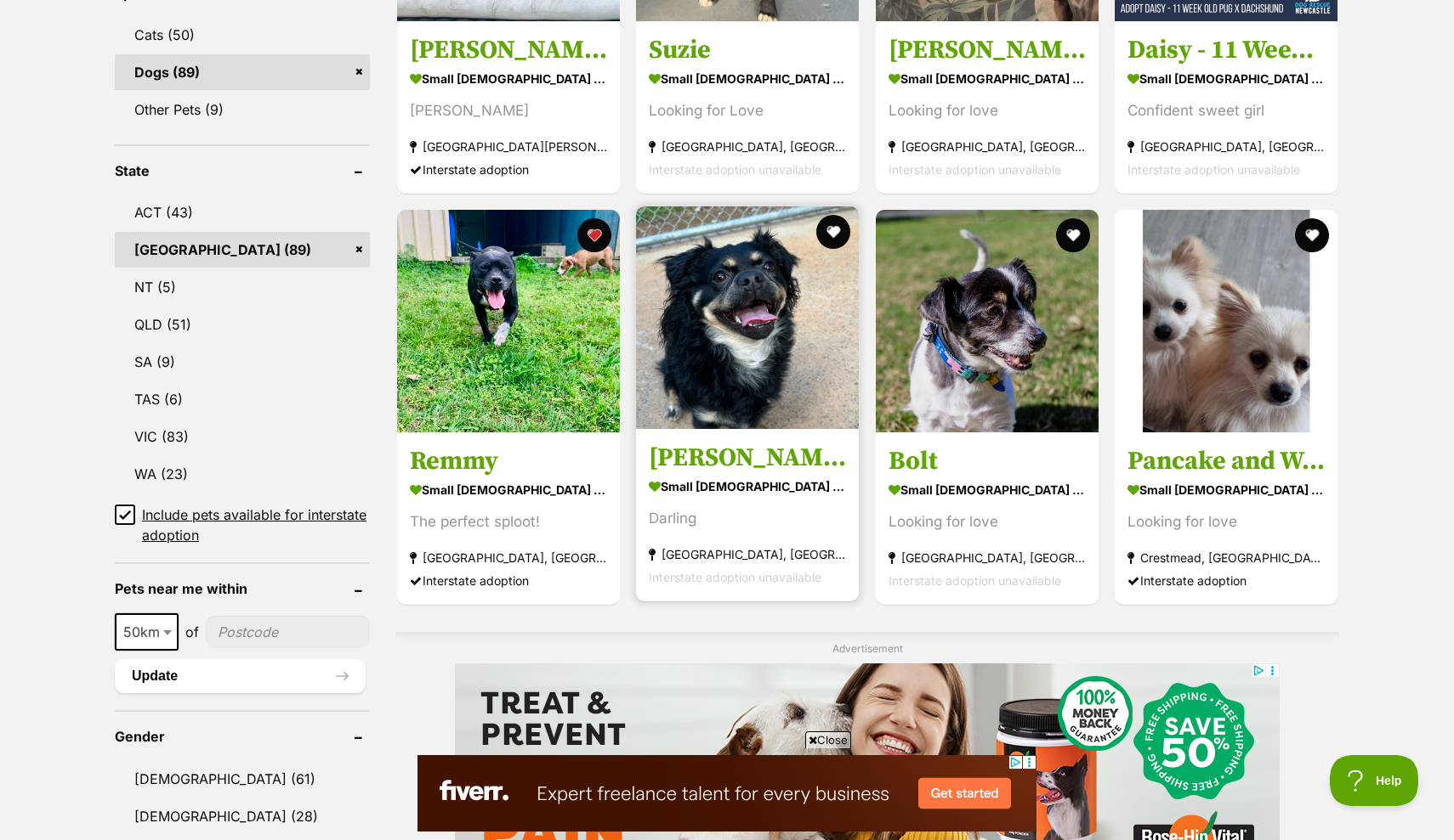
scroll to position [756, 0]
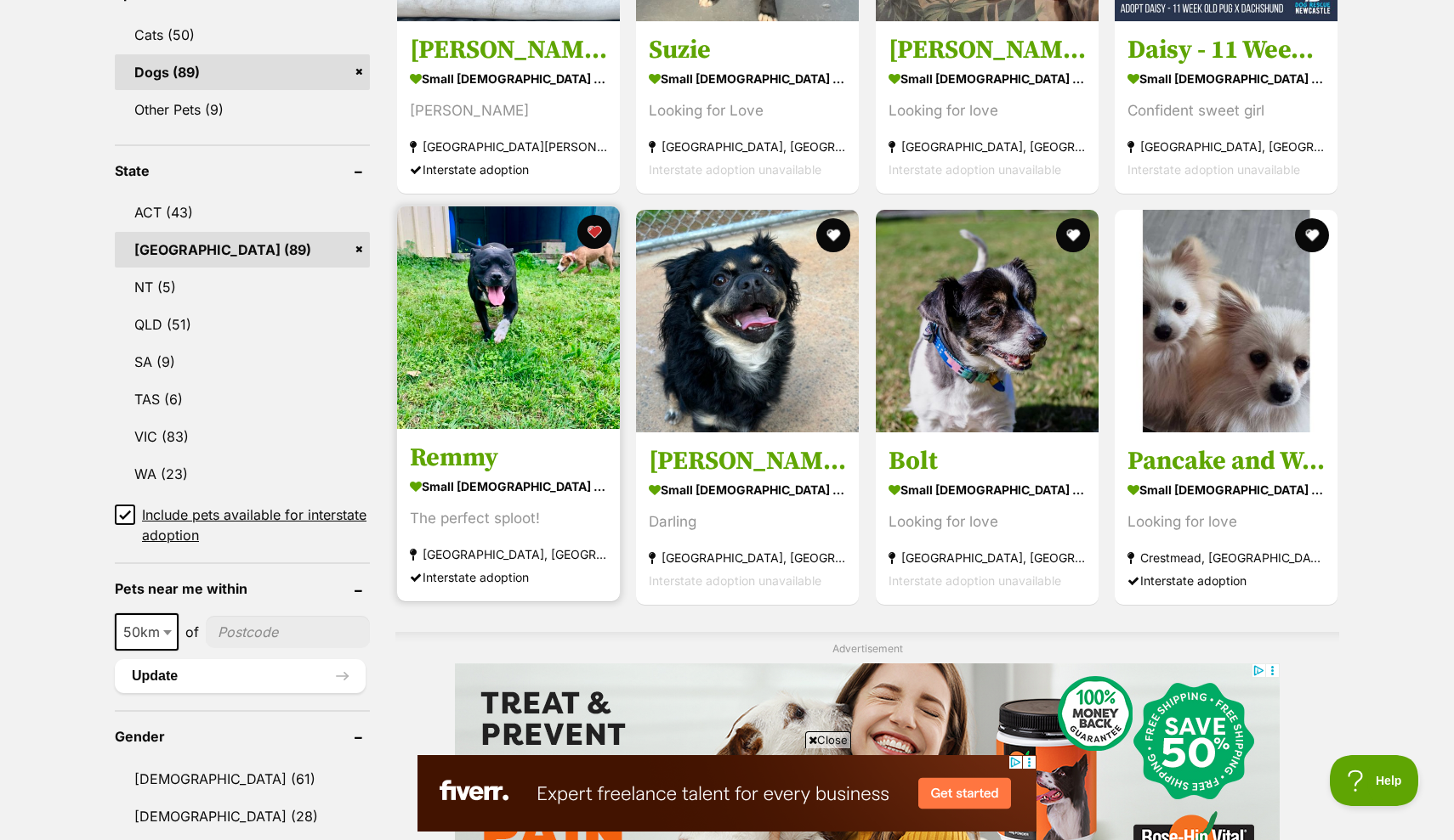
click at [490, 358] on img at bounding box center [509, 318] width 223 height 223
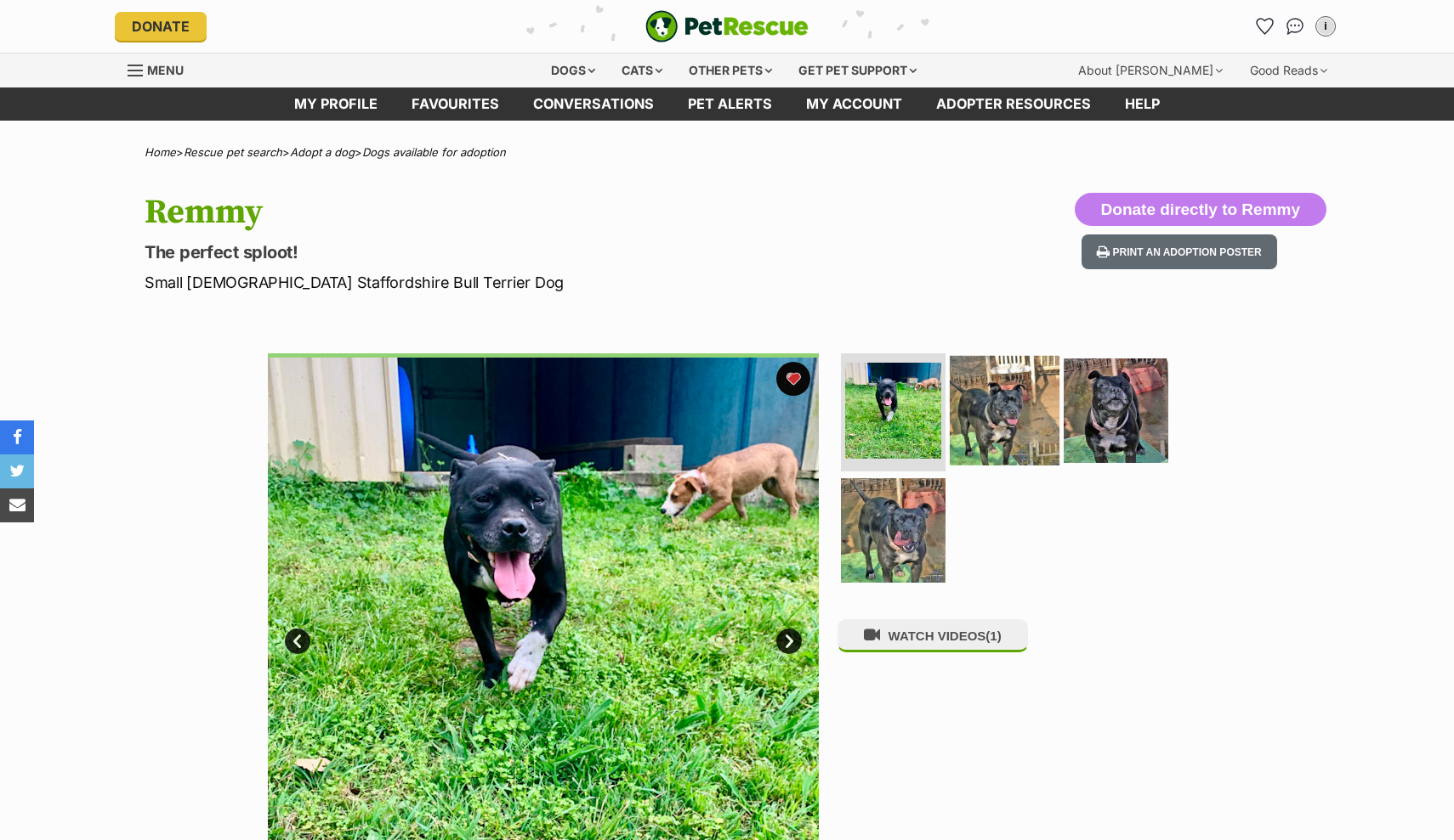
click at [993, 419] on img at bounding box center [1004, 410] width 110 height 110
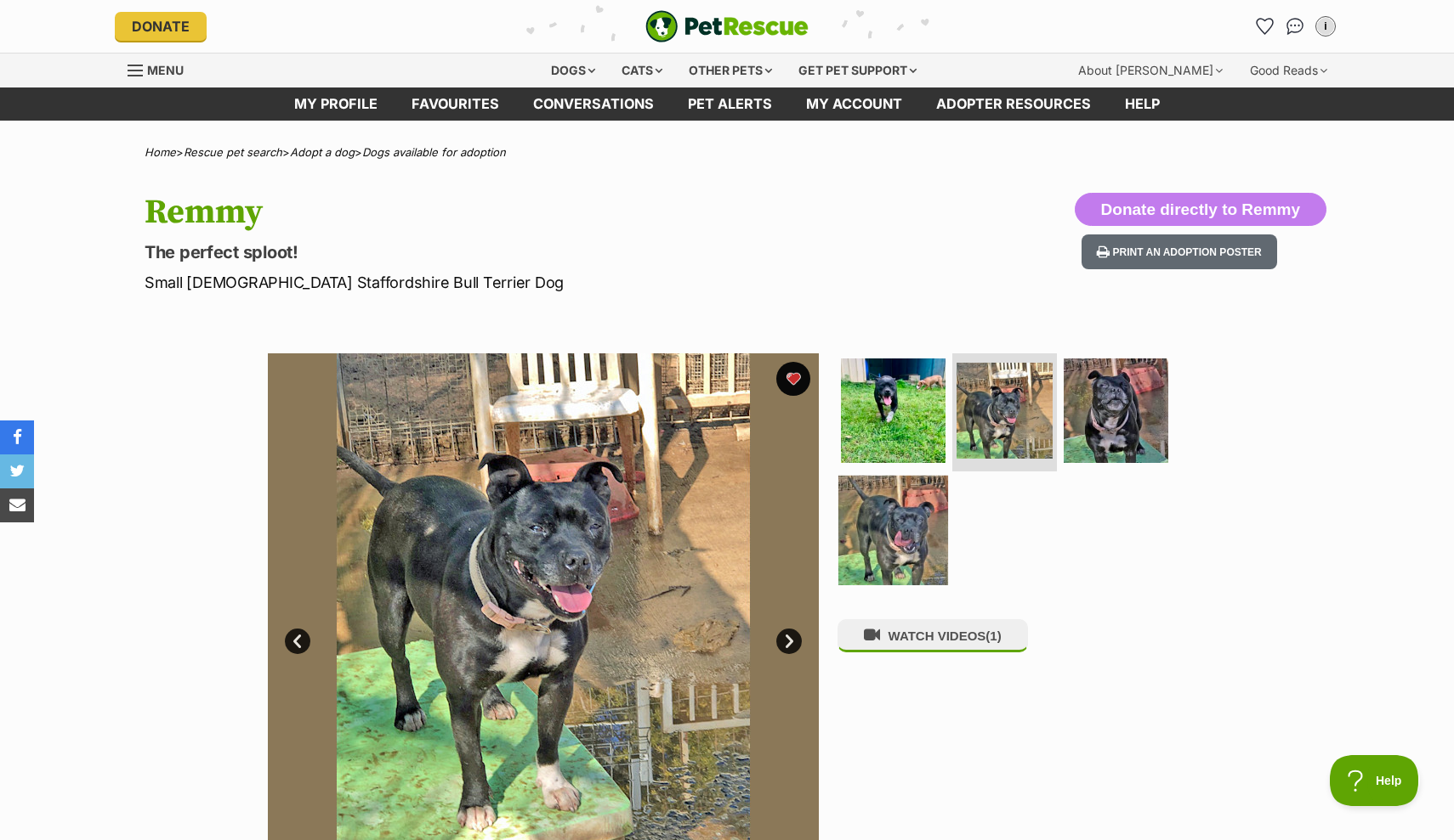
drag, startPoint x: 1092, startPoint y: 418, endPoint x: 861, endPoint y: 512, distance: 249.4
click at [1092, 418] on img at bounding box center [1116, 410] width 105 height 105
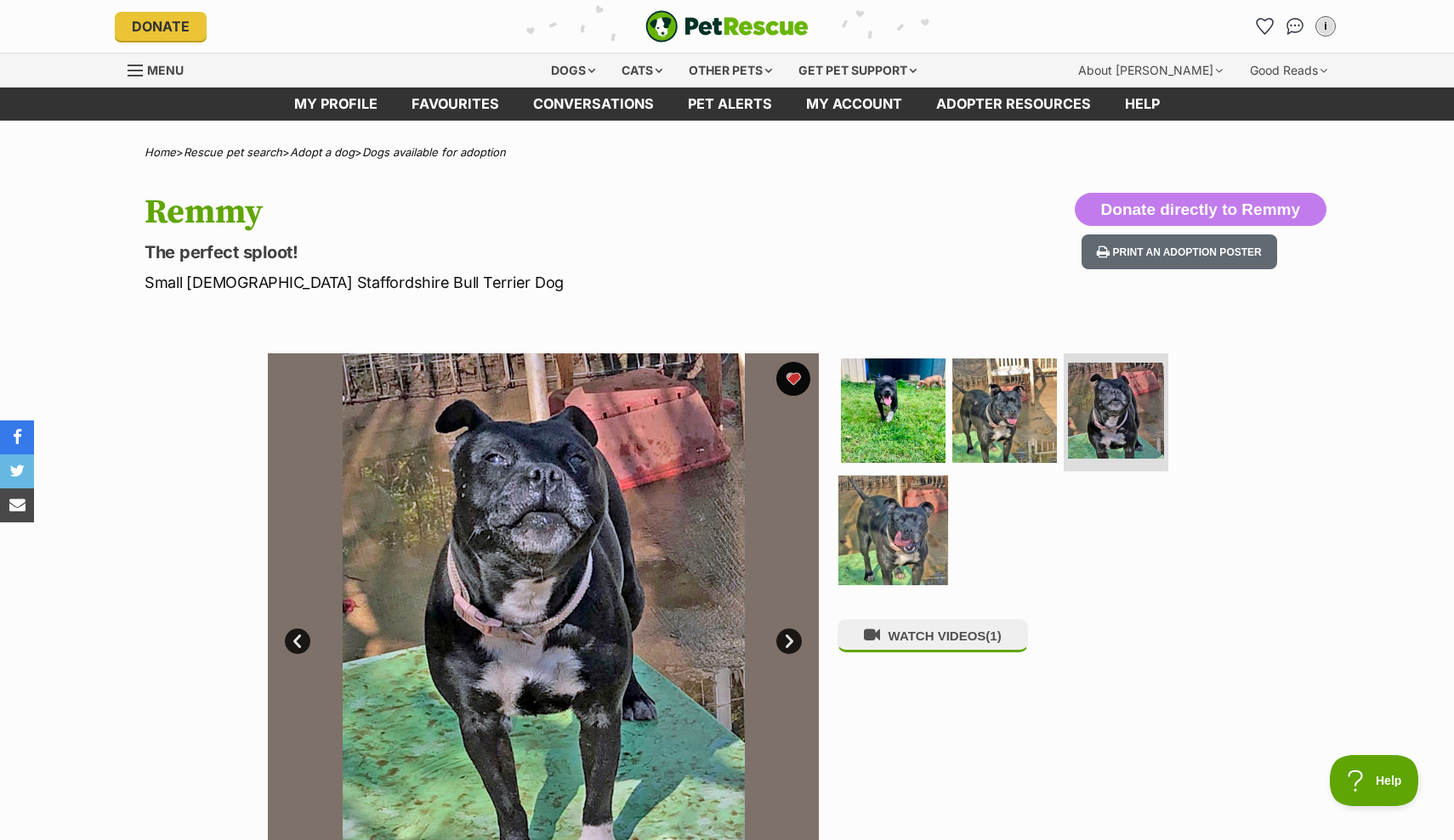
click at [883, 524] on img at bounding box center [893, 531] width 110 height 110
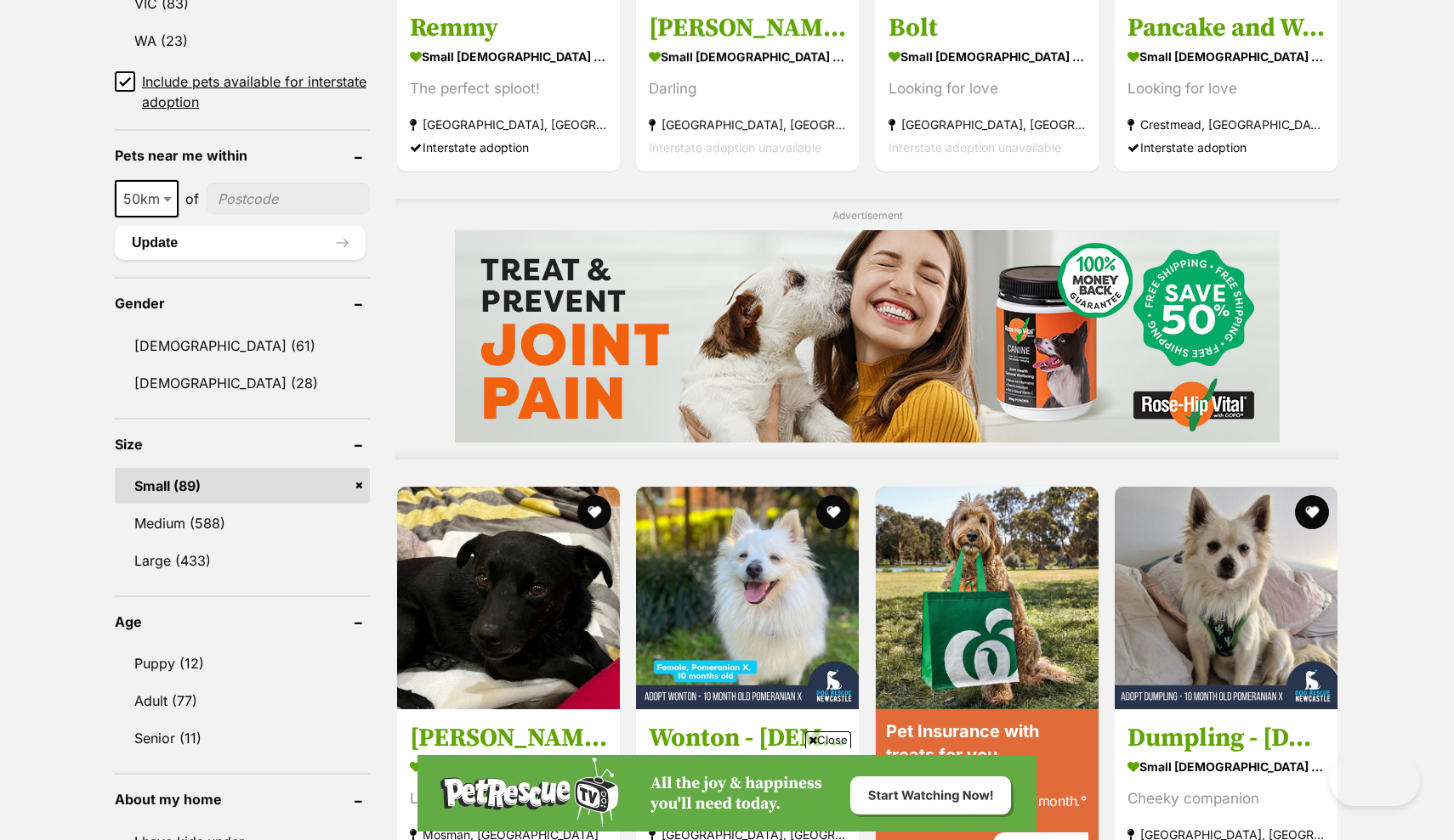
scroll to position [2615, 0]
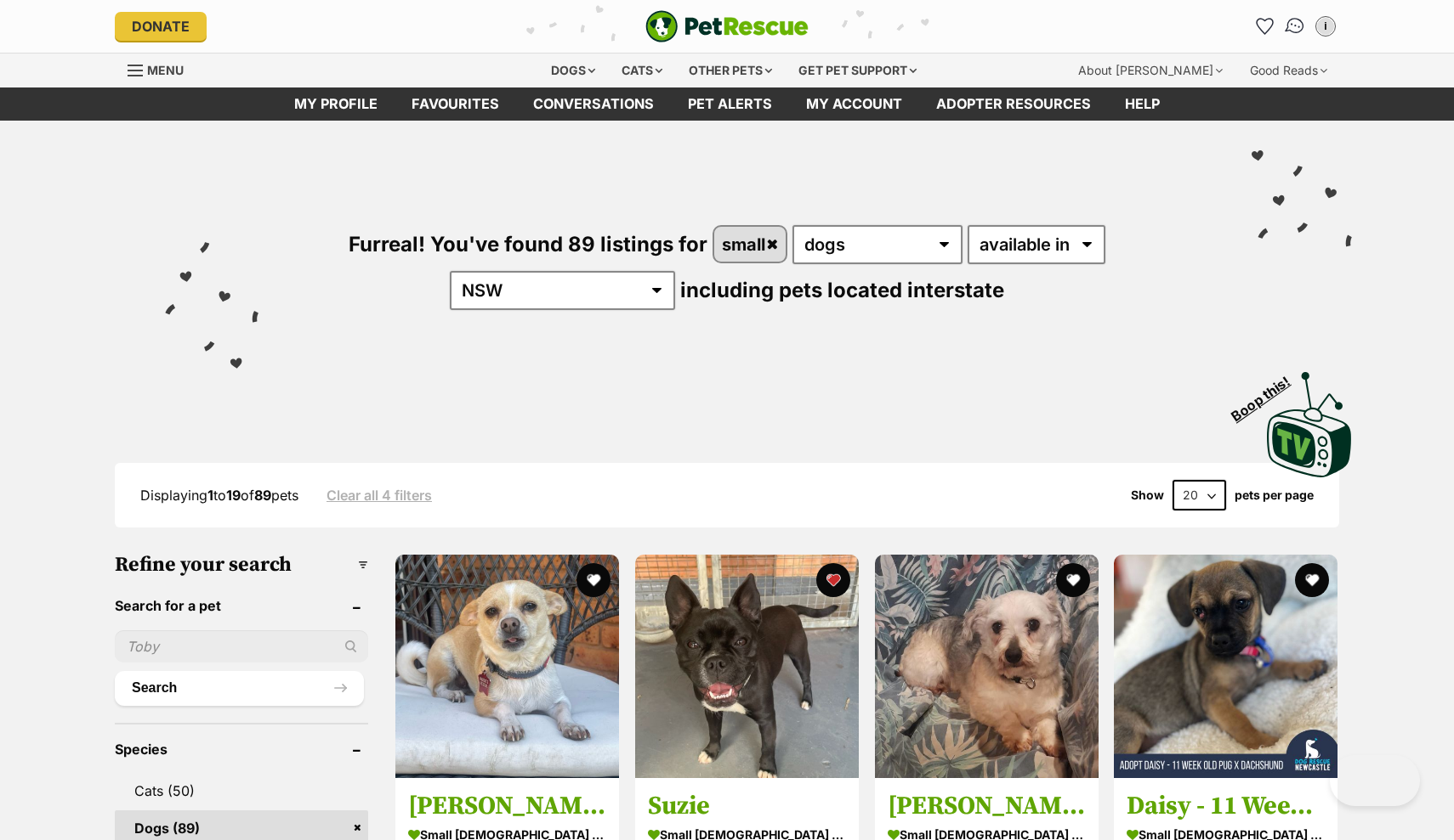
click at [1290, 29] on img "Conversations" at bounding box center [1295, 26] width 23 height 22
